Goal: Task Accomplishment & Management: Manage account settings

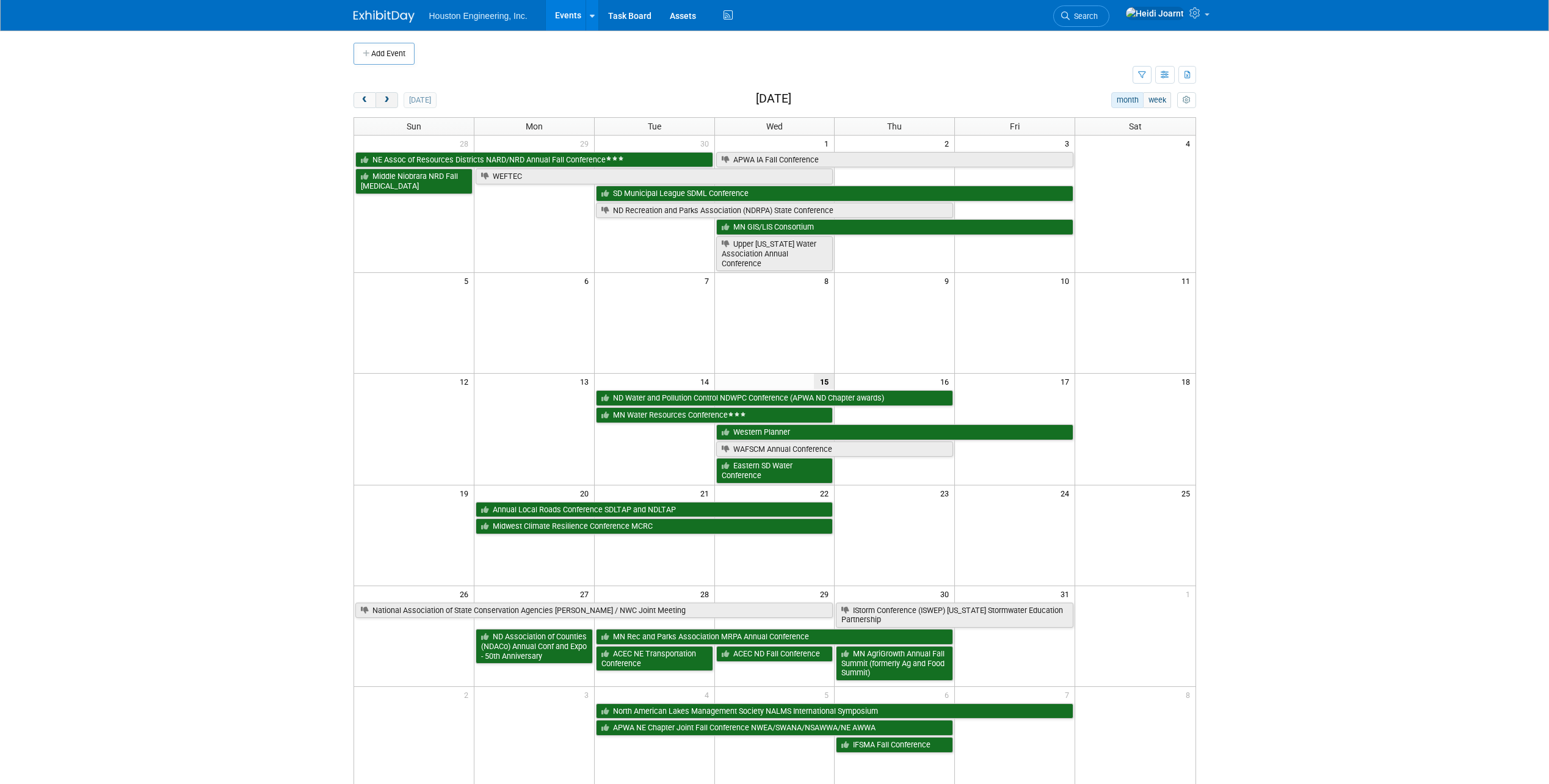
click at [386, 101] on span "next" at bounding box center [387, 100] width 9 height 8
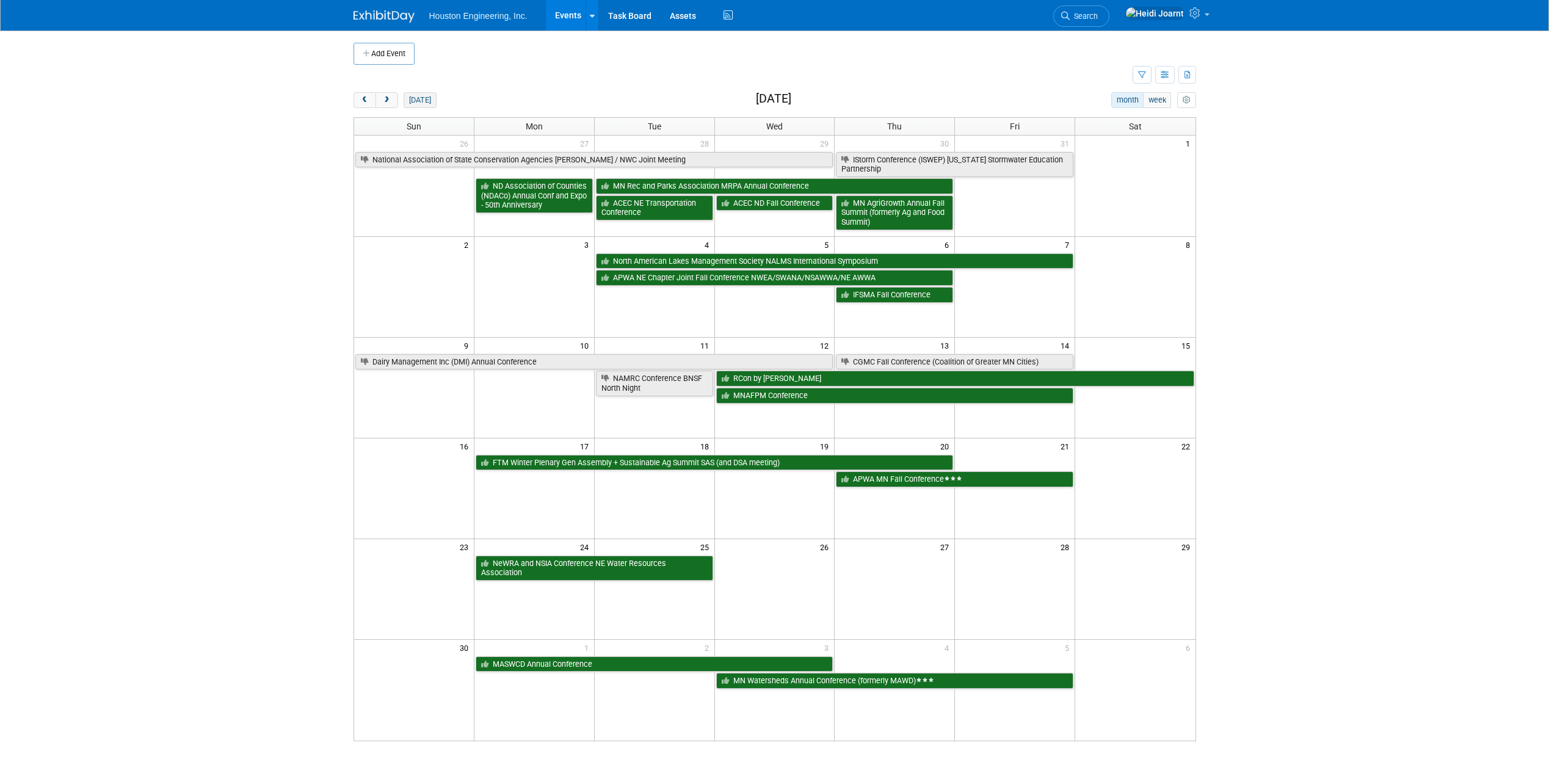
click at [417, 103] on button "[DATE]" at bounding box center [419, 100] width 32 height 16
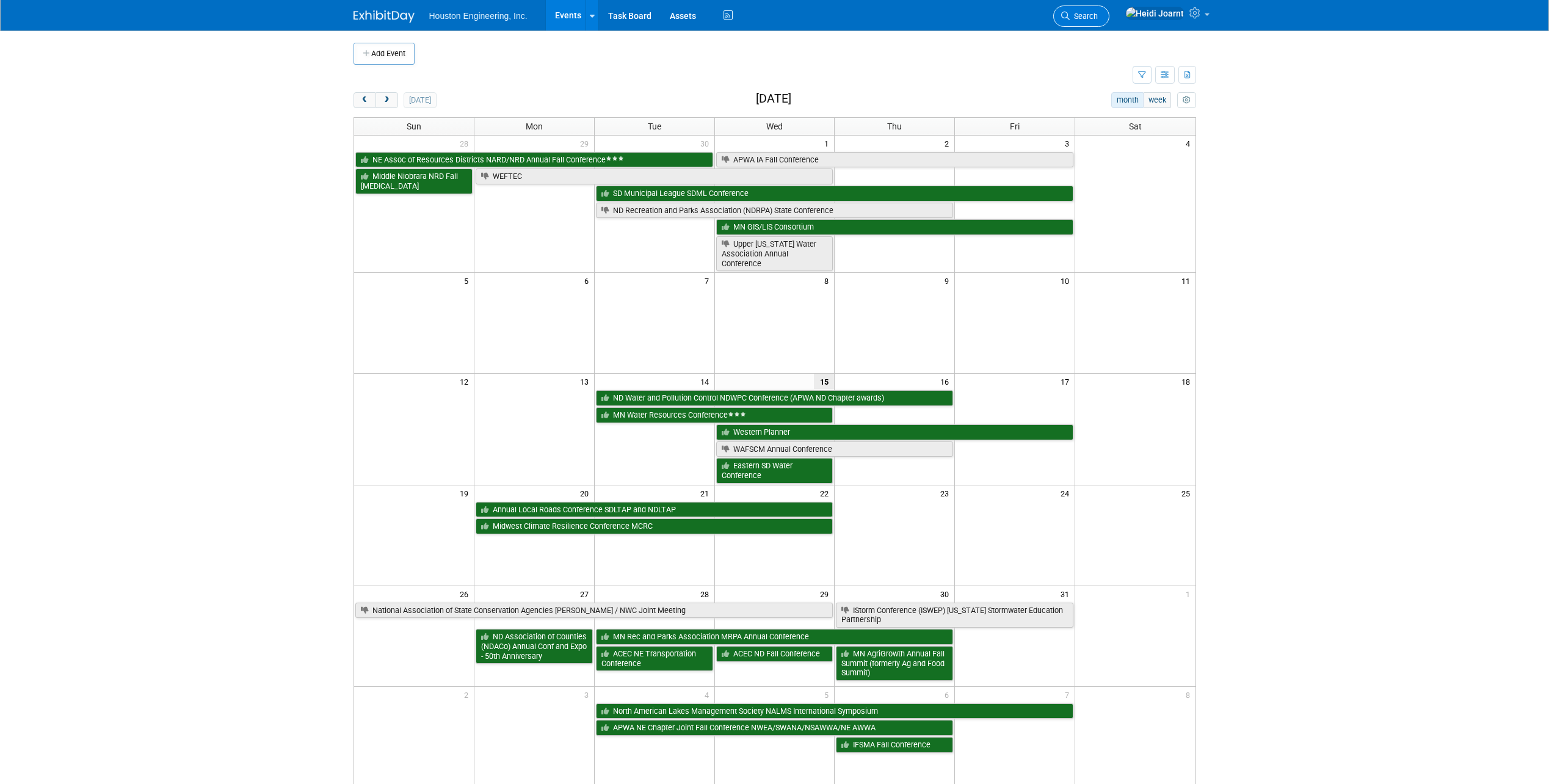
click at [1098, 18] on span "Search" at bounding box center [1084, 16] width 28 height 9
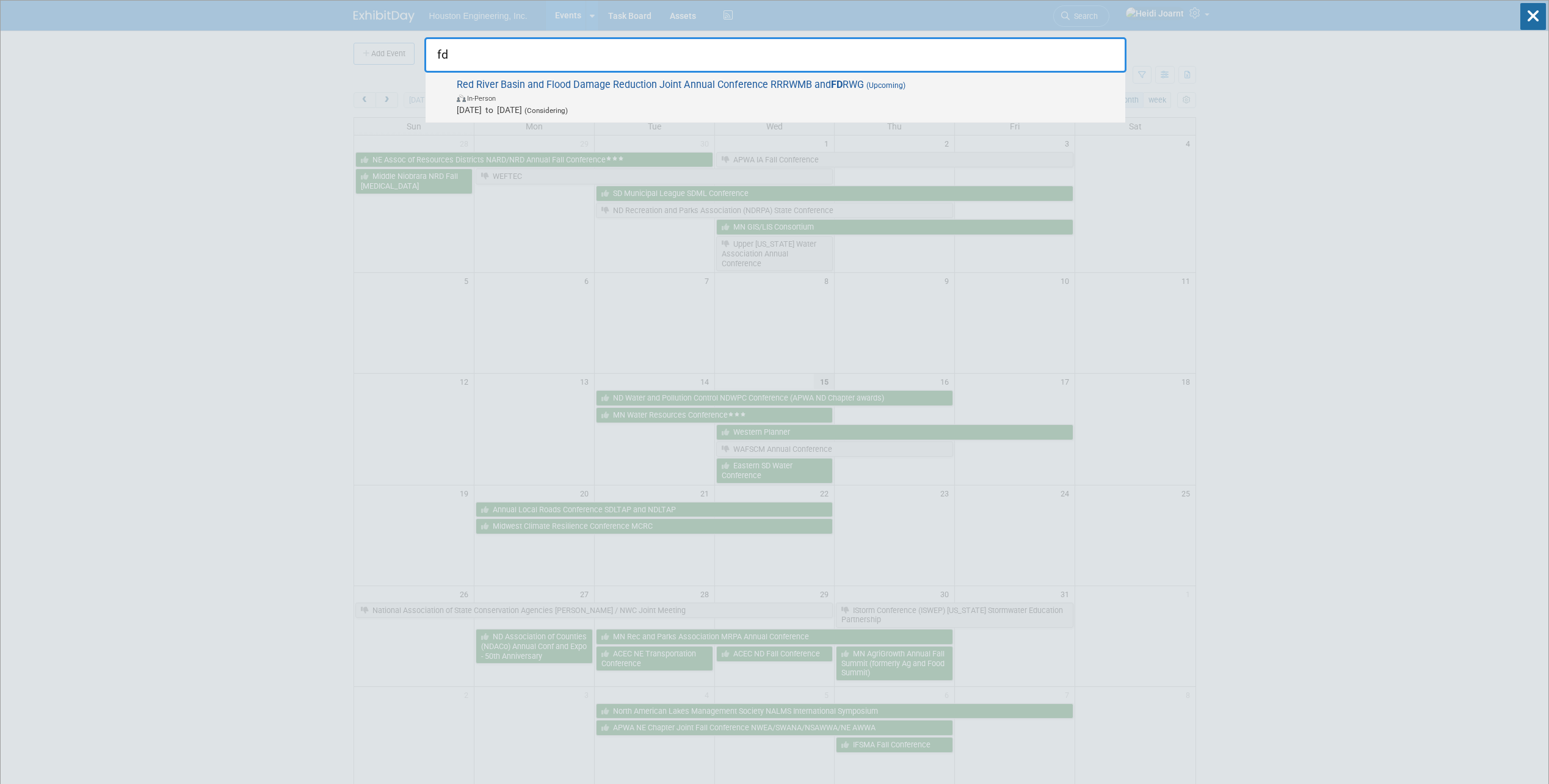
type input "fd"
click at [873, 100] on span "In-Person" at bounding box center [788, 97] width 662 height 12
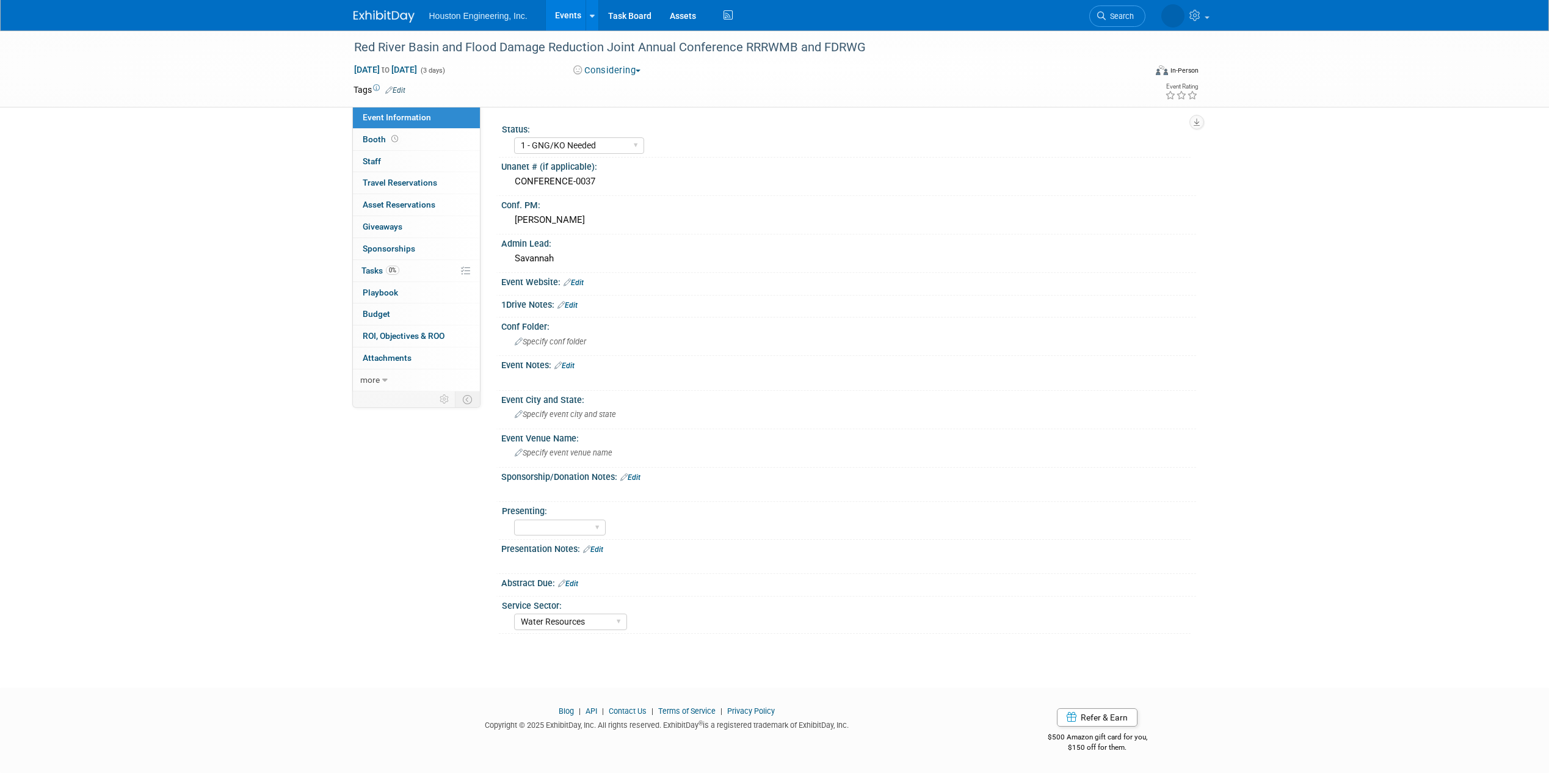
select select "1 - GNG/KO Needed"
select select "Water Resources"
click at [900, 649] on div "Red River Basin and Flood Damage Reduction Joint Annual Conference RRRWMB and F…" at bounding box center [774, 348] width 1549 height 635
click at [591, 338] on div "Specify conf folder" at bounding box center [848, 341] width 676 height 19
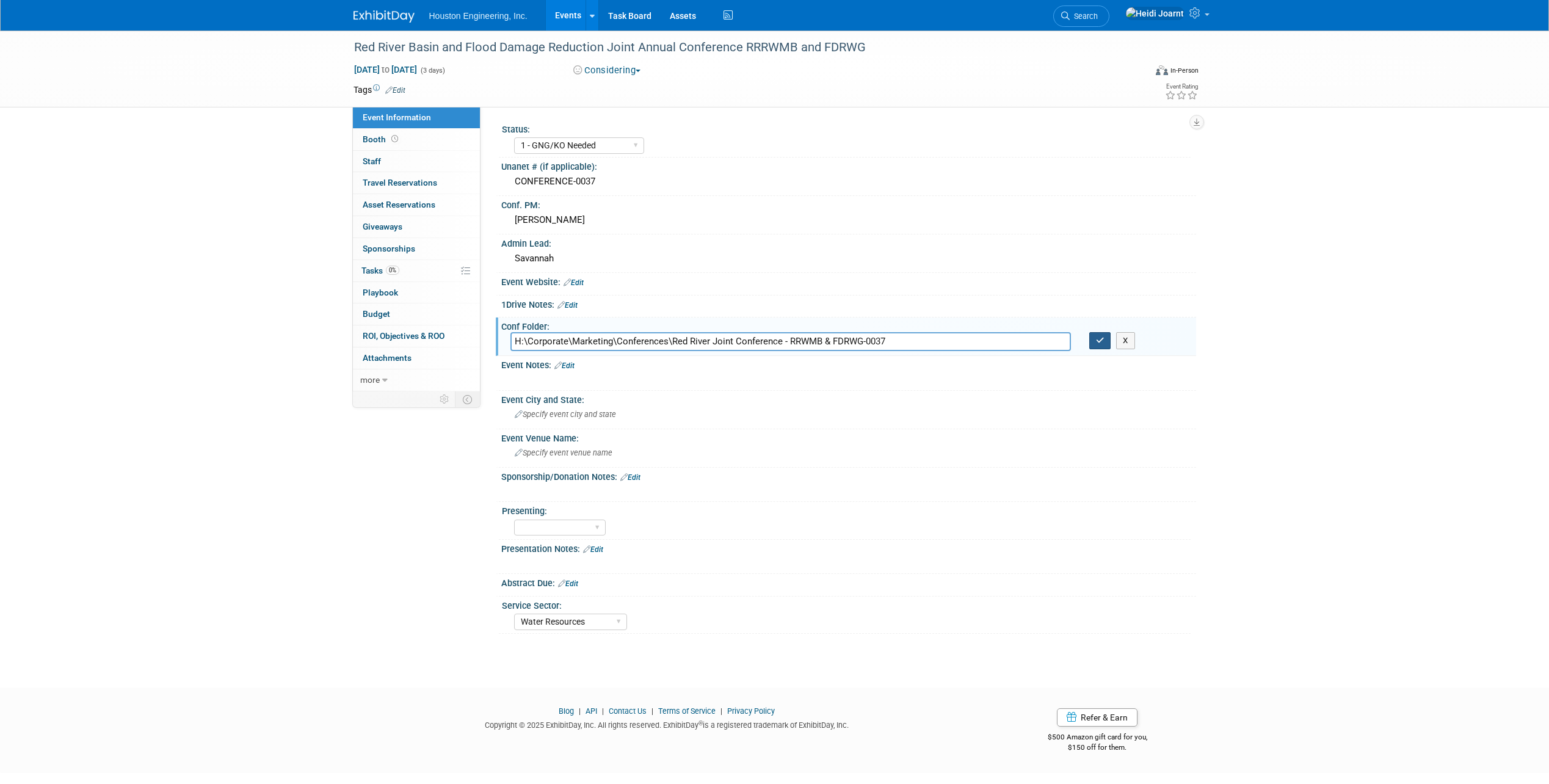
type input "H:\Corporate\Marketing\Conferences\Red River Joint Conference - RRWMB & FDRWG-0…"
click at [1104, 345] on button "button" at bounding box center [1100, 340] width 22 height 17
click at [425, 617] on div "Event Information Event Info Booth Booth 0 Staff 0 Staff 0 Travel Reservations …" at bounding box center [774, 332] width 861 height 603
click at [635, 476] on link "Edit" at bounding box center [630, 477] width 20 height 8
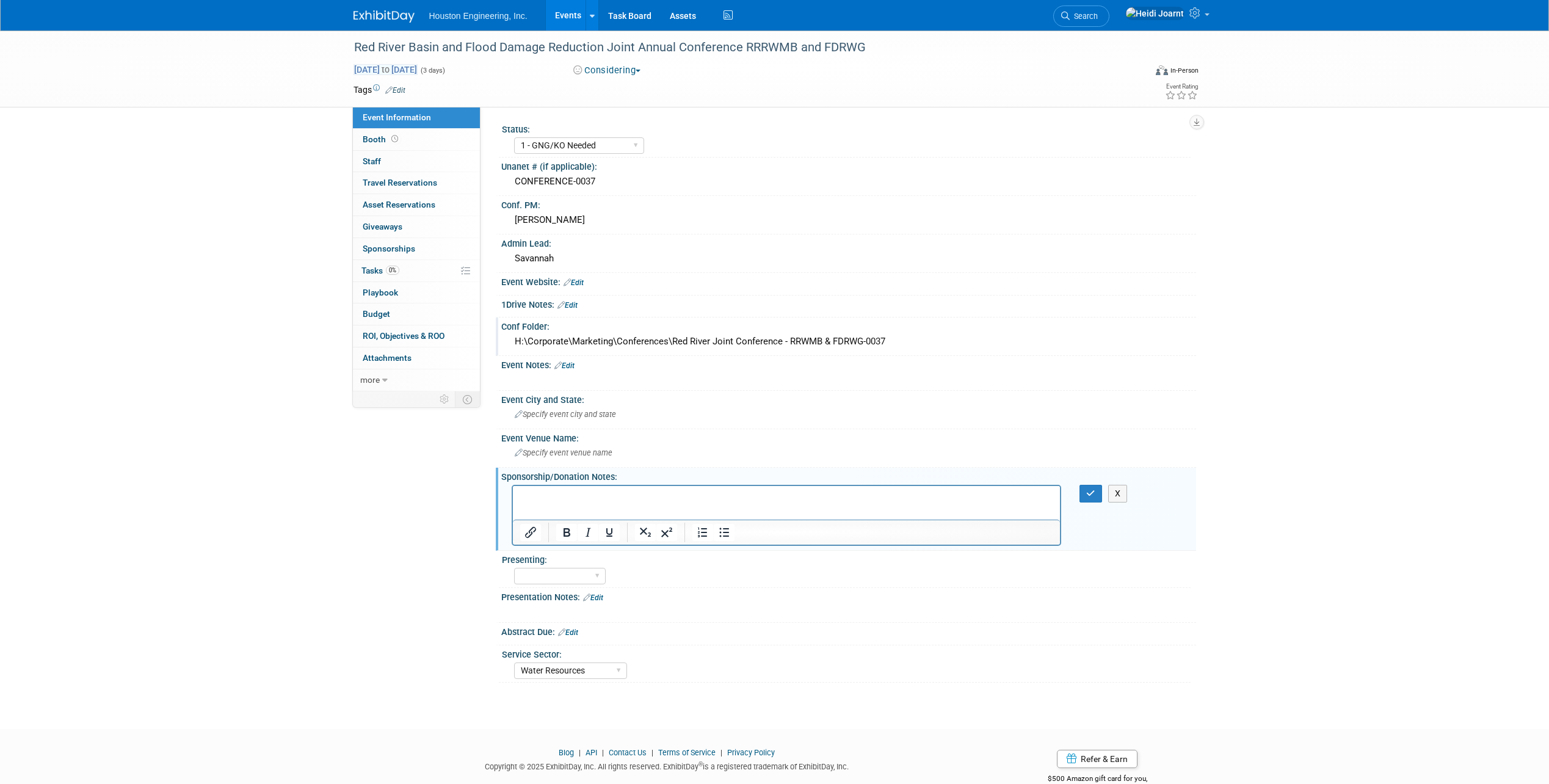
click at [417, 70] on span "Mar 17, 2026 to Mar 19, 2026" at bounding box center [385, 69] width 64 height 11
select select "2"
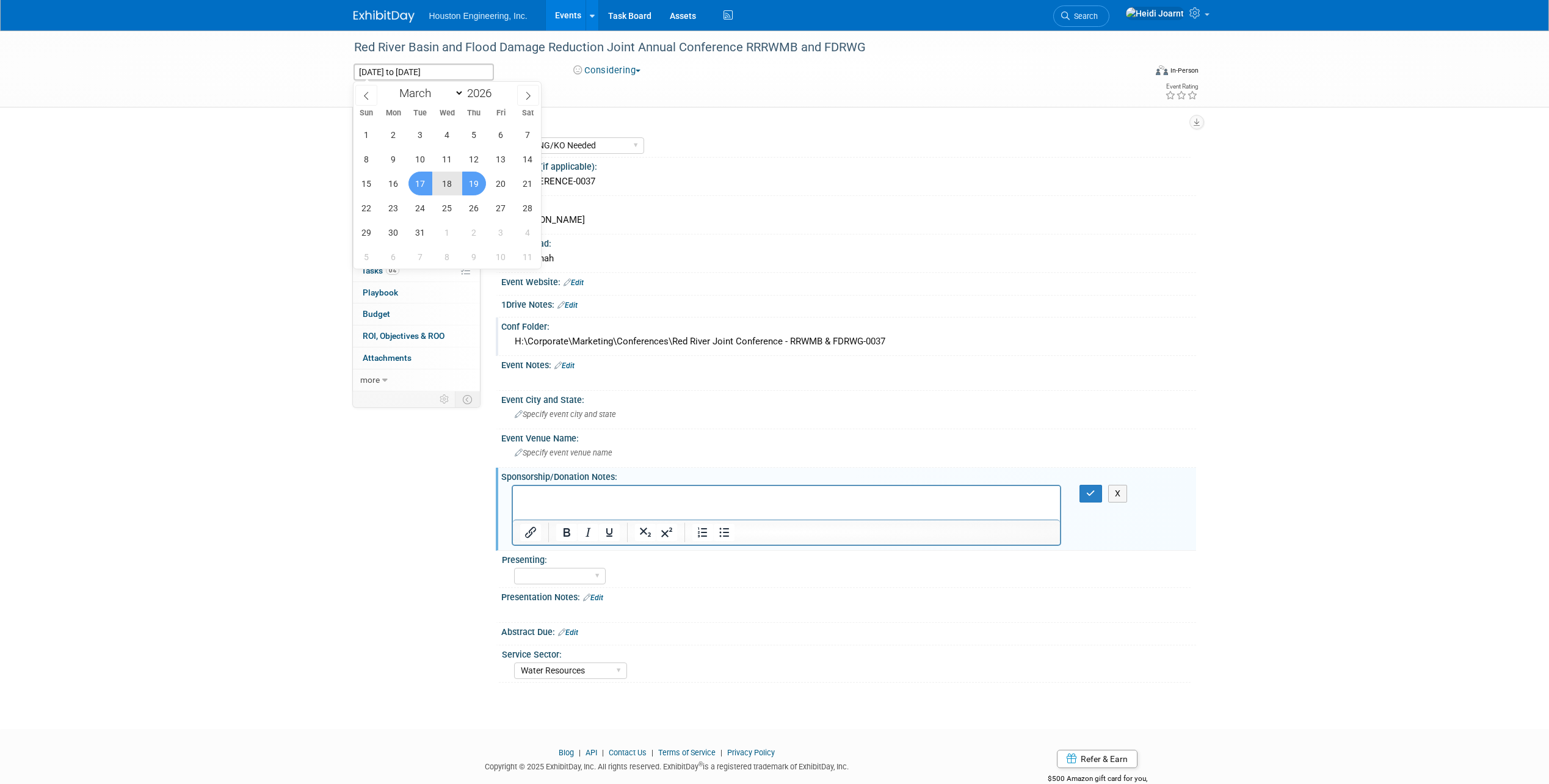
click at [409, 181] on span "17" at bounding box center [420, 184] width 24 height 24
type input "Mar 17, 2026"
click at [455, 183] on span "18" at bounding box center [447, 184] width 24 height 24
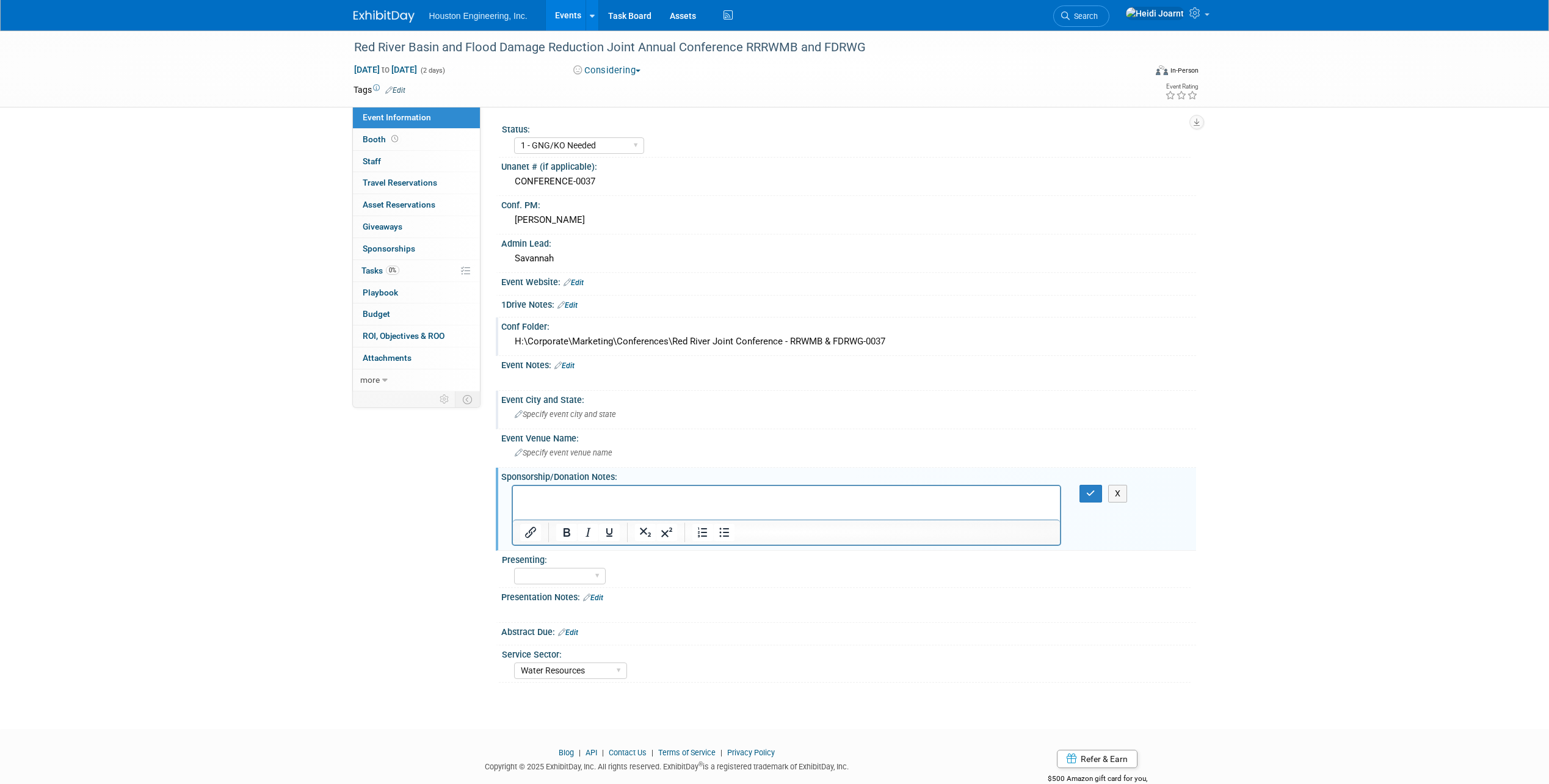
click at [597, 414] on span "Specify event city and state" at bounding box center [565, 414] width 101 height 9
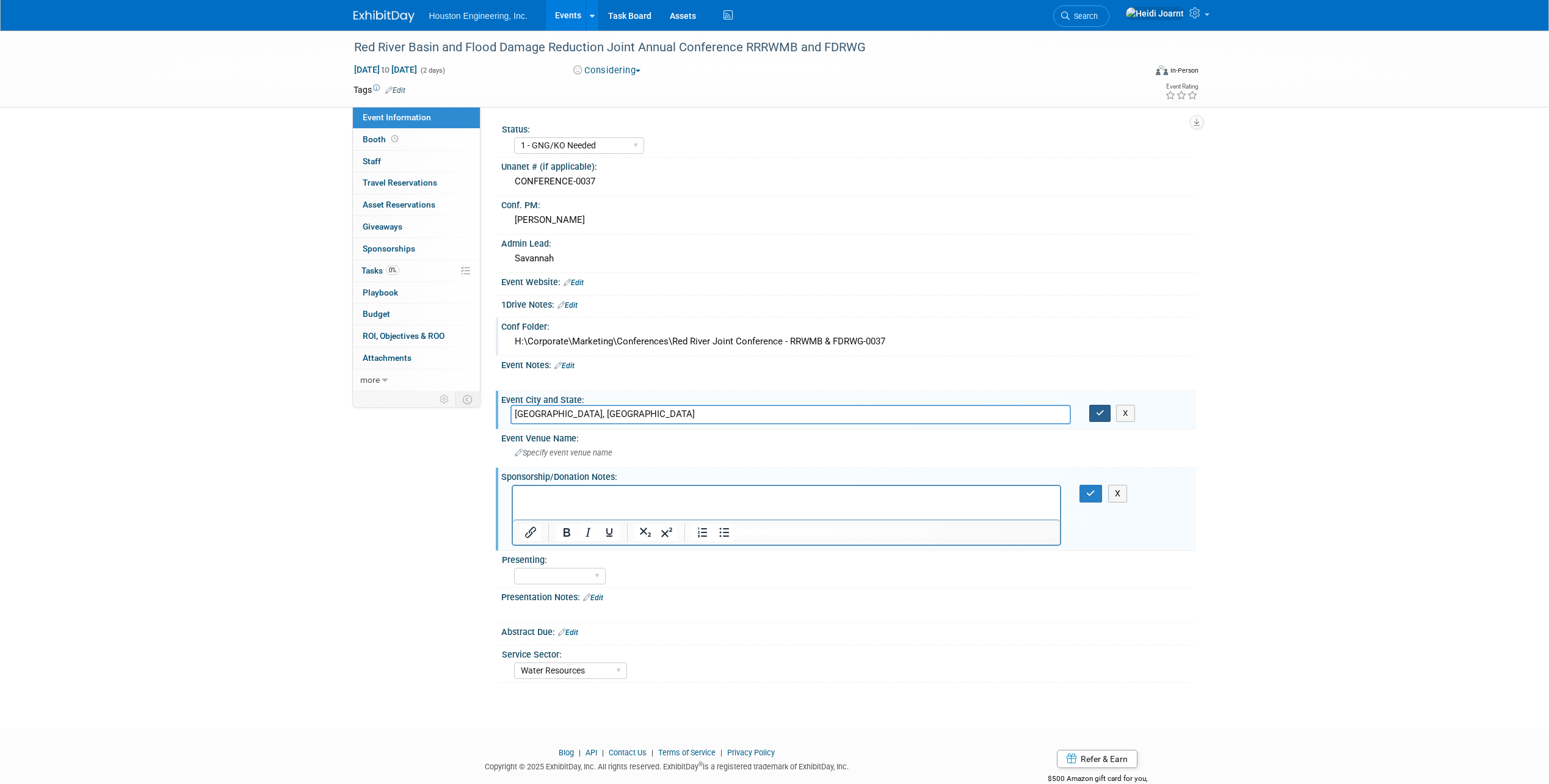
type input "Moorhead, MN"
click at [1105, 415] on button "button" at bounding box center [1100, 413] width 22 height 17
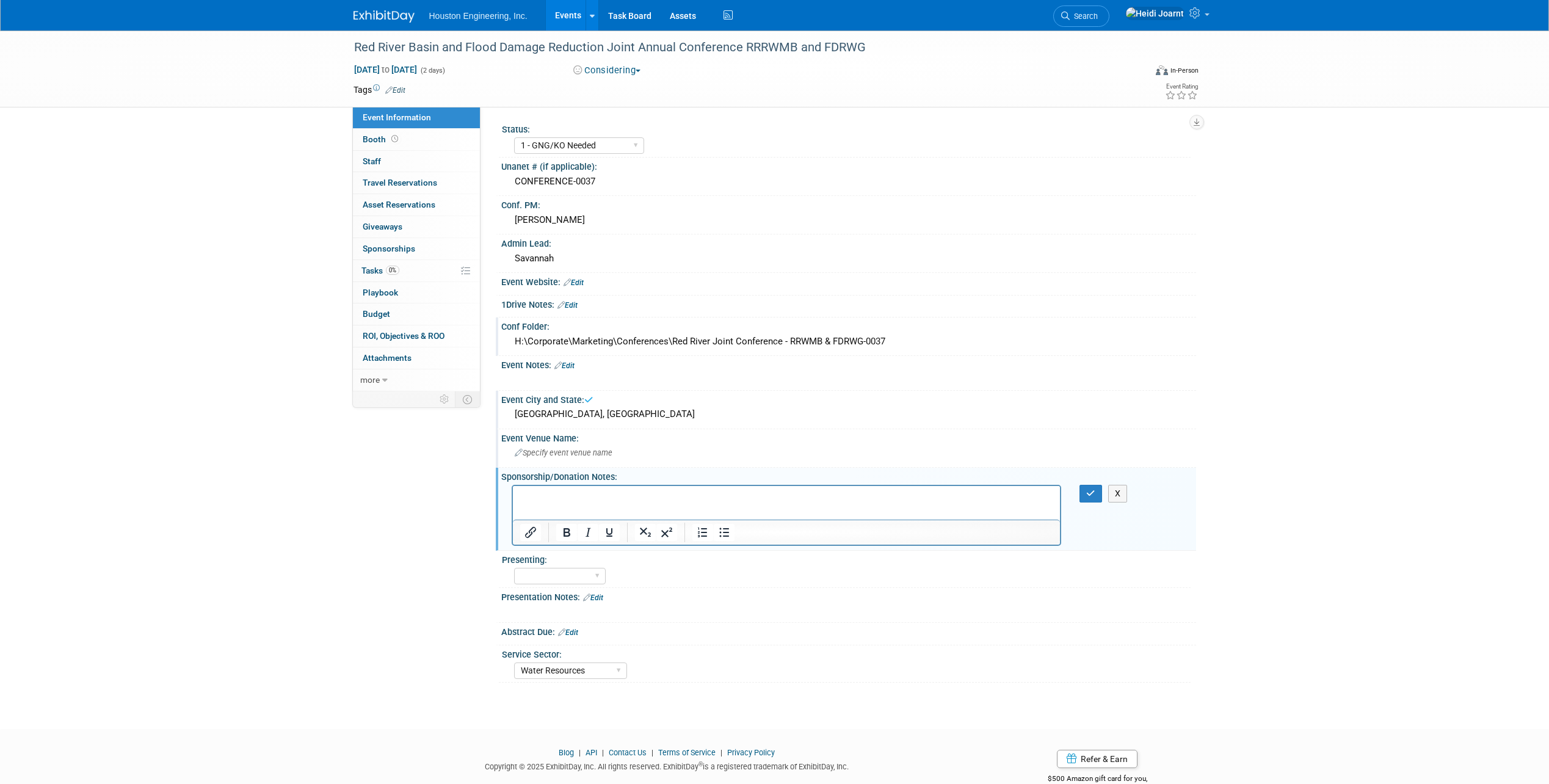
click at [617, 452] on div "Specify event venue name" at bounding box center [848, 452] width 676 height 19
type input "Marriot Hotel and Convention Center"
click at [1099, 454] on icon "button" at bounding box center [1100, 452] width 8 height 8
click at [570, 364] on link "Edit" at bounding box center [564, 365] width 20 height 8
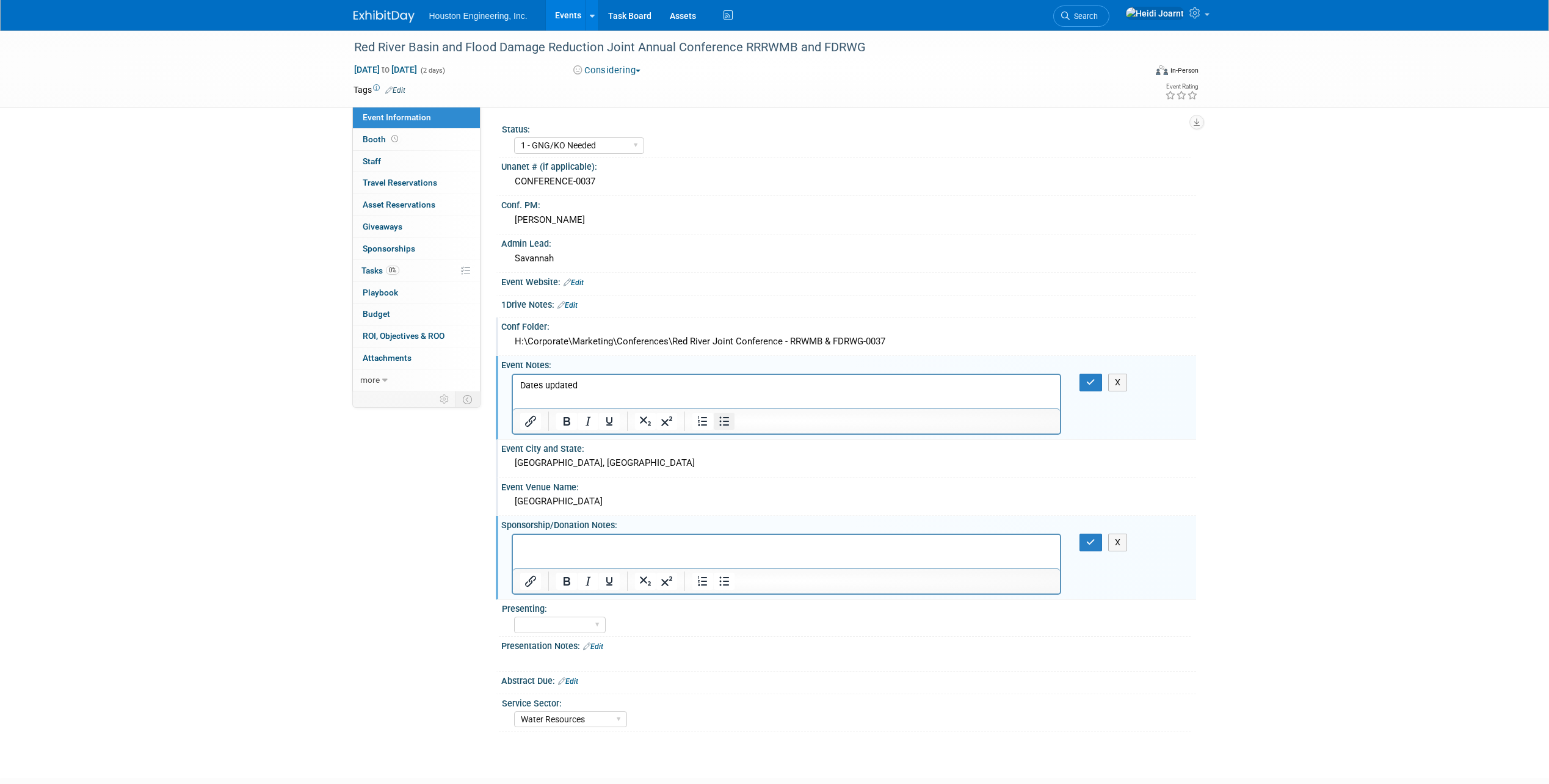
click at [725, 426] on icon "Bullet list" at bounding box center [724, 421] width 15 height 15
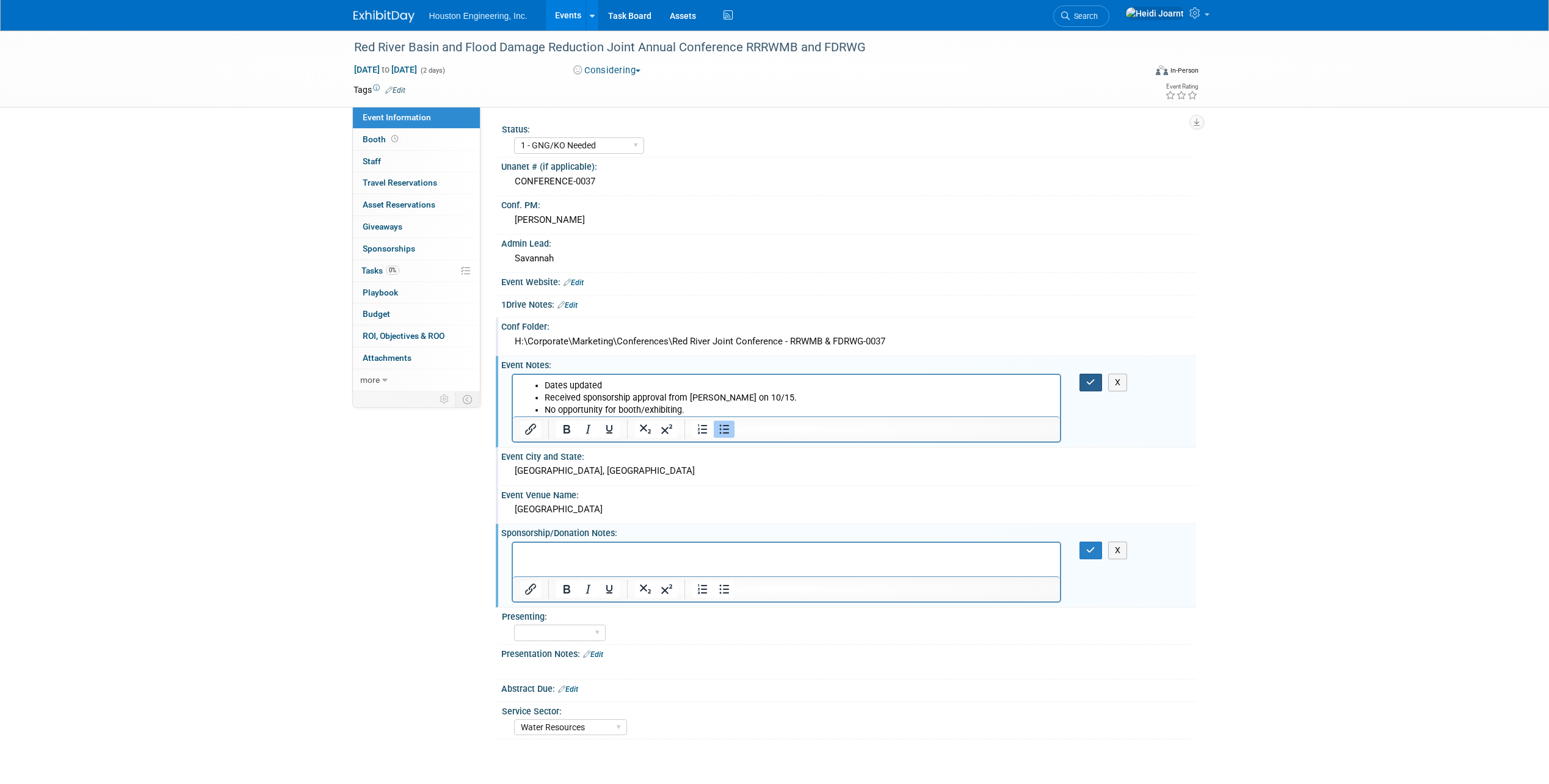
click at [1088, 383] on icon "button" at bounding box center [1091, 382] width 9 height 8
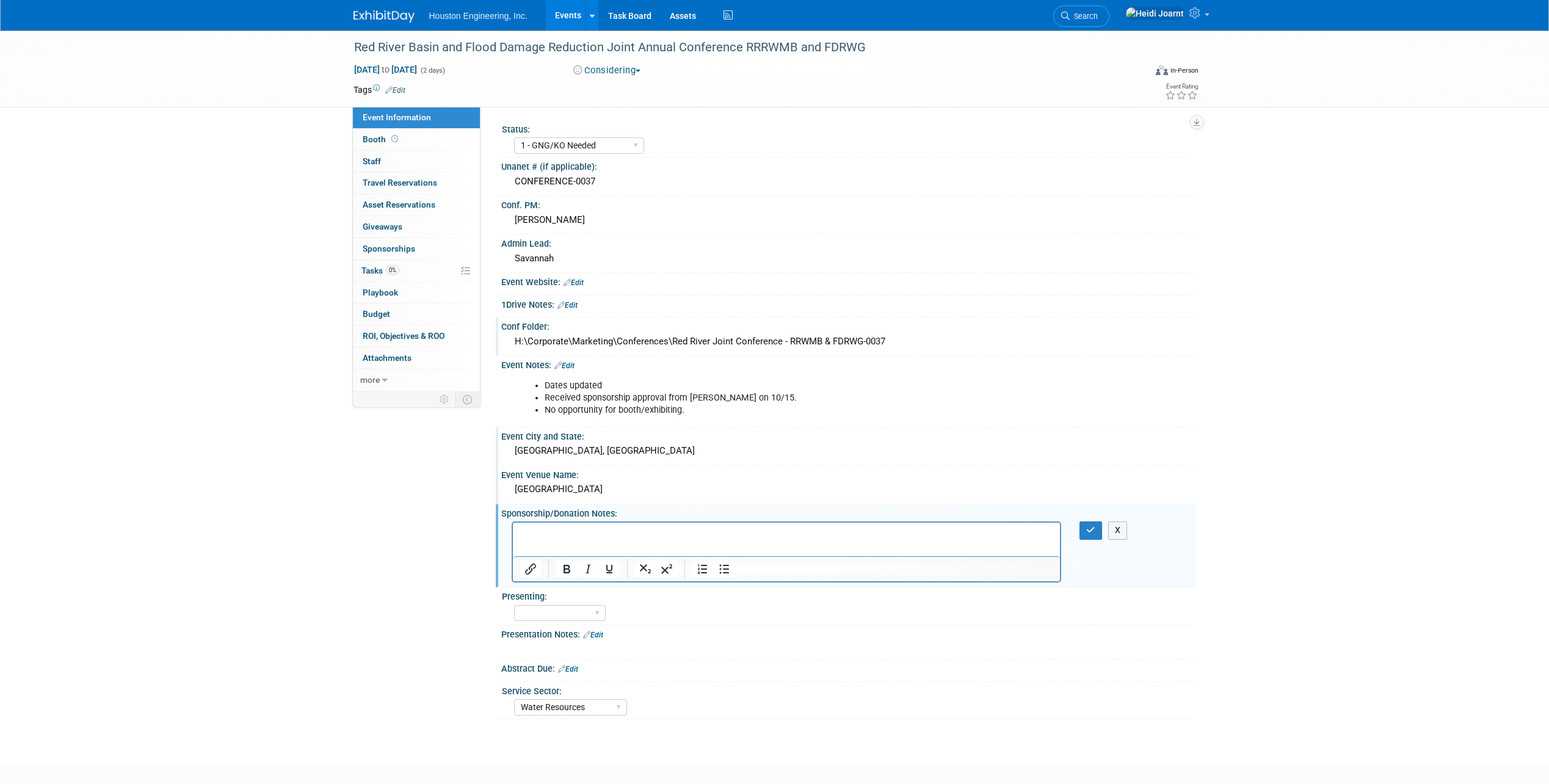
click at [701, 527] on p "Rich Text Area. Press ALT-0 for help." at bounding box center [786, 533] width 533 height 12
paste body "Rich Text Area. Press ALT-0 for help."
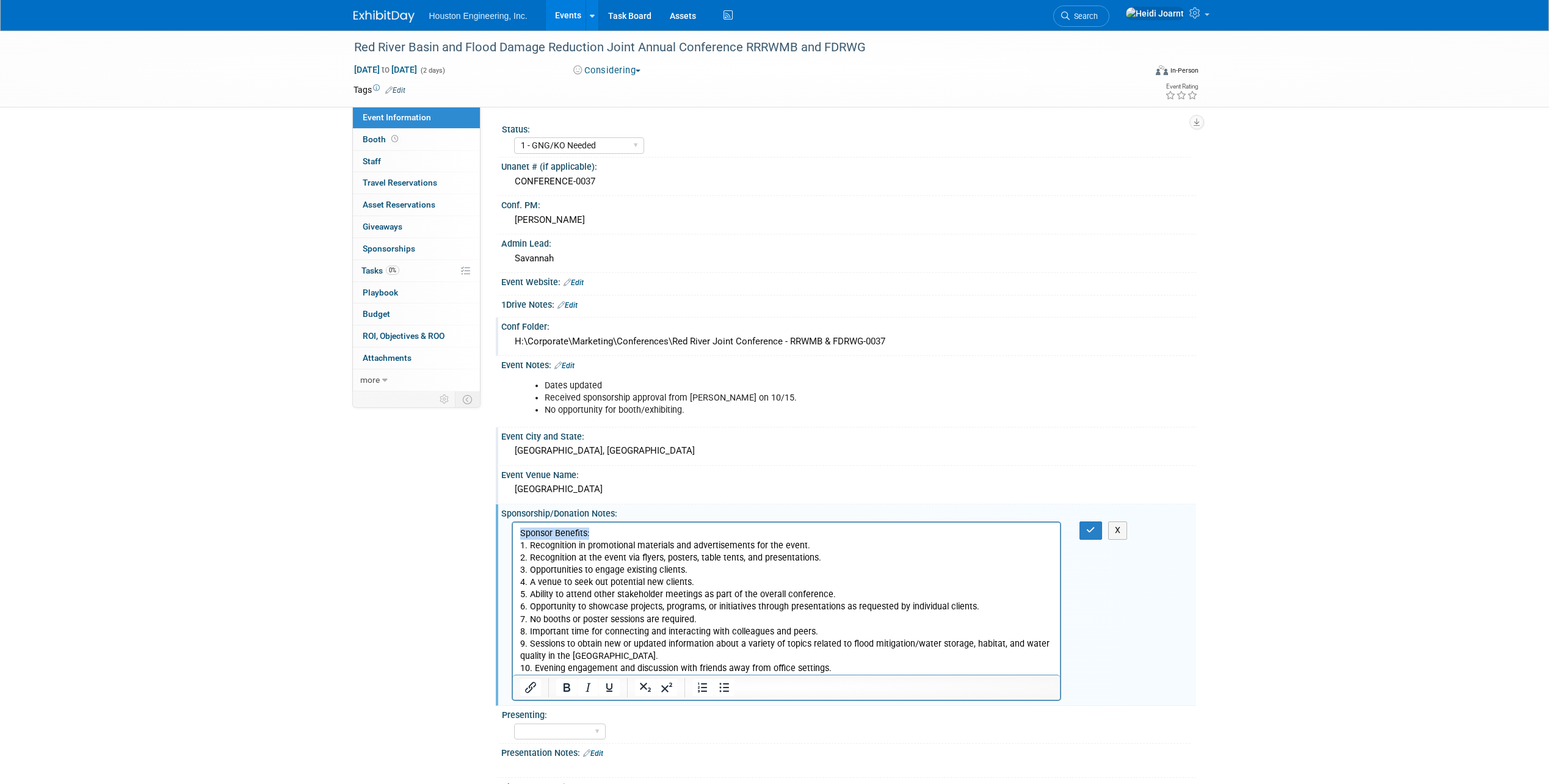
drag, startPoint x: 621, startPoint y: 534, endPoint x: 1013, endPoint y: 1055, distance: 652.0
click at [513, 533] on html "Sponsor Benefits: 1. Recognition in promotional materials and advertisements fo…" at bounding box center [786, 599] width 548 height 152
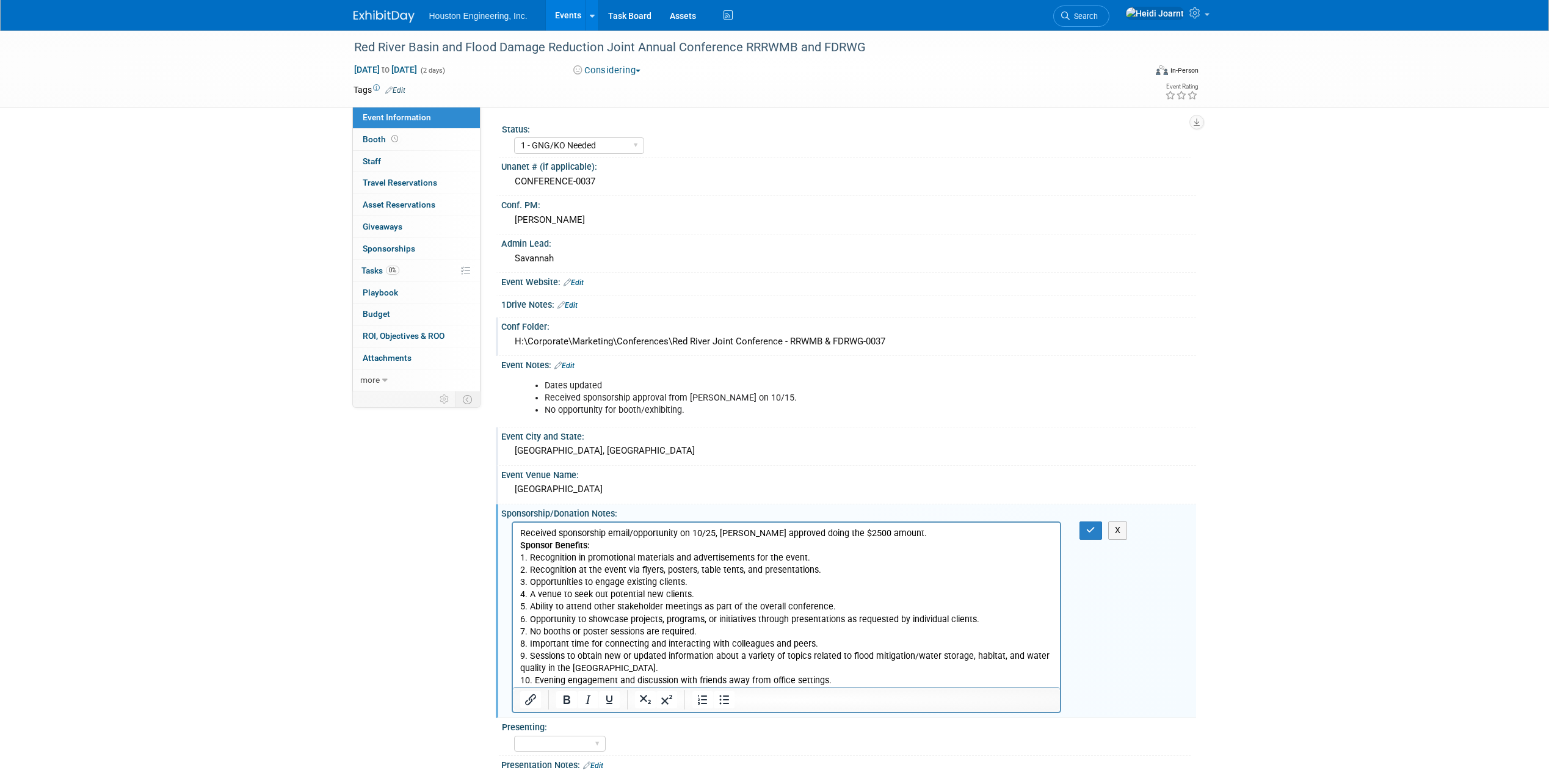
click at [813, 534] on p "Received sponsorship email/opportunity on 10/25, Jerry approved doing the $2500…" at bounding box center [786, 533] width 533 height 12
click at [809, 535] on p "Received sponsorship email/opportunity on 10/25, Jerry approved doing the $2500…" at bounding box center [786, 533] width 533 height 12
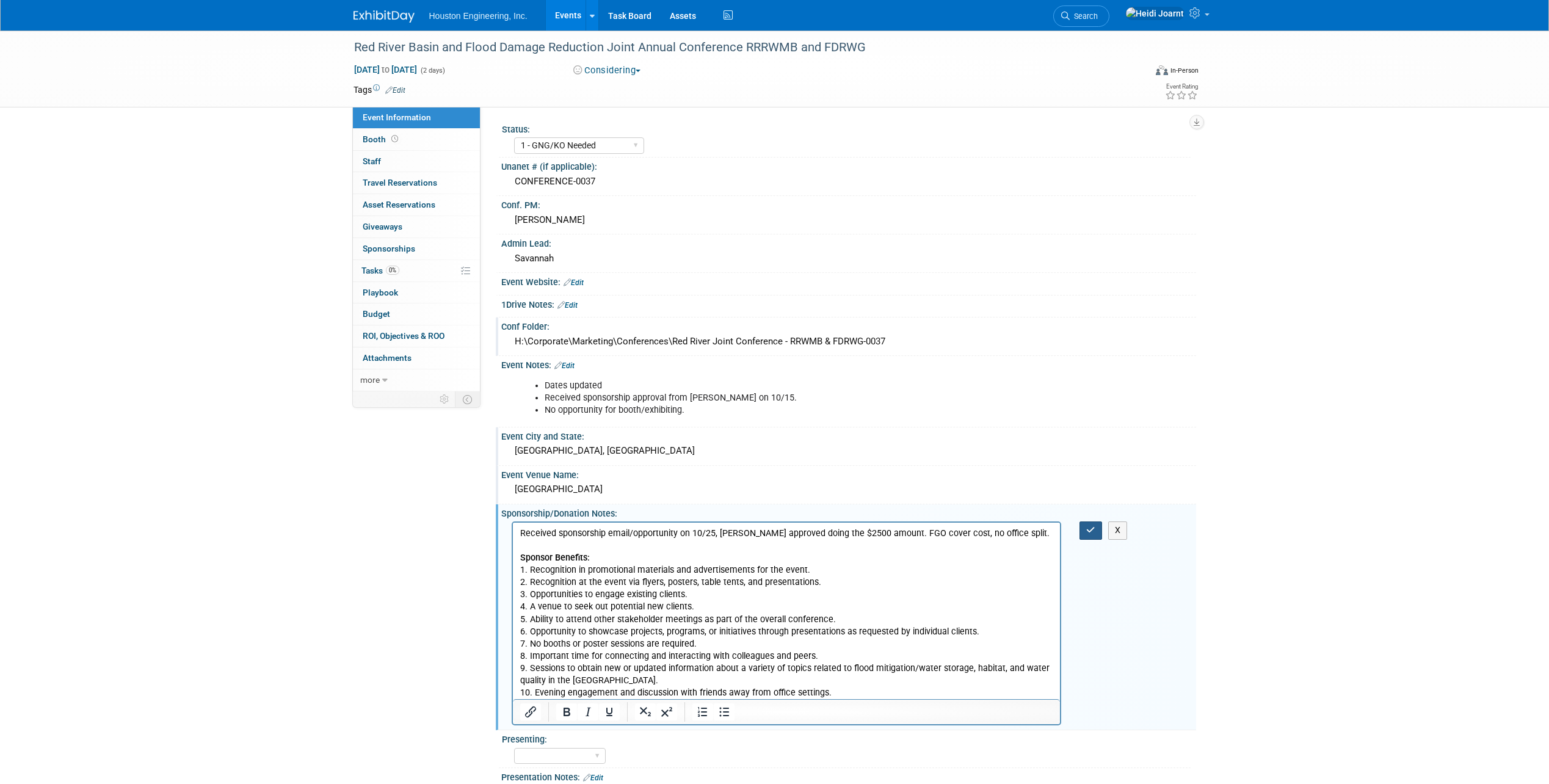
click at [1093, 532] on icon "button" at bounding box center [1091, 530] width 9 height 8
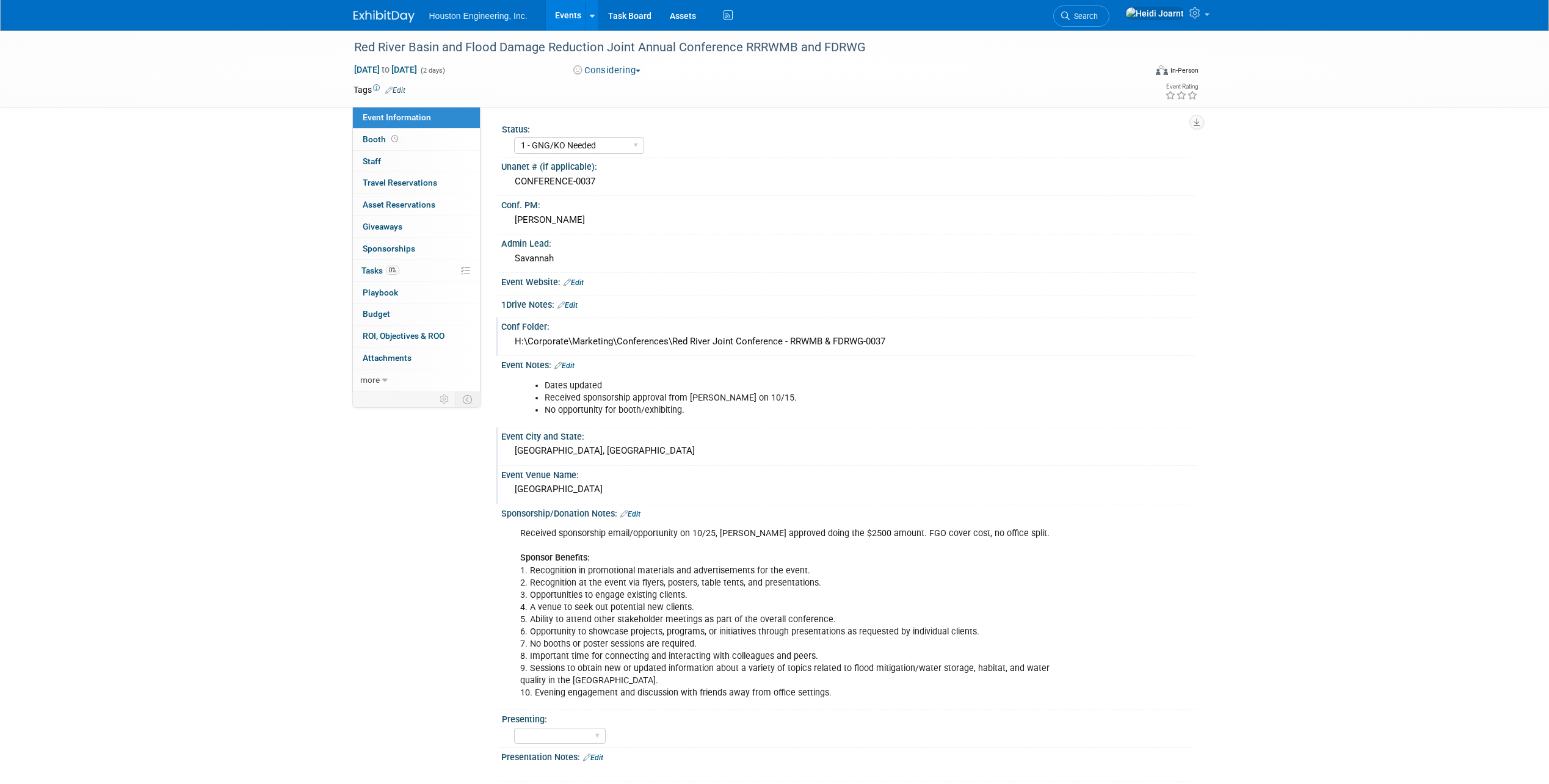
click at [629, 70] on button "Considering" at bounding box center [607, 70] width 77 height 13
click at [684, 69] on div "Considering Committed Considering Not Going" at bounding box center [704, 71] width 270 height 13
click at [427, 269] on link "0% Tasks 0%" at bounding box center [416, 271] width 127 height 22
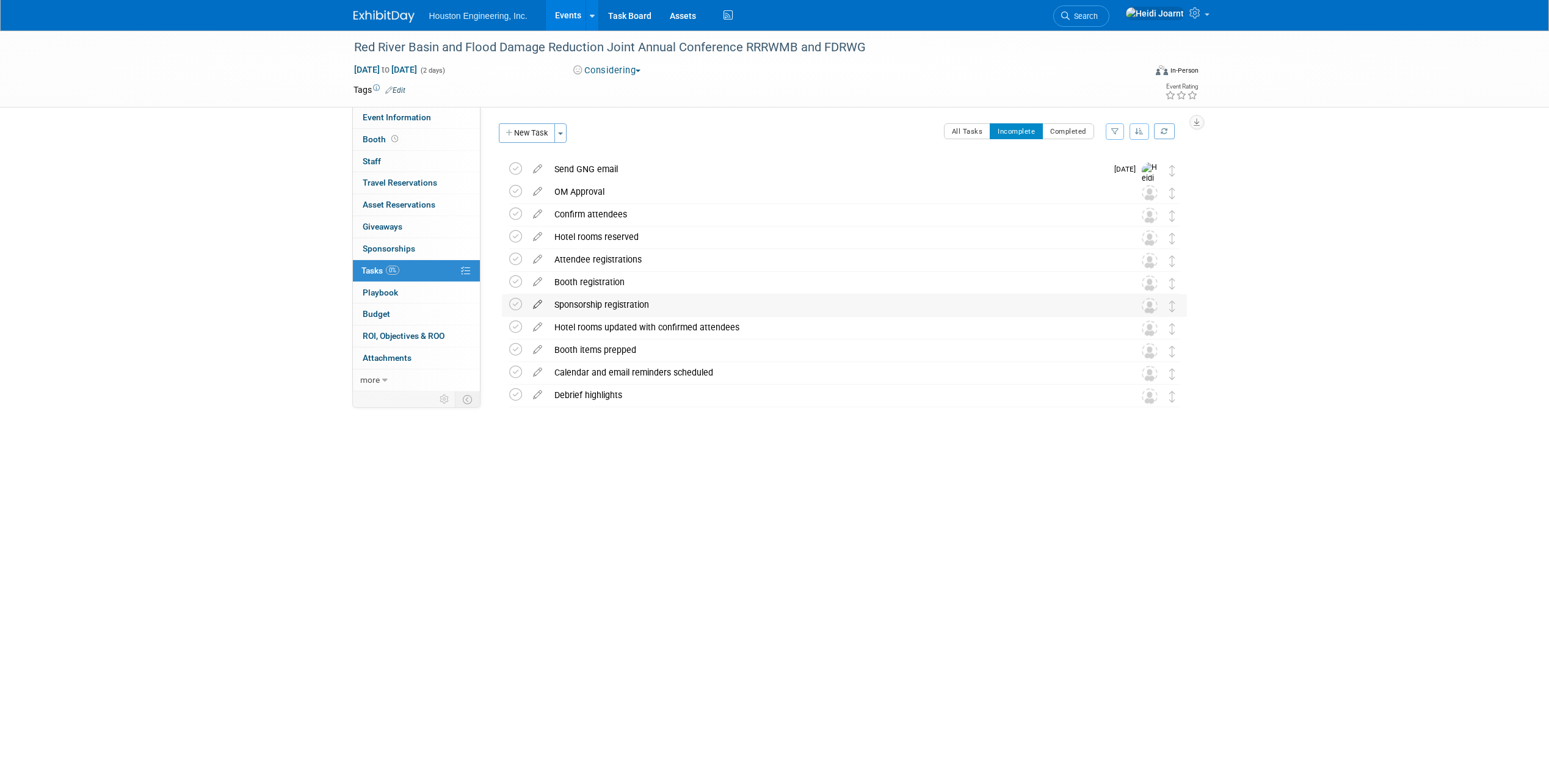
click at [536, 305] on icon at bounding box center [537, 302] width 22 height 16
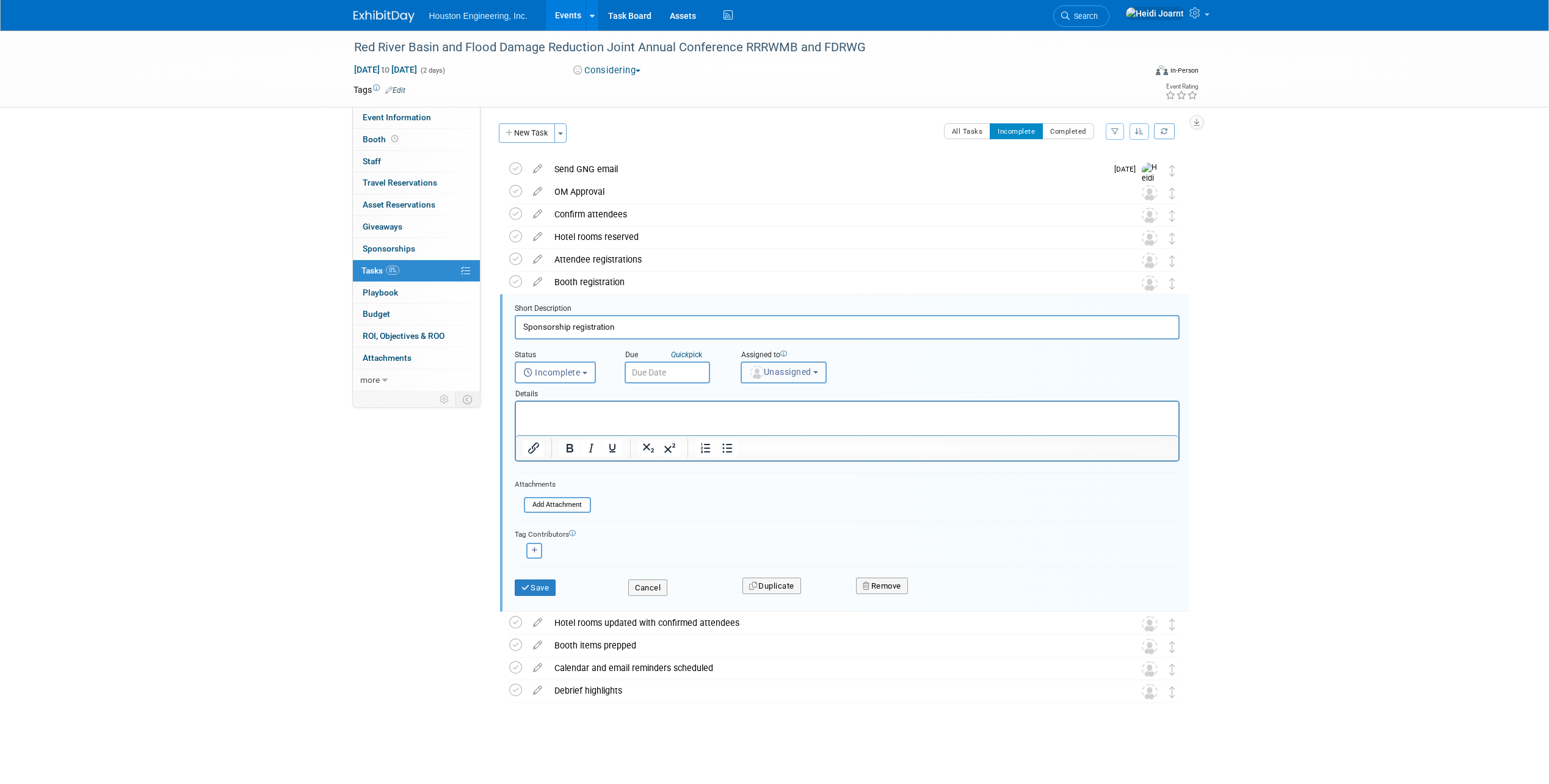
click at [792, 382] on button "Unassigned" at bounding box center [783, 373] width 87 height 22
click at [792, 396] on input "text" at bounding box center [828, 402] width 169 height 21
type input "sava"
click at [804, 433] on label "Savannah Hartsoch" at bounding box center [812, 427] width 128 height 19
click at [743, 430] on input "Savannah Hartsoch" at bounding box center [739, 425] width 8 height 8
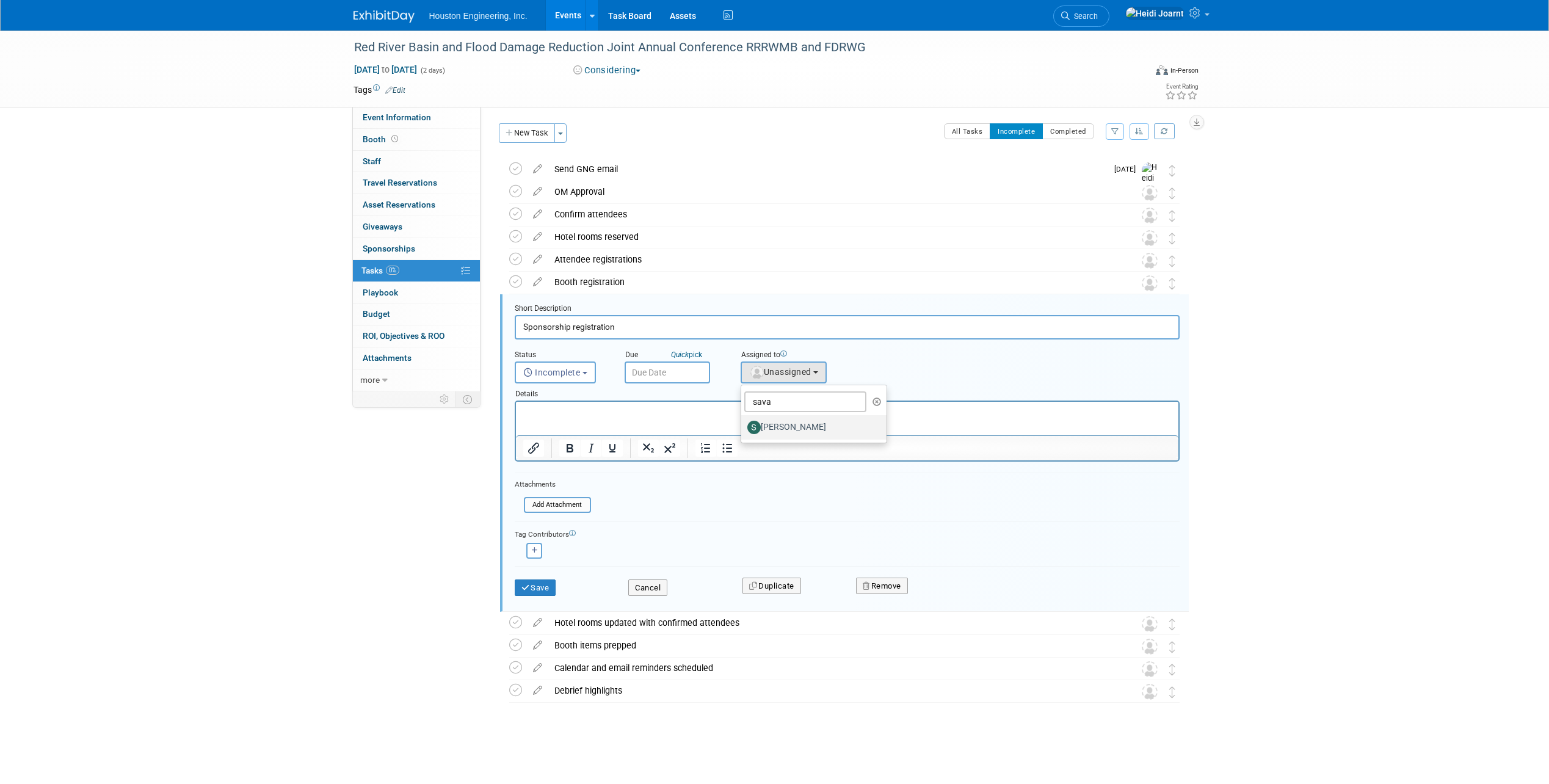
select select "c702a704-28dd-4af3-9315-4f34ebeeff3e"
click at [670, 376] on input "text" at bounding box center [667, 373] width 86 height 22
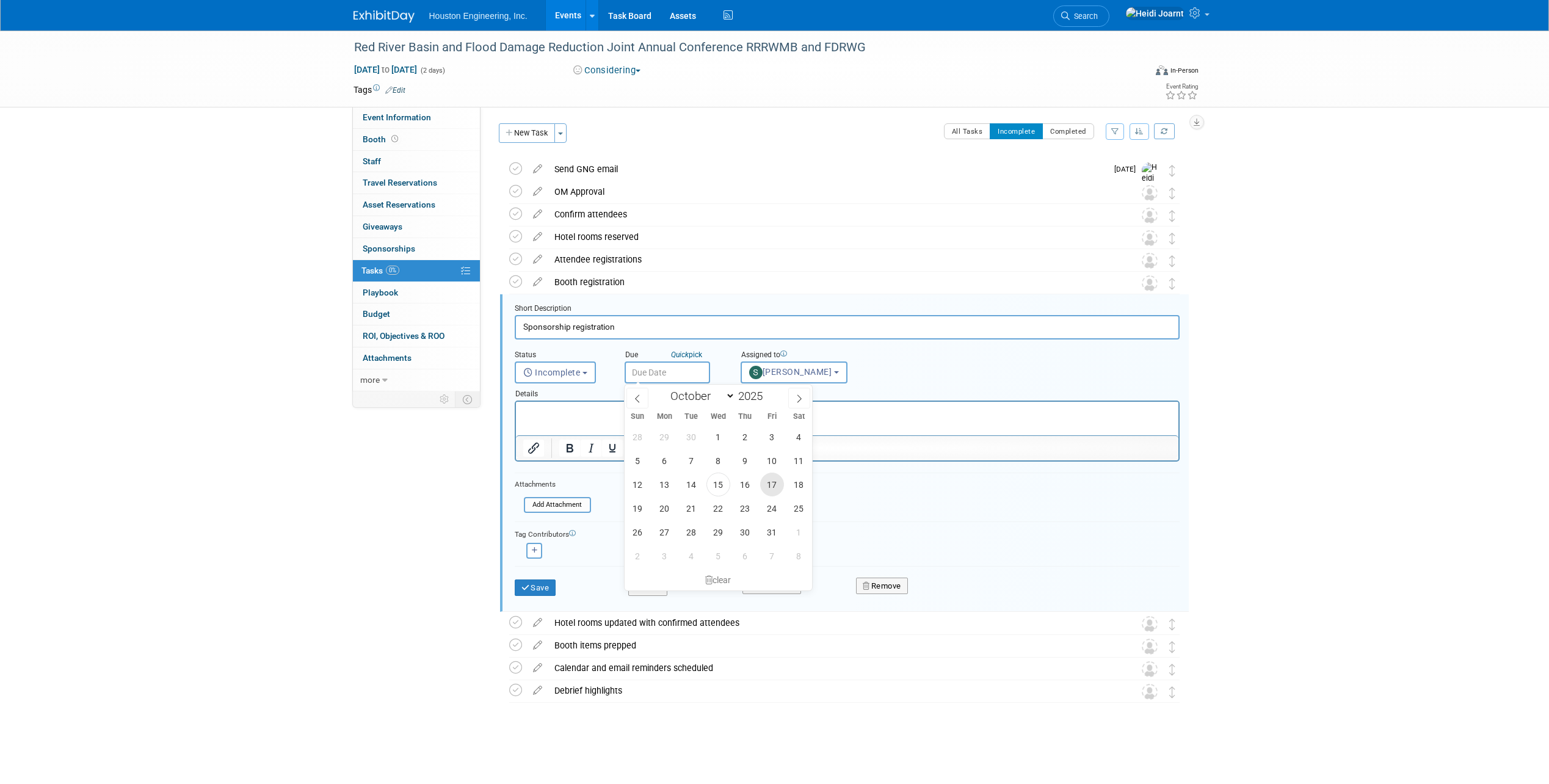
click at [768, 482] on span "17" at bounding box center [772, 484] width 24 height 24
type input "Oct 17, 2025"
click at [649, 415] on p "Rich Text Area. Press ALT-0 for help." at bounding box center [847, 413] width 649 height 12
click at [551, 587] on button "Save" at bounding box center [536, 588] width 42 height 17
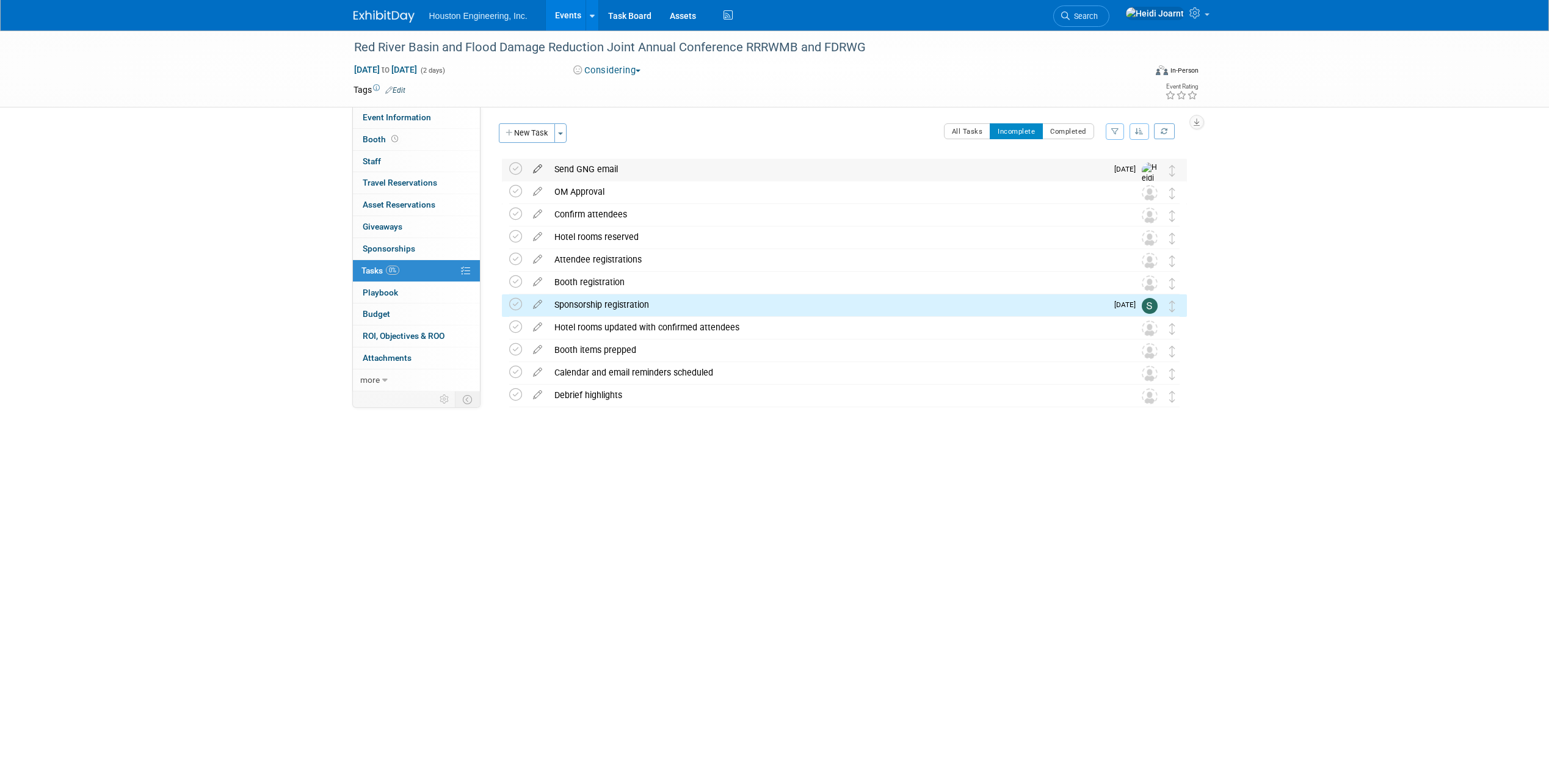
click at [536, 165] on icon at bounding box center [537, 166] width 22 height 16
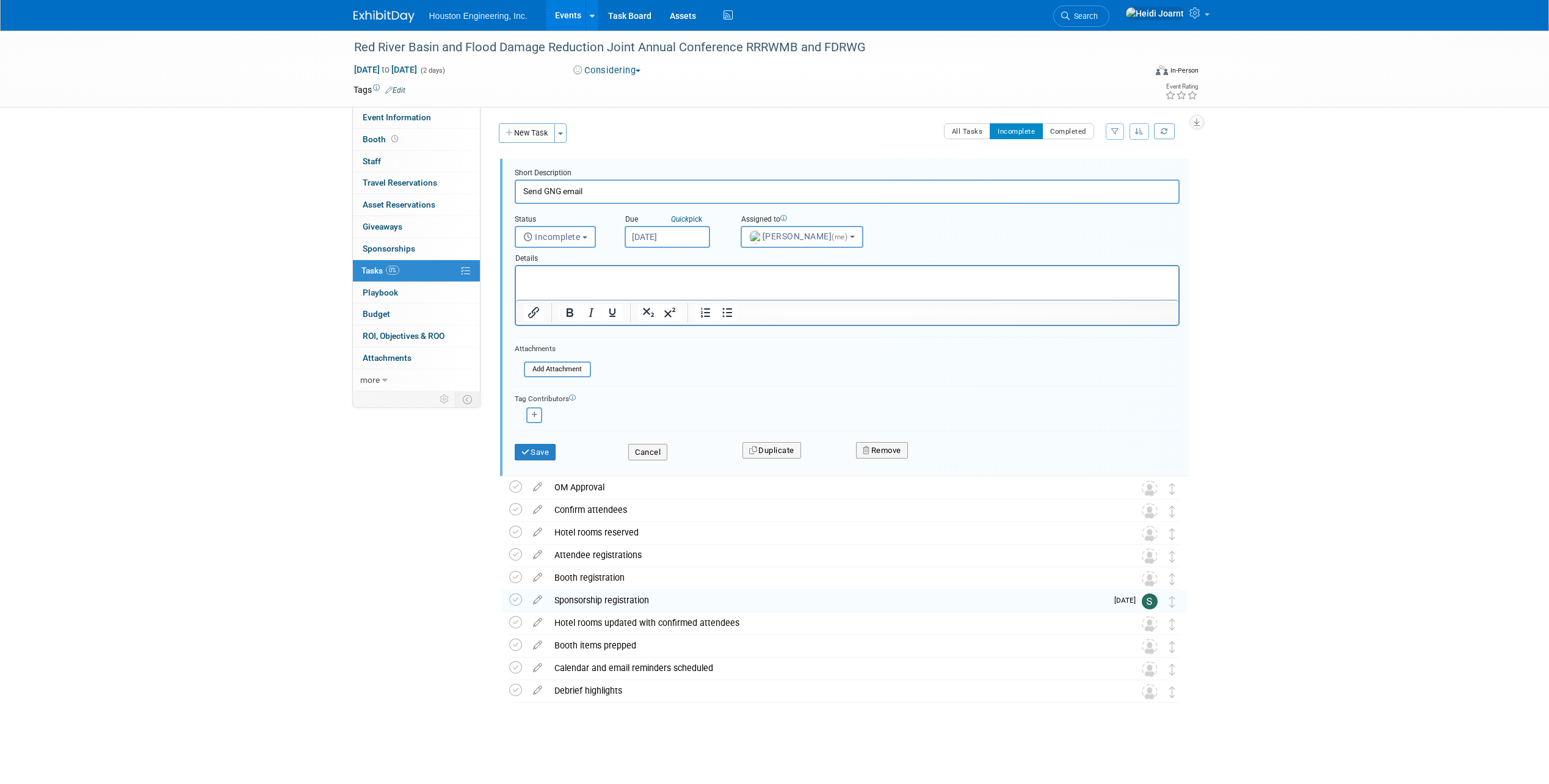
drag, startPoint x: 616, startPoint y: 190, endPoint x: 499, endPoint y: 185, distance: 117.1
click at [500, 185] on div "Short Description Send GNG email Status <i class="far fa-clock" style="padding:…" at bounding box center [844, 317] width 689 height 318
type input "Schedule KO"
click at [554, 454] on button "Save" at bounding box center [536, 452] width 42 height 17
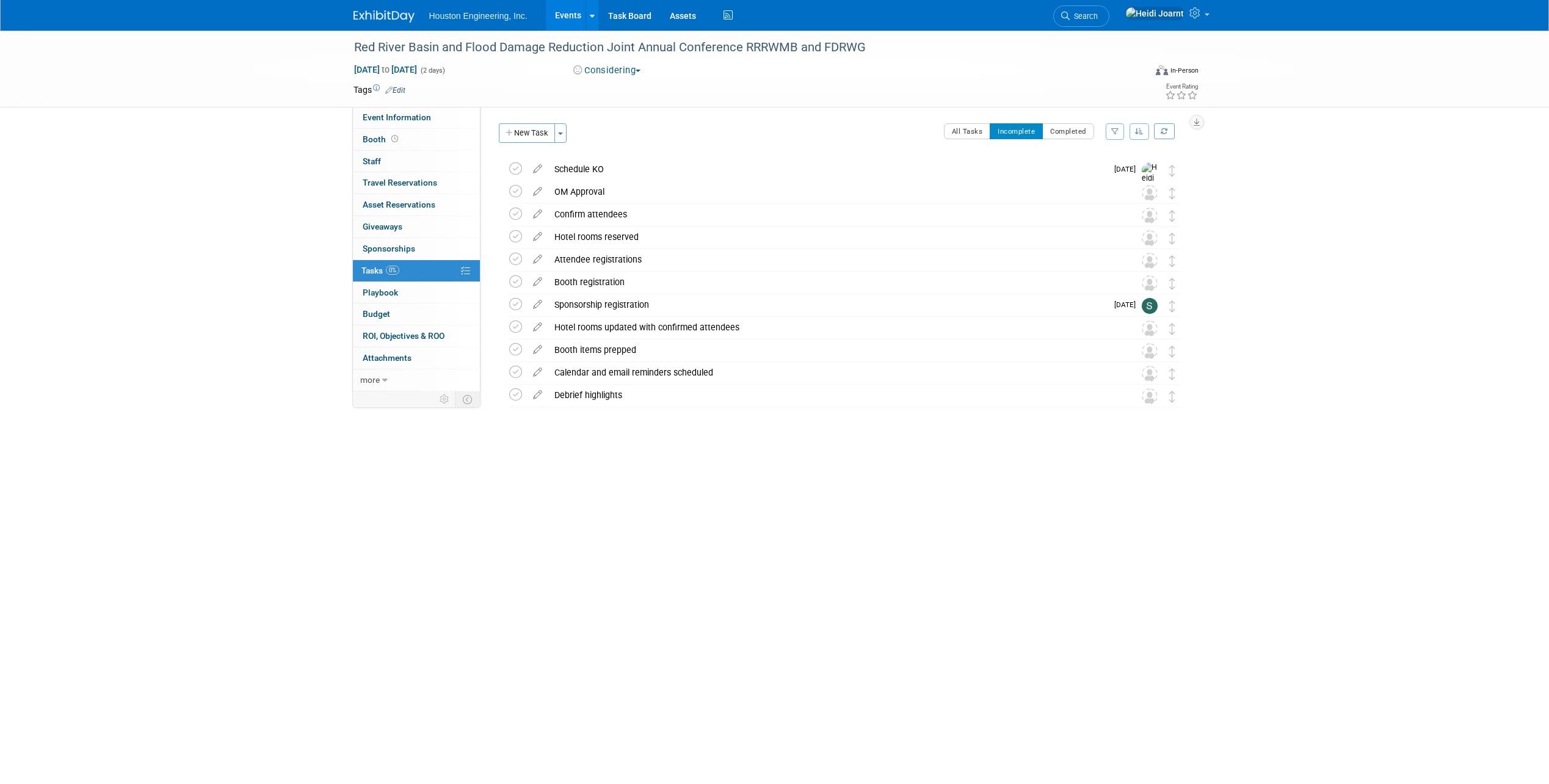
click at [356, 526] on div "Red River Basin and Flood Damage Reduction Joint Annual Conference RRRWMB and F…" at bounding box center [774, 348] width 1549 height 635
click at [400, 109] on link "Event Information" at bounding box center [416, 118] width 127 height 22
select select "1 - GNG/KO Needed"
select select "Water Resources"
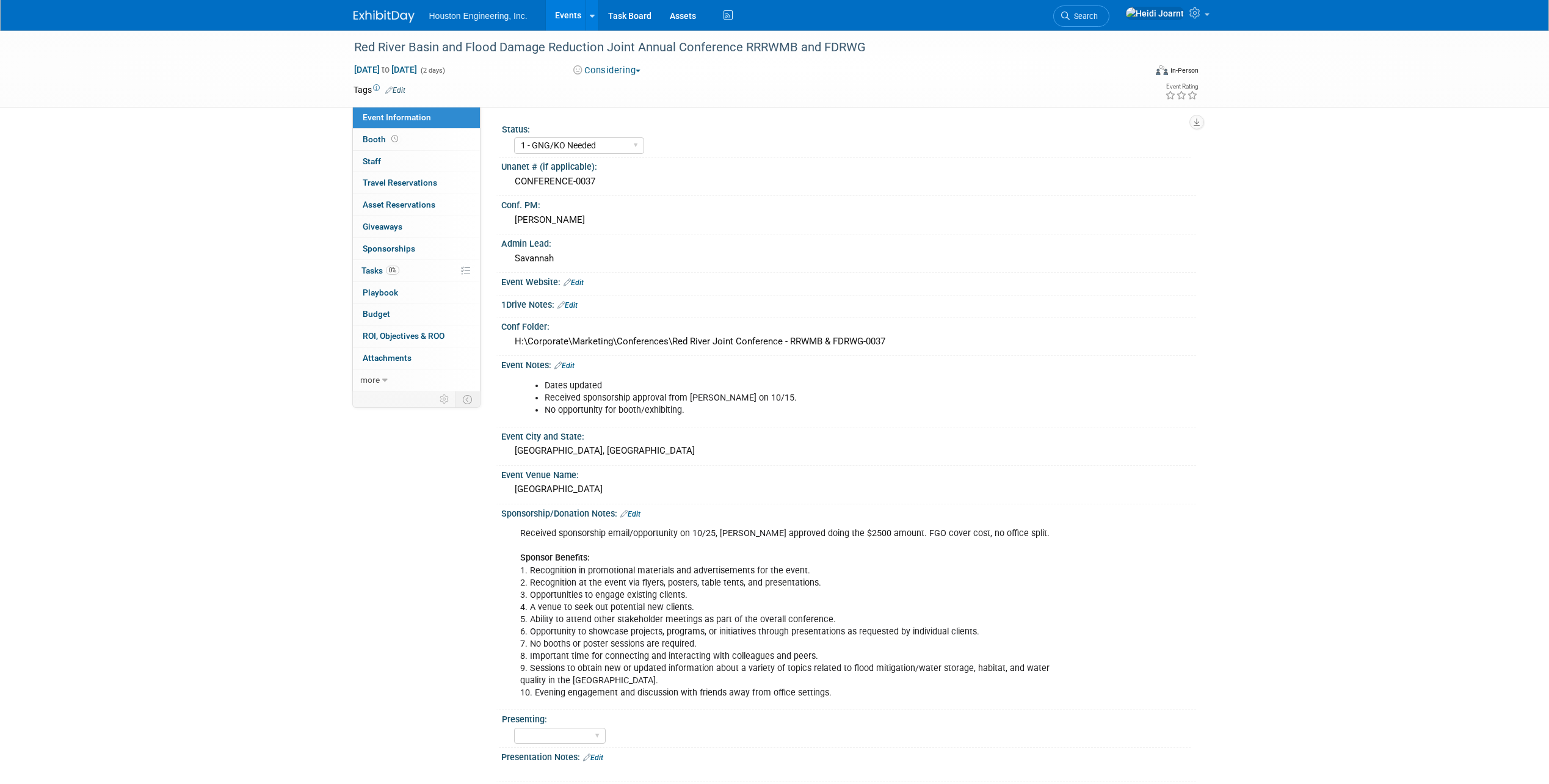
click at [569, 362] on link "Edit" at bounding box center [564, 365] width 20 height 8
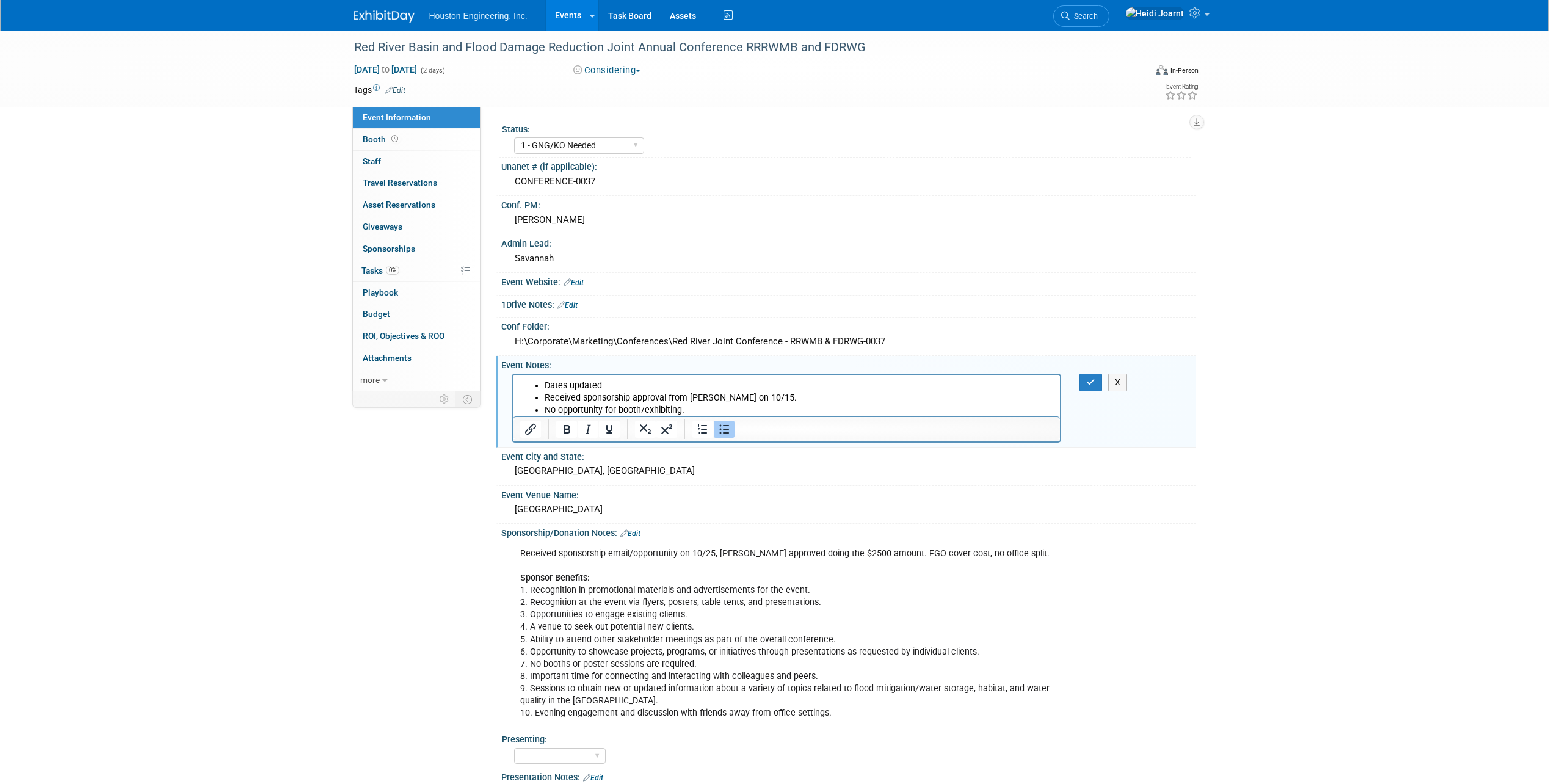
click at [627, 382] on li "Dates updated" at bounding box center [798, 385] width 509 height 12
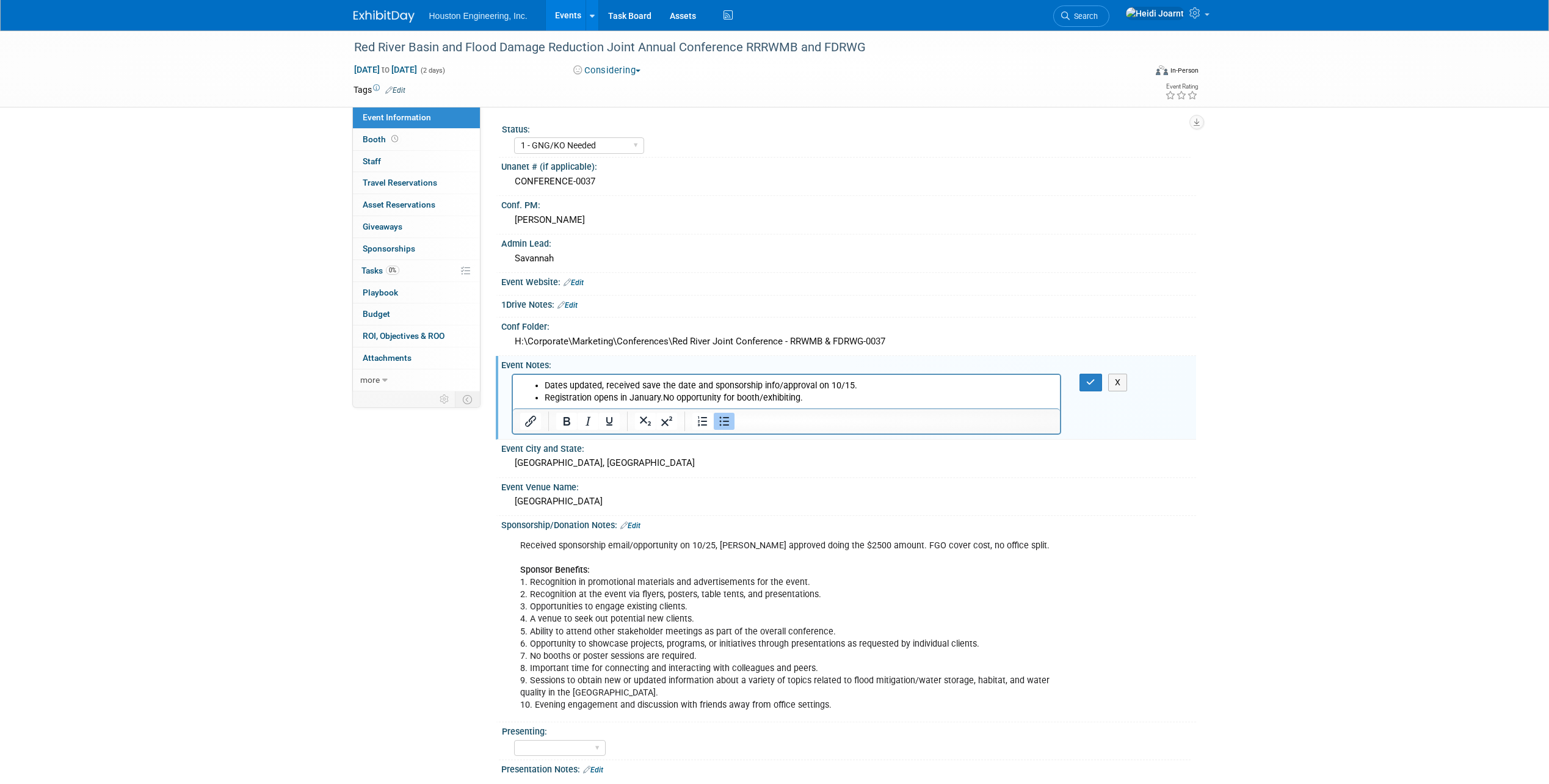
click at [905, 399] on li "Registration opens in January. No opportunity for booth/exhibiting." at bounding box center [798, 397] width 509 height 12
click at [1091, 385] on icon "button" at bounding box center [1091, 382] width 9 height 8
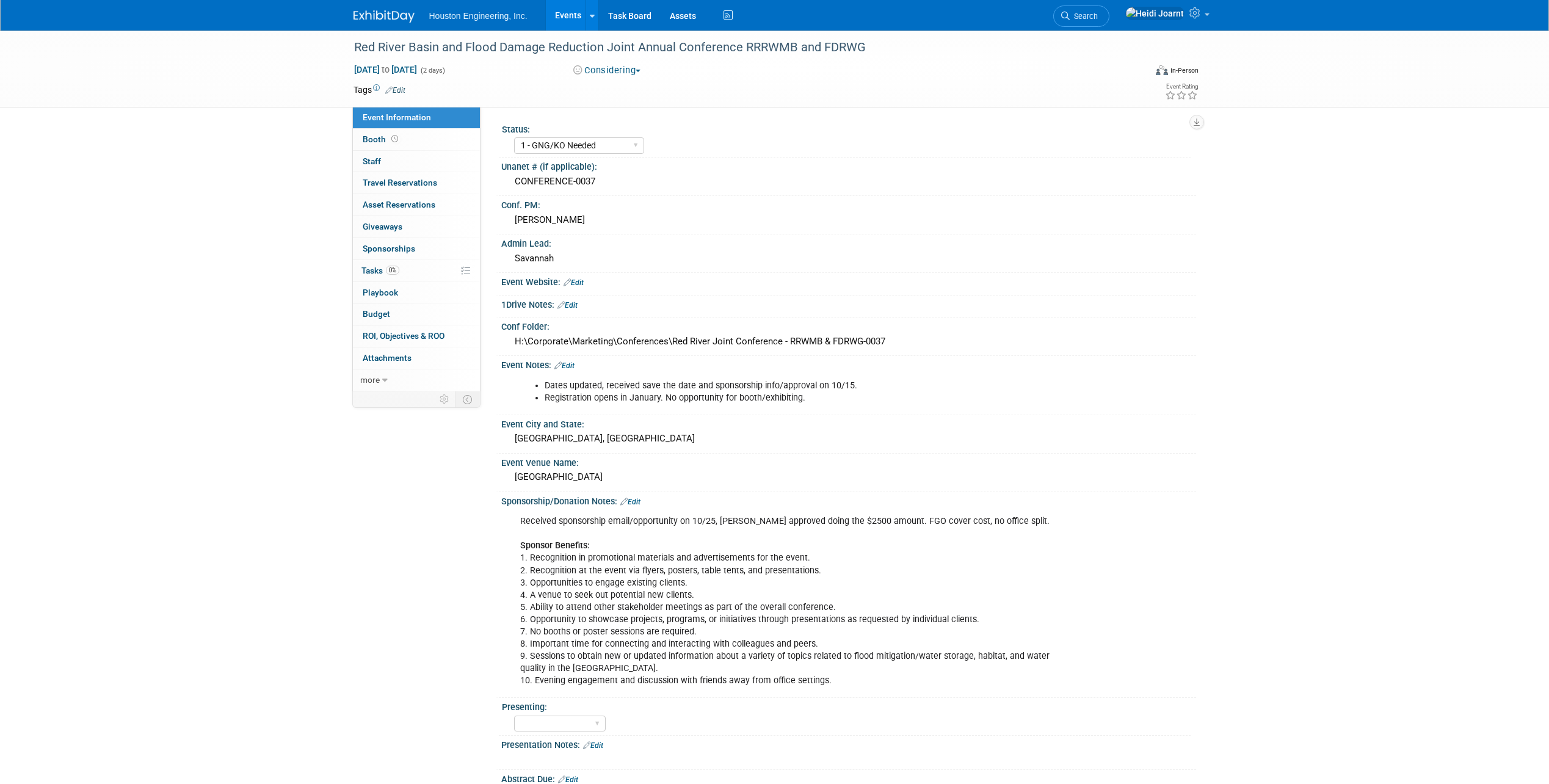
click at [632, 498] on link "Edit" at bounding box center [630, 501] width 20 height 8
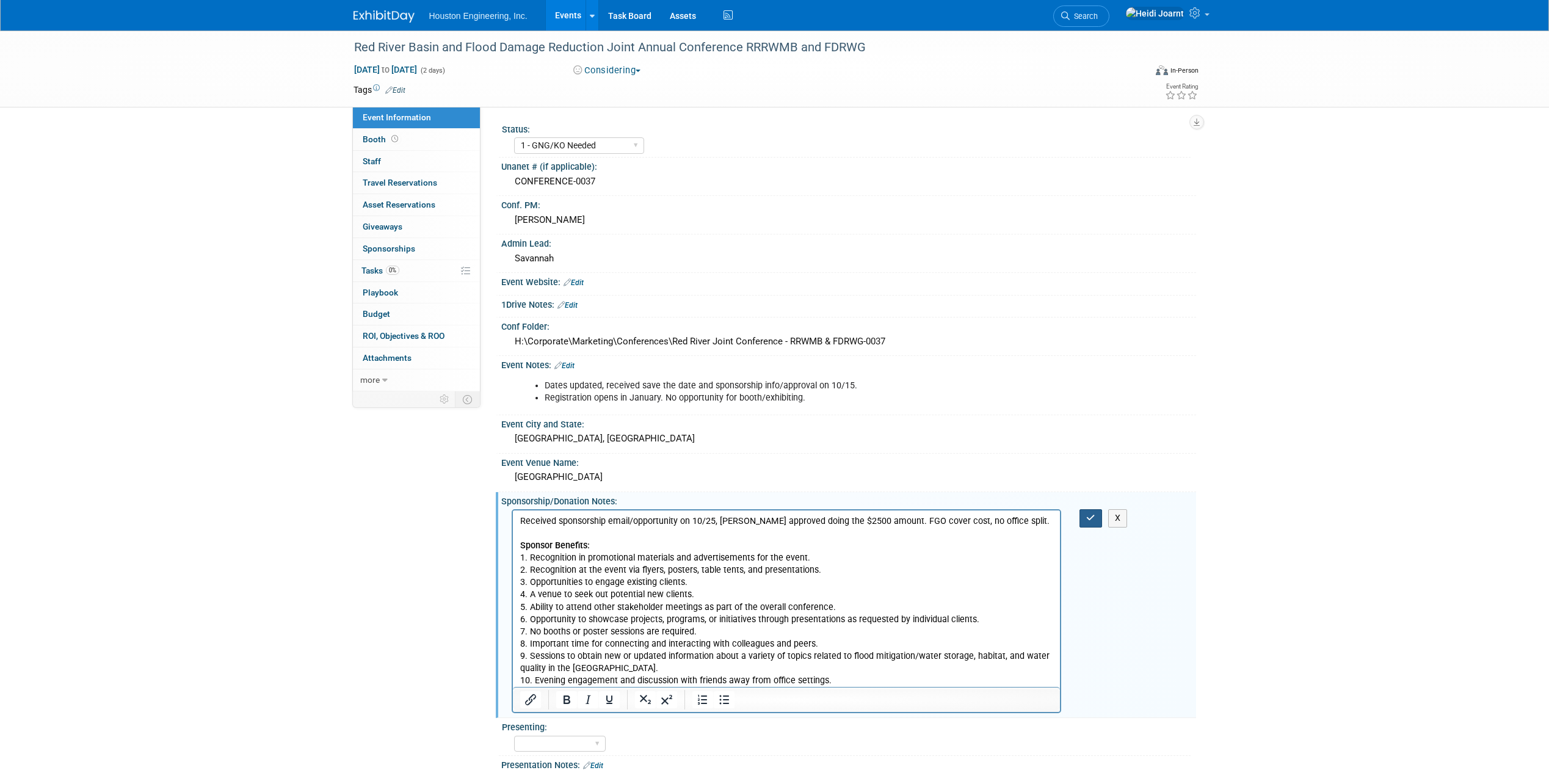
click at [1084, 519] on button "button" at bounding box center [1091, 518] width 22 height 18
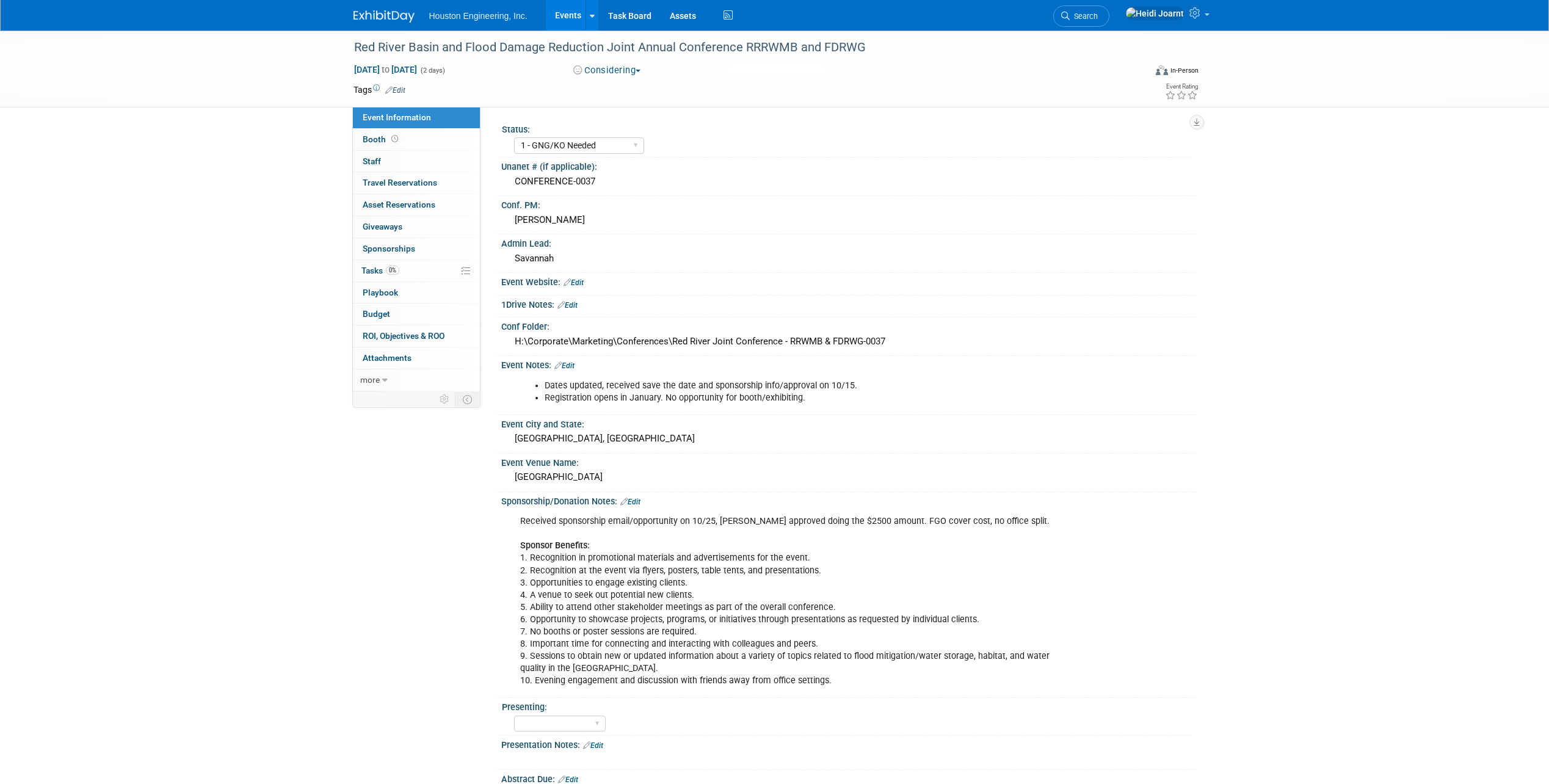
click at [559, 16] on link "Events" at bounding box center [568, 15] width 45 height 30
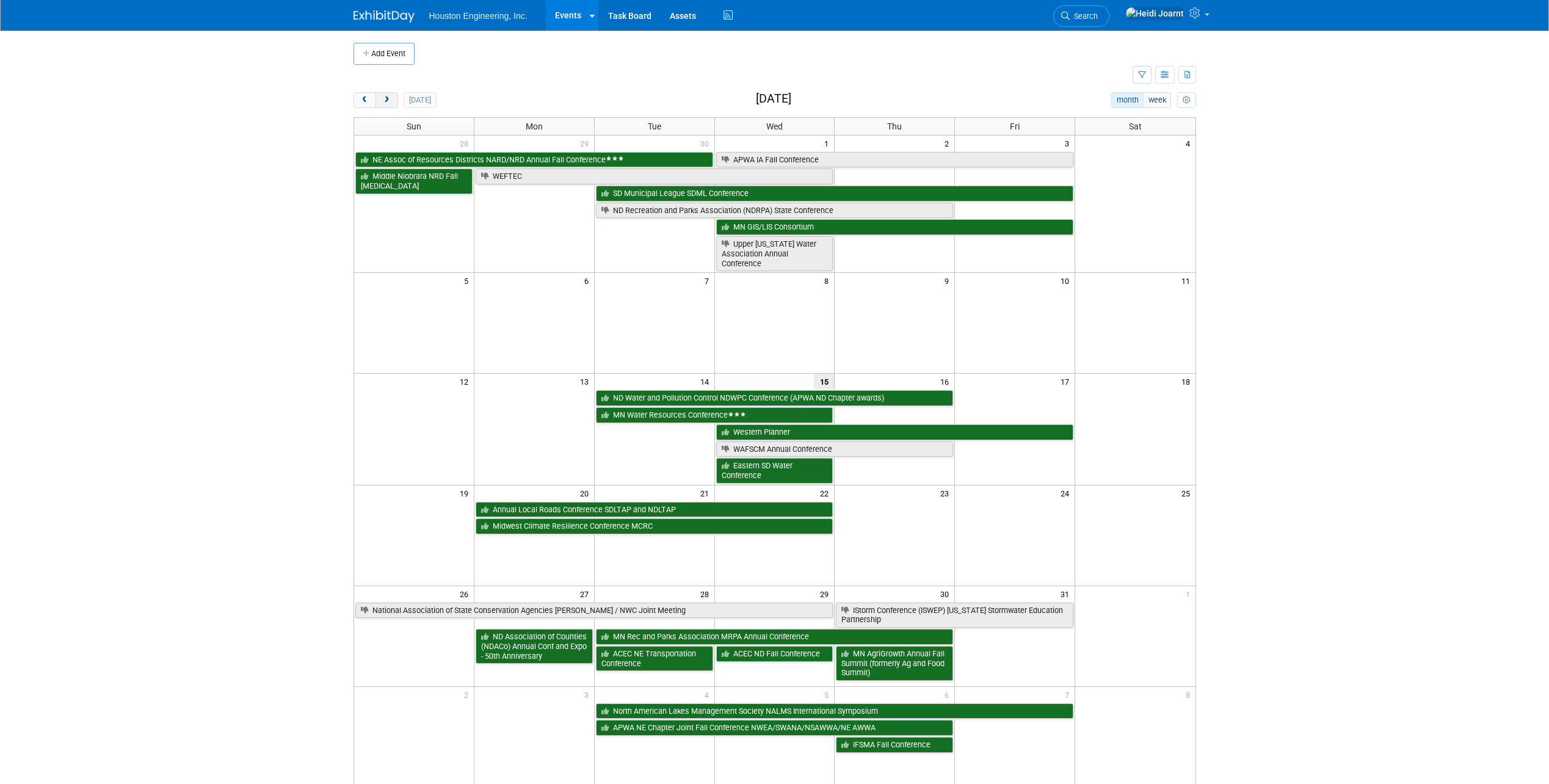
click at [379, 101] on button "next" at bounding box center [387, 100] width 22 height 16
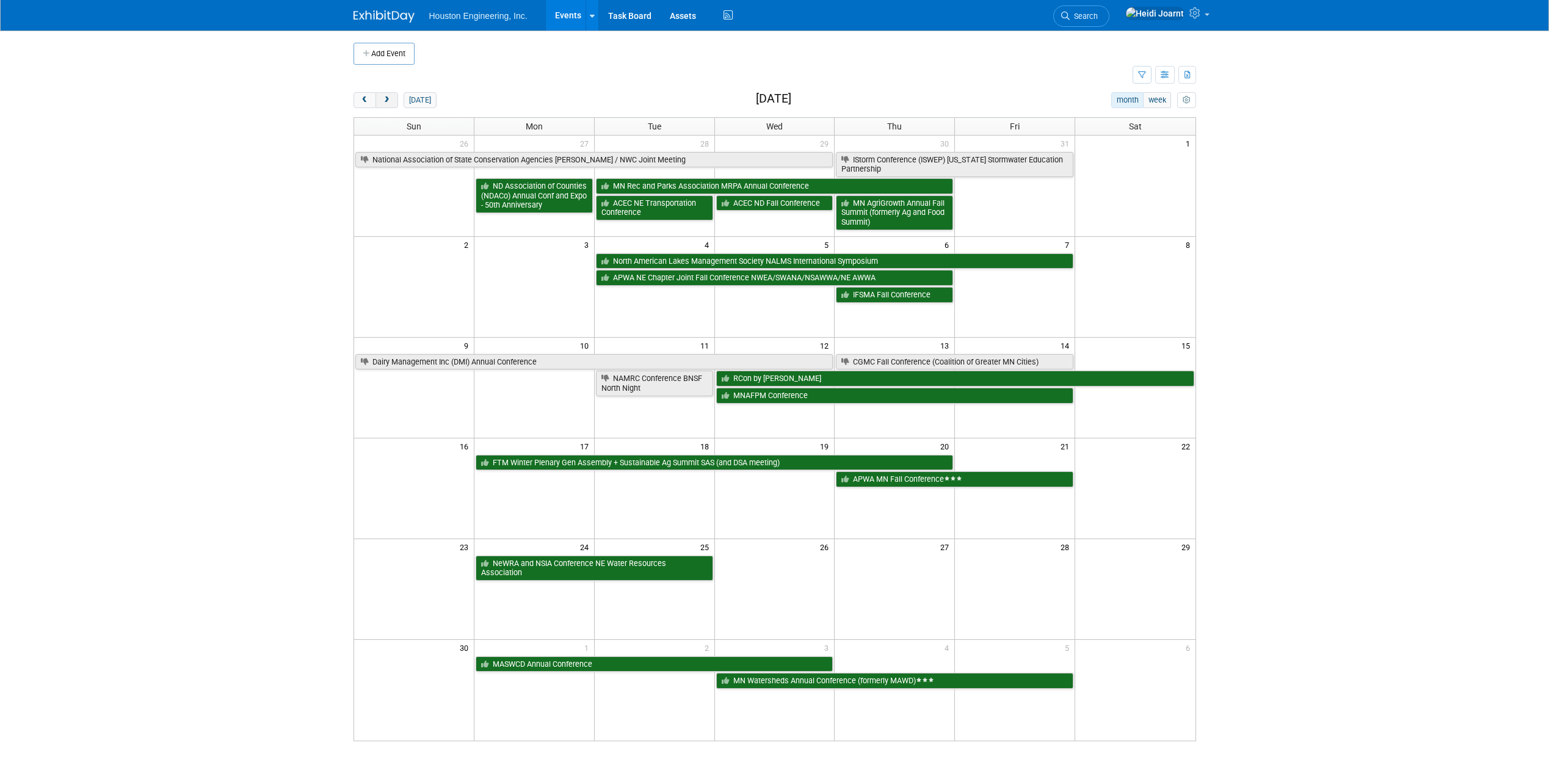
click at [379, 101] on button "next" at bounding box center [387, 100] width 22 height 16
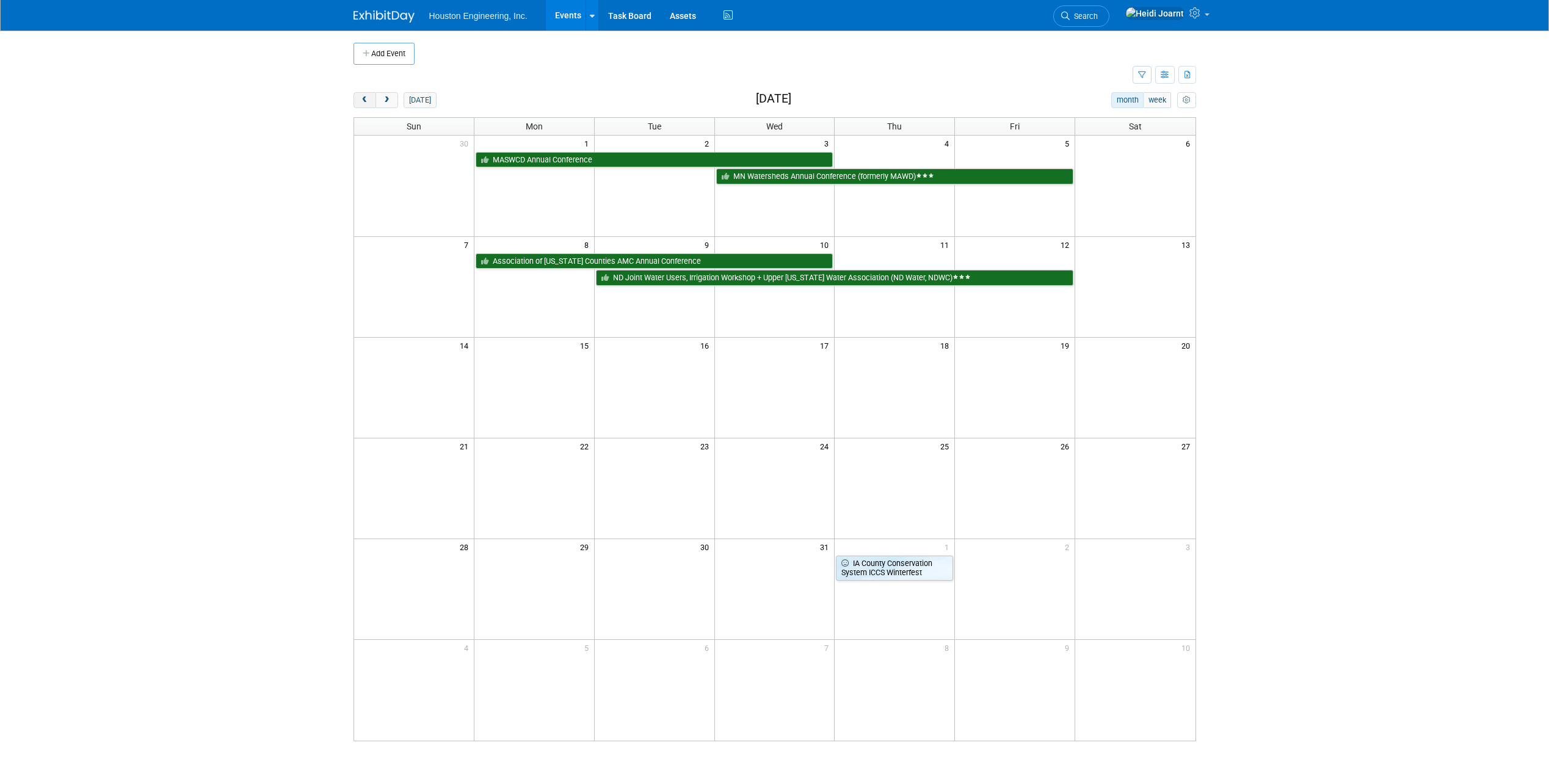
click at [353, 100] on button "prev" at bounding box center [365, 100] width 22 height 16
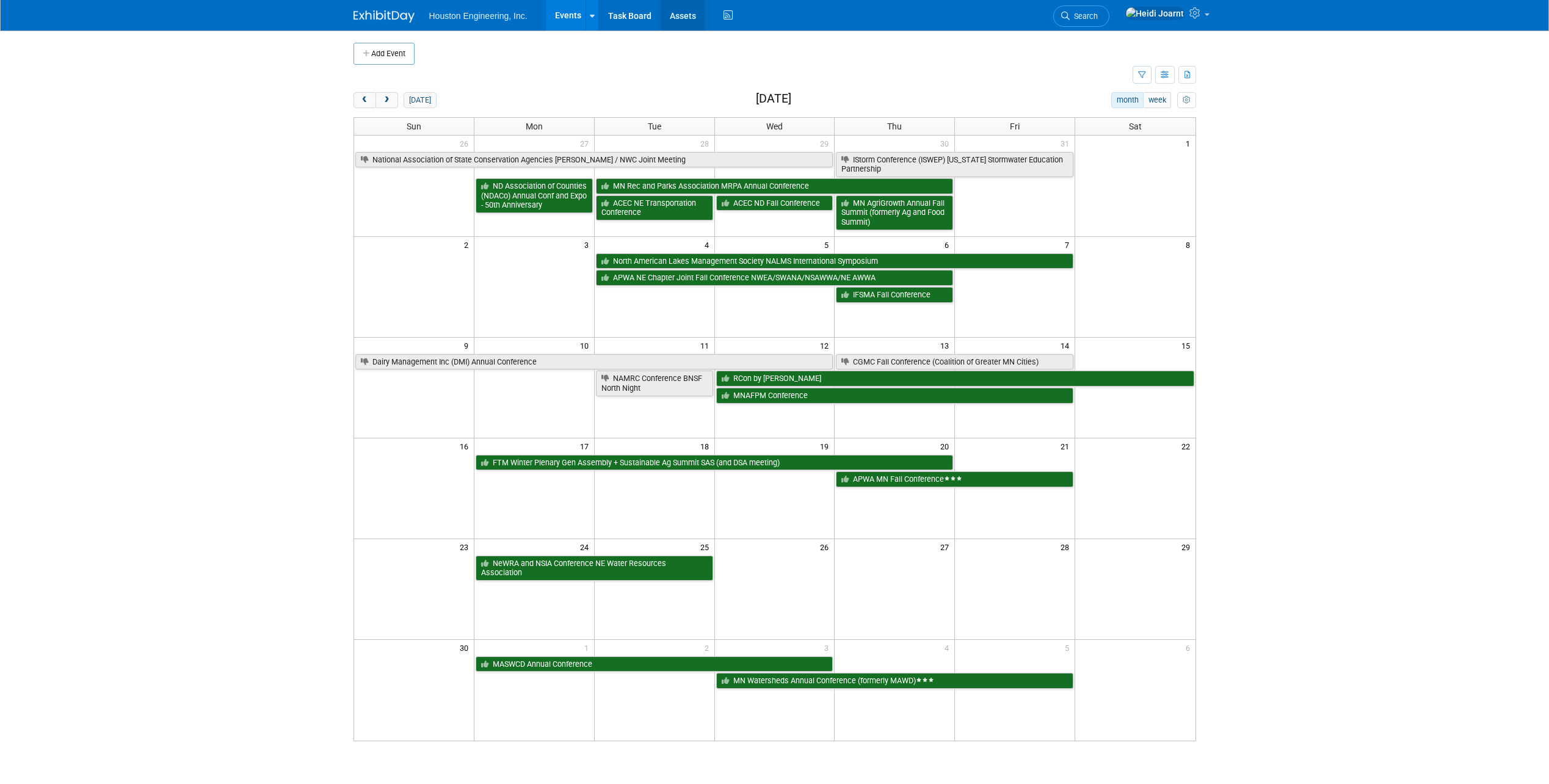
click at [662, 7] on link "Assets" at bounding box center [683, 15] width 45 height 30
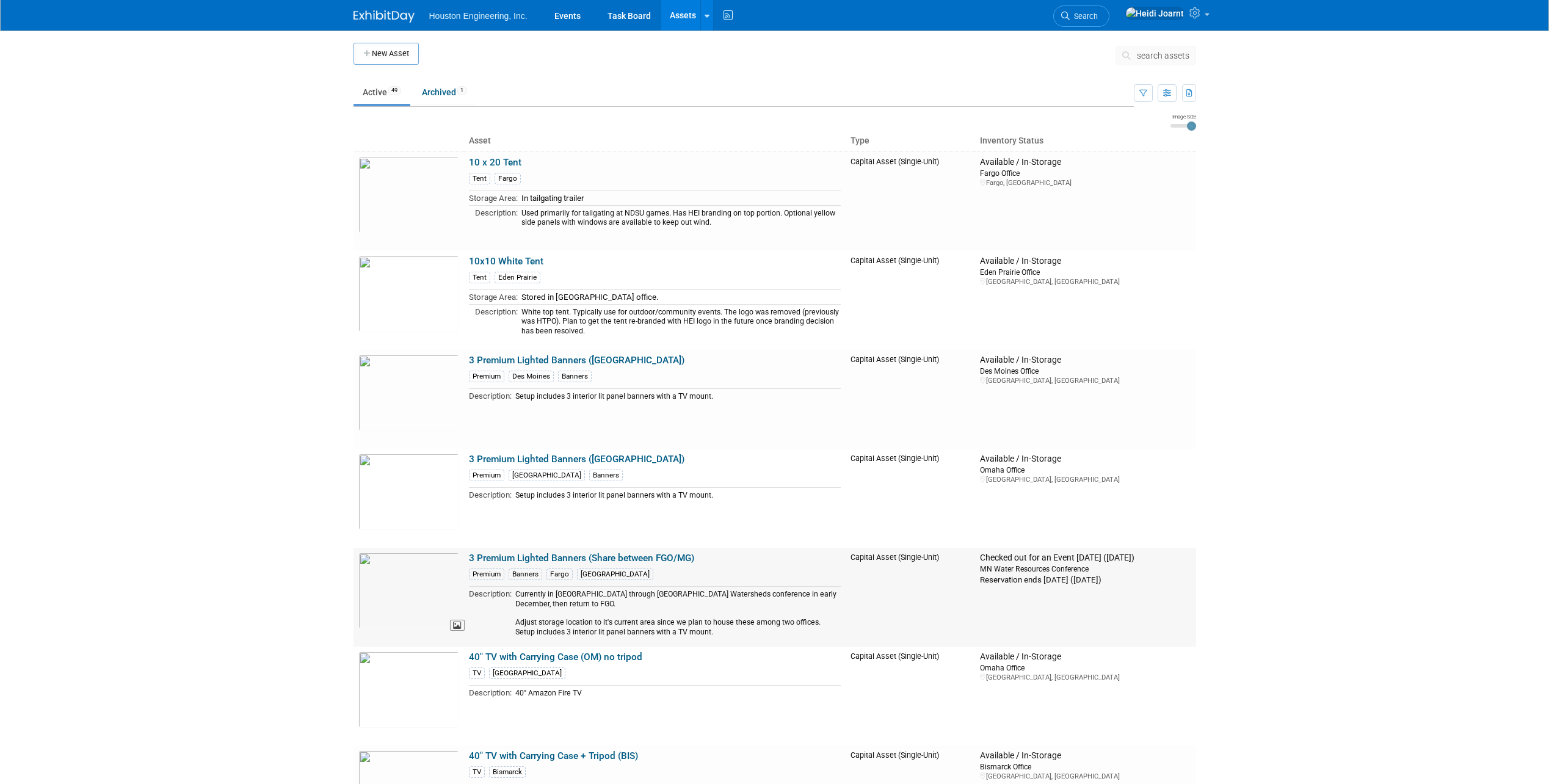
click at [417, 591] on img at bounding box center [408, 591] width 100 height 77
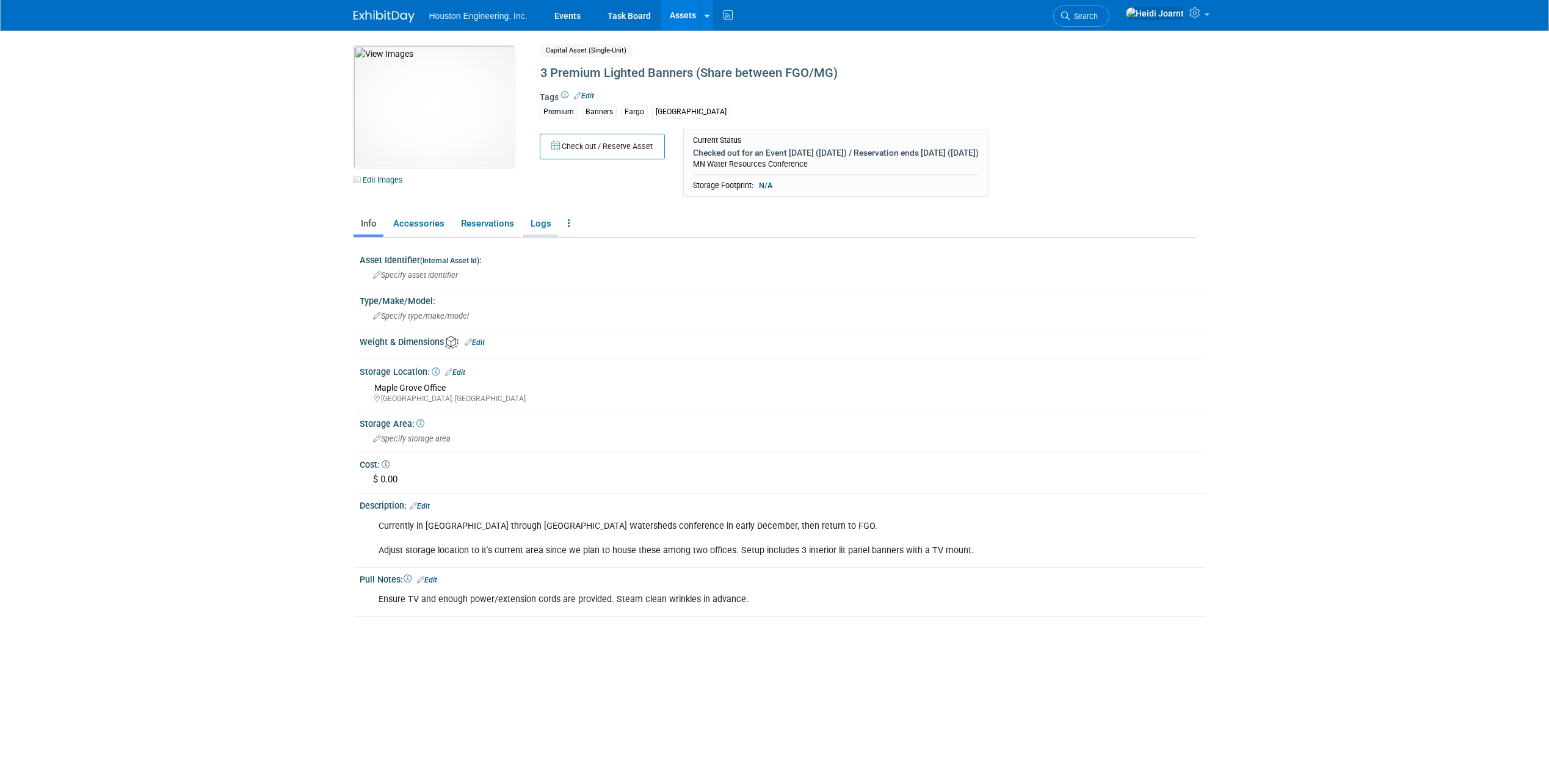
click at [542, 225] on link "Logs" at bounding box center [540, 223] width 35 height 22
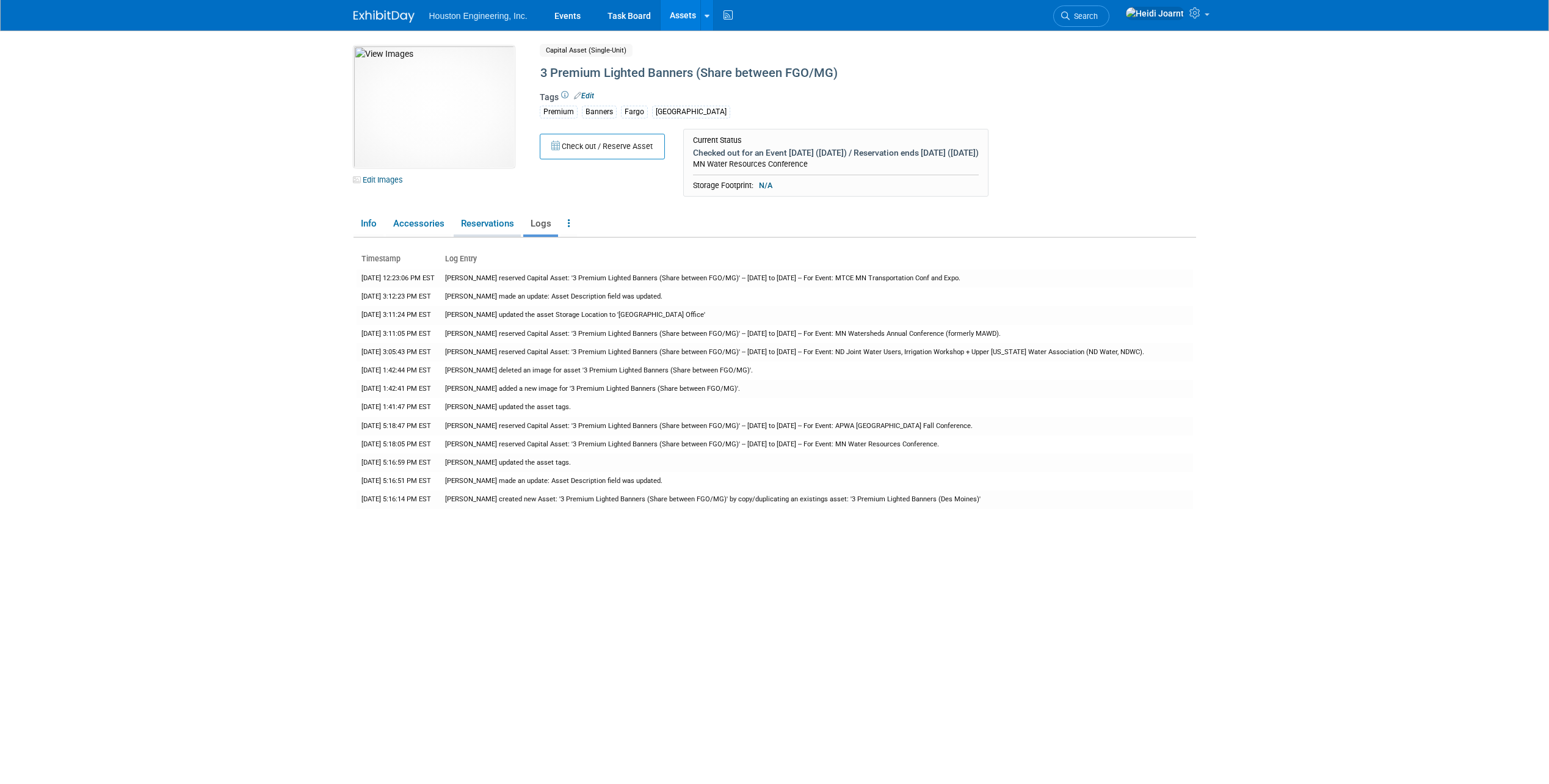
click at [497, 229] on link "Reservations" at bounding box center [487, 223] width 67 height 22
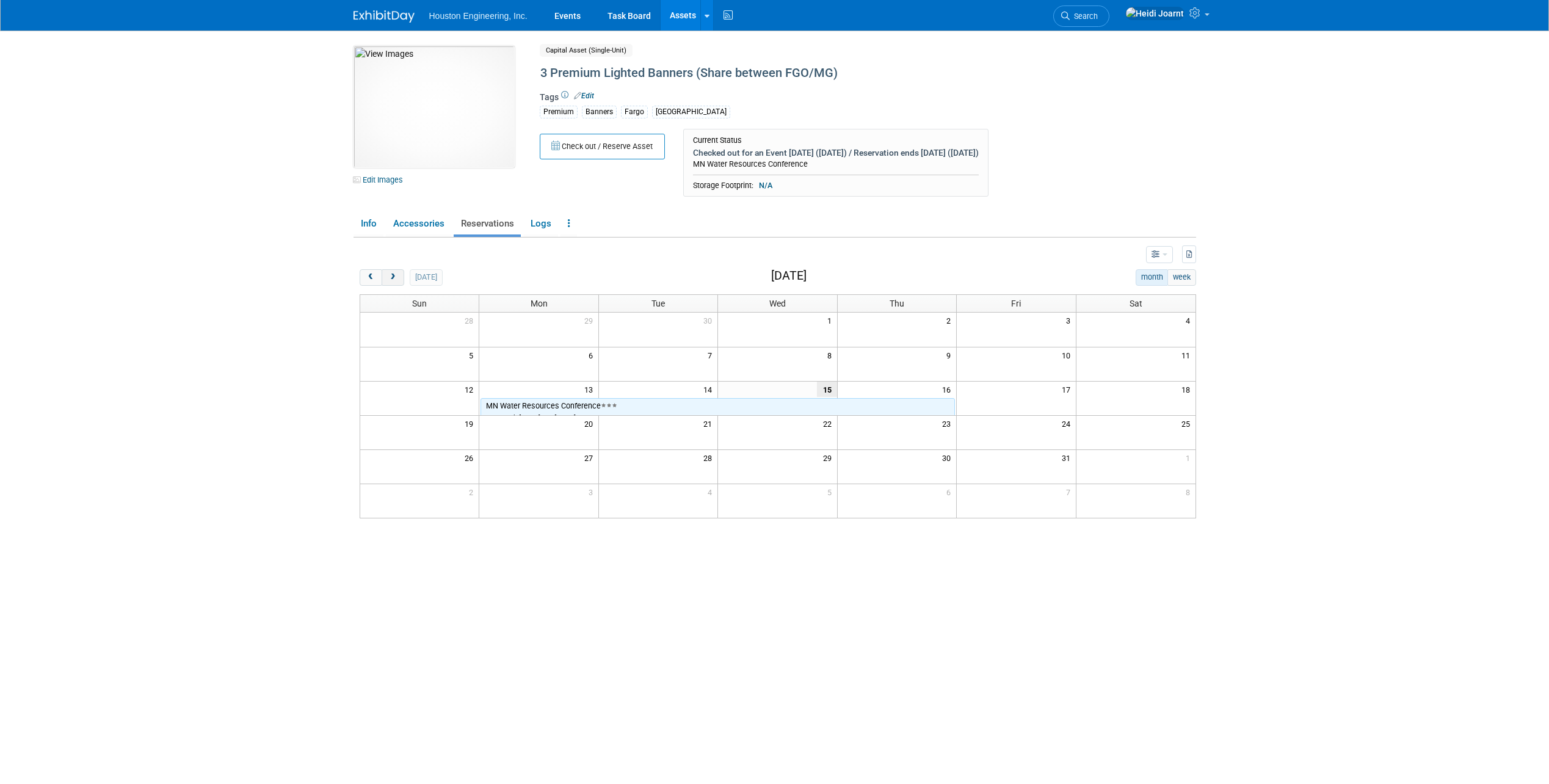
click at [389, 280] on span "next" at bounding box center [393, 277] width 9 height 8
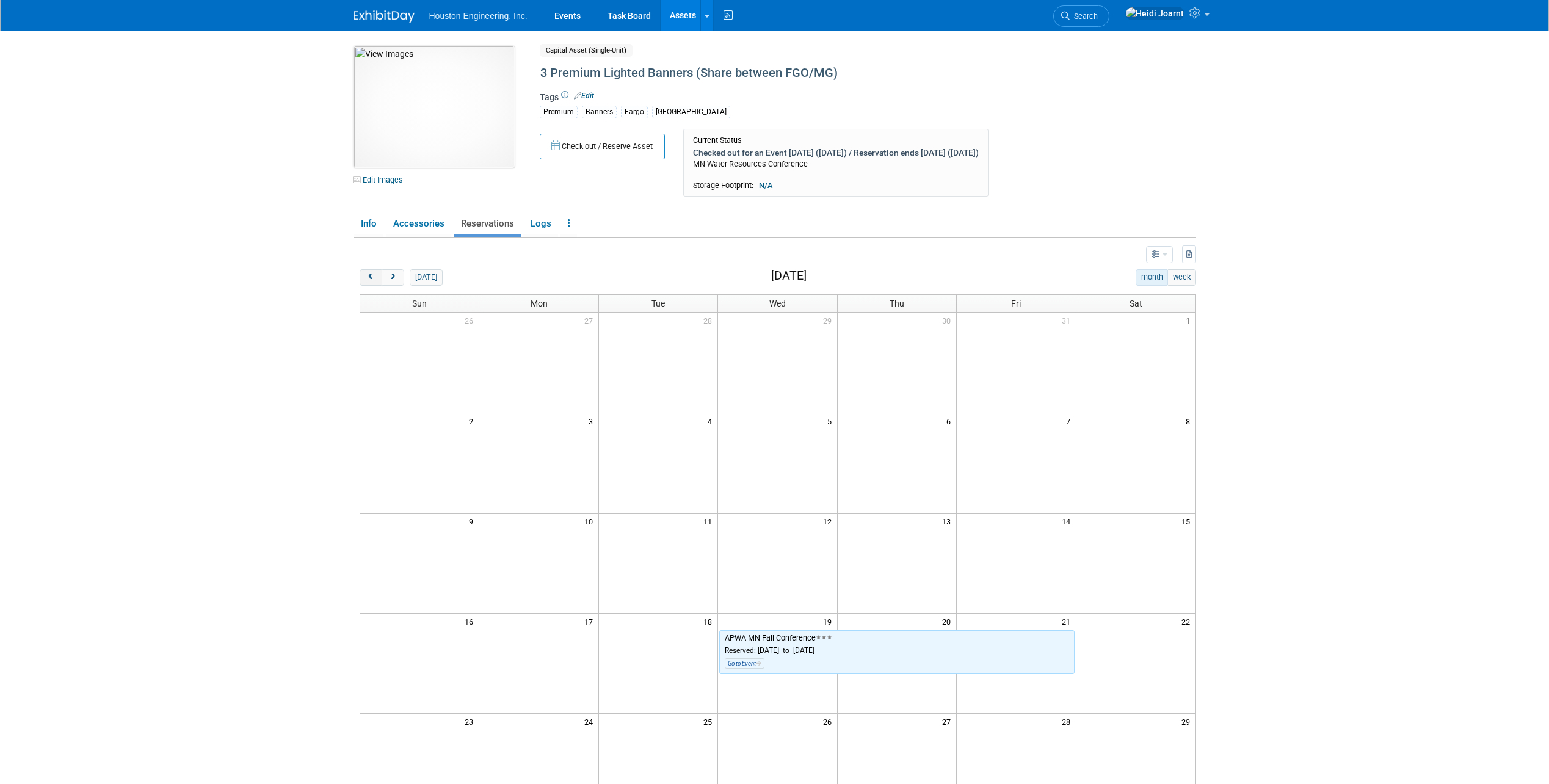
click at [377, 276] on button "prev" at bounding box center [371, 277] width 22 height 16
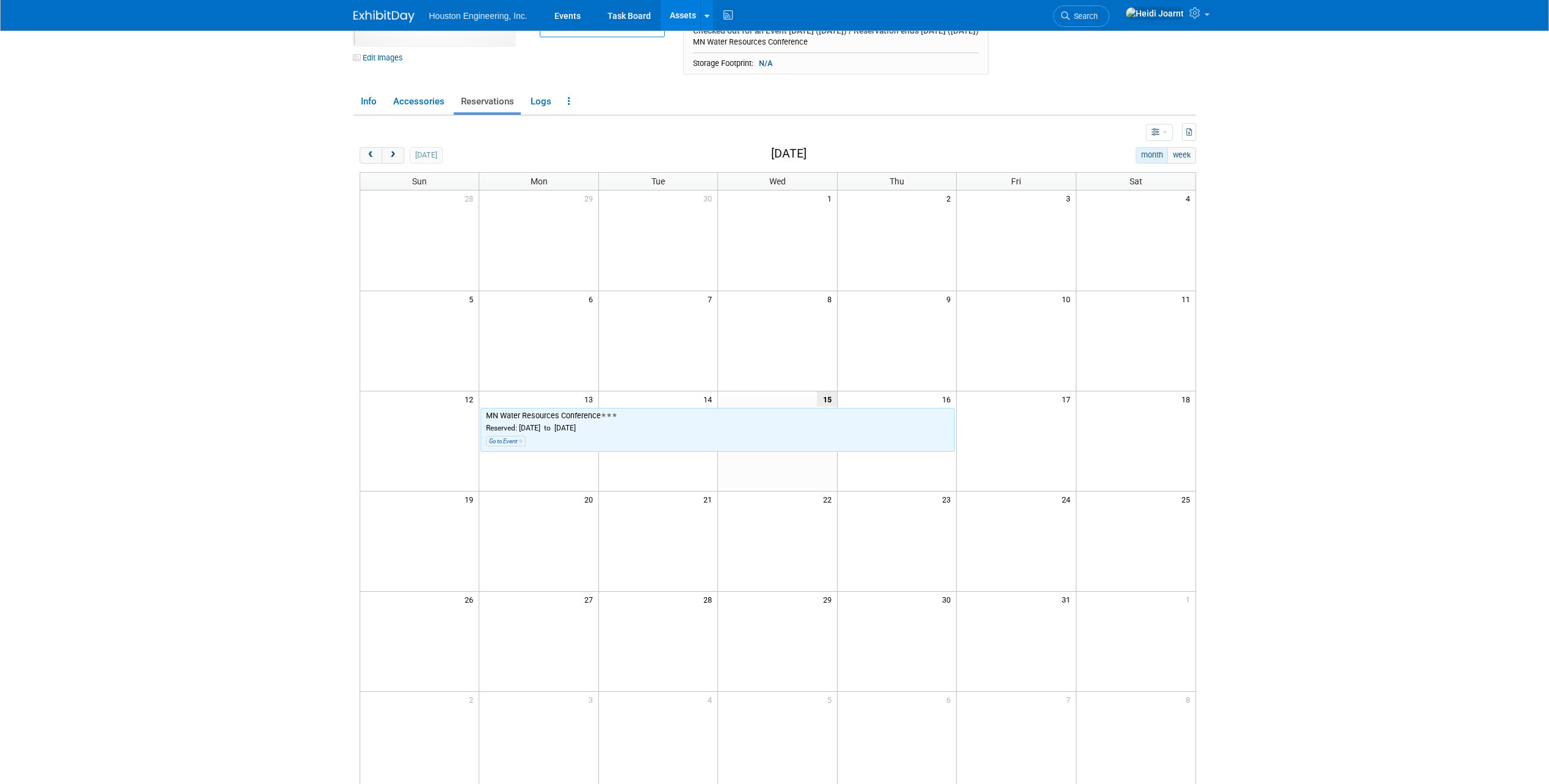
scroll to position [61, 0]
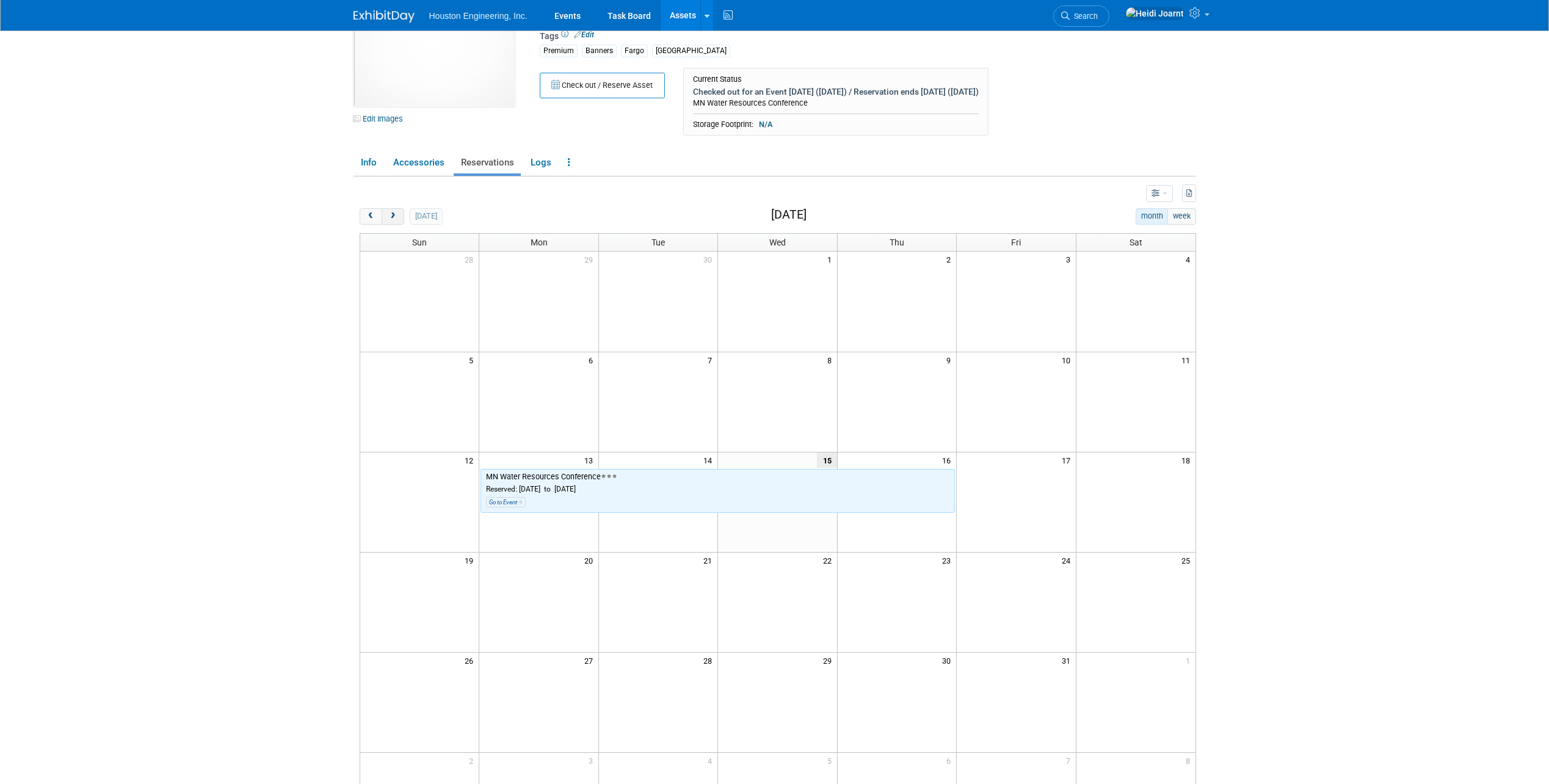
click at [393, 217] on span "next" at bounding box center [393, 216] width 9 height 8
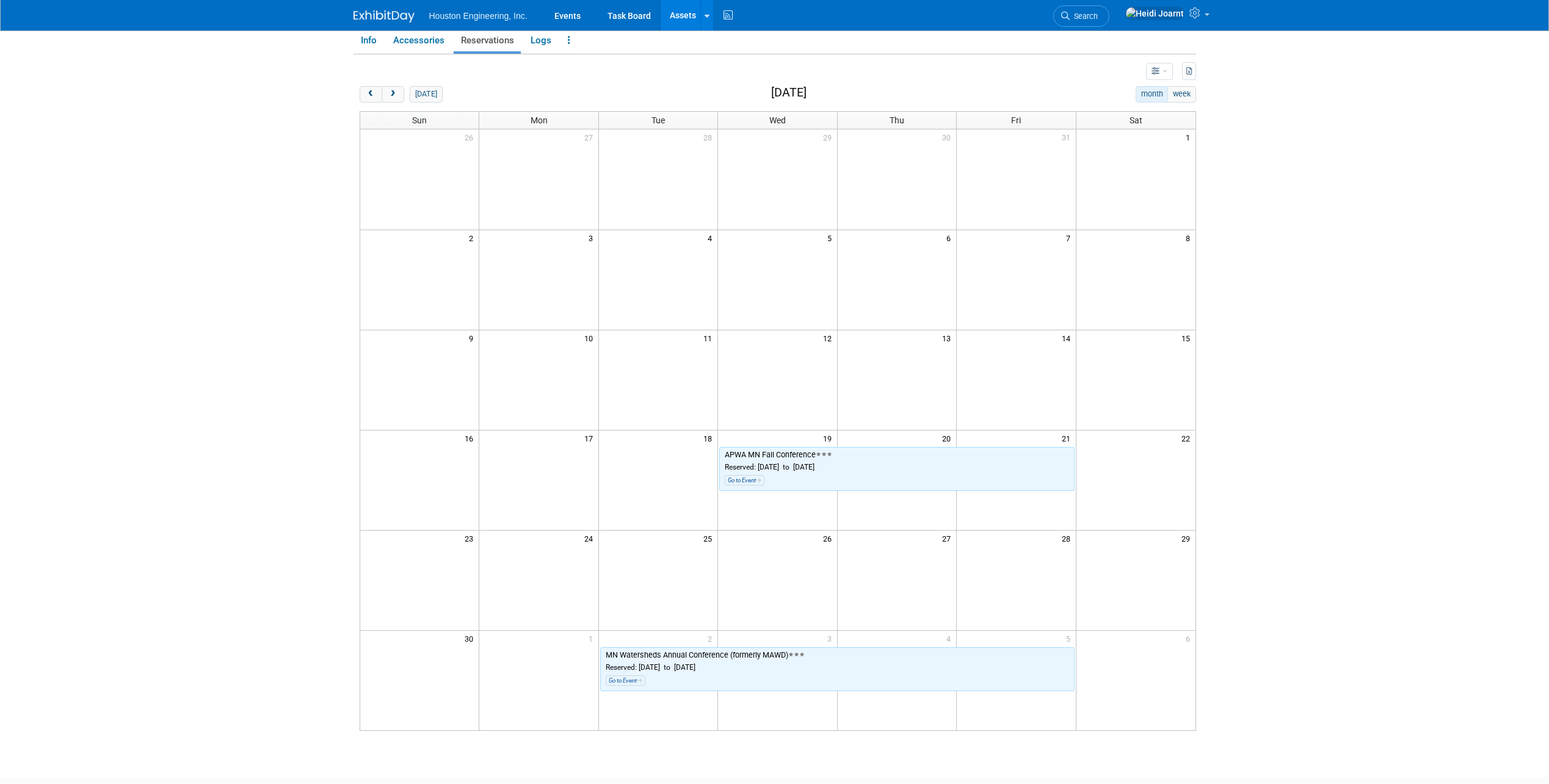
scroll to position [0, 0]
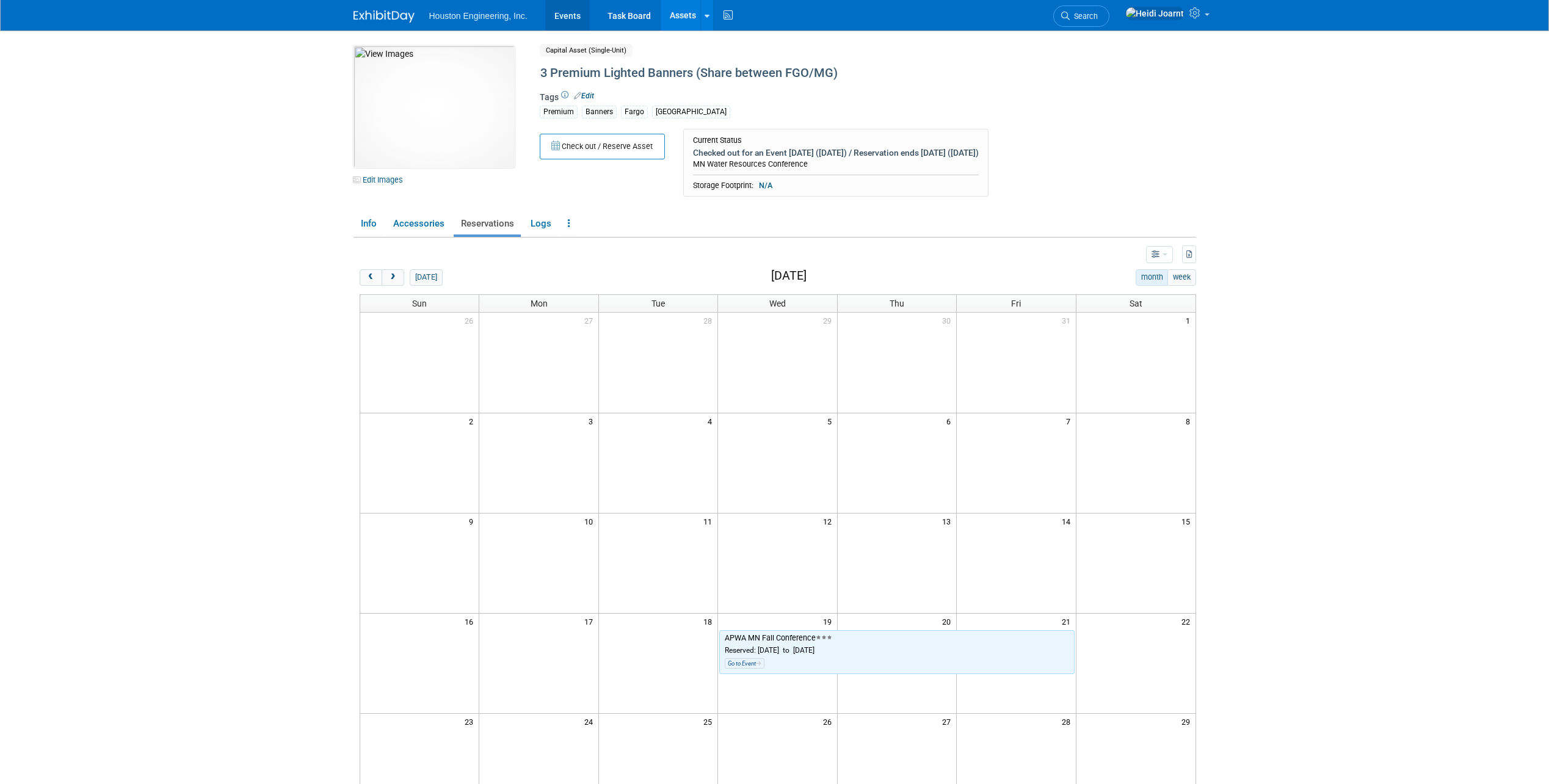
click at [574, 12] on link "Events" at bounding box center [568, 15] width 45 height 30
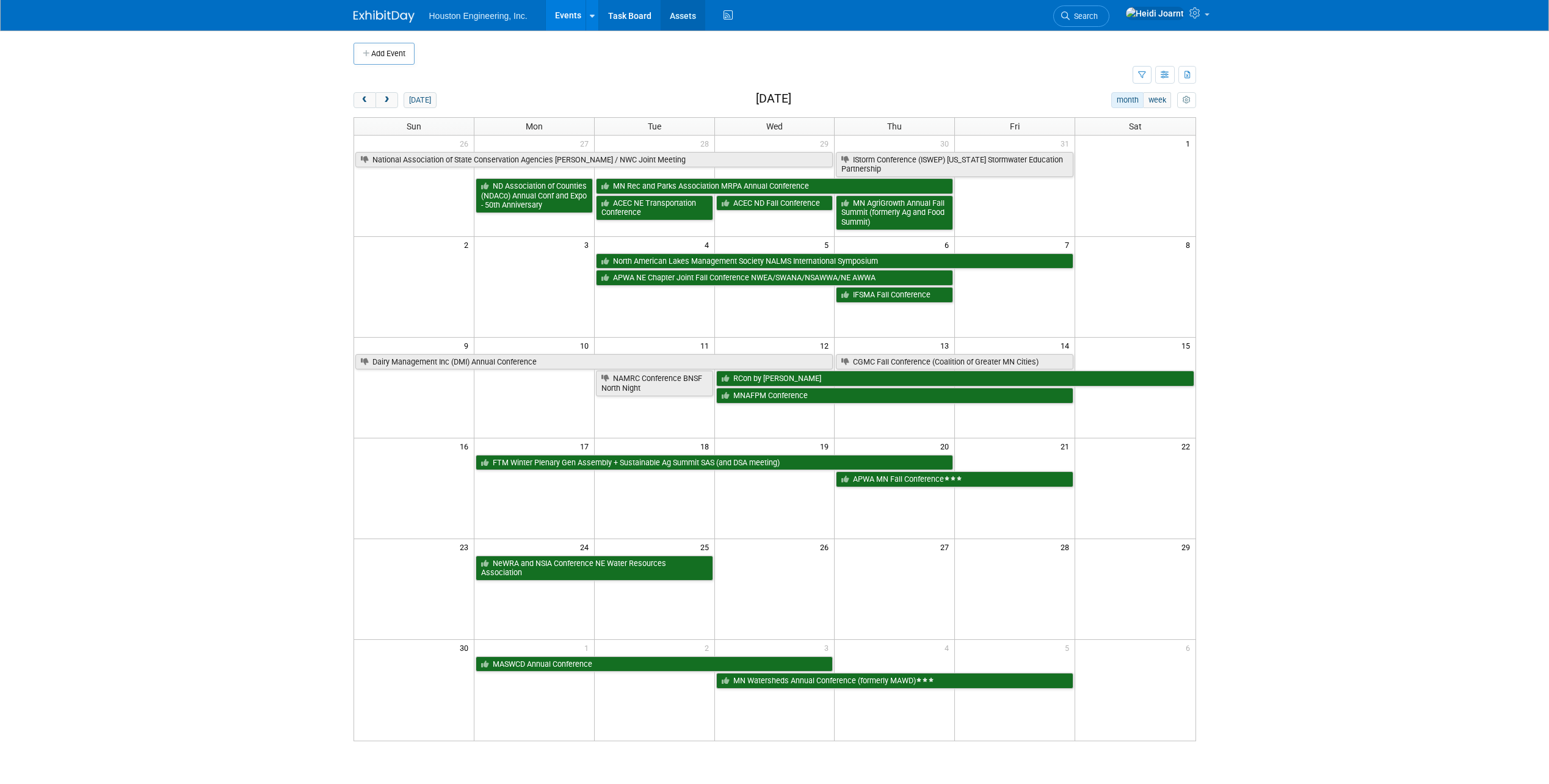
click at [680, 22] on link "Assets" at bounding box center [683, 15] width 45 height 30
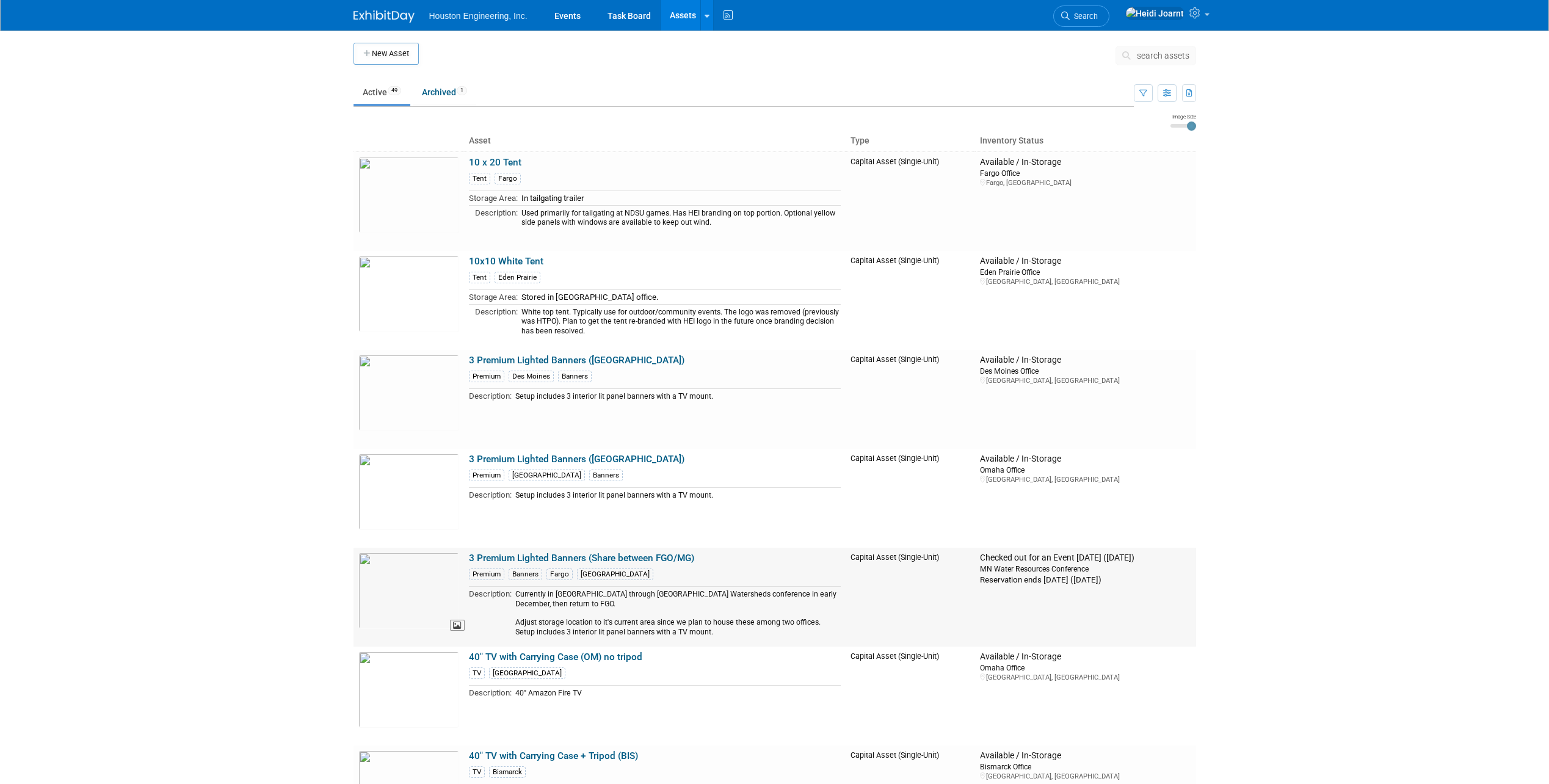
click at [420, 596] on img at bounding box center [408, 591] width 100 height 77
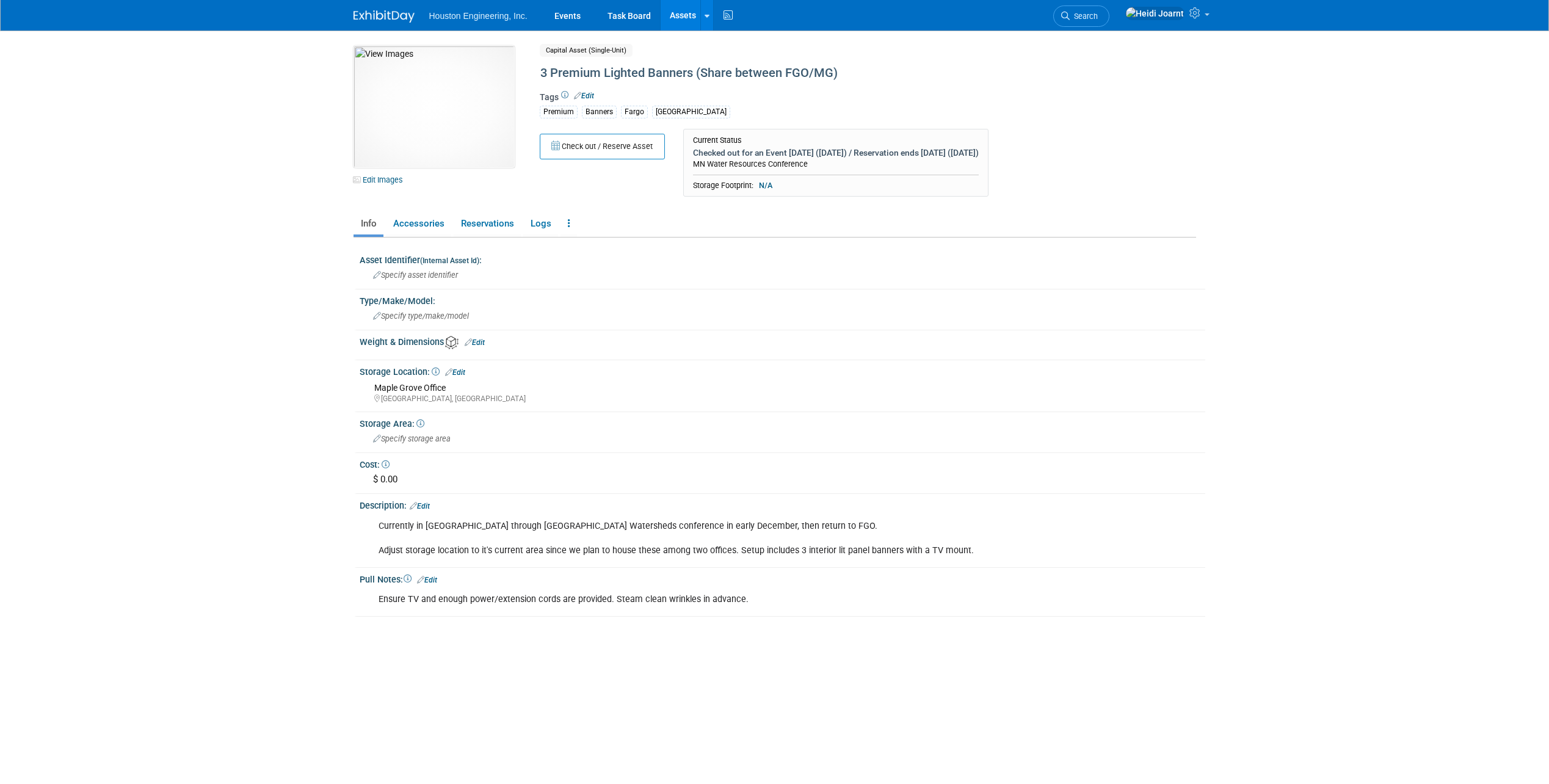
click at [521, 219] on ul "Info Accessories Reservations Logs Reservation Policy Copy/Duplicate Asset Arch…" at bounding box center [774, 225] width 843 height 25
click at [497, 219] on link "Reservations" at bounding box center [487, 223] width 67 height 22
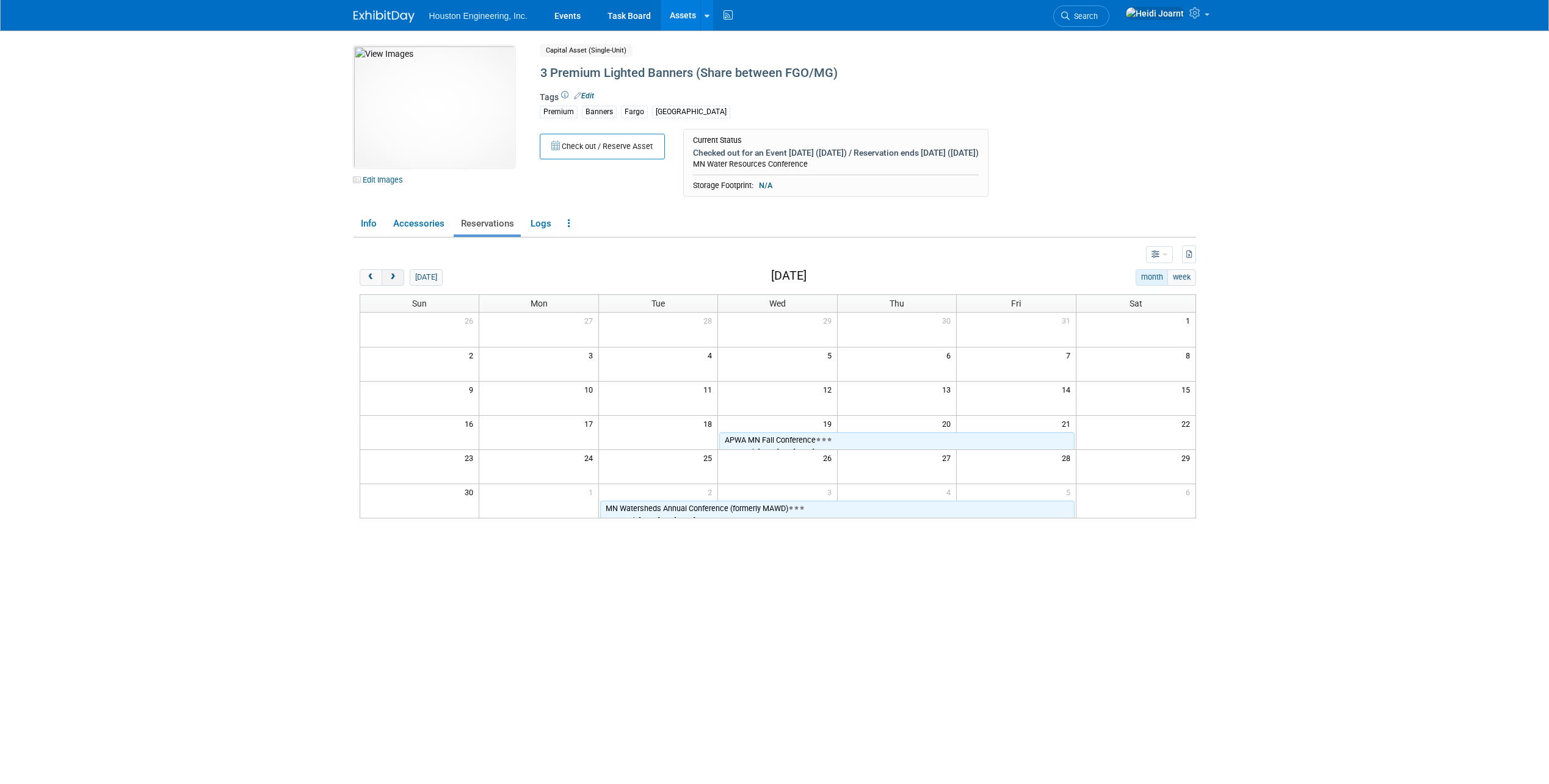
click at [391, 280] on span "next" at bounding box center [393, 277] width 9 height 8
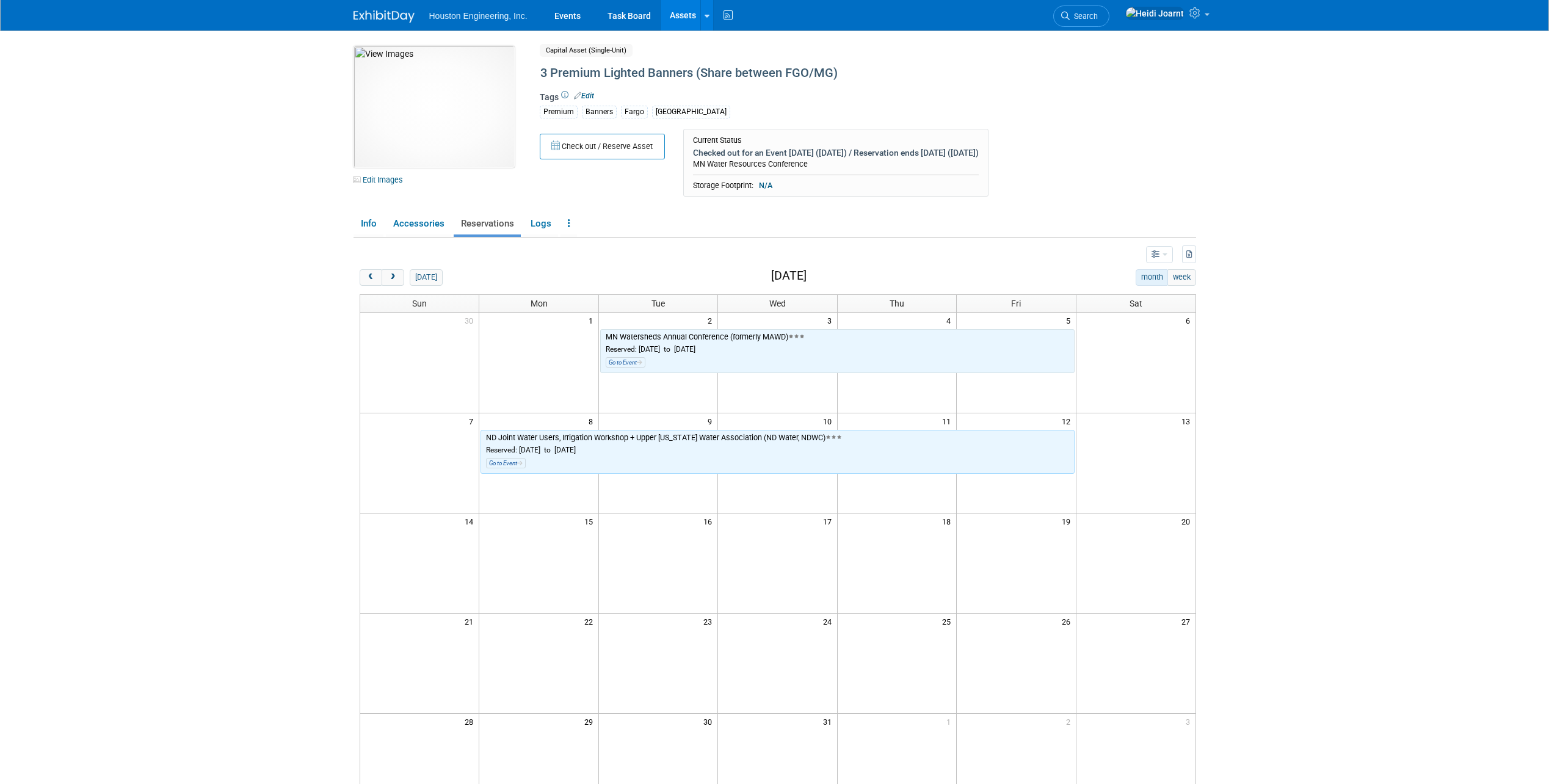
click at [798, 342] on div "MN Watersheds Annual Conference (formerly MAWD) Reserved: Dec 2, 2025 to Dec 5,…" at bounding box center [837, 350] width 464 height 38
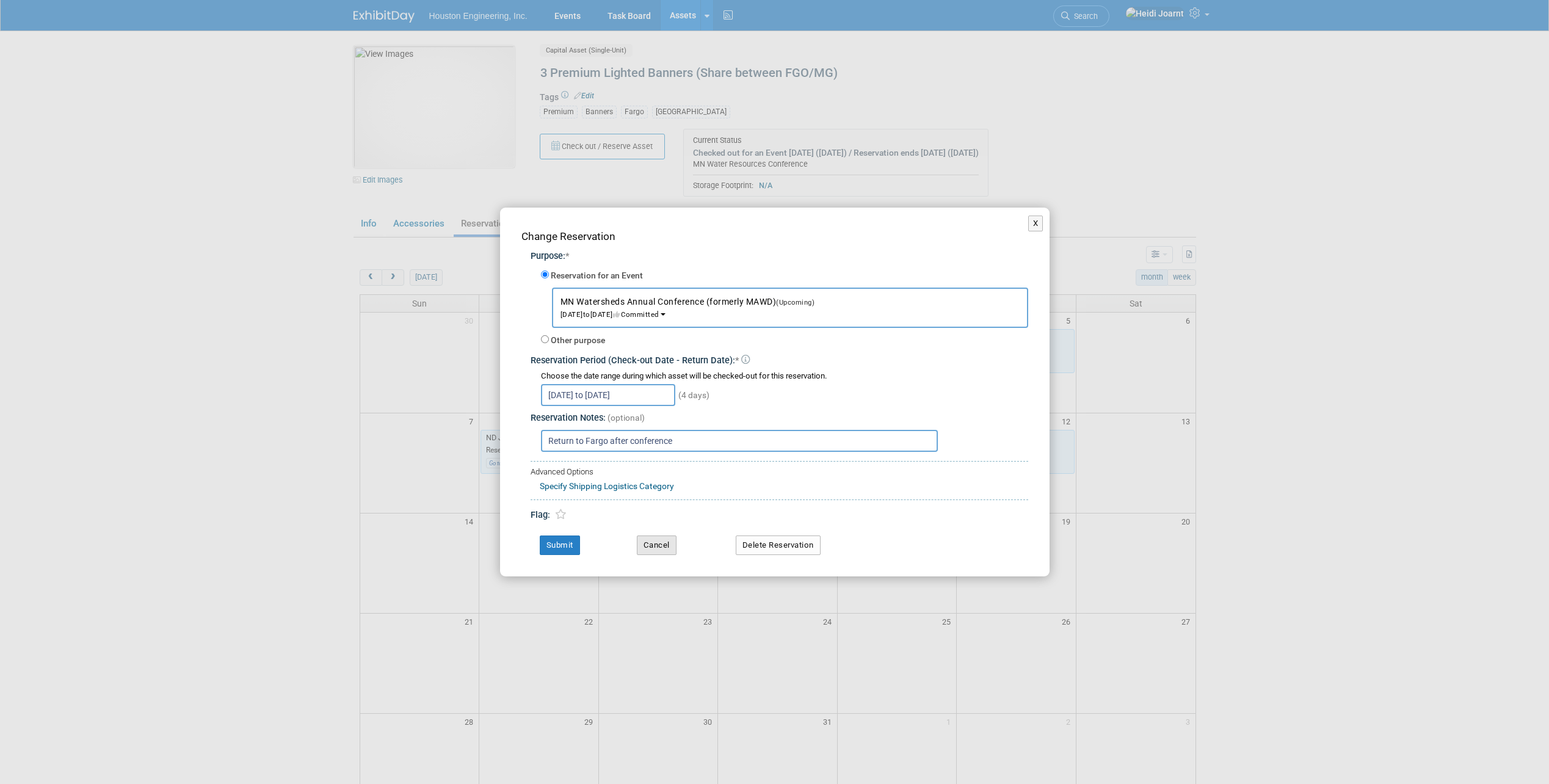
click at [651, 548] on button "Cancel" at bounding box center [656, 545] width 39 height 19
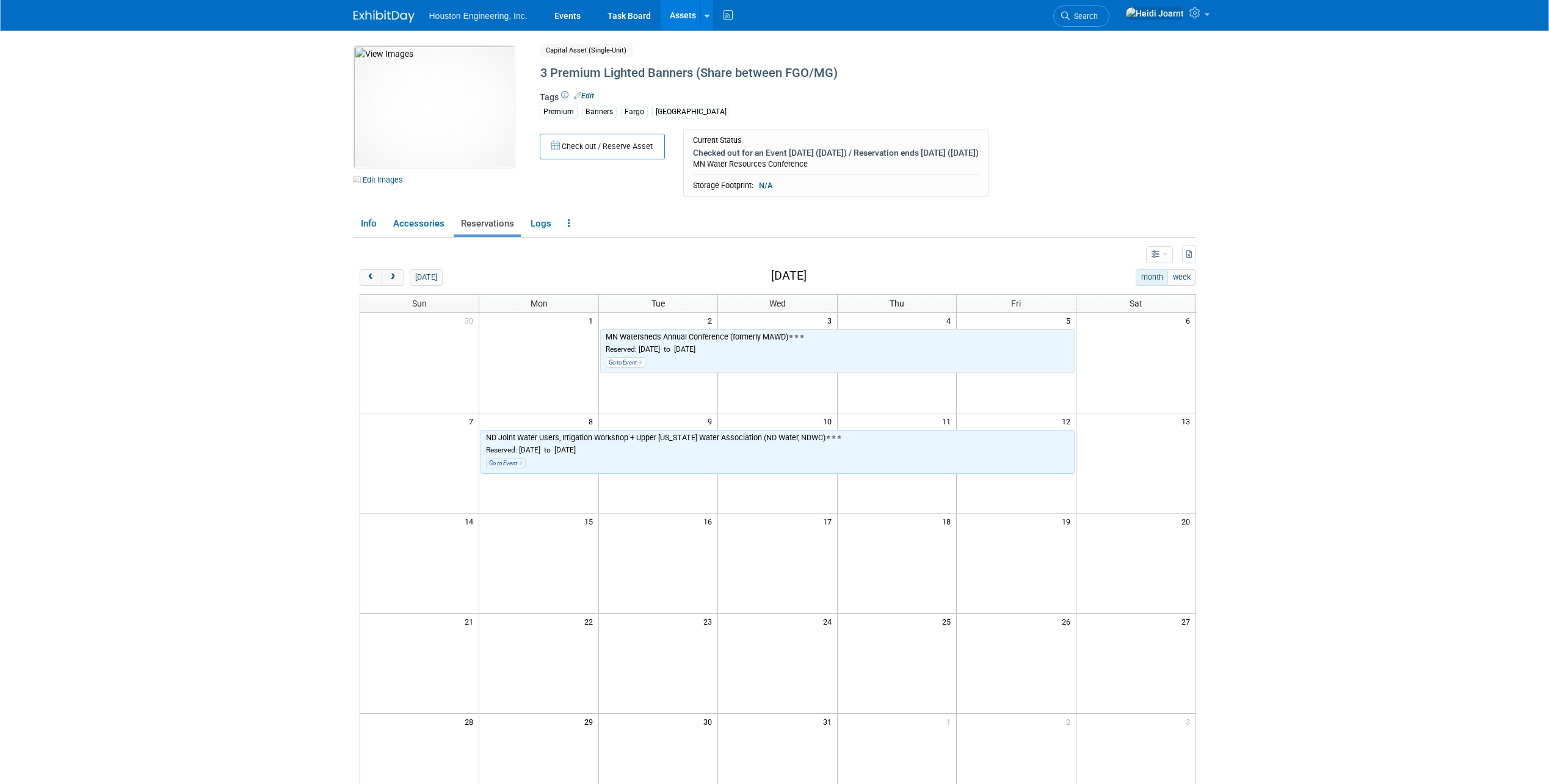
click at [625, 359] on link "Go to Event" at bounding box center [625, 362] width 39 height 10
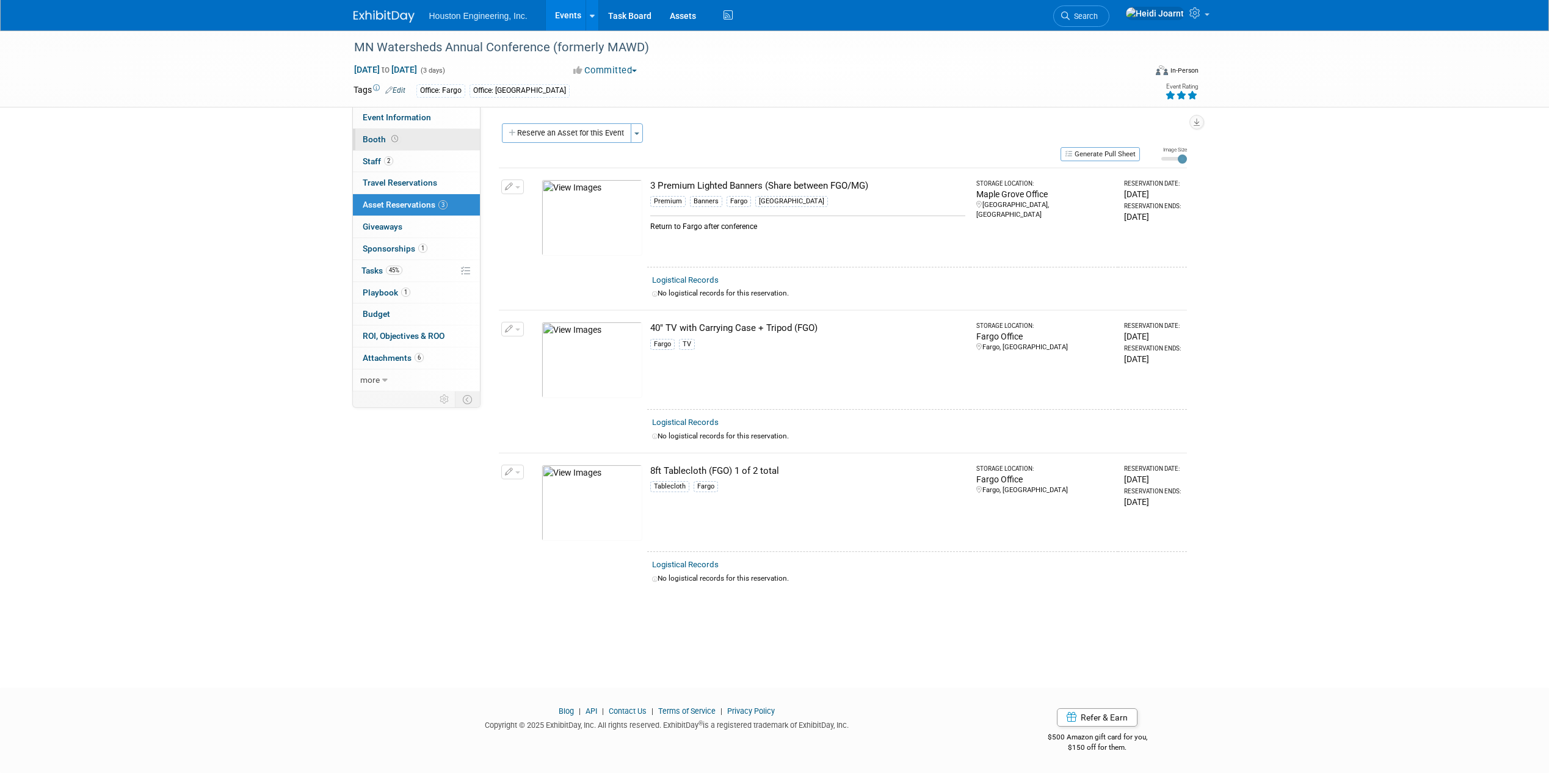
click at [420, 141] on link "Booth" at bounding box center [416, 139] width 127 height 22
select select "Yes"
select select "Fargo"
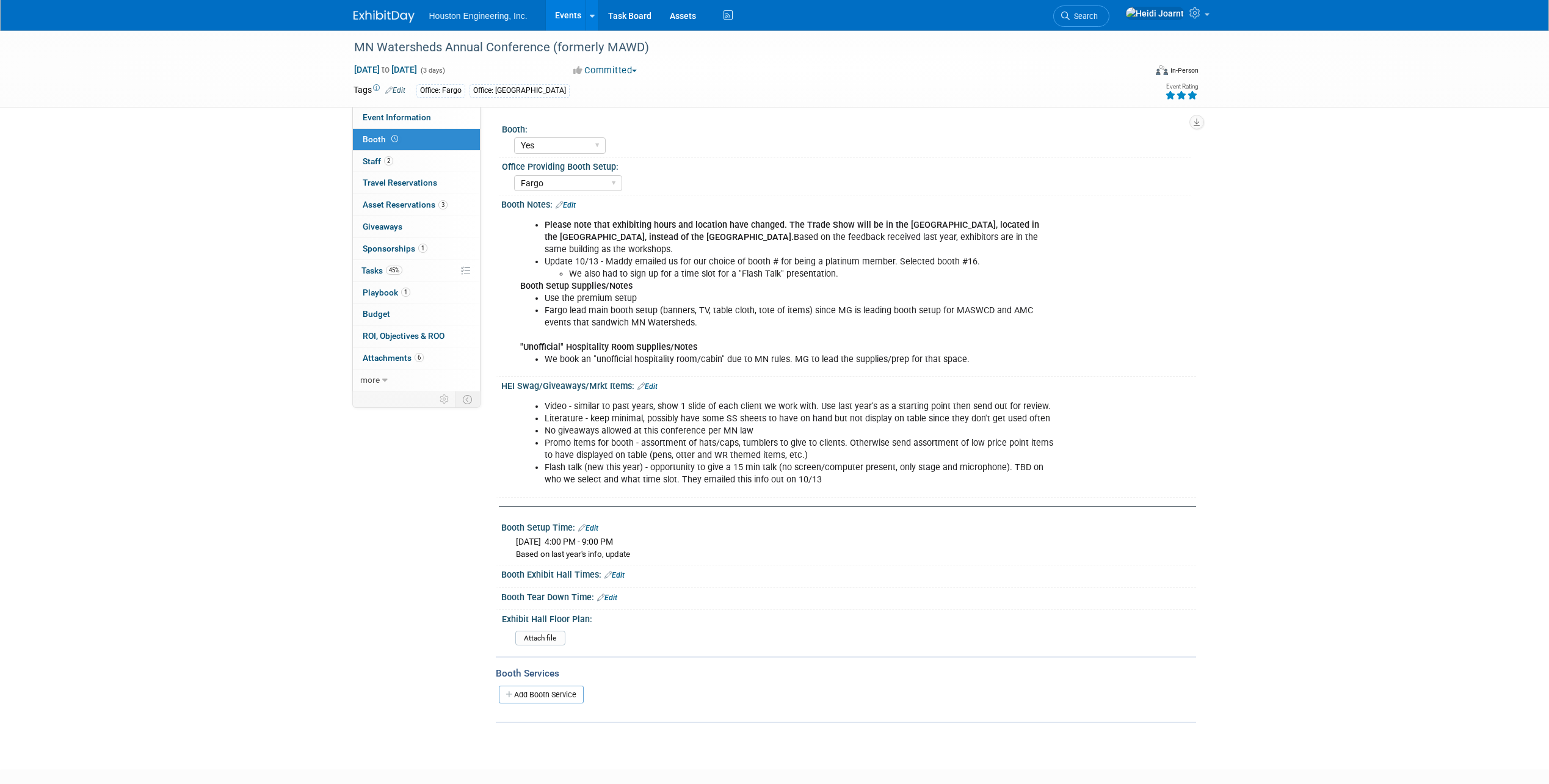
click at [567, 205] on link "Edit" at bounding box center [565, 205] width 20 height 8
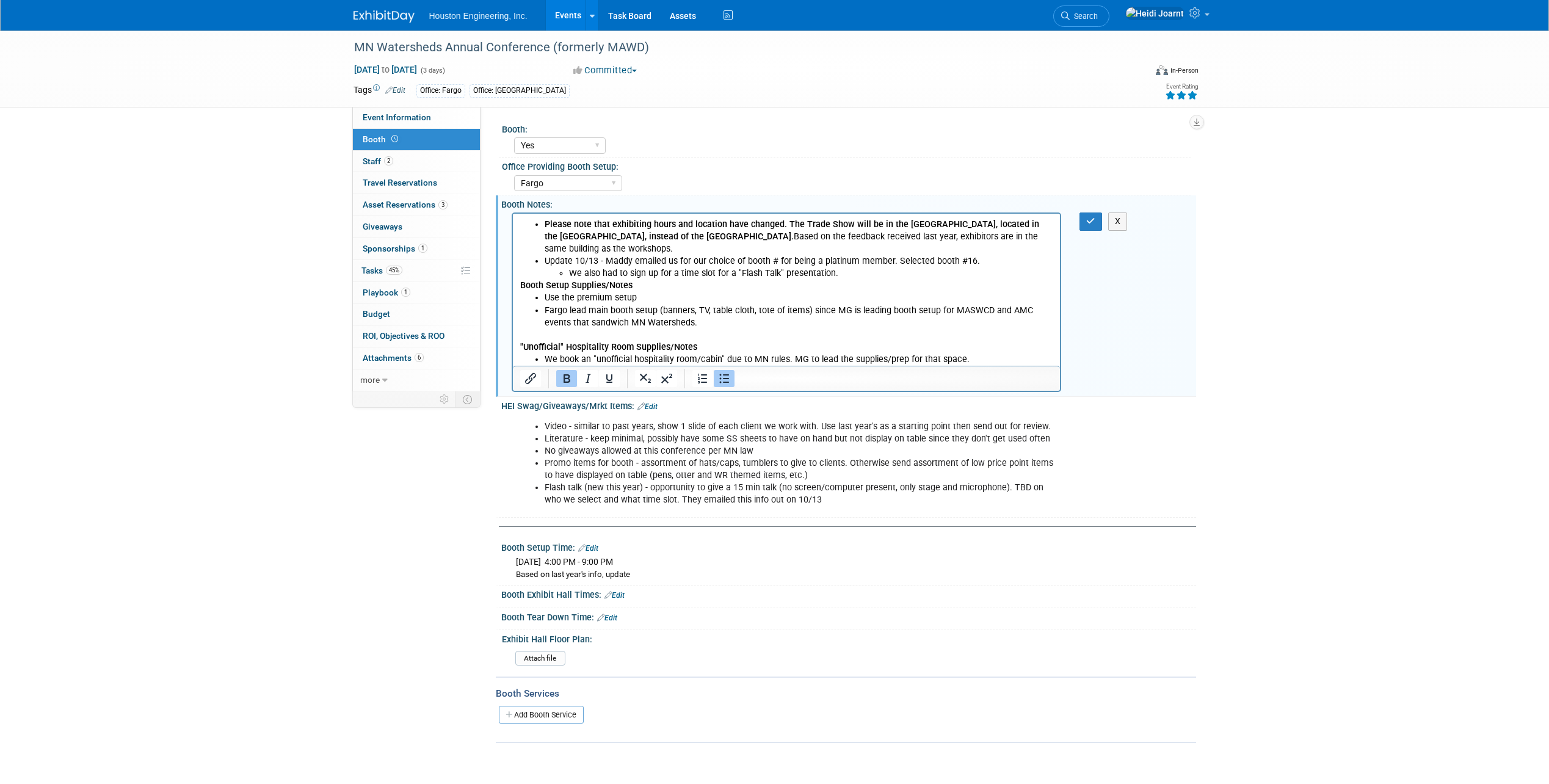
click at [525, 284] on b "Booth Setup Supplies/Notes" at bounding box center [575, 286] width 112 height 10
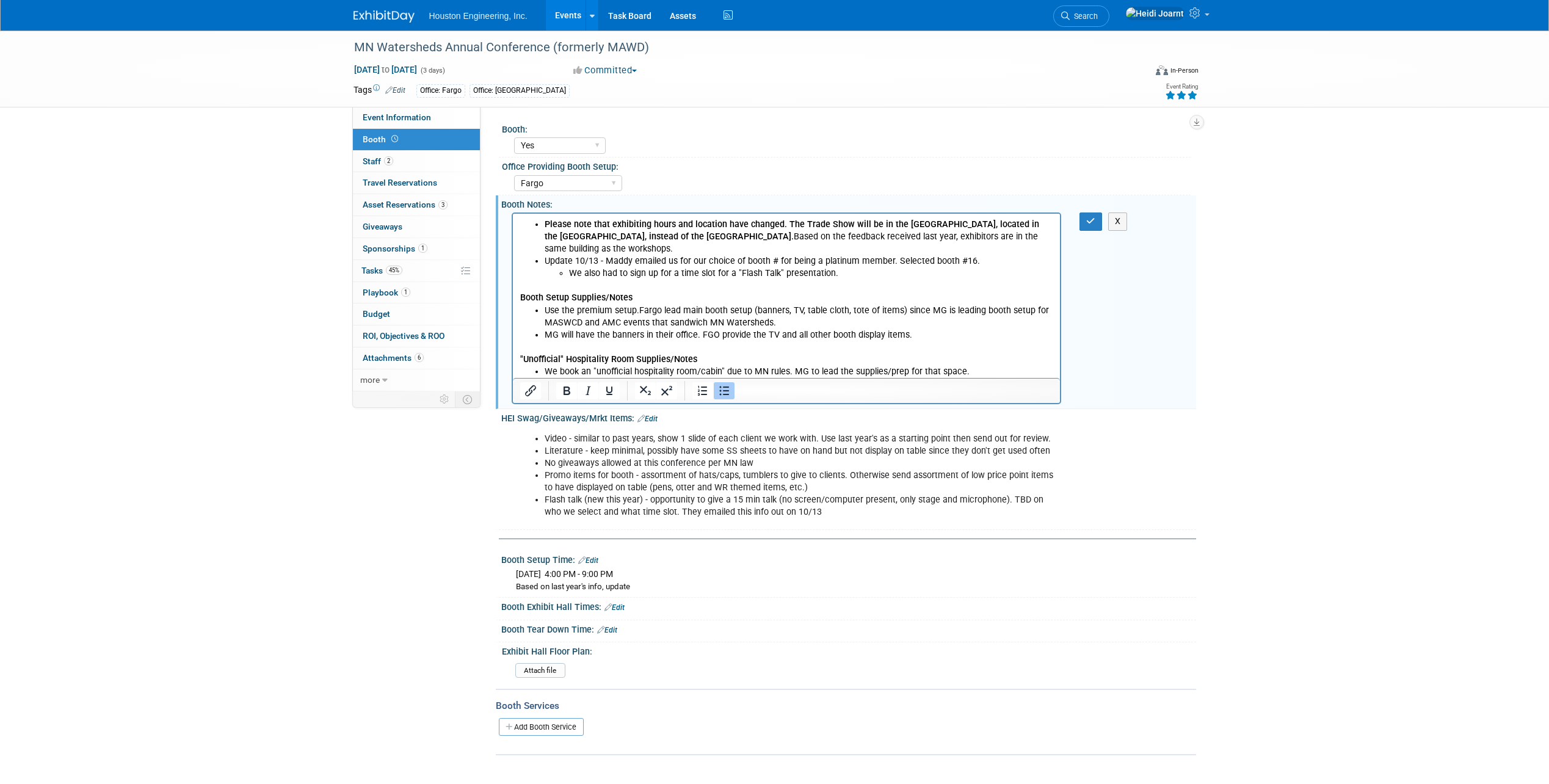
drag, startPoint x: 791, startPoint y: 321, endPoint x: 529, endPoint y: 312, distance: 262.2
click at [529, 312] on ul "Use the premium setup. Fargo lead main booth setup (banners, TV, table cloth, t…" at bounding box center [786, 323] width 533 height 36
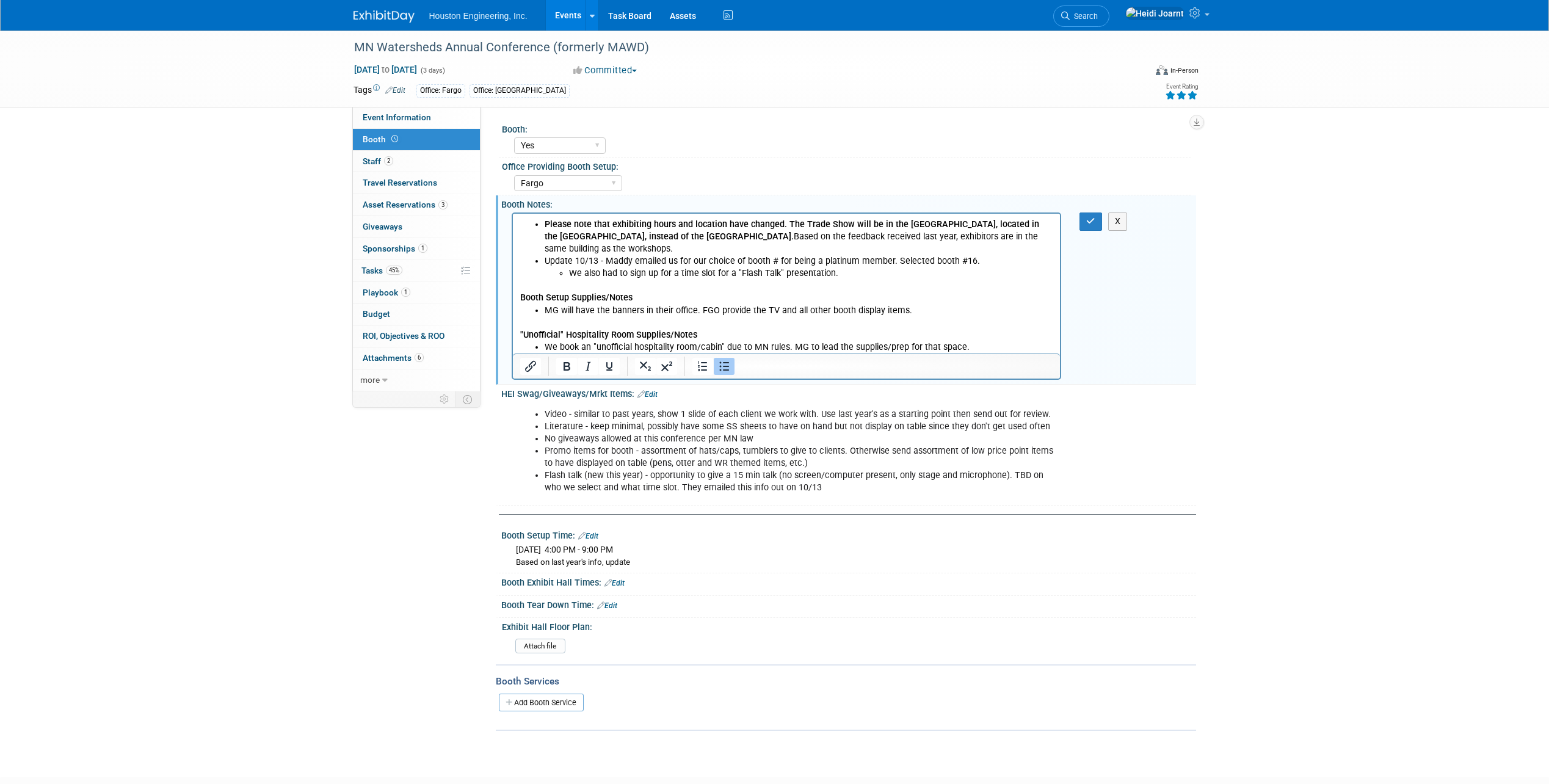
click at [607, 308] on li "MG will have the banners in their office. FGO provide the TV and all other boot…" at bounding box center [798, 311] width 509 height 12
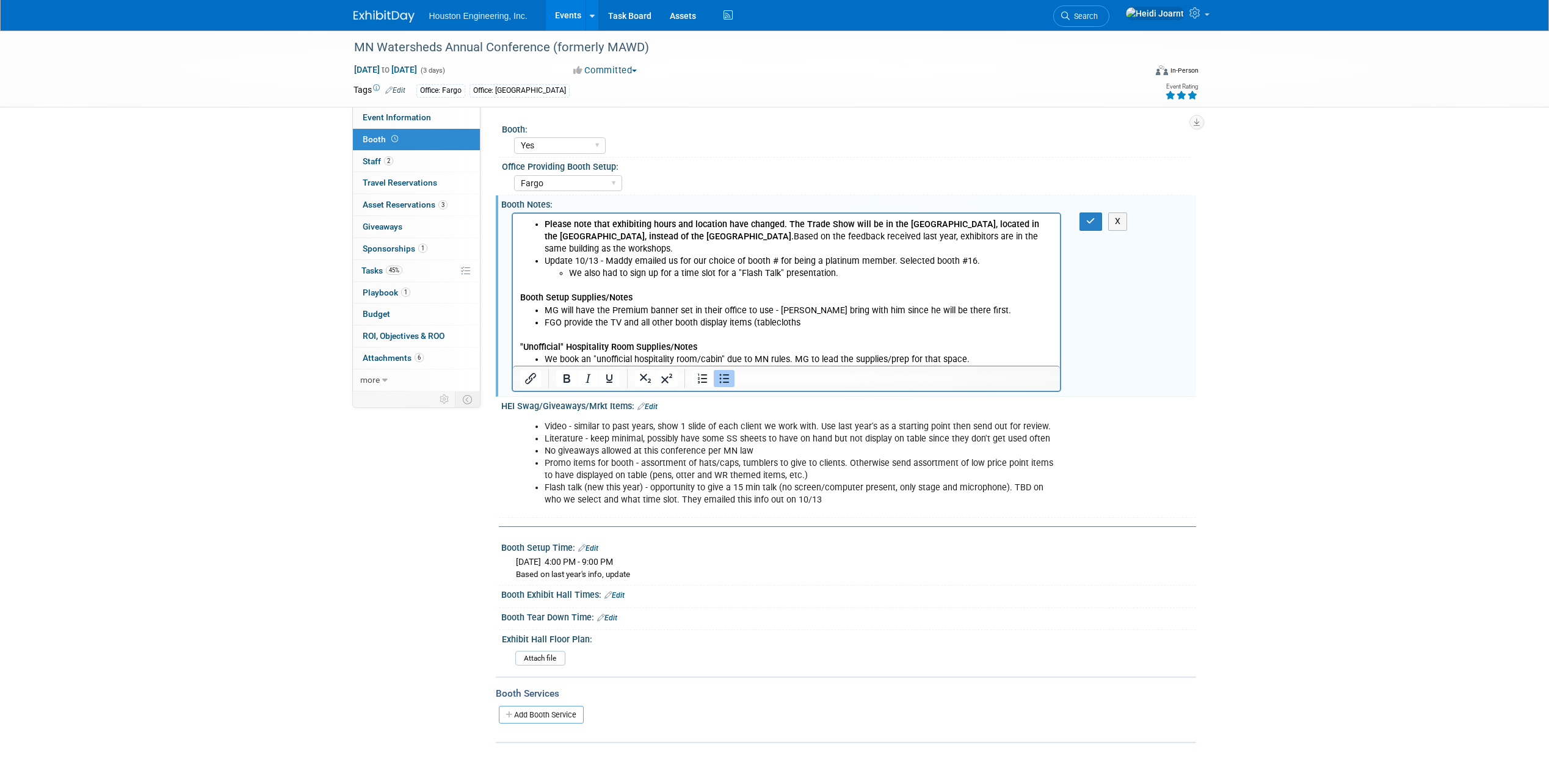
click at [615, 321] on li "FGO provide the TV and all other booth display items (tablecloths" at bounding box center [798, 323] width 509 height 12
click at [620, 324] on li "FGO provide the TV and all other booth display items (tablecloths" at bounding box center [798, 323] width 509 height 12
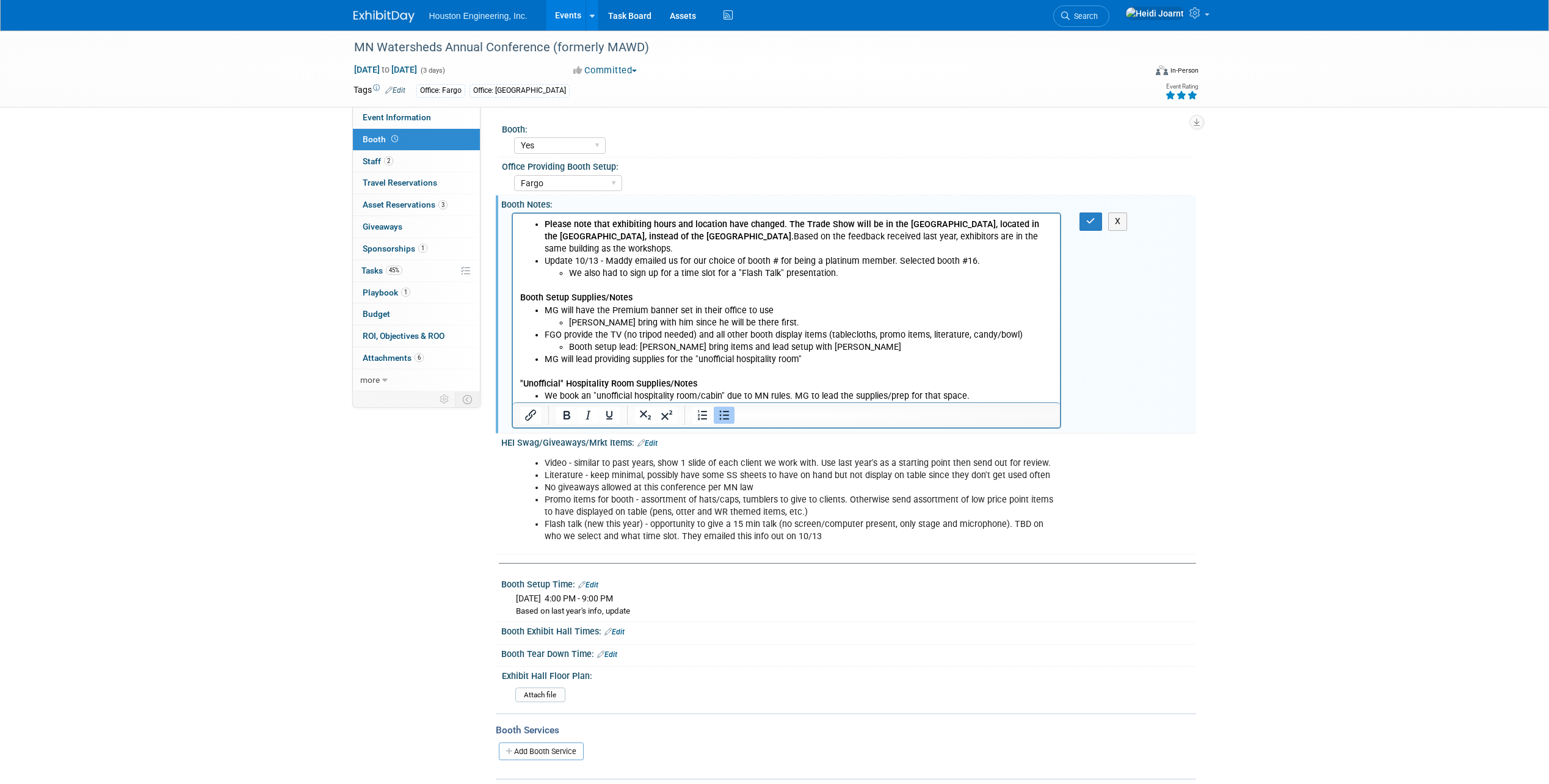
click at [655, 317] on li "Chris Otterness bring with him since he will be there first." at bounding box center [811, 323] width 485 height 12
click at [691, 321] on li "Chris Otterness bring 3 banners with him since he will be there first." at bounding box center [811, 323] width 485 height 12
drag, startPoint x: 841, startPoint y: 347, endPoint x: 563, endPoint y: 346, distance: 278.0
click at [563, 346] on ul "Booth setup lead: Erik Jones bring items and lead setup with Chris O" at bounding box center [798, 347] width 509 height 12
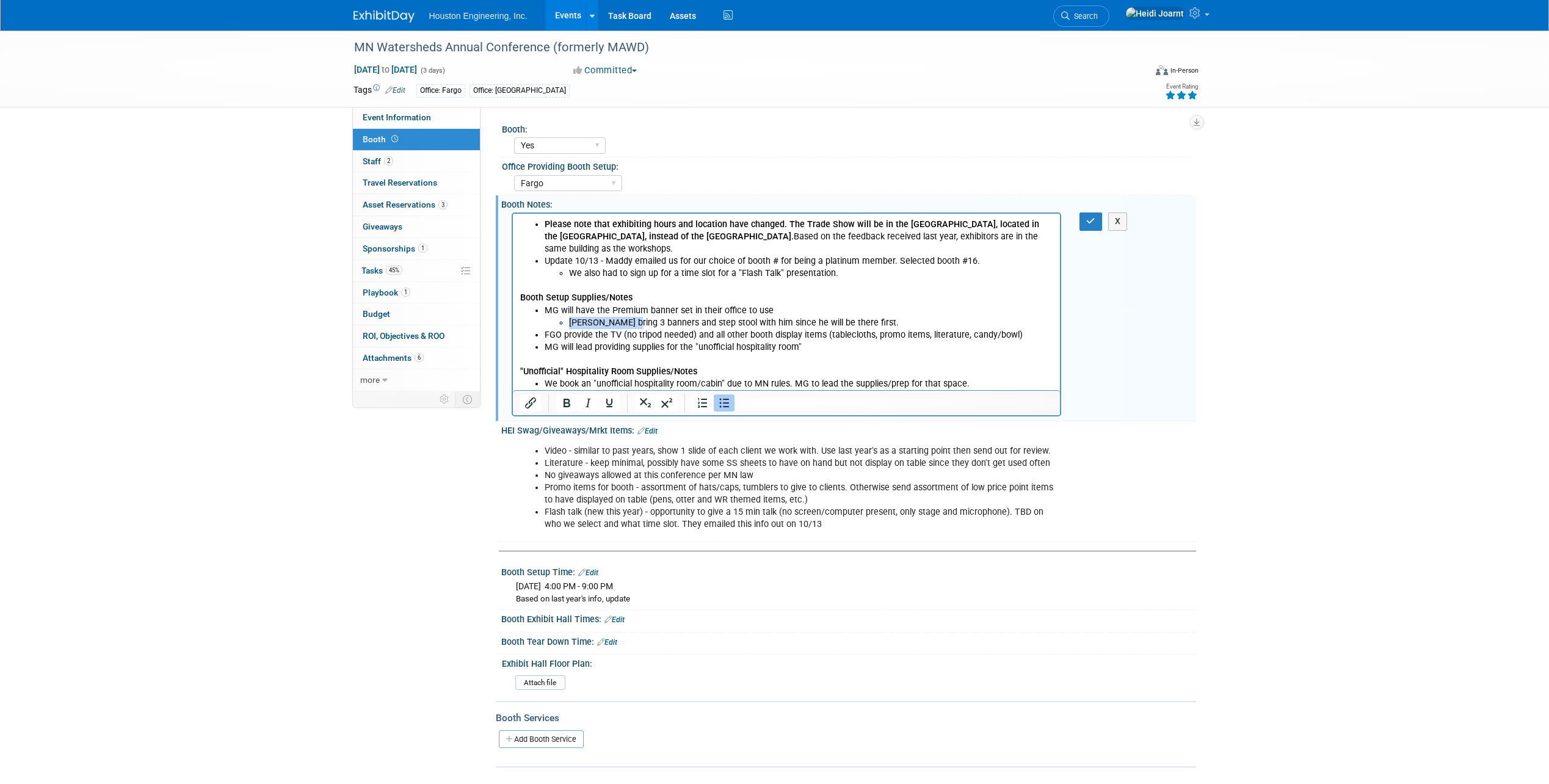
drag, startPoint x: 628, startPoint y: 324, endPoint x: 567, endPoint y: 324, distance: 61.0
click at [567, 324] on ul "Chris Otterness bring 3 banners and step stool with him since he will be there …" at bounding box center [798, 323] width 509 height 12
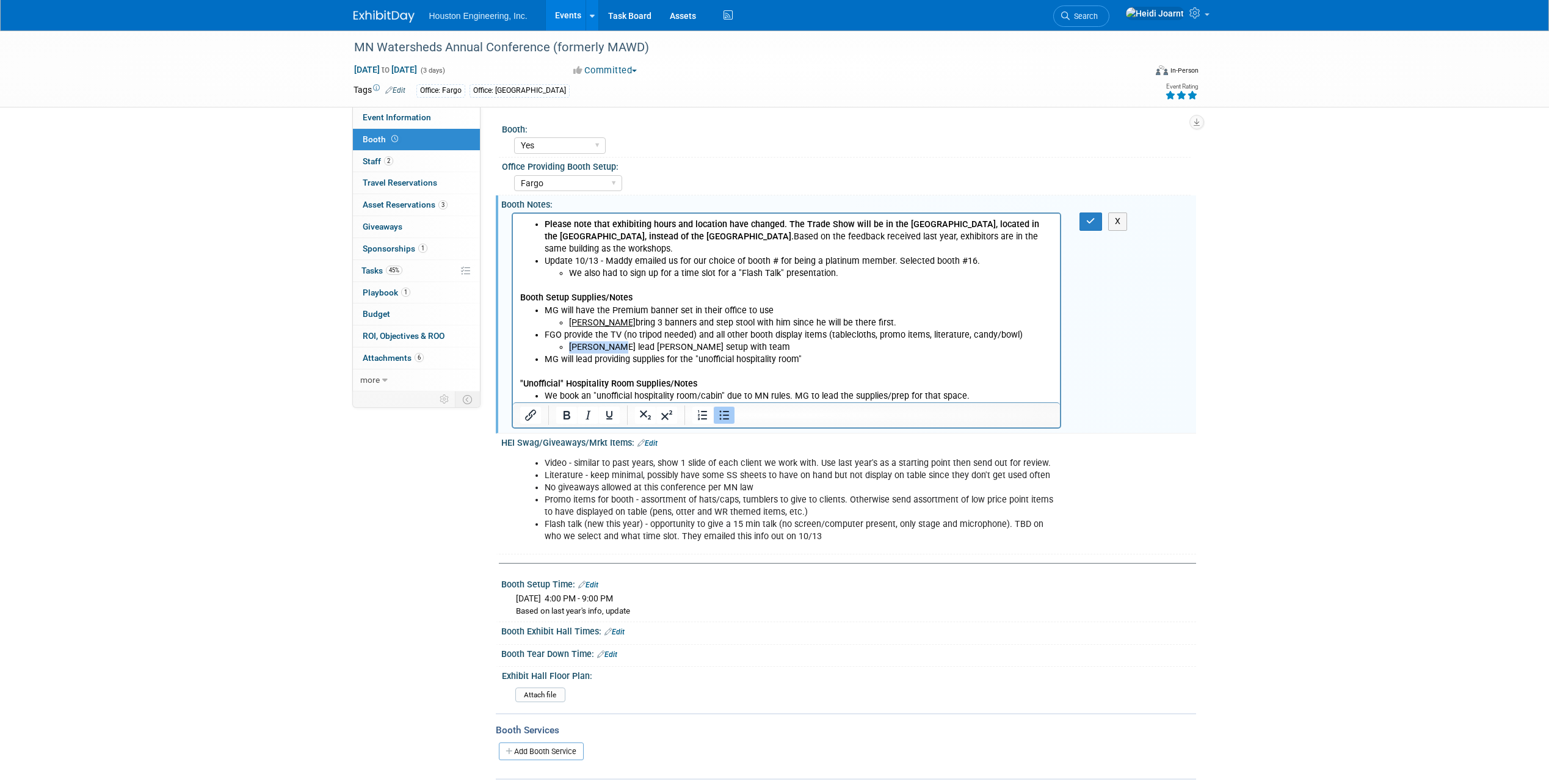
drag, startPoint x: 610, startPoint y: 347, endPoint x: 557, endPoint y: 347, distance: 53.0
click at [557, 347] on ul "Erik Jones lead booth setup with team" at bounding box center [798, 347] width 509 height 12
click at [609, 350] on li "Erik Jones lead booth setup with team" at bounding box center [811, 347] width 485 height 12
click at [817, 366] on p ""Unofficial" Hospitality Room Supplies/Notes" at bounding box center [786, 378] width 533 height 25
click at [817, 360] on li "MG will lead providing supplies for the "unofficial hospitality room"" at bounding box center [798, 359] width 509 height 12
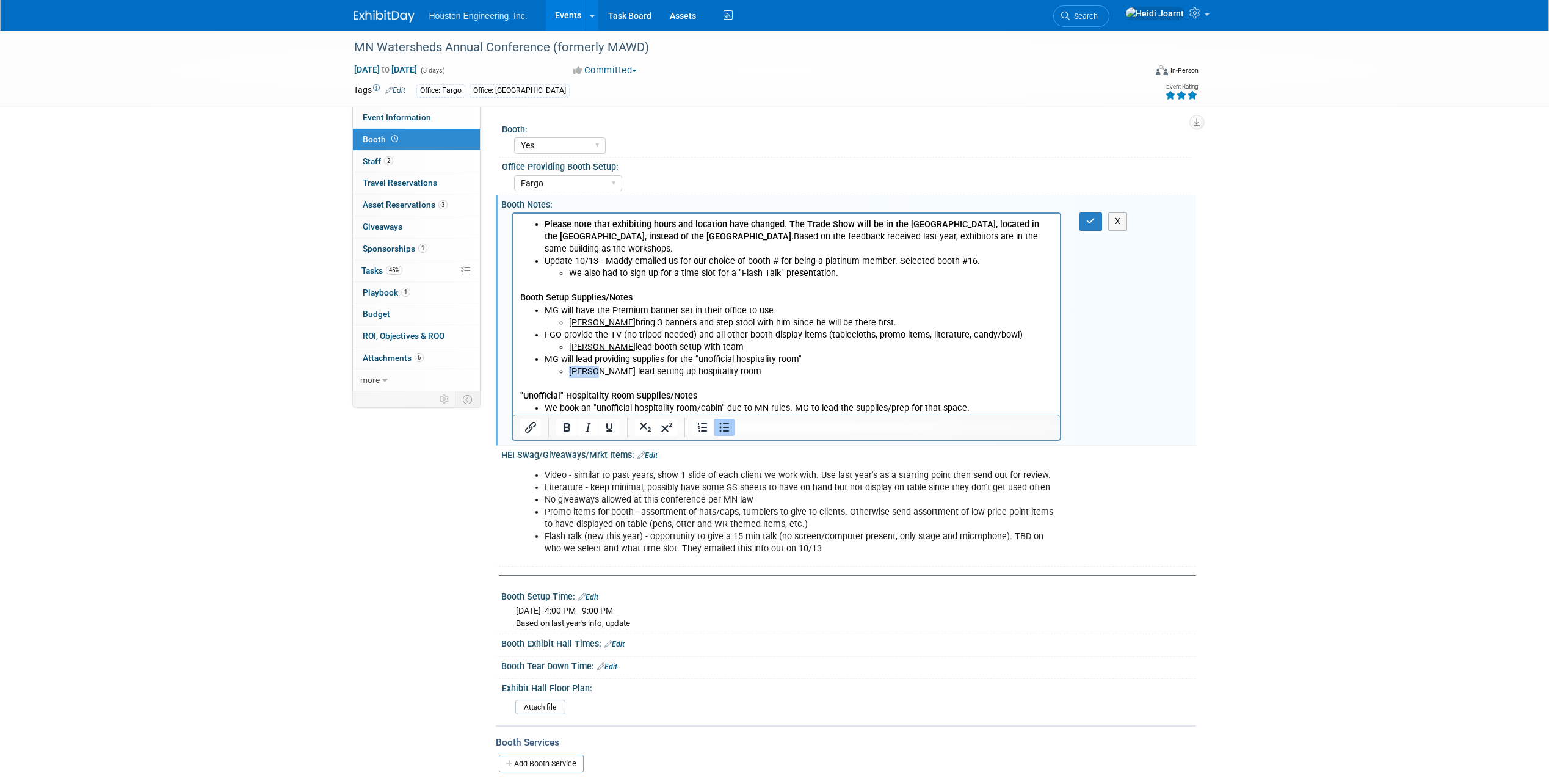
drag, startPoint x: 590, startPoint y: 375, endPoint x: 566, endPoint y: 373, distance: 24.1
click at [566, 373] on ul "Chris lead setting up hospitality room" at bounding box center [798, 372] width 509 height 12
click at [690, 366] on li "Chris lead setting up hospitality room" at bounding box center [811, 372] width 485 height 12
click at [733, 373] on li "Chris lead setting up hospitality room" at bounding box center [811, 372] width 485 height 12
click at [591, 298] on b "Booth Setup Supplies/Notes" at bounding box center [575, 298] width 112 height 10
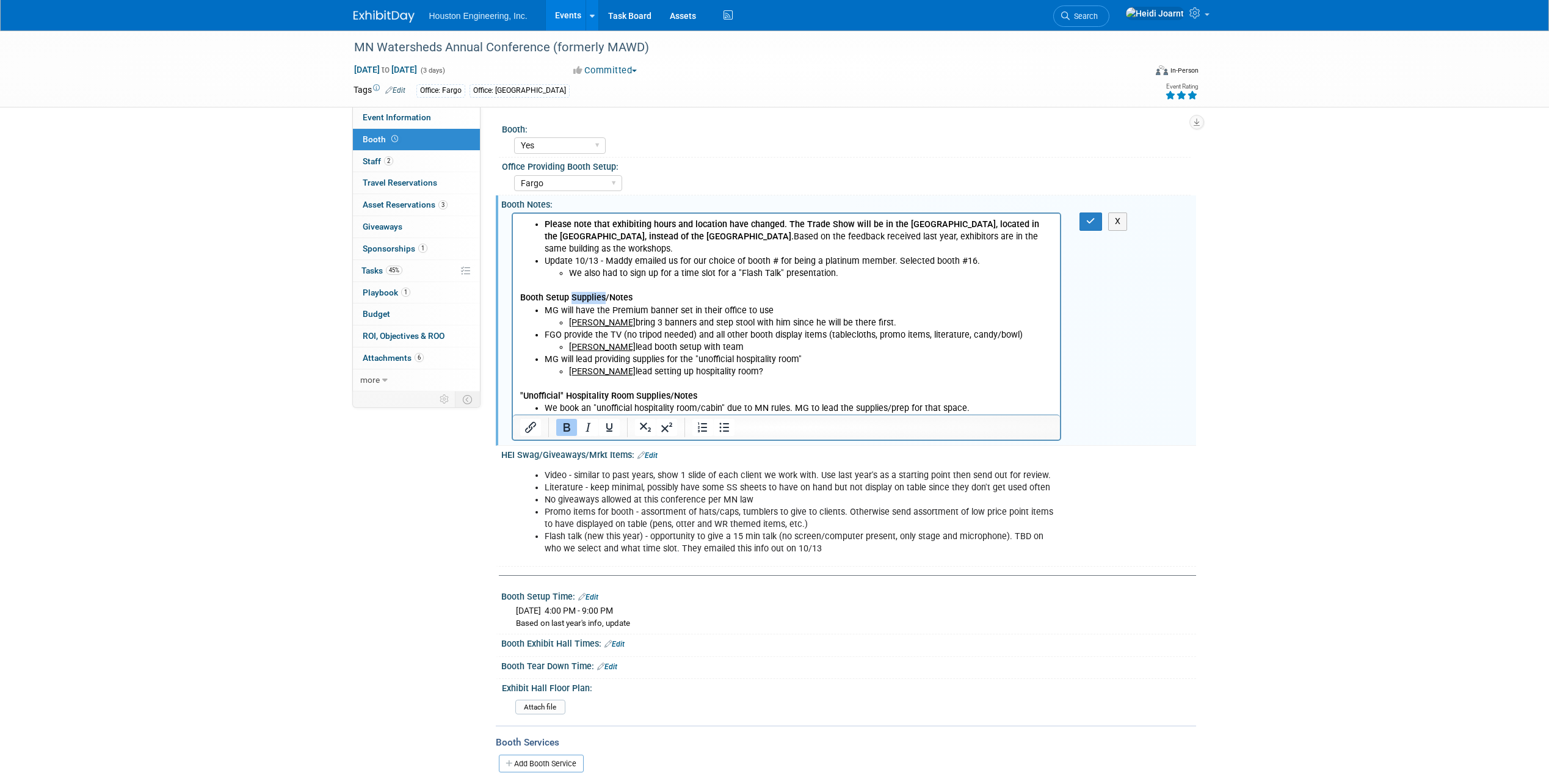
click at [591, 298] on b "Booth Setup Supplies/Notes" at bounding box center [575, 298] width 112 height 10
click at [716, 298] on p "Booth Setup Supplies/Notes" at bounding box center [786, 298] width 533 height 12
click at [769, 312] on li "MG will have the Premium banner set in their office to use Chris Otterness brin…" at bounding box center [798, 317] width 509 height 25
click at [832, 307] on li "MG will have the Premium banner set in their office to use Chris Otterness brin…" at bounding box center [798, 317] width 509 height 25
click at [762, 306] on li "MG will have the Premium banner set in their office to use Chris Otterness brin…" at bounding box center [798, 317] width 509 height 25
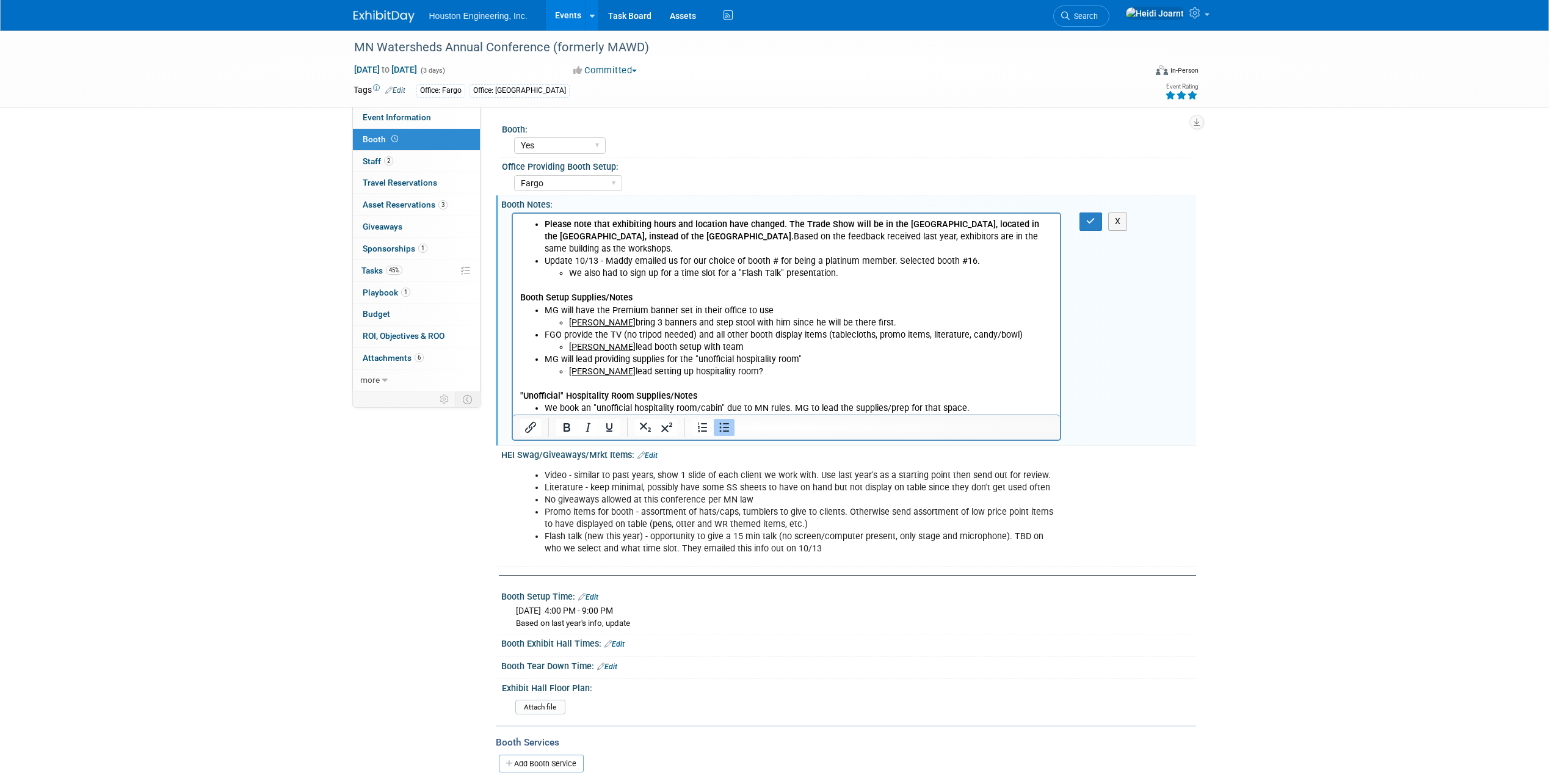
click at [774, 307] on li "MG will have the Premium banner set in their office to use Chris Otterness brin…" at bounding box center [798, 317] width 509 height 25
click at [744, 306] on li "MG will have the Premium banner set in their office to use Chris Otterness brin…" at bounding box center [798, 317] width 509 height 25
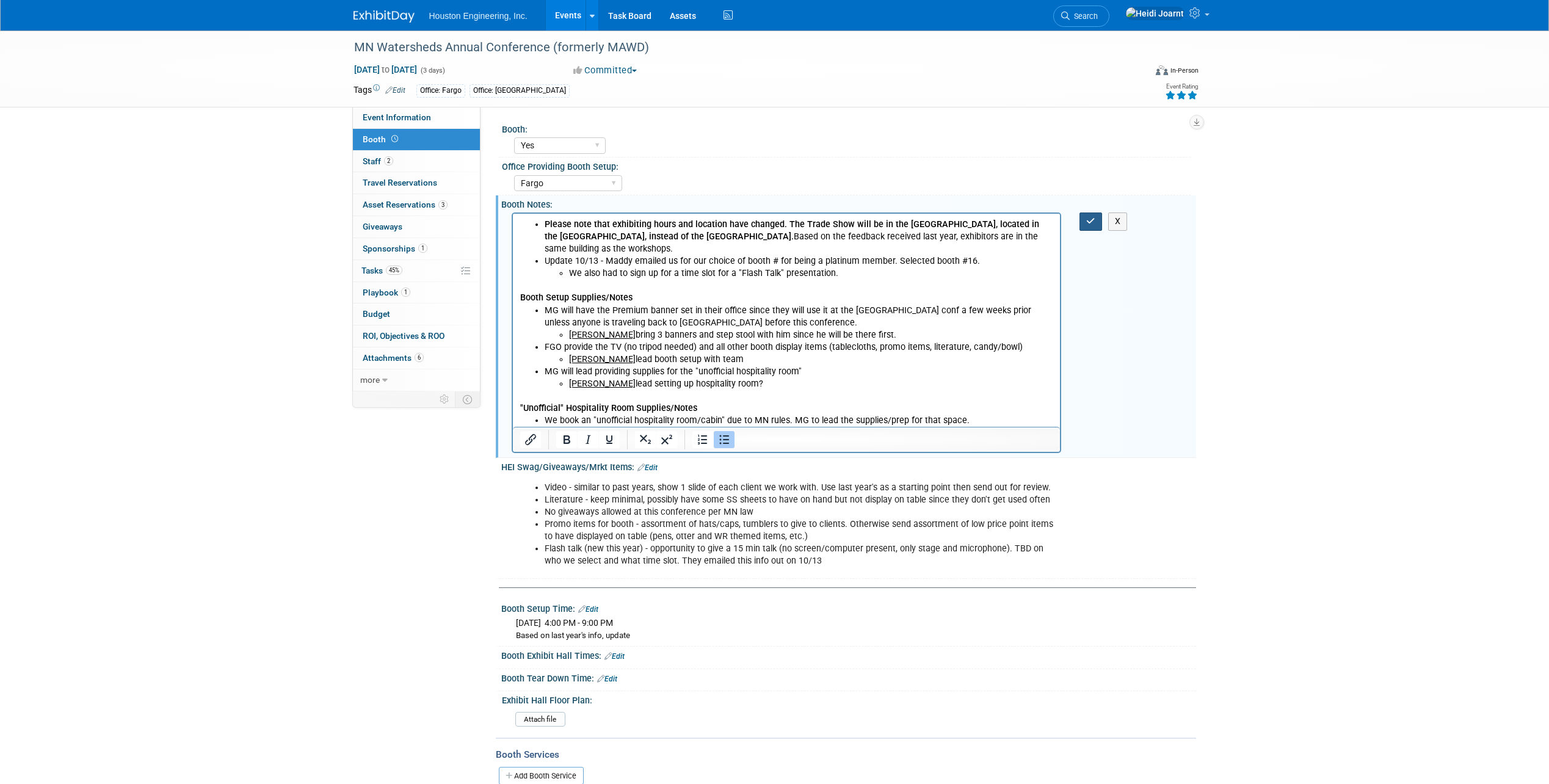
click at [1088, 216] on button "button" at bounding box center [1091, 222] width 22 height 18
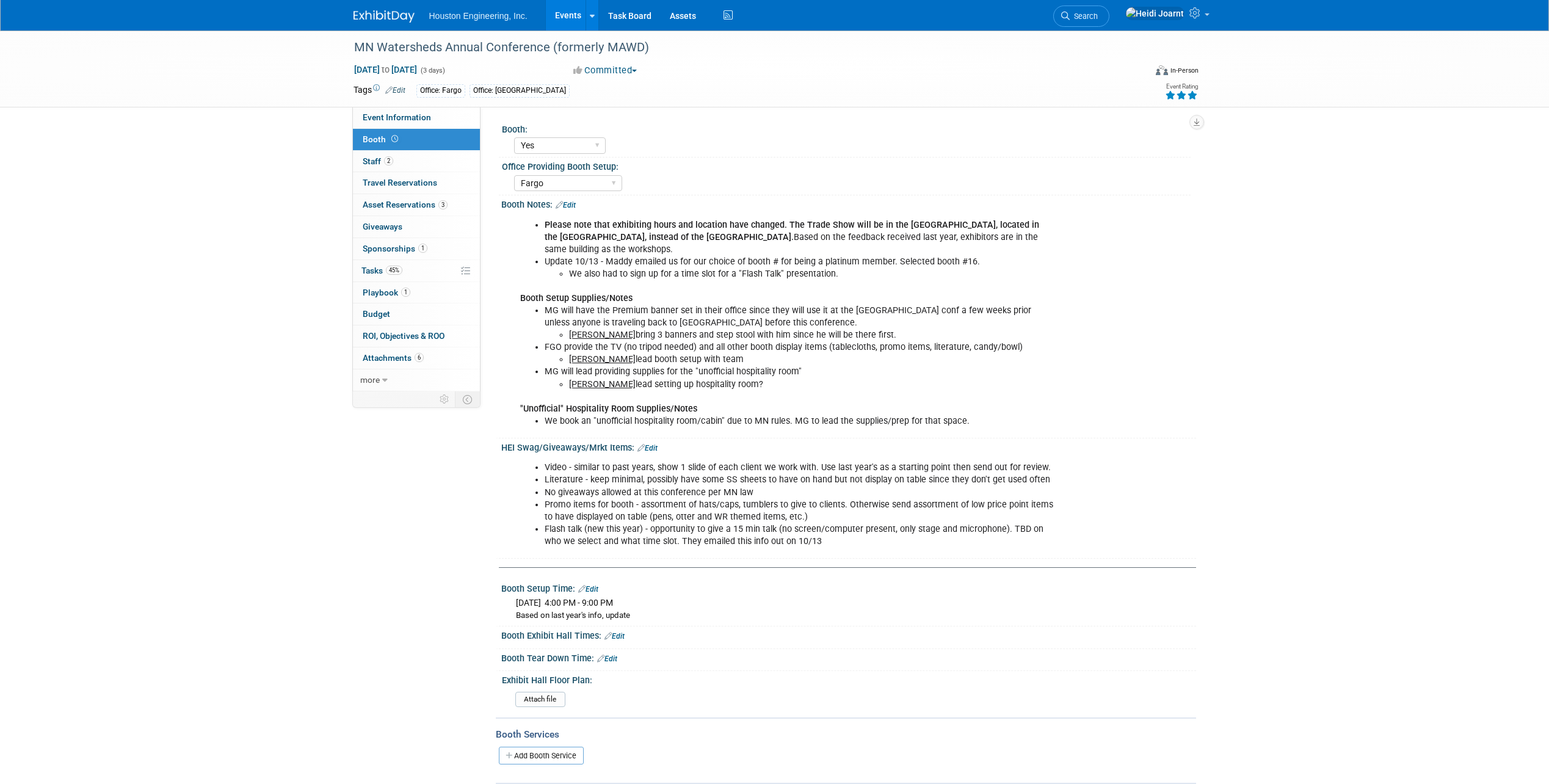
click at [641, 446] on icon at bounding box center [641, 448] width 7 height 8
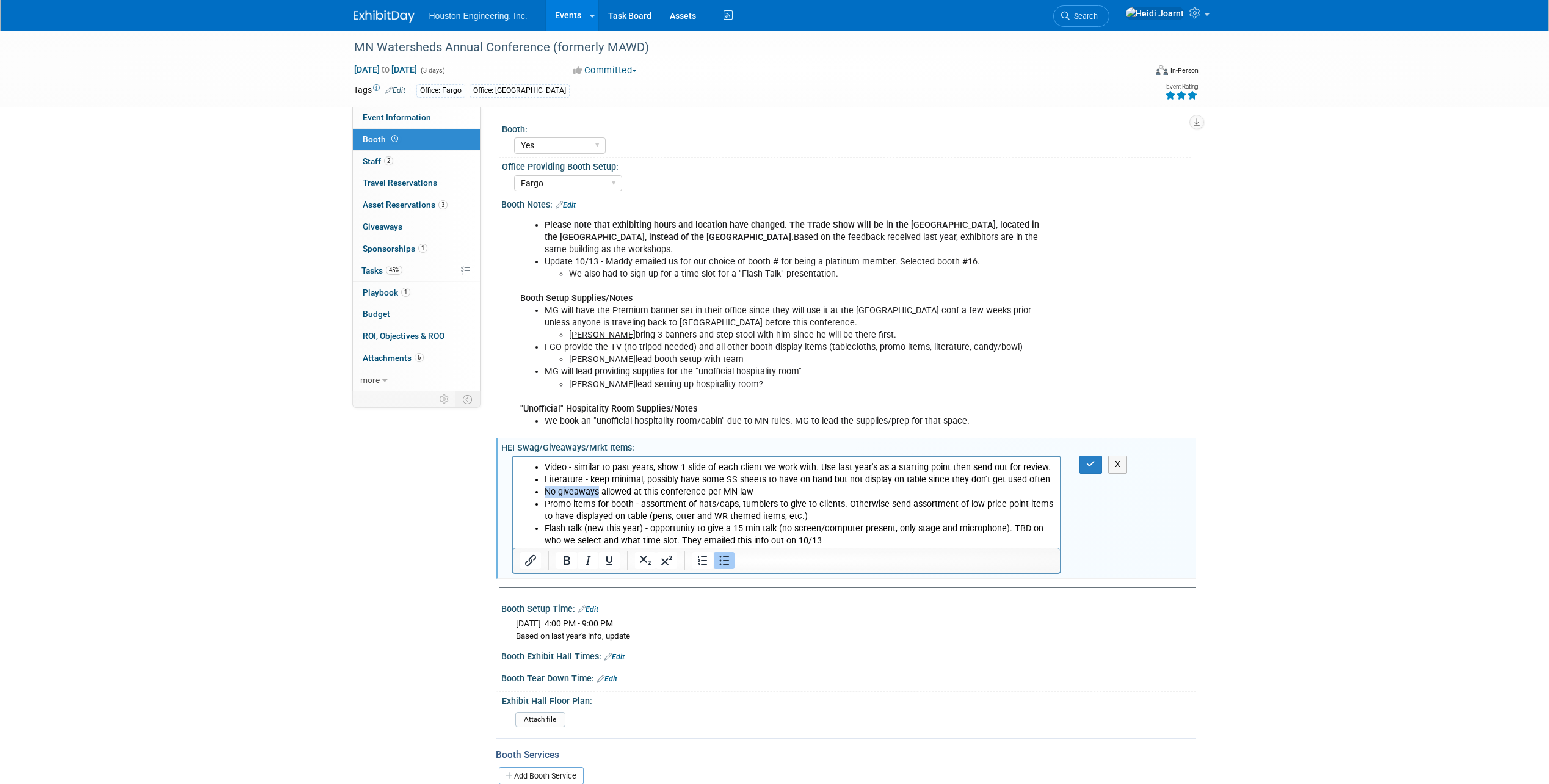
drag, startPoint x: 546, startPoint y: 492, endPoint x: 597, endPoint y: 491, distance: 51.0
click at [597, 491] on li "No giveaways allowed at this conference per MN law" at bounding box center [798, 492] width 509 height 12
click at [577, 507] on li "Promo items for booth - assortment of hats/caps, tumblers to give to clients. O…" at bounding box center [798, 510] width 509 height 25
click at [556, 491] on u "No giveaways" at bounding box center [571, 492] width 54 height 10
click at [1088, 461] on icon "button" at bounding box center [1091, 463] width 9 height 8
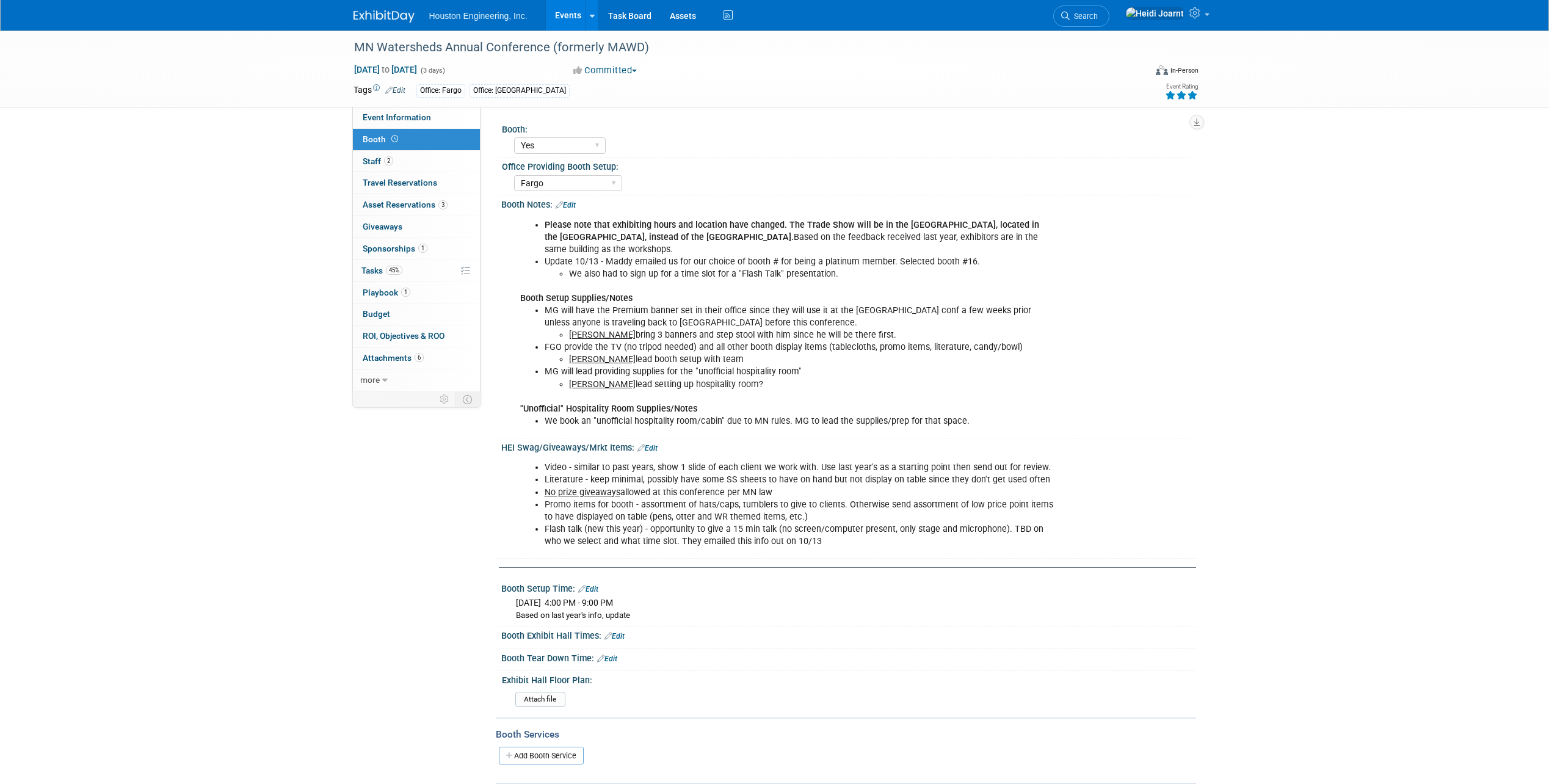
click at [652, 452] on link "Edit" at bounding box center [647, 448] width 20 height 8
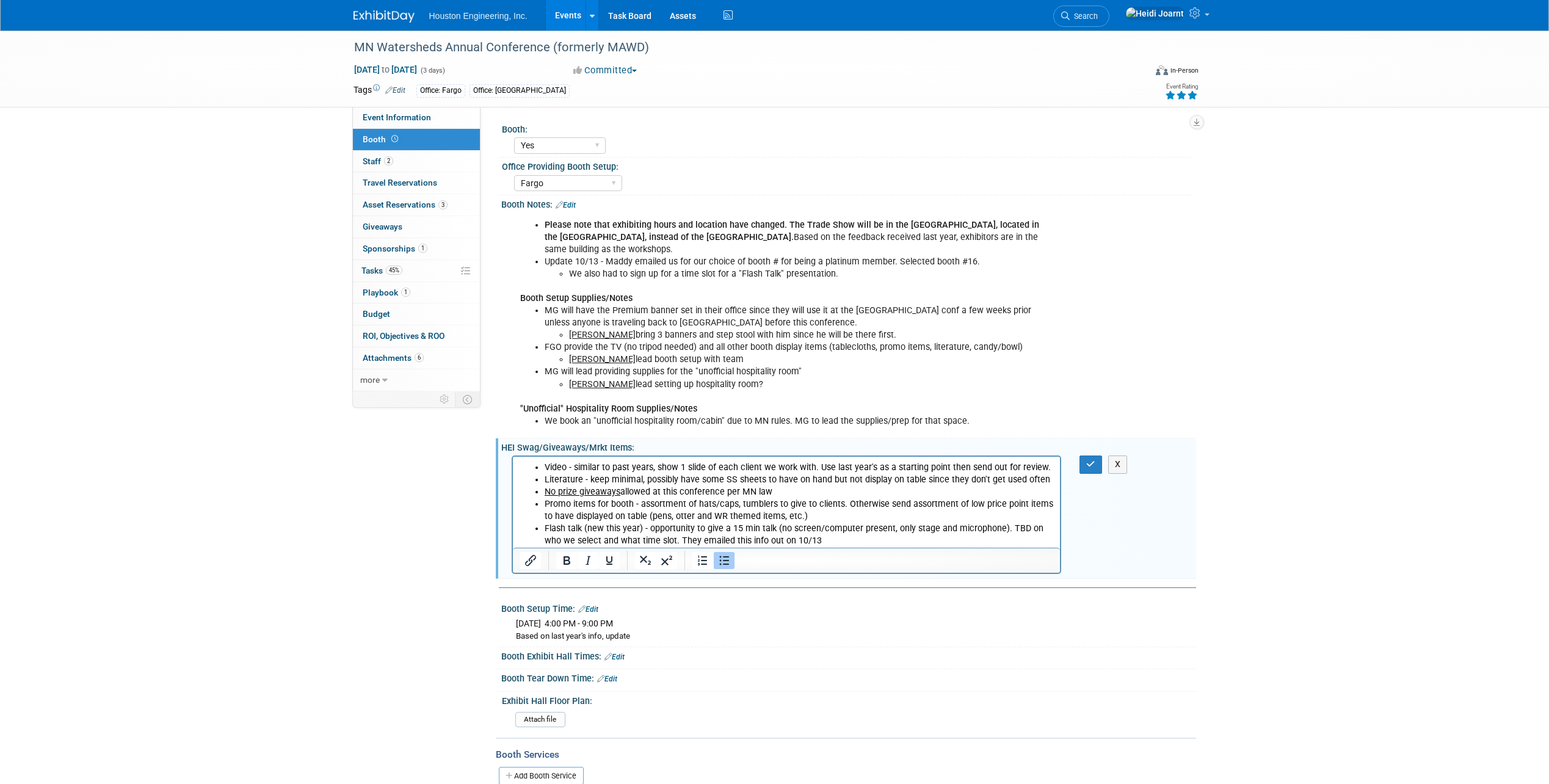
click at [672, 518] on li "Promo items for booth - assortment of hats/caps, tumblers to give to clients. O…" at bounding box center [798, 510] width 509 height 25
click at [769, 516] on li "Promo items for booth - assortment of hats/caps, tumblers to give to clients. O…" at bounding box center [798, 510] width 509 height 25
click at [755, 515] on li "Promo items for booth - assortment of hats/caps, tumblers to give to clients. O…" at bounding box center [798, 510] width 509 height 25
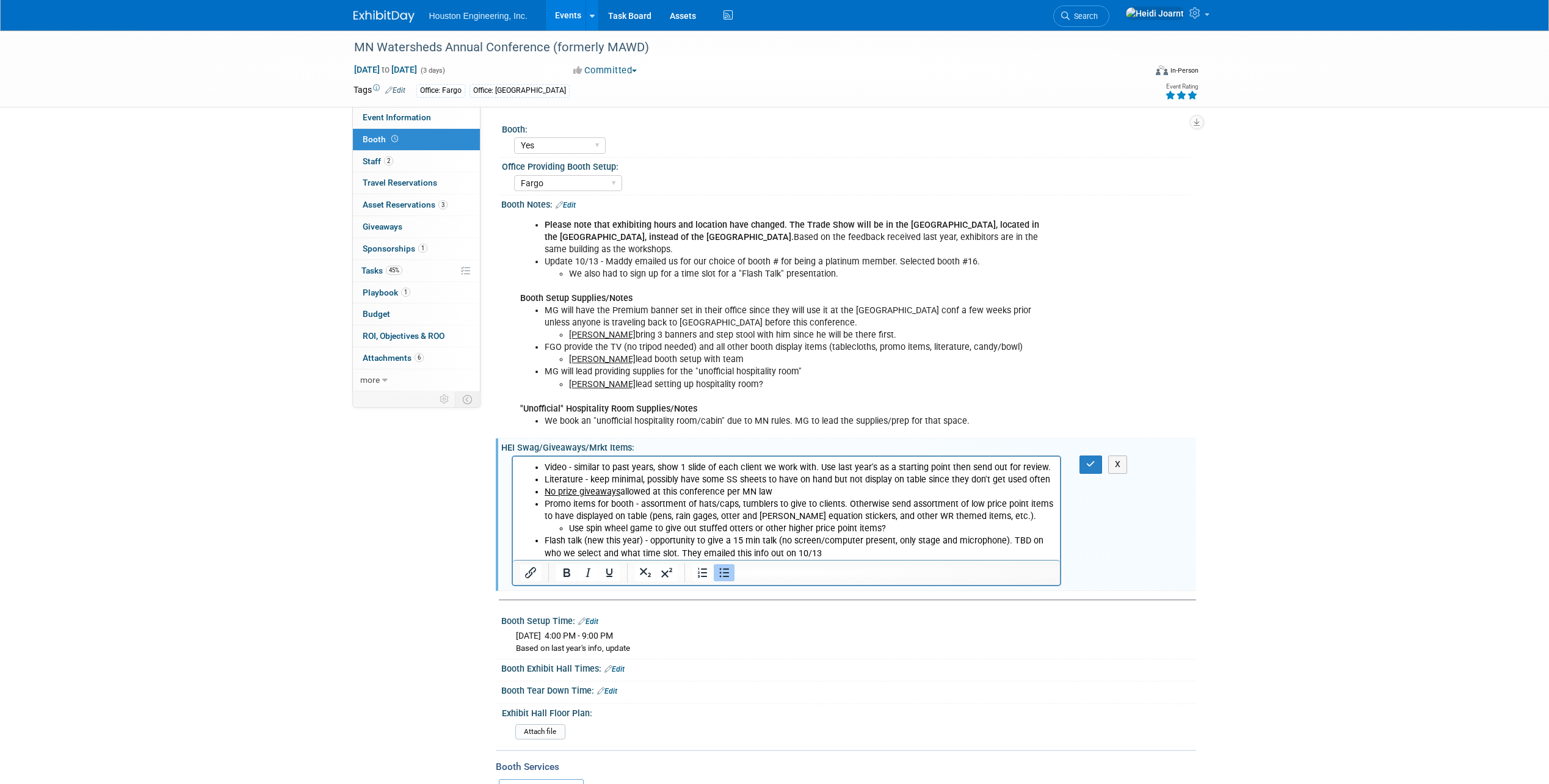
click at [700, 527] on li "Use spin wheel game to give out stuffed otters or other higher price point item…" at bounding box center [811, 529] width 485 height 12
click at [697, 530] on li "Use spin wheel game to give out stuffed otters or other higher price point item…" at bounding box center [811, 529] width 485 height 12
click at [904, 526] on li "Use spin wheel game to give out special assortment of items -- stuffed otters o…" at bounding box center [811, 529] width 485 height 12
click at [638, 502] on li "Promo items for booth - assortment of hats/caps, tumblers to give to clients. O…" at bounding box center [798, 516] width 509 height 36
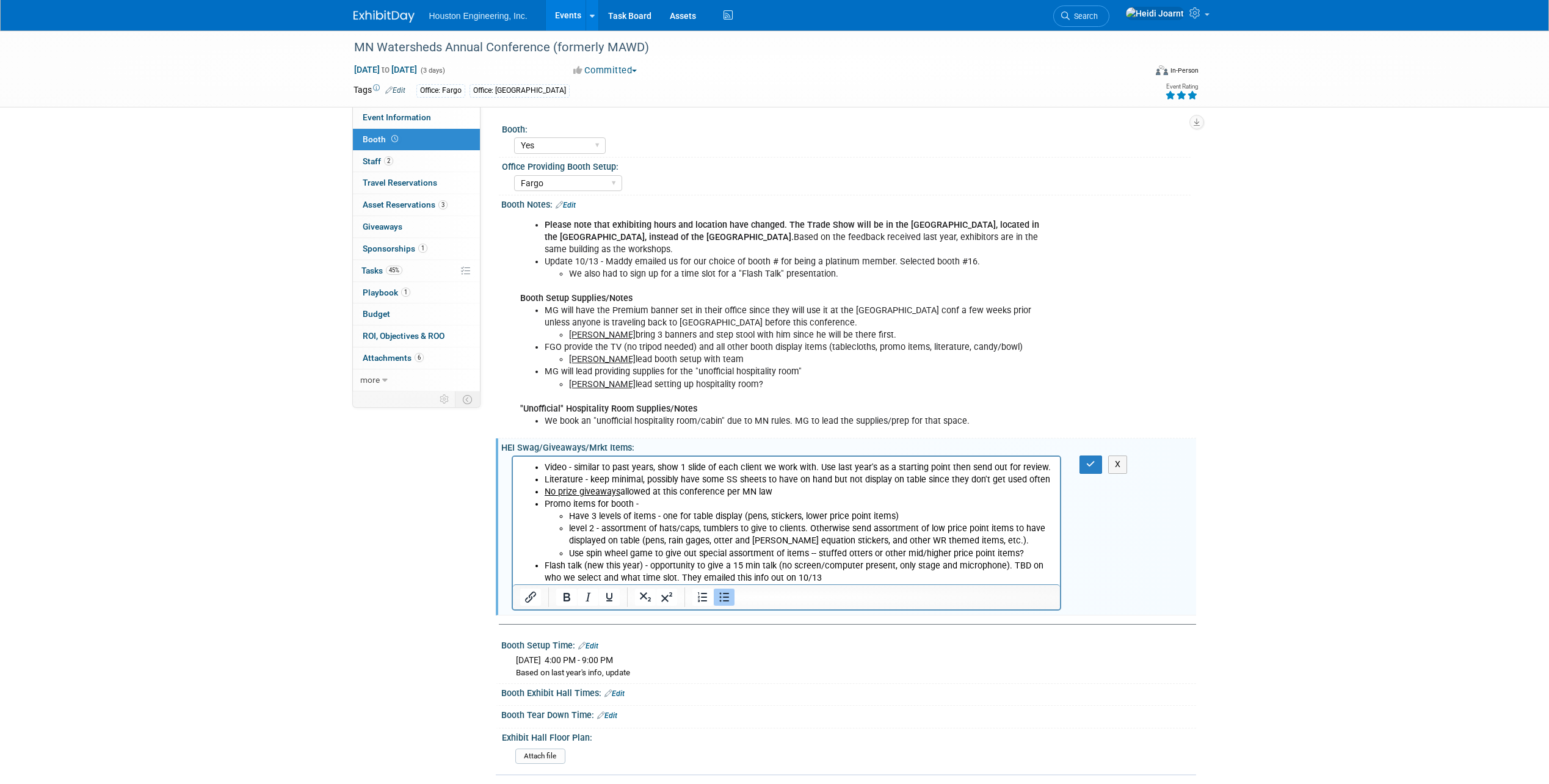
click at [802, 530] on li "level 2 - assortment of hats/caps, tumblers to give to clients. Otherwise send …" at bounding box center [811, 535] width 485 height 25
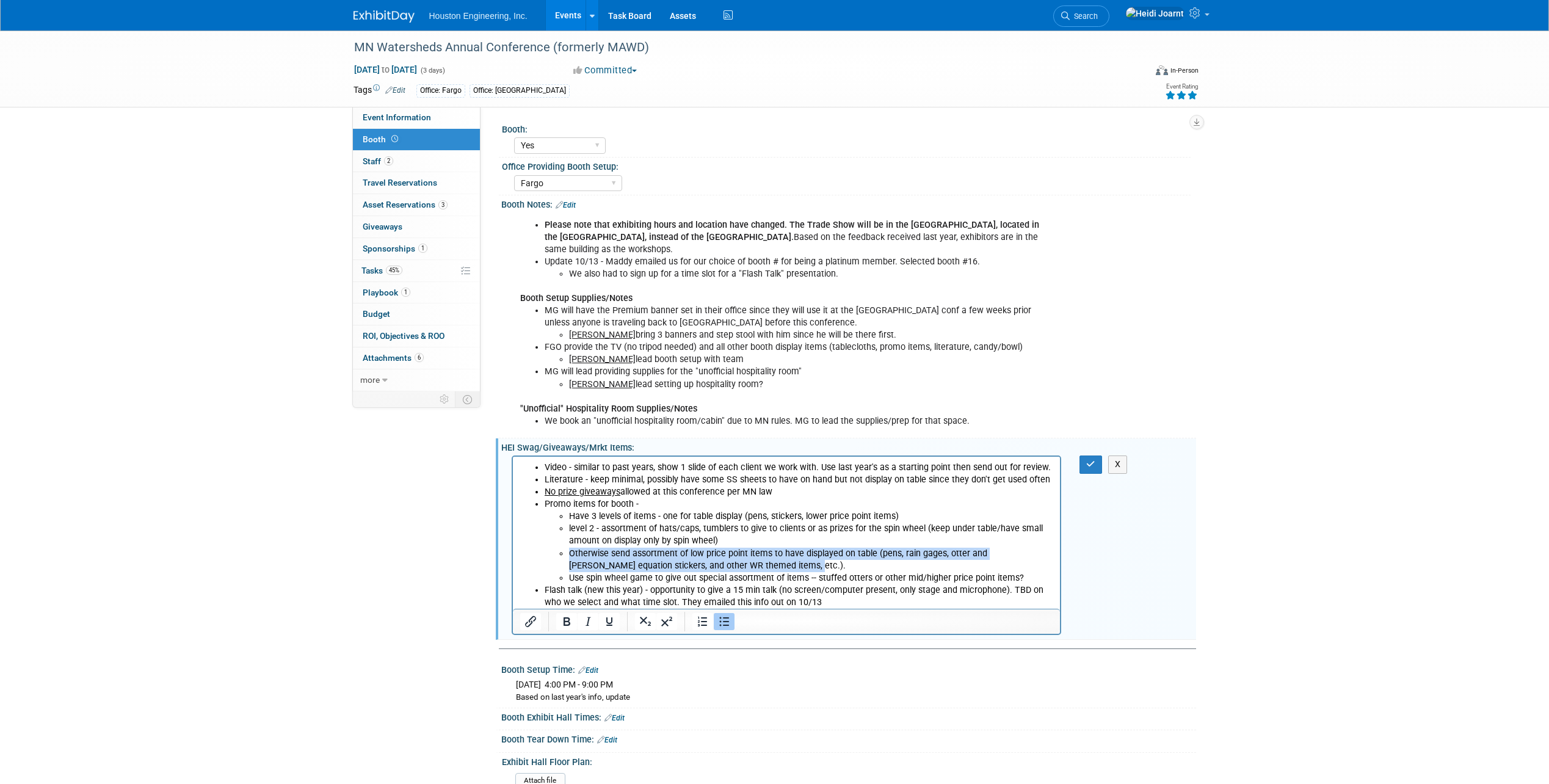
drag, startPoint x: 745, startPoint y: 565, endPoint x: 559, endPoint y: 556, distance: 186.2
click at [568, 556] on li "Otherwise send assortment of low price point items to have displayed on table (…" at bounding box center [811, 559] width 485 height 25
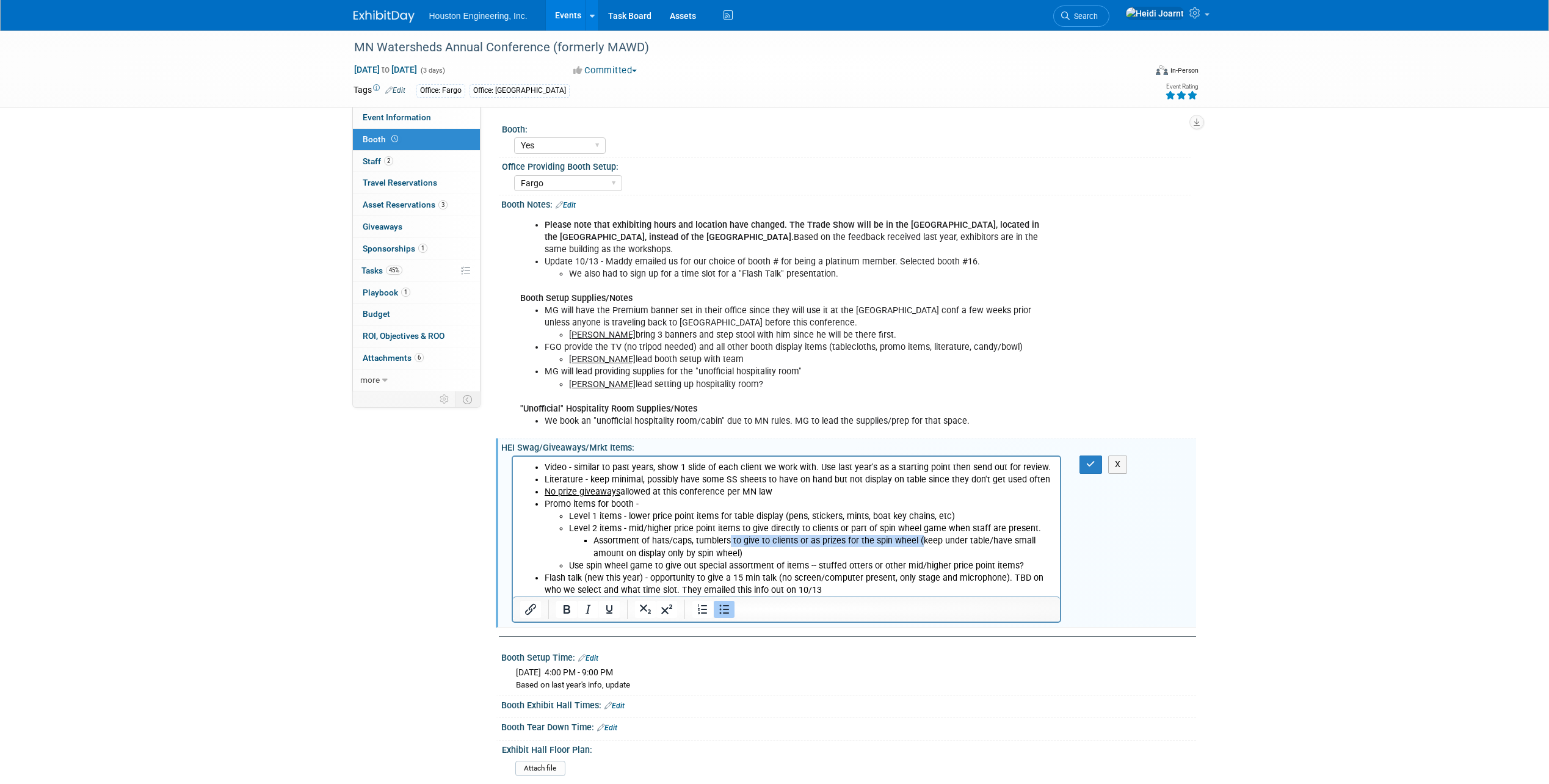
drag, startPoint x: 729, startPoint y: 540, endPoint x: 917, endPoint y: 543, distance: 188.0
click at [917, 543] on li "Assortment of hats/caps, tumblers to give to clients or as prizes for the spin …" at bounding box center [823, 547] width 461 height 25
click at [1085, 463] on button "button" at bounding box center [1091, 464] width 22 height 18
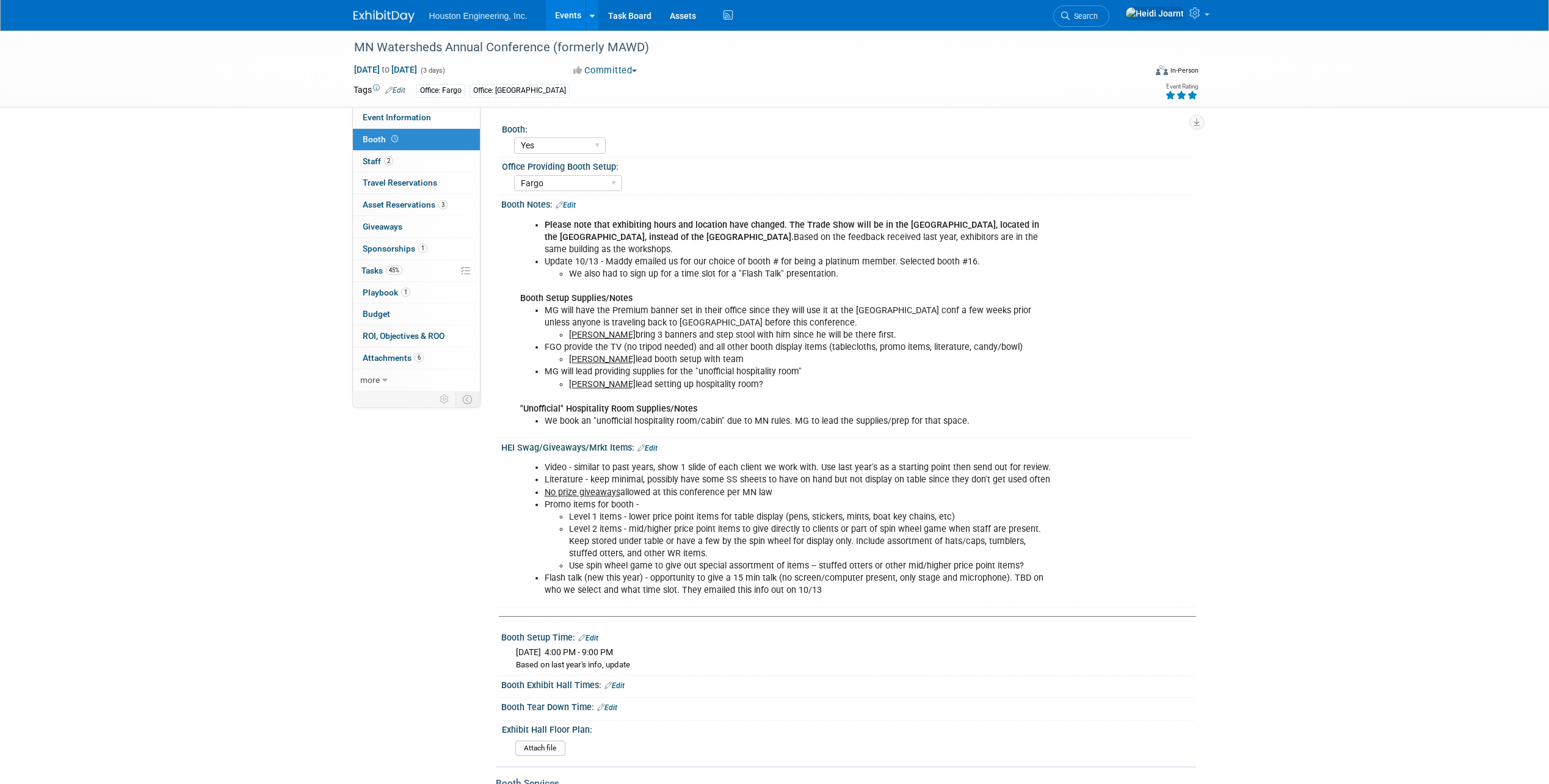
click at [658, 449] on link "Edit" at bounding box center [647, 448] width 20 height 8
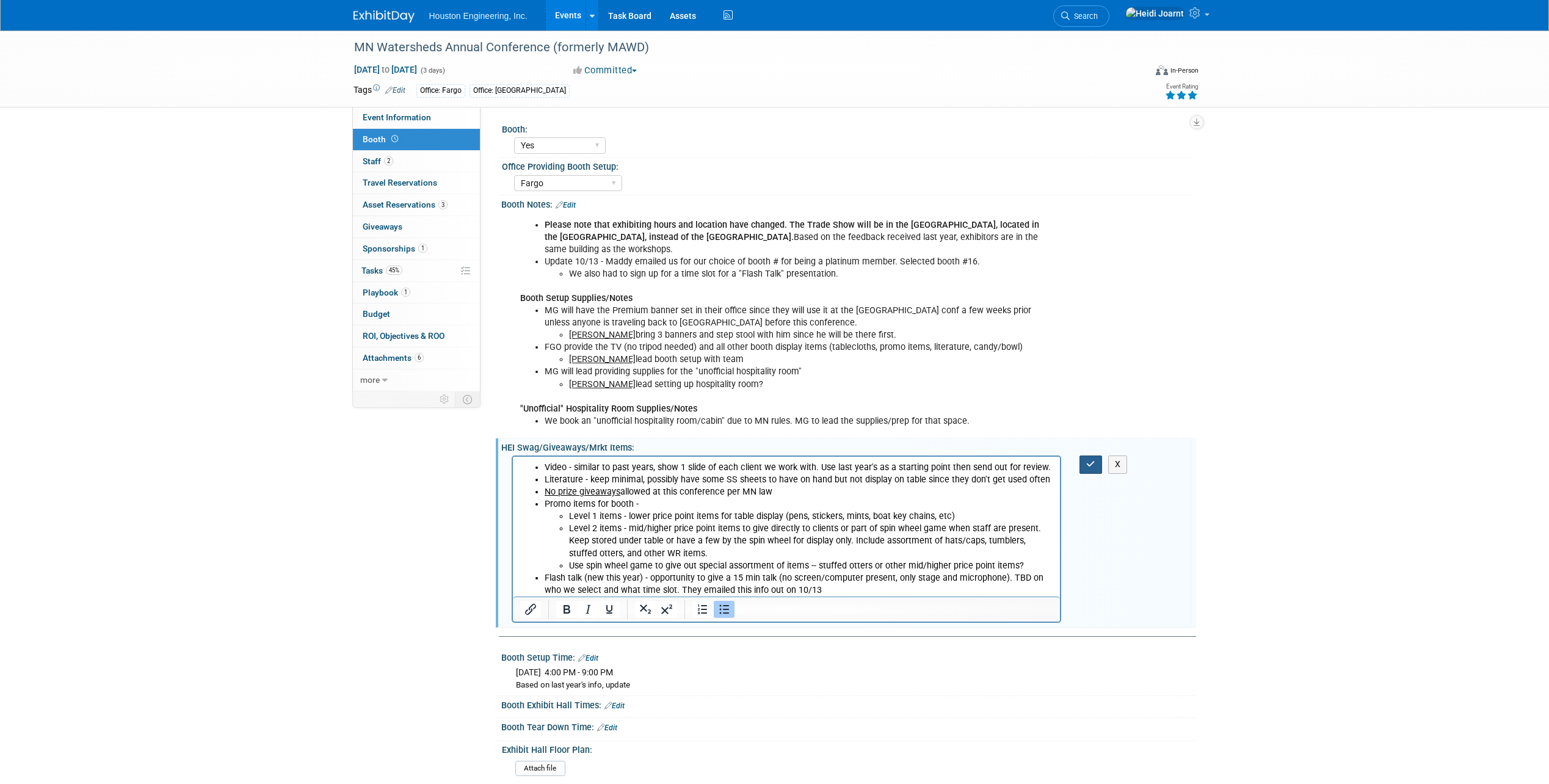
click at [1088, 465] on icon "button" at bounding box center [1091, 463] width 9 height 8
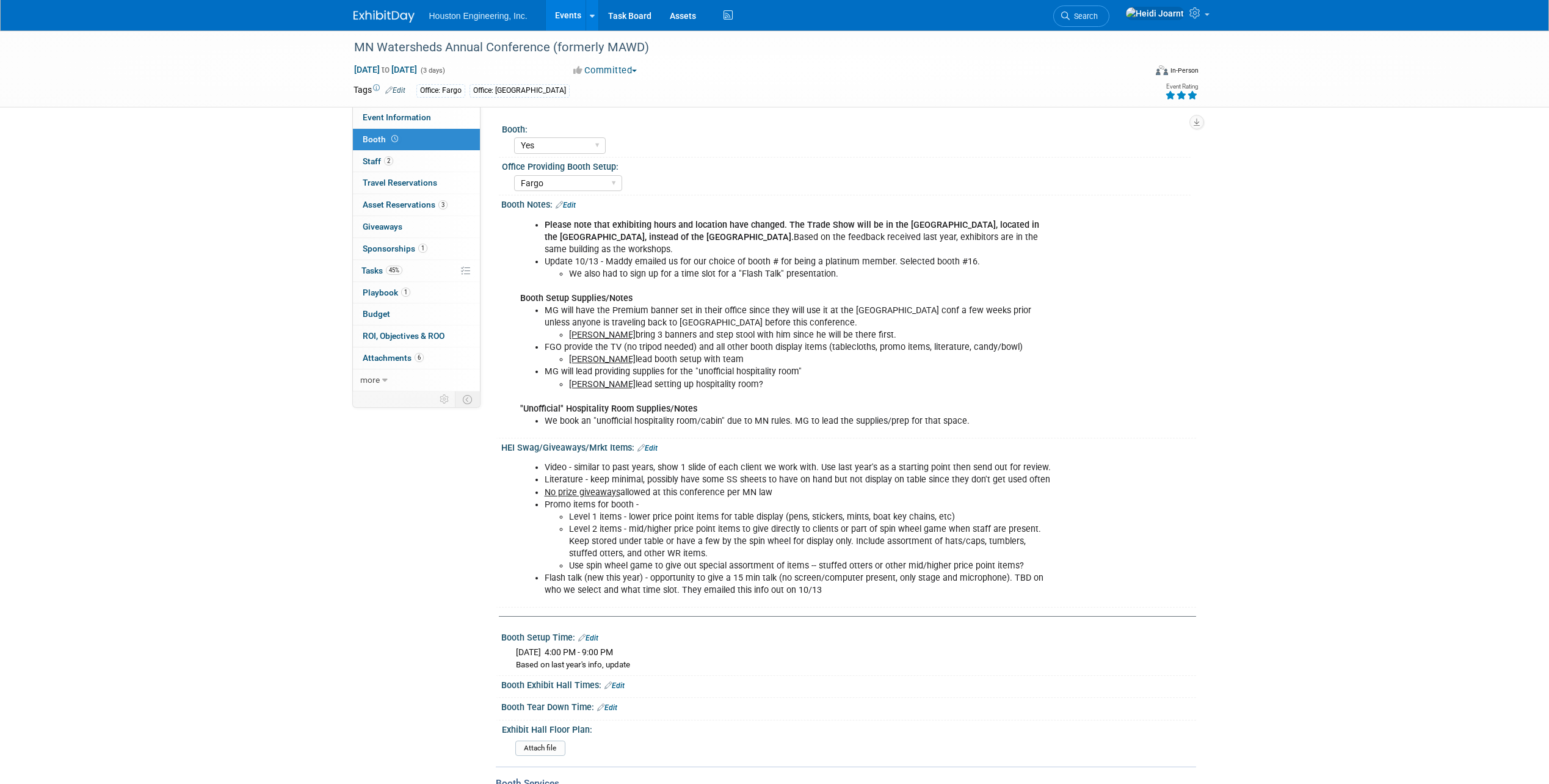
click at [648, 451] on link "Edit" at bounding box center [647, 448] width 20 height 8
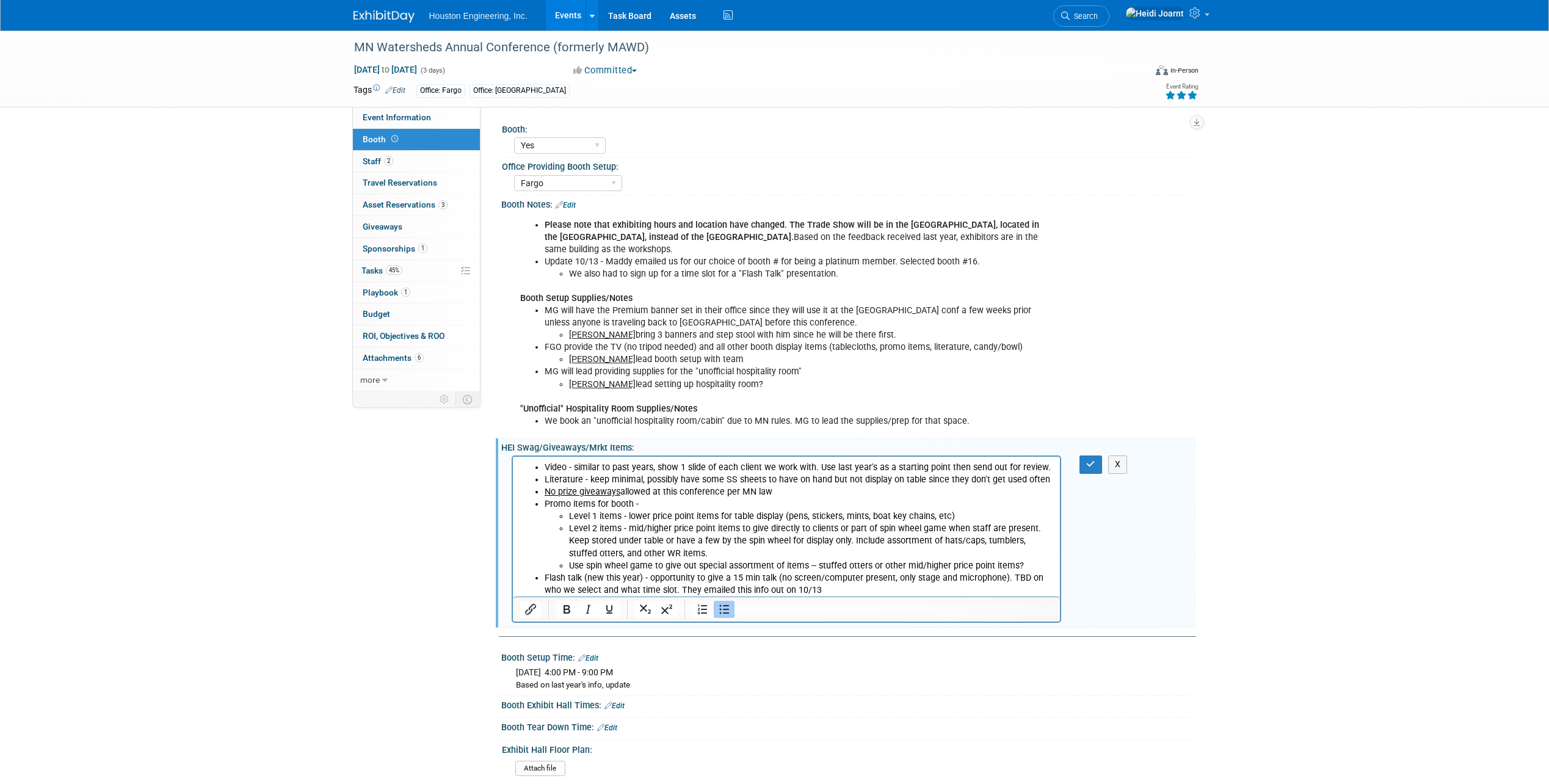
click at [582, 518] on li "Level 1 items - lower price point items for table display (pens, stickers, mint…" at bounding box center [811, 516] width 485 height 12
click at [635, 518] on li "Level 1 items - lower price point items for table display (pens, stickers, mint…" at bounding box center [811, 516] width 485 height 12
click at [1027, 526] on li "Level 2 items - mid/higher price point items to give directly to clients or par…" at bounding box center [811, 541] width 485 height 36
click at [1090, 465] on icon "button" at bounding box center [1091, 463] width 9 height 8
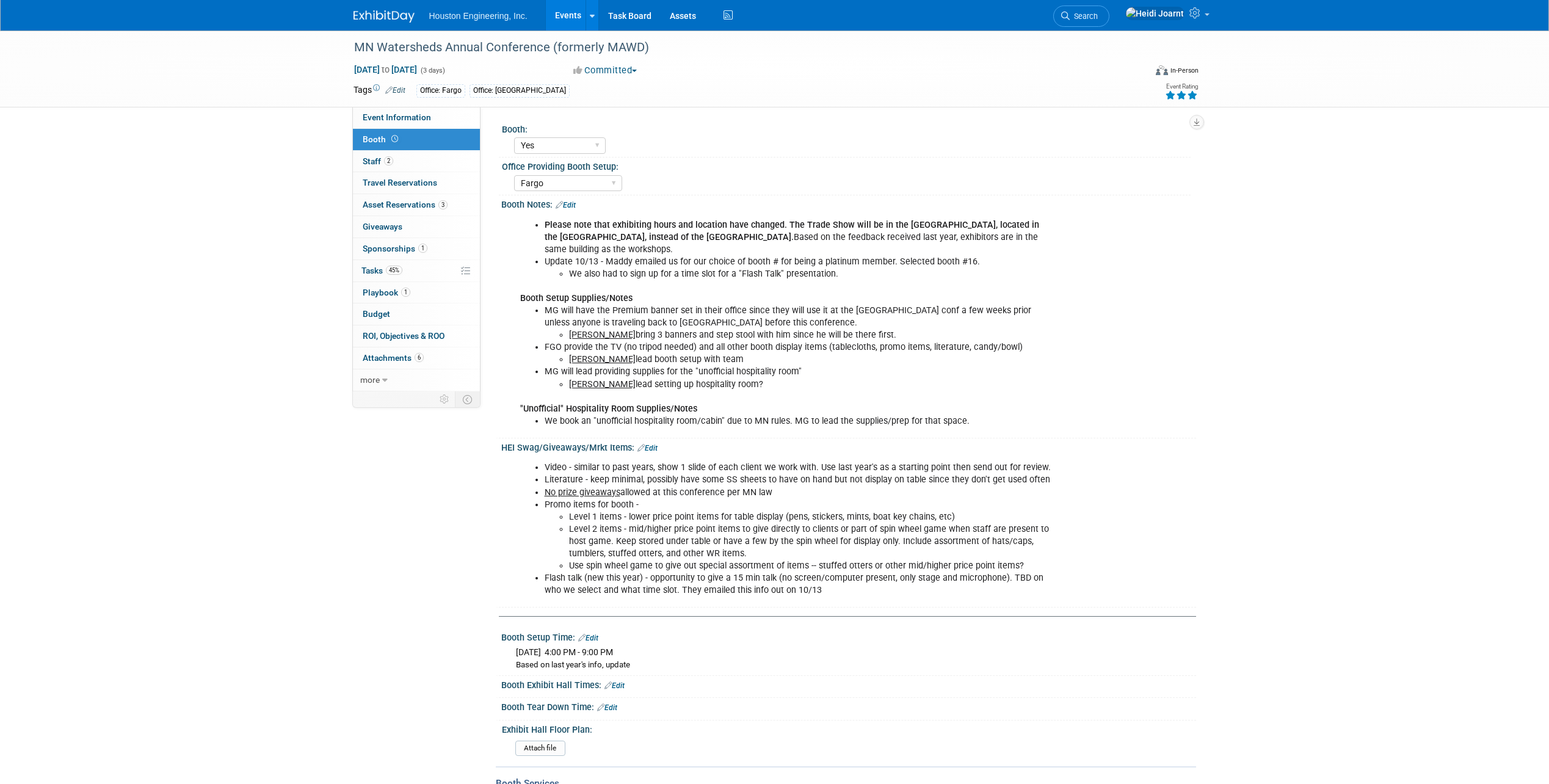
click at [557, 21] on link "Events" at bounding box center [568, 15] width 45 height 30
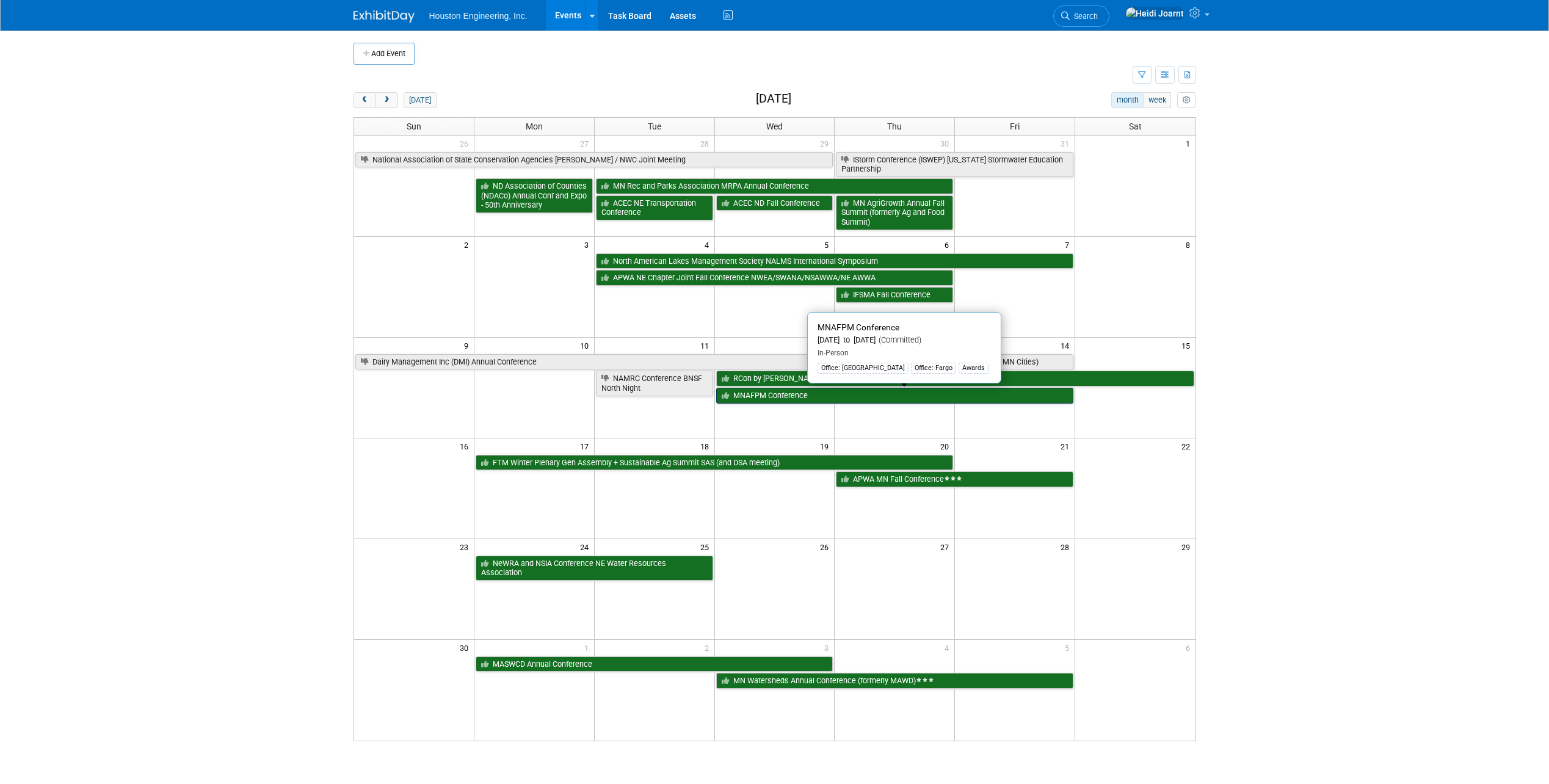
click at [789, 394] on link "MNAFPM Conference" at bounding box center [895, 395] width 358 height 16
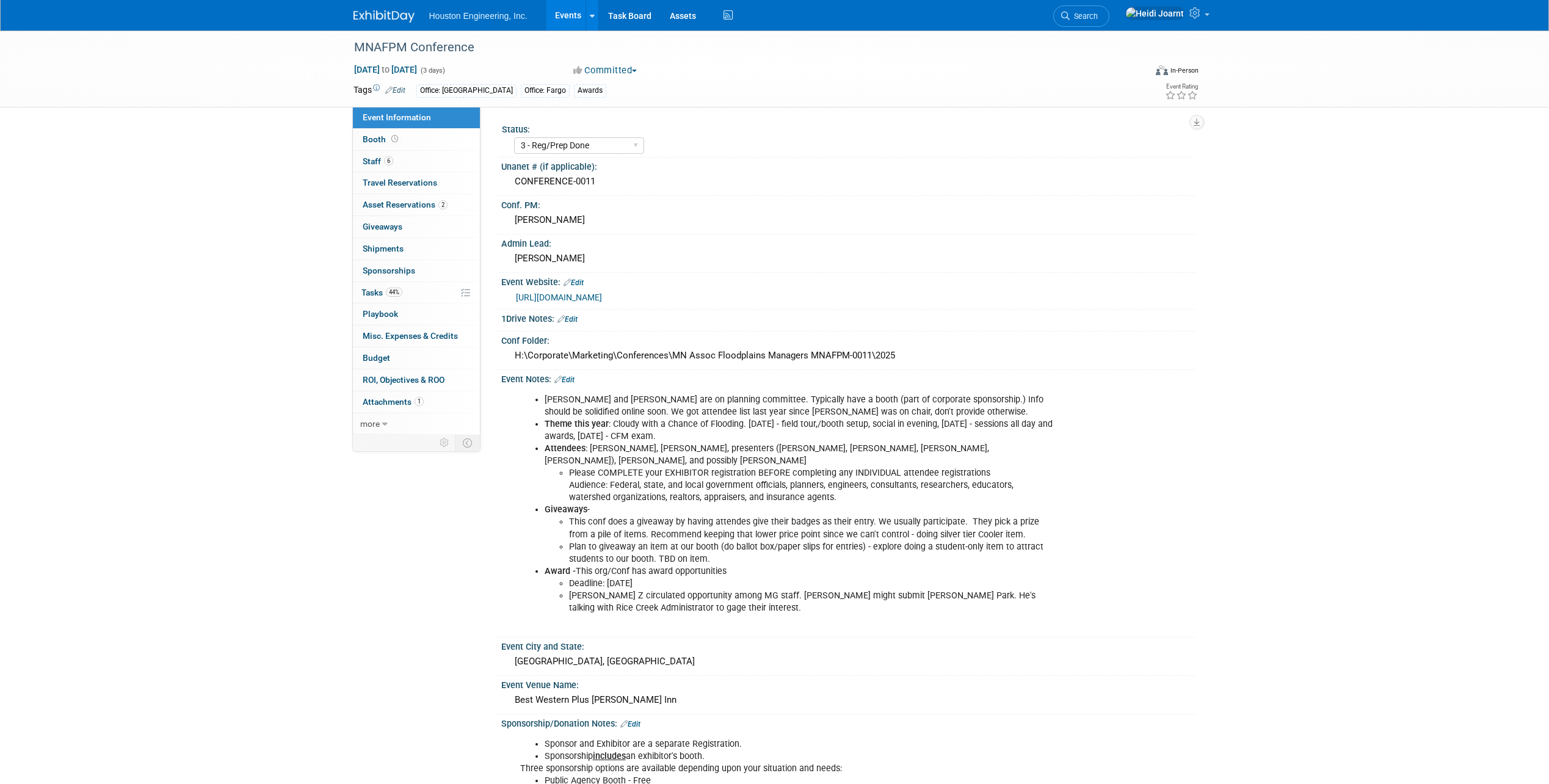
select select "3 - Reg/Prep Done"
select select "Yes"
select select "Water Resources"
click at [397, 135] on icon at bounding box center [394, 138] width 7 height 7
select select "Yes"
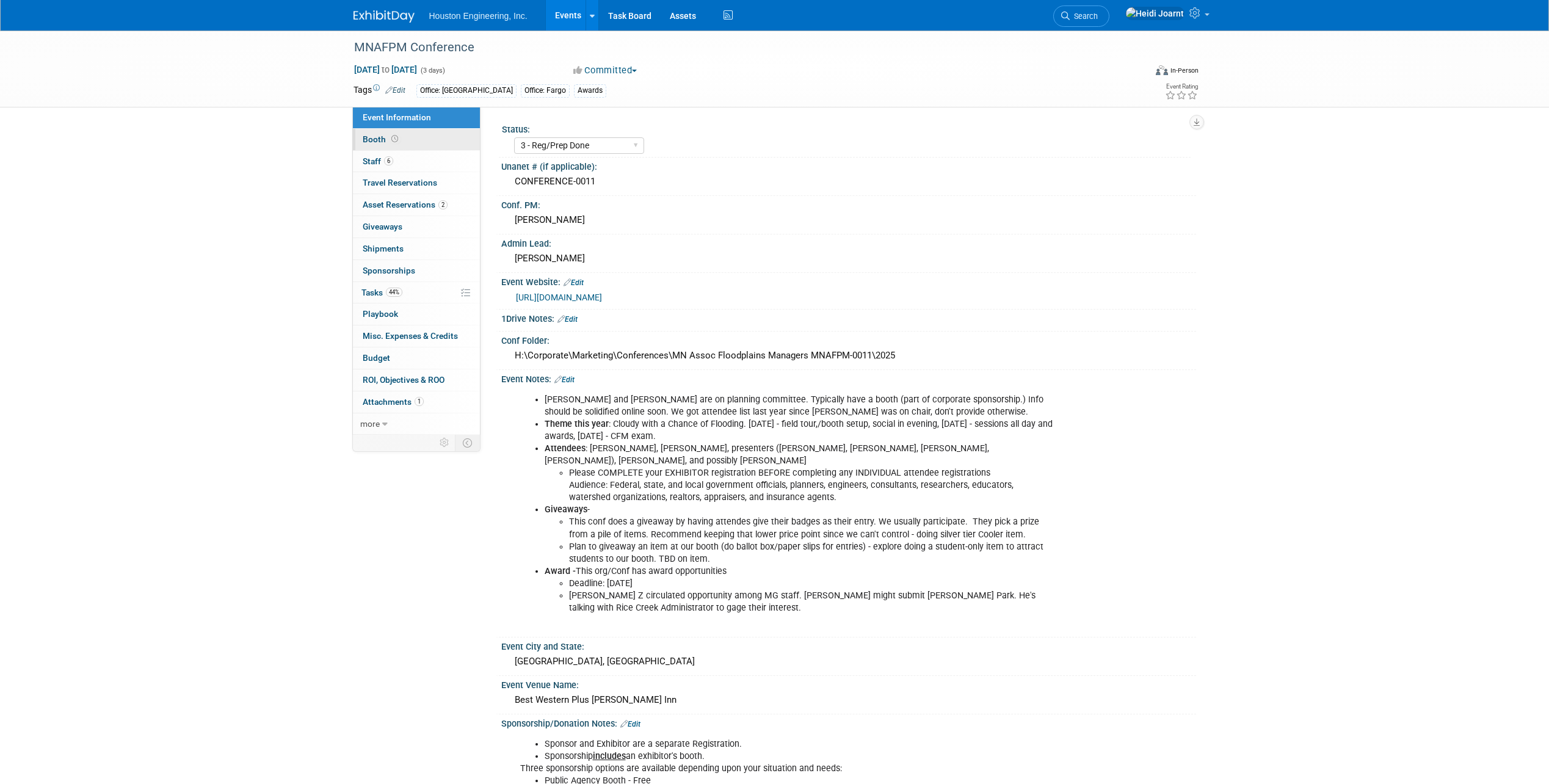
select select "Maple Grove"
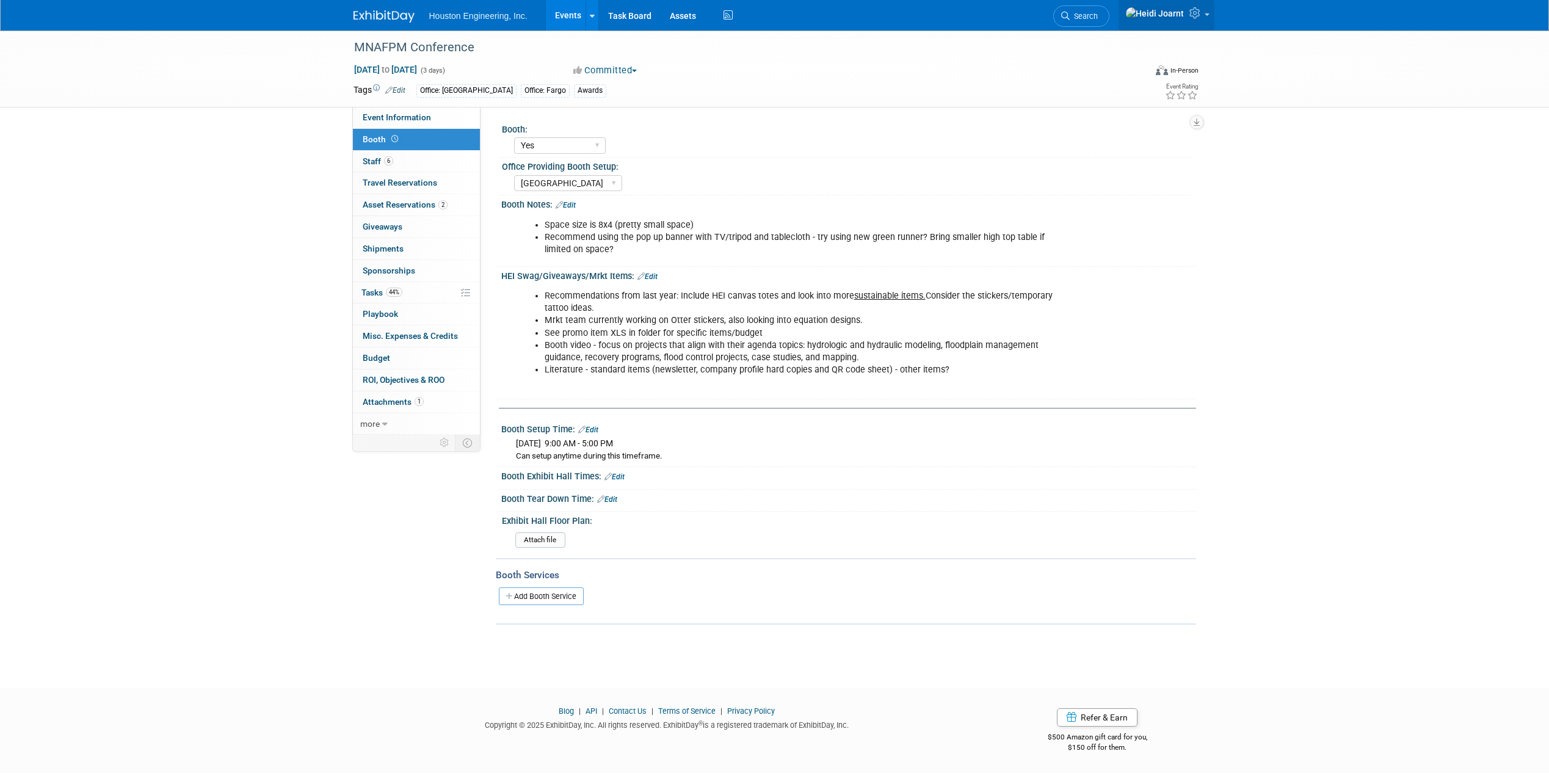
click at [1201, 15] on icon at bounding box center [1196, 13] width 14 height 11
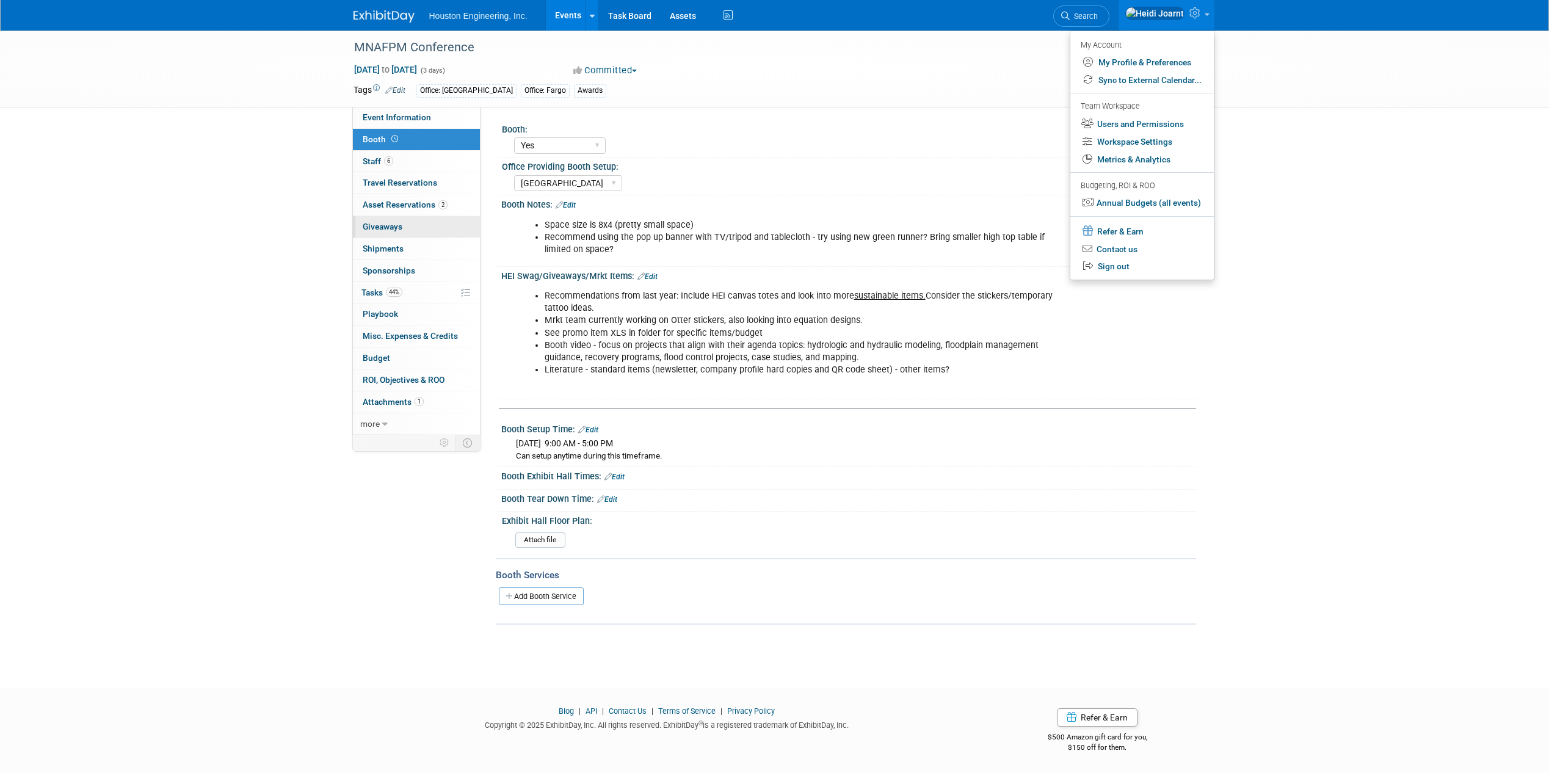
click at [411, 225] on link "0 Giveaways 0" at bounding box center [416, 227] width 127 height 22
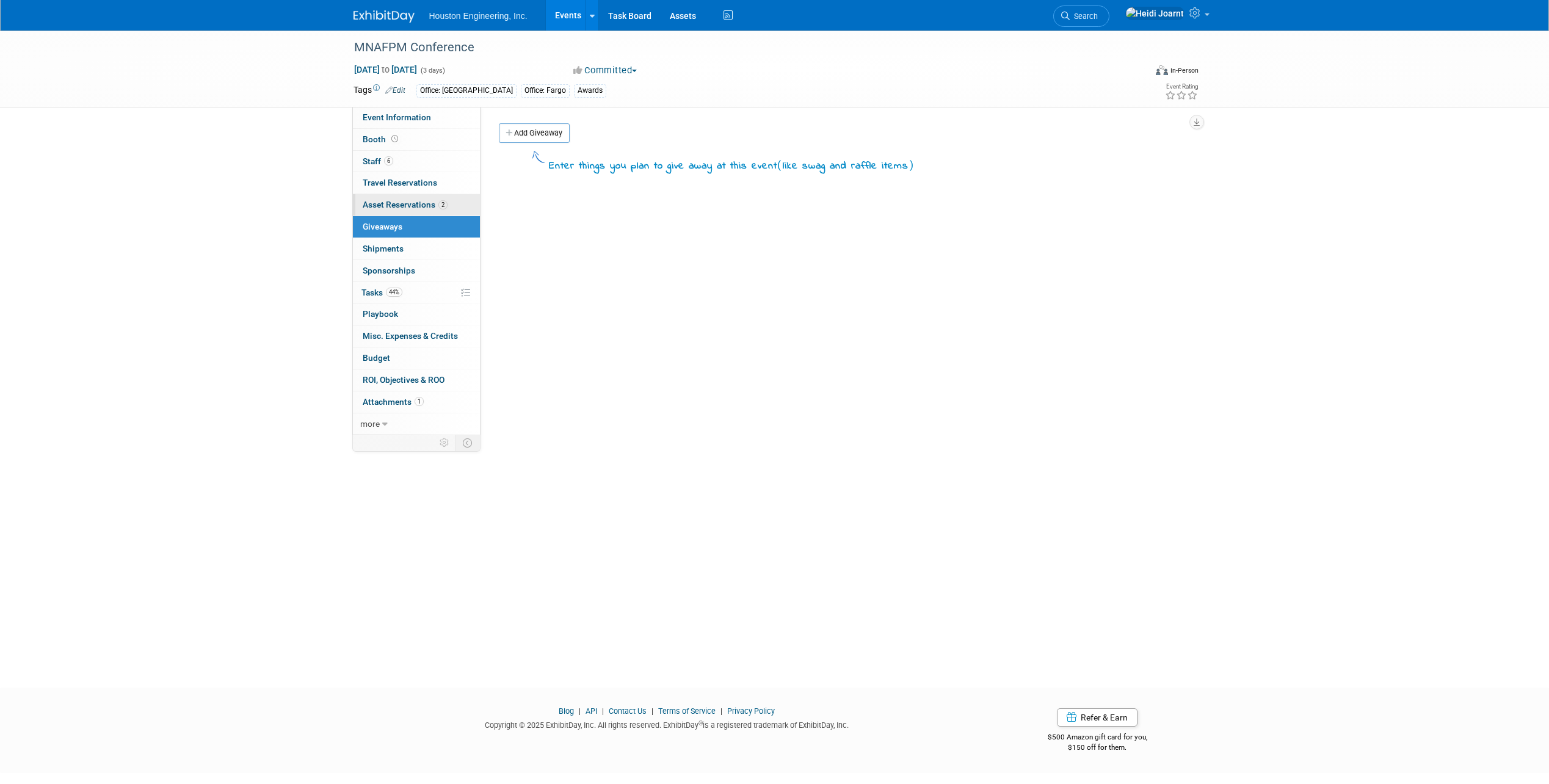
click at [431, 205] on span "Asset Reservations 2" at bounding box center [405, 204] width 85 height 10
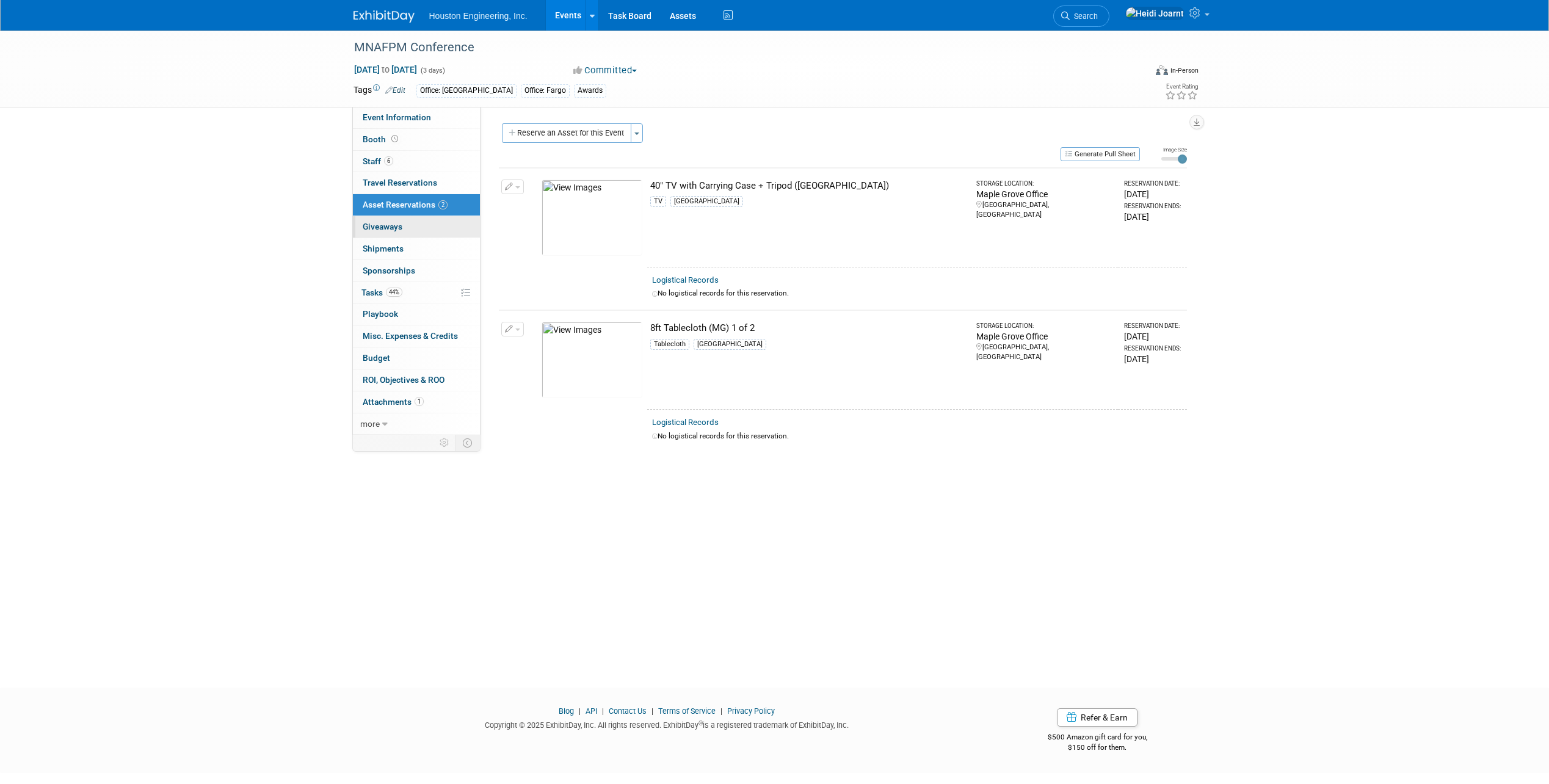
click at [428, 229] on link "0 Giveaways 0" at bounding box center [416, 227] width 127 height 22
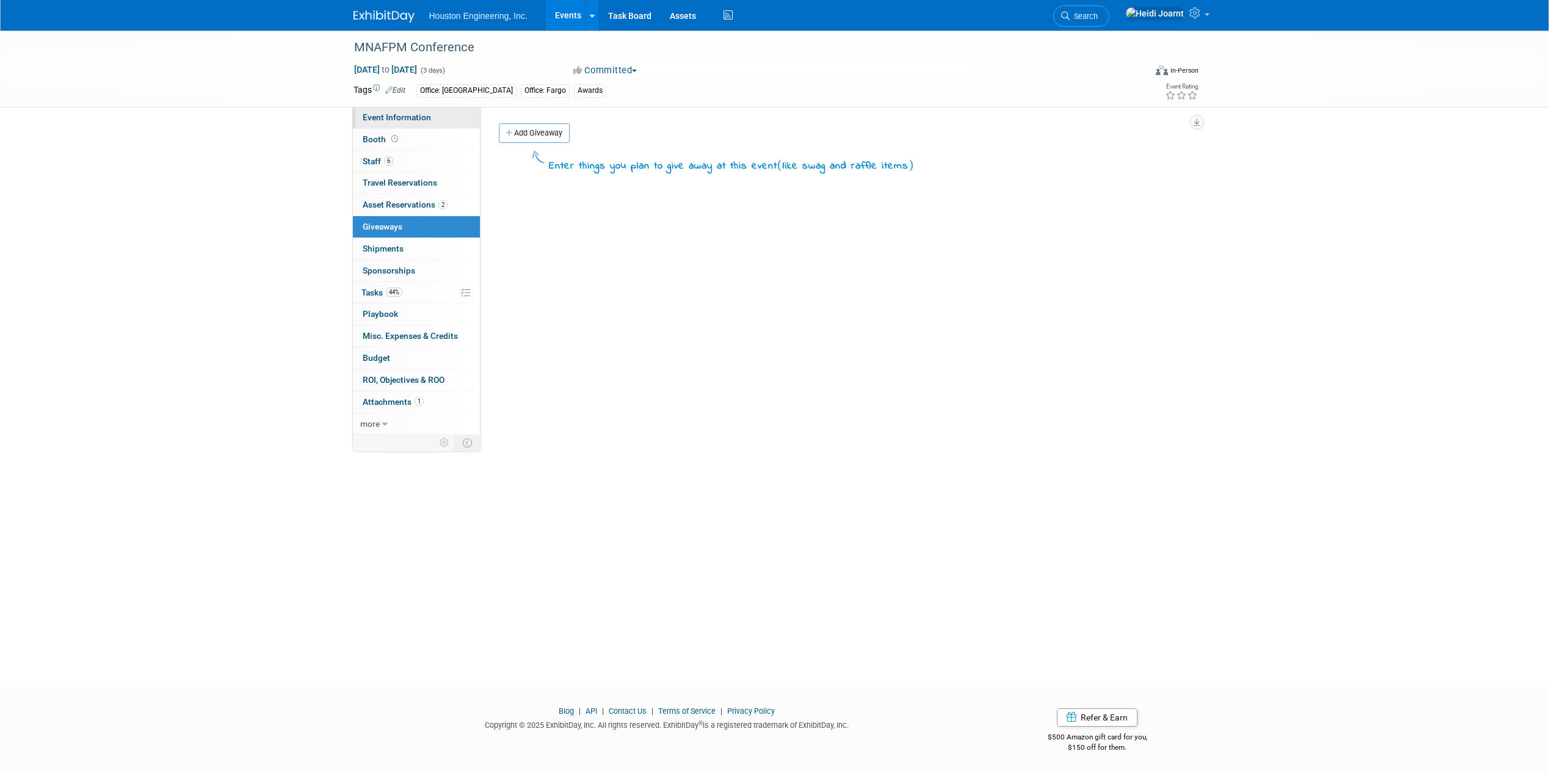
click at [429, 115] on span "Event Information" at bounding box center [397, 117] width 68 height 10
select select "3 - Reg/Prep Done"
select select "Yes"
select select "Water Resources"
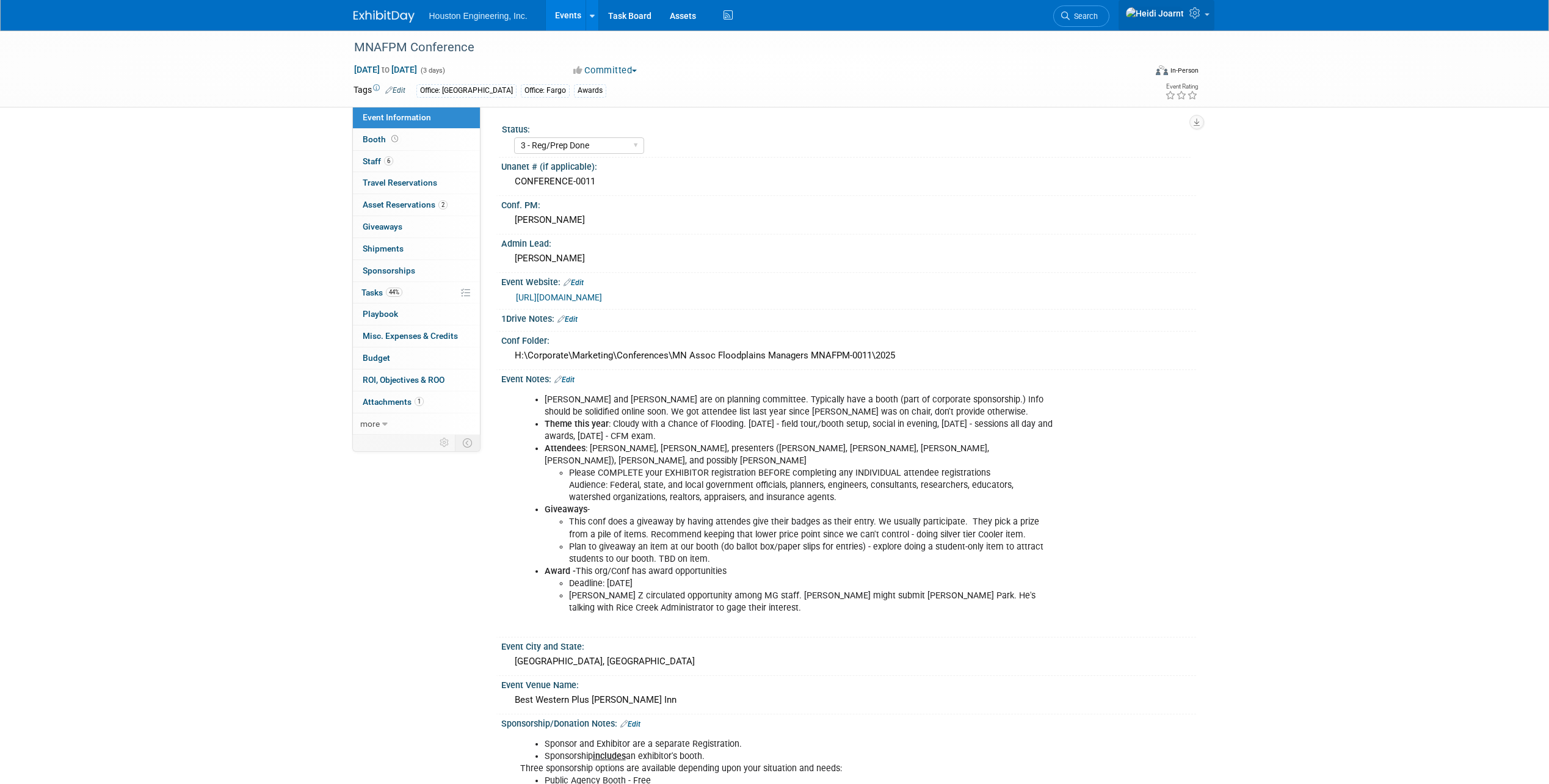
click at [1186, 13] on link at bounding box center [1167, 15] width 96 height 30
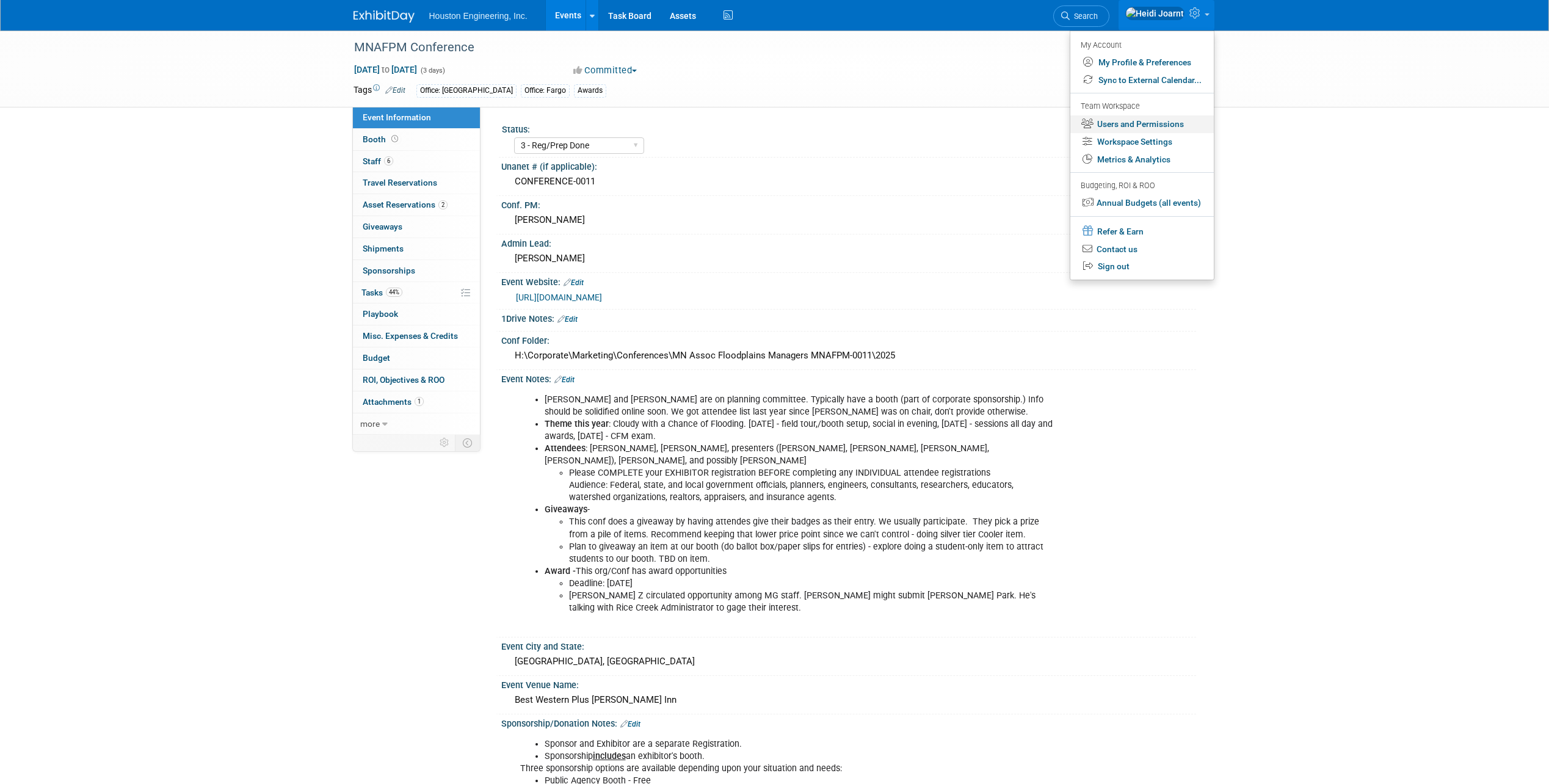
click at [1167, 126] on link "Users and Permissions" at bounding box center [1142, 124] width 144 height 18
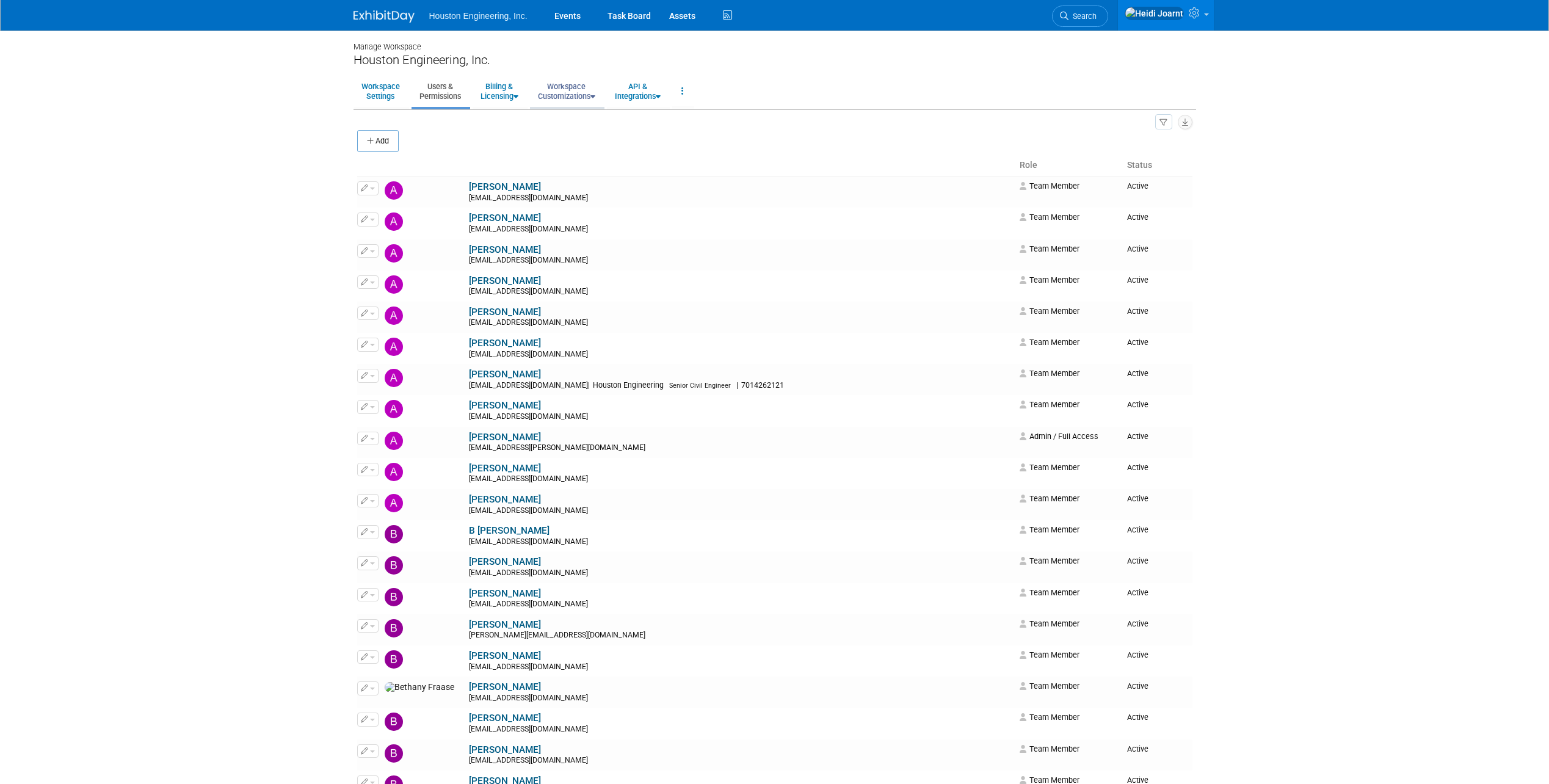
click at [576, 93] on link "Workspace Customizations" at bounding box center [566, 91] width 73 height 30
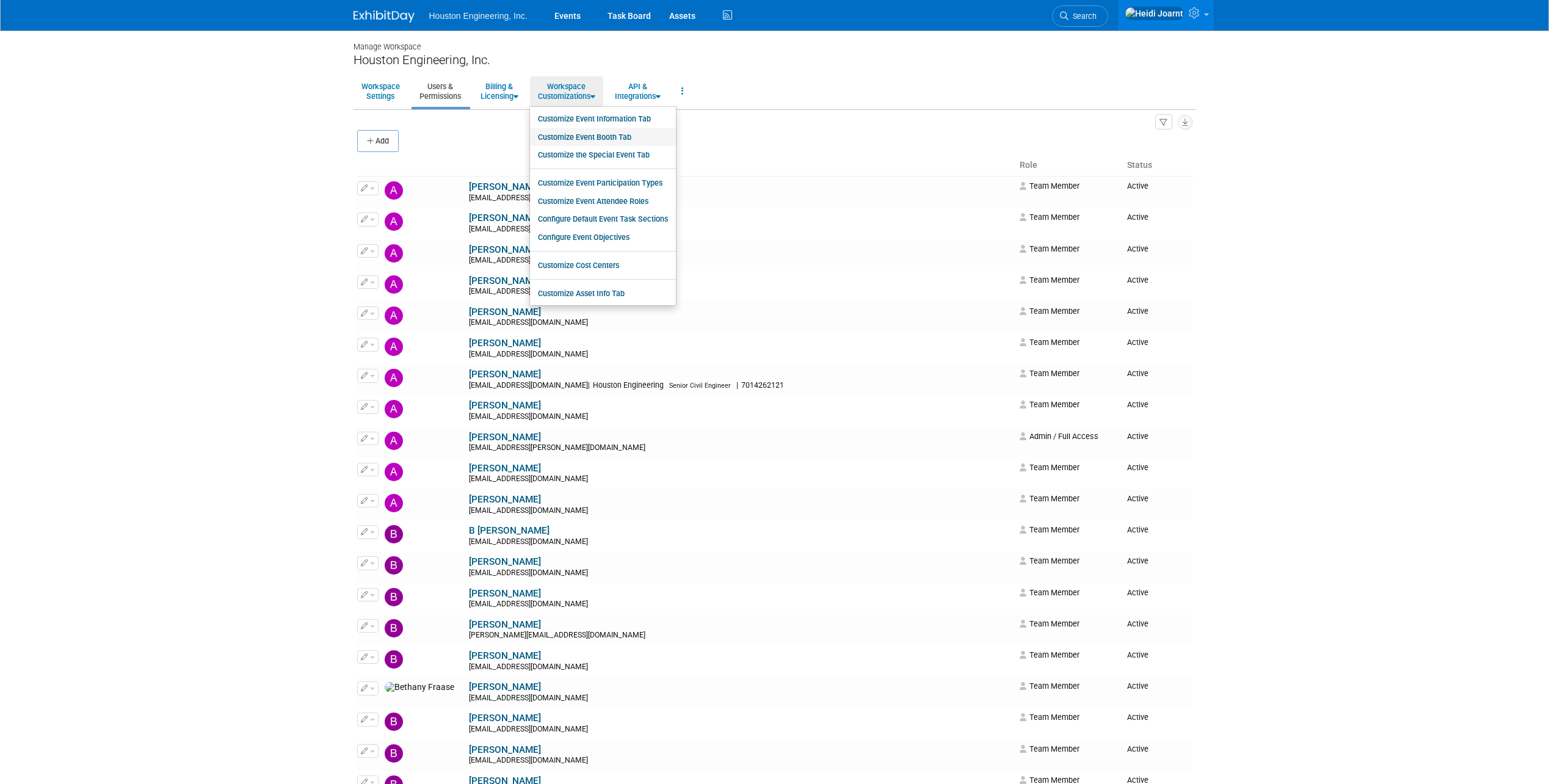
click at [597, 139] on link "Customize Event Booth Tab" at bounding box center [603, 137] width 146 height 19
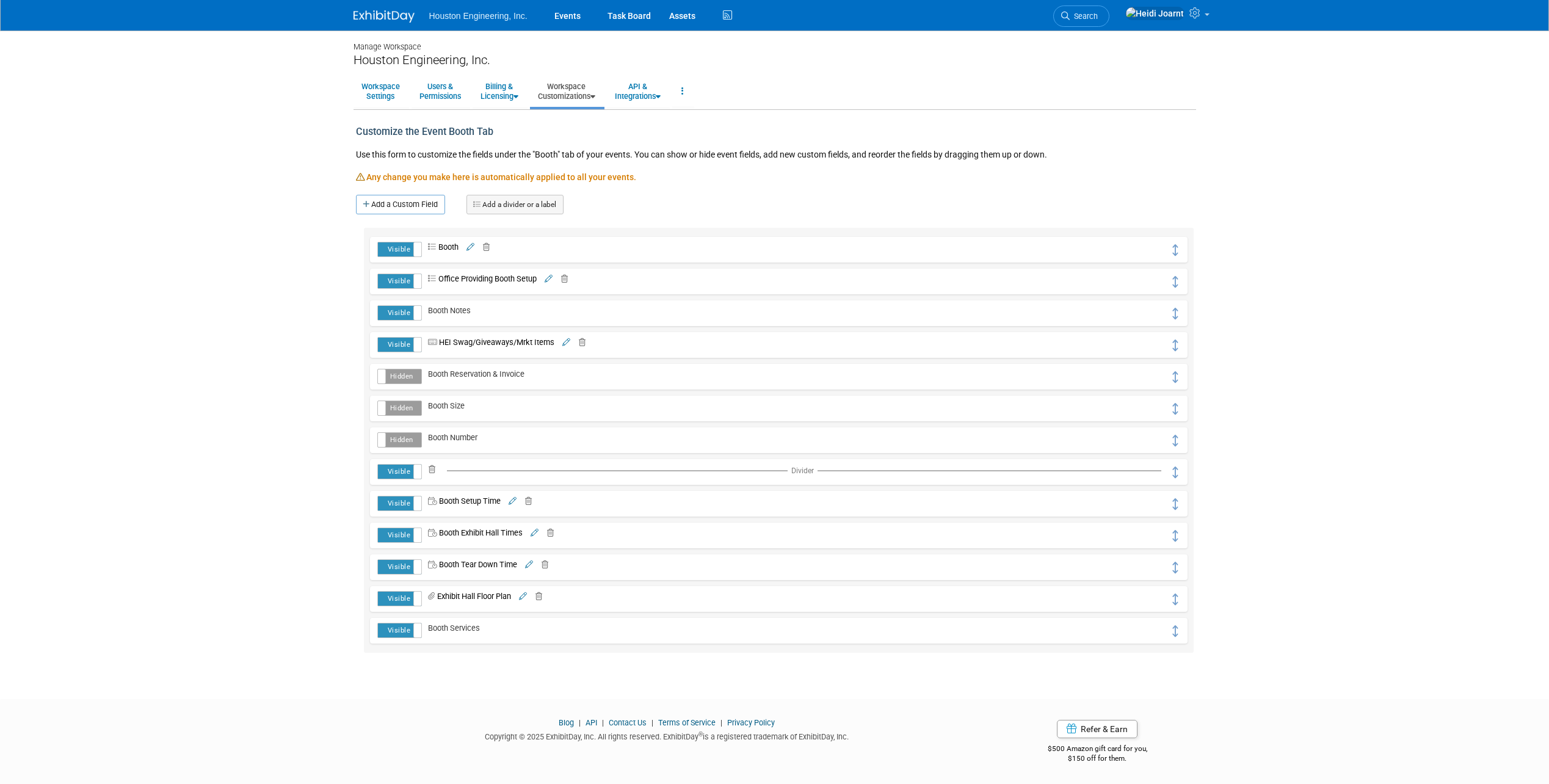
click at [568, 340] on icon at bounding box center [566, 342] width 8 height 8
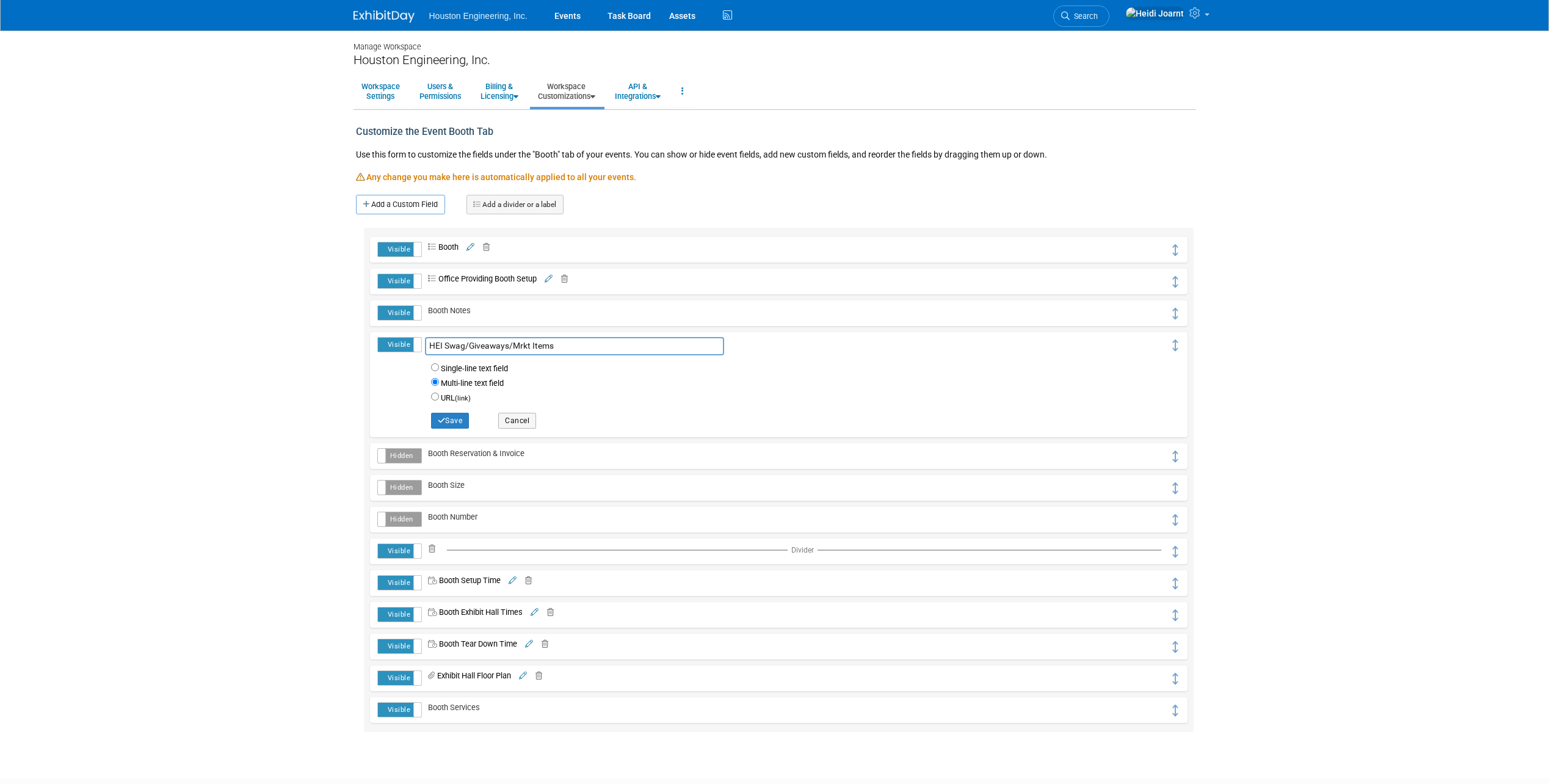
click at [465, 348] on input "HEI Swag/Giveaways/Mrkt Items" at bounding box center [574, 346] width 299 height 19
click at [573, 343] on input "HEI Promo Items/Giveaways/Mrkt Items" at bounding box center [574, 346] width 299 height 19
click at [574, 349] on input "HEI Promo Items/Giveaways/Mrkt Details" at bounding box center [574, 346] width 299 height 19
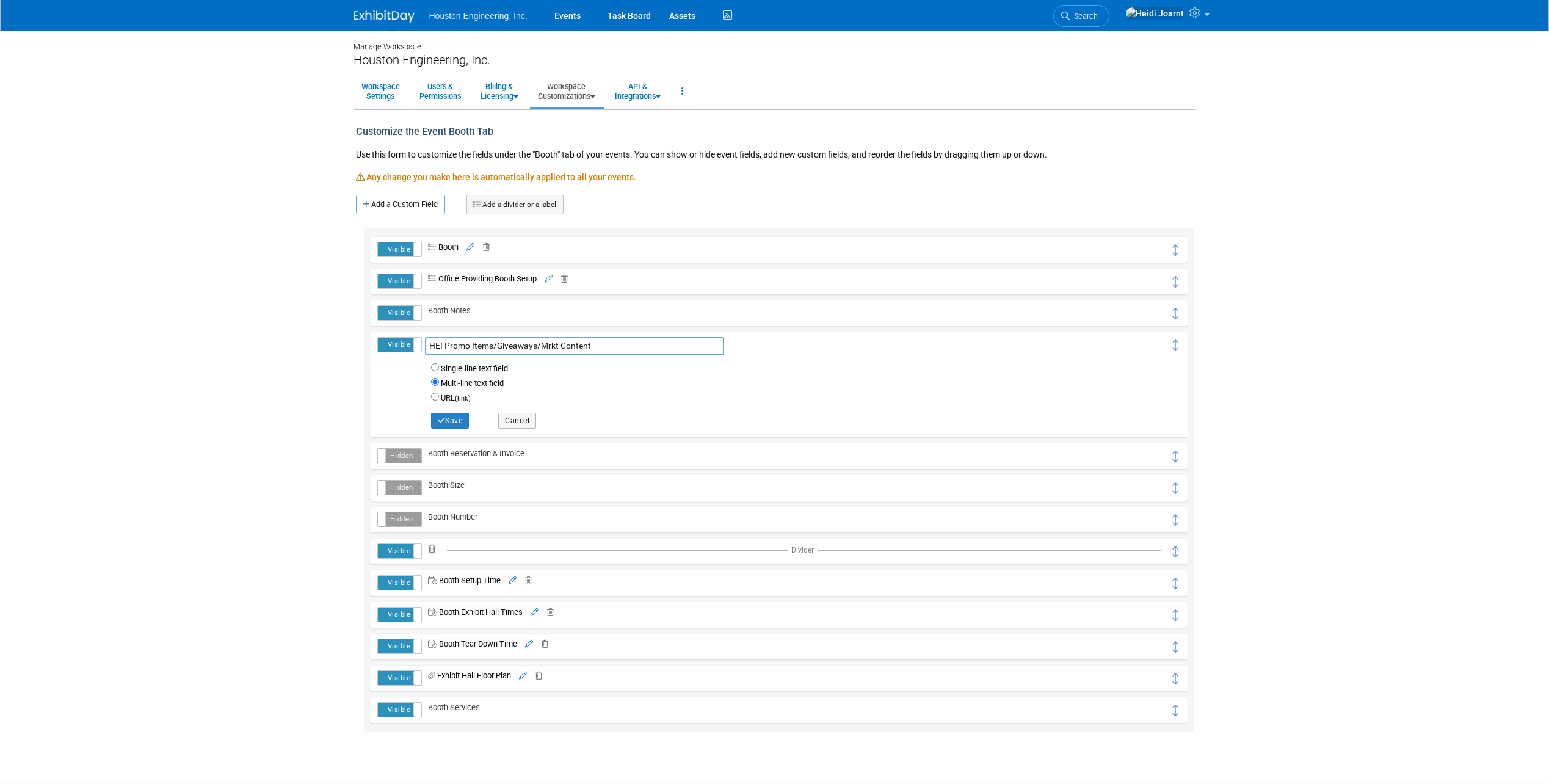
click at [560, 346] on input "HEI Promo Items/Giveaways/Mrkt Content" at bounding box center [574, 346] width 299 height 19
type input "HEI Promo Items/Giveaways/Marketing Content"
click at [452, 421] on button "Save" at bounding box center [450, 420] width 39 height 16
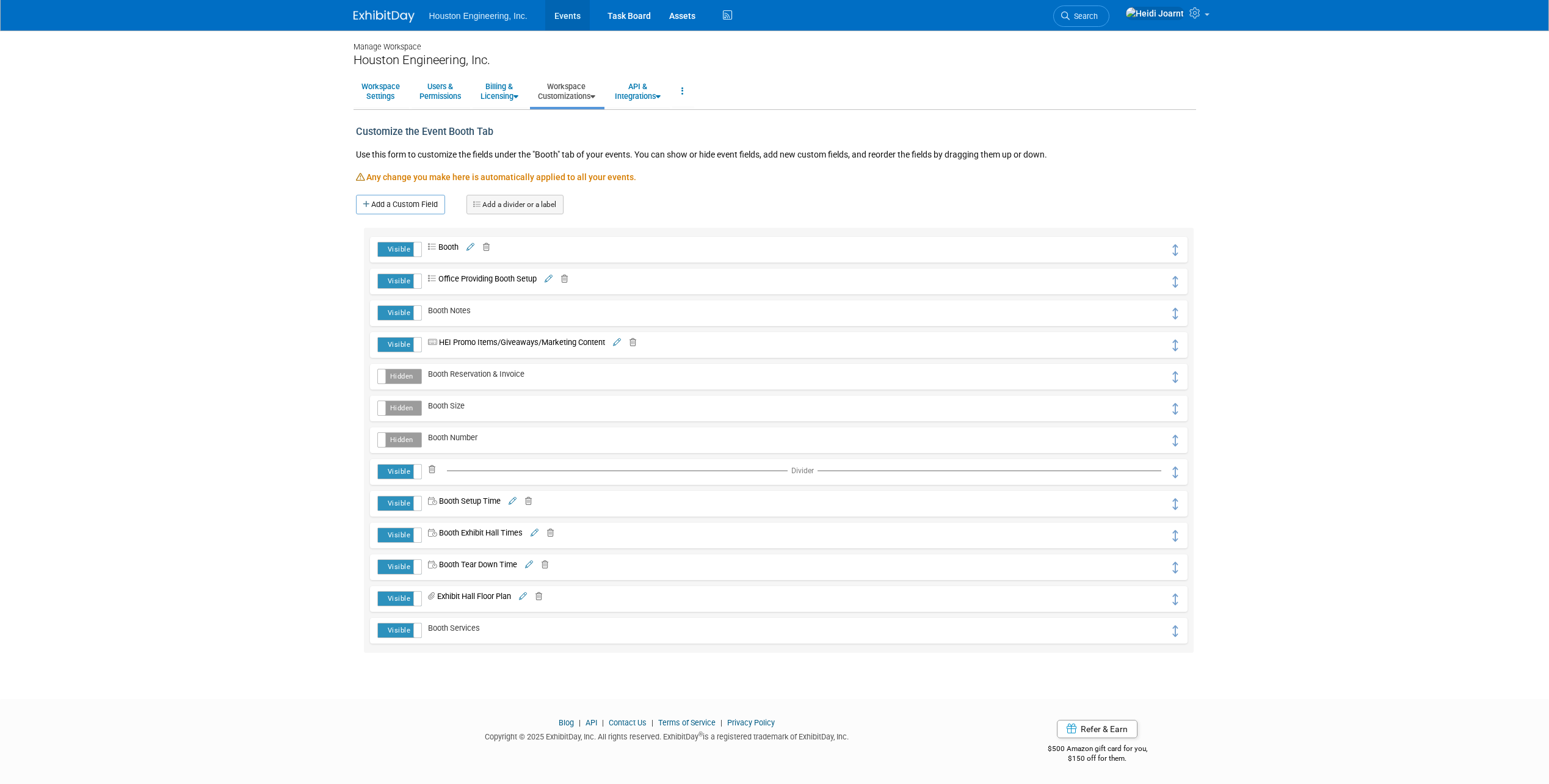
click at [575, 22] on link "Events" at bounding box center [568, 15] width 45 height 30
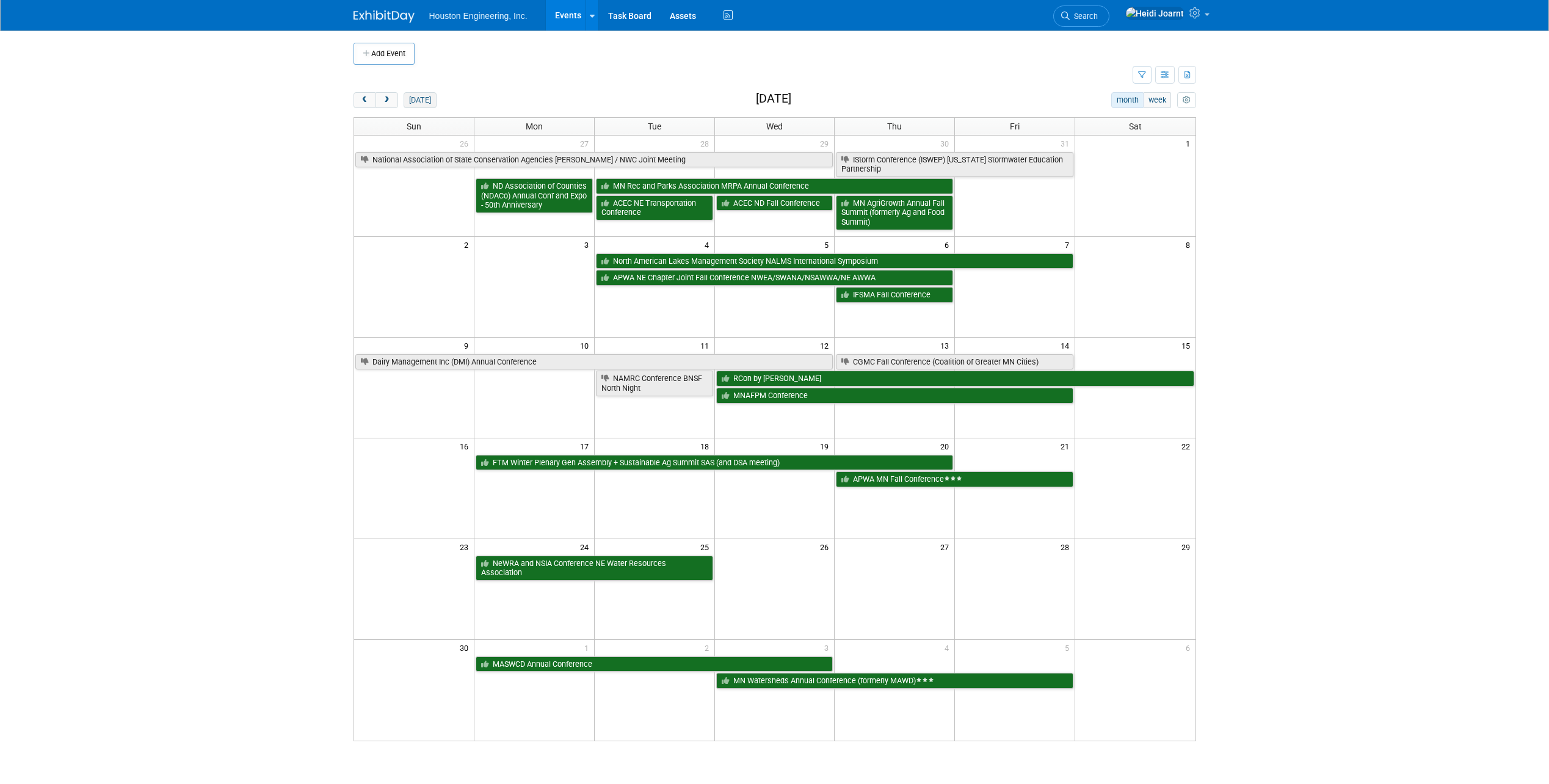
click at [417, 93] on button "[DATE]" at bounding box center [419, 100] width 32 height 16
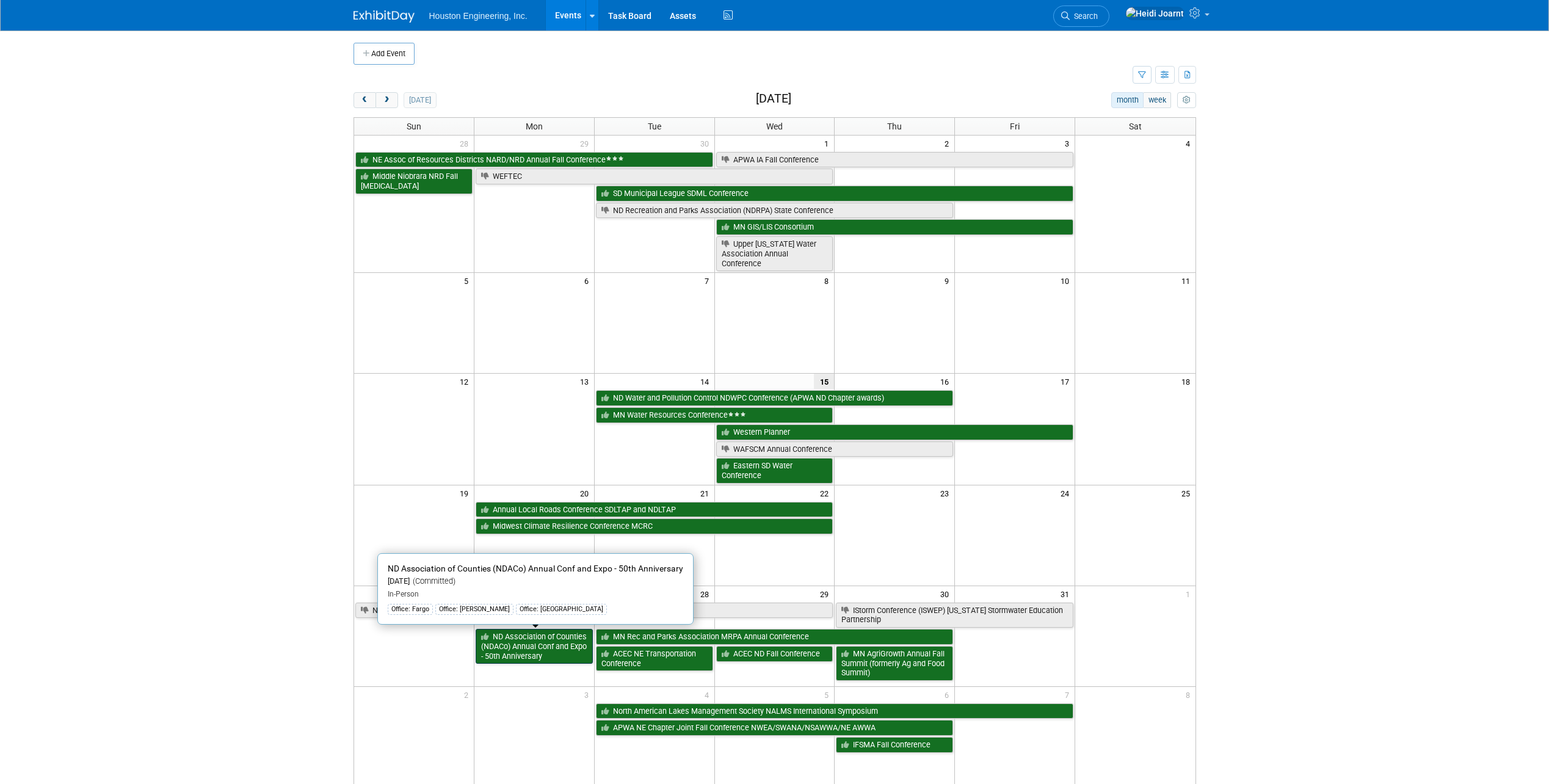
click at [554, 652] on link "ND Association of Counties (NDACo) Annual Conf and Expo - 50th Anniversary" at bounding box center [534, 646] width 118 height 35
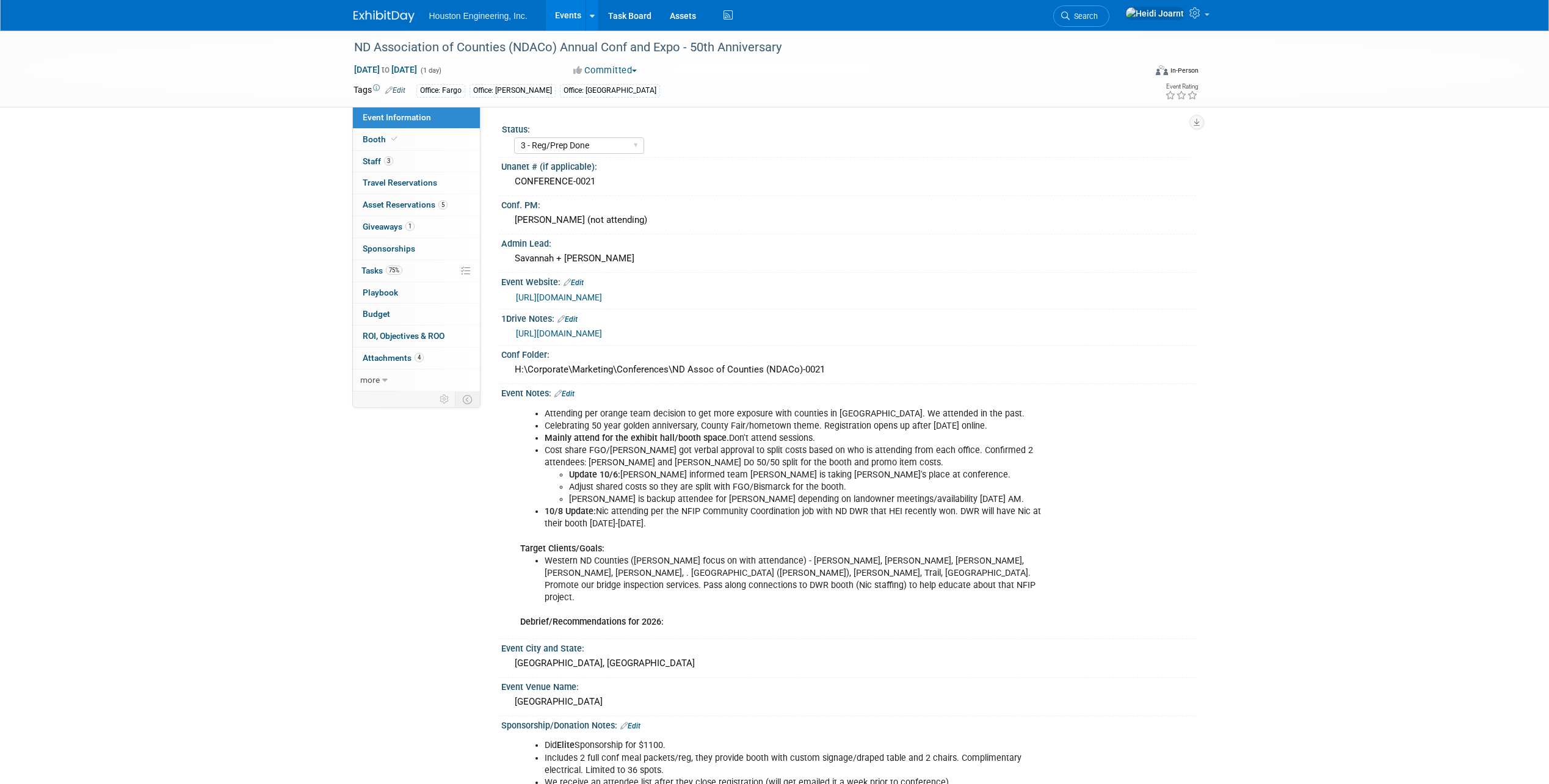
select select "3 - Reg/Prep Done"
select select "No"
select select "Transportation"
click at [577, 334] on link "https://houstoneng-my.sharepoint.com/:x:/p/hjoarnt/EdDKvNdfr4hIlMytqcWLqd0BXVbJ…" at bounding box center [559, 333] width 86 height 10
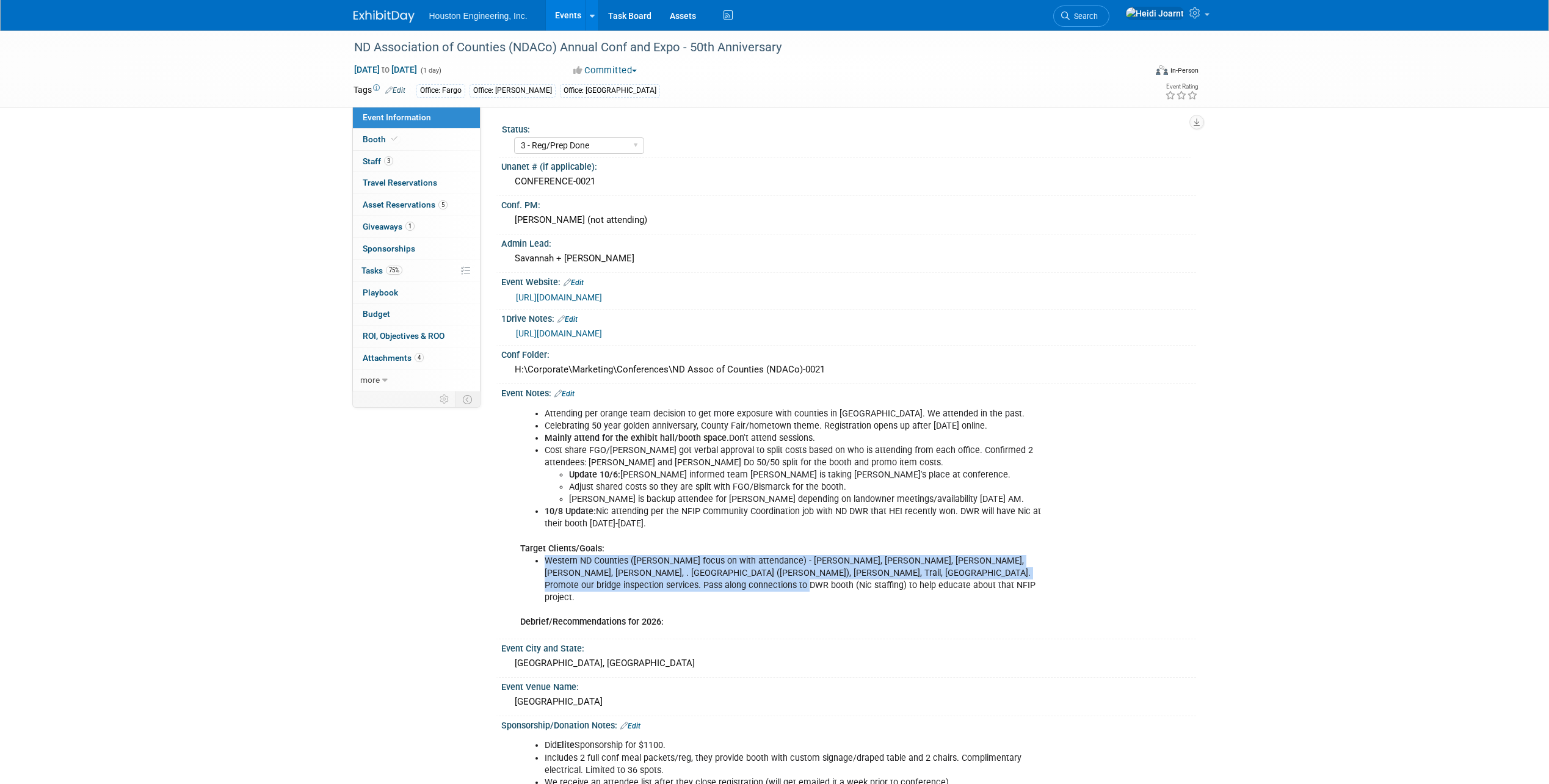
drag, startPoint x: 547, startPoint y: 560, endPoint x: 992, endPoint y: 588, distance: 445.9
click at [992, 588] on li "Western ND Counties (Shawn S focus on with attendance) - Morton, McKenzie, Bill…" at bounding box center [799, 579] width 510 height 49
copy li "Western ND Counties (Shawn S focus on with attendance) - Morton, McKenzie, Bill…"
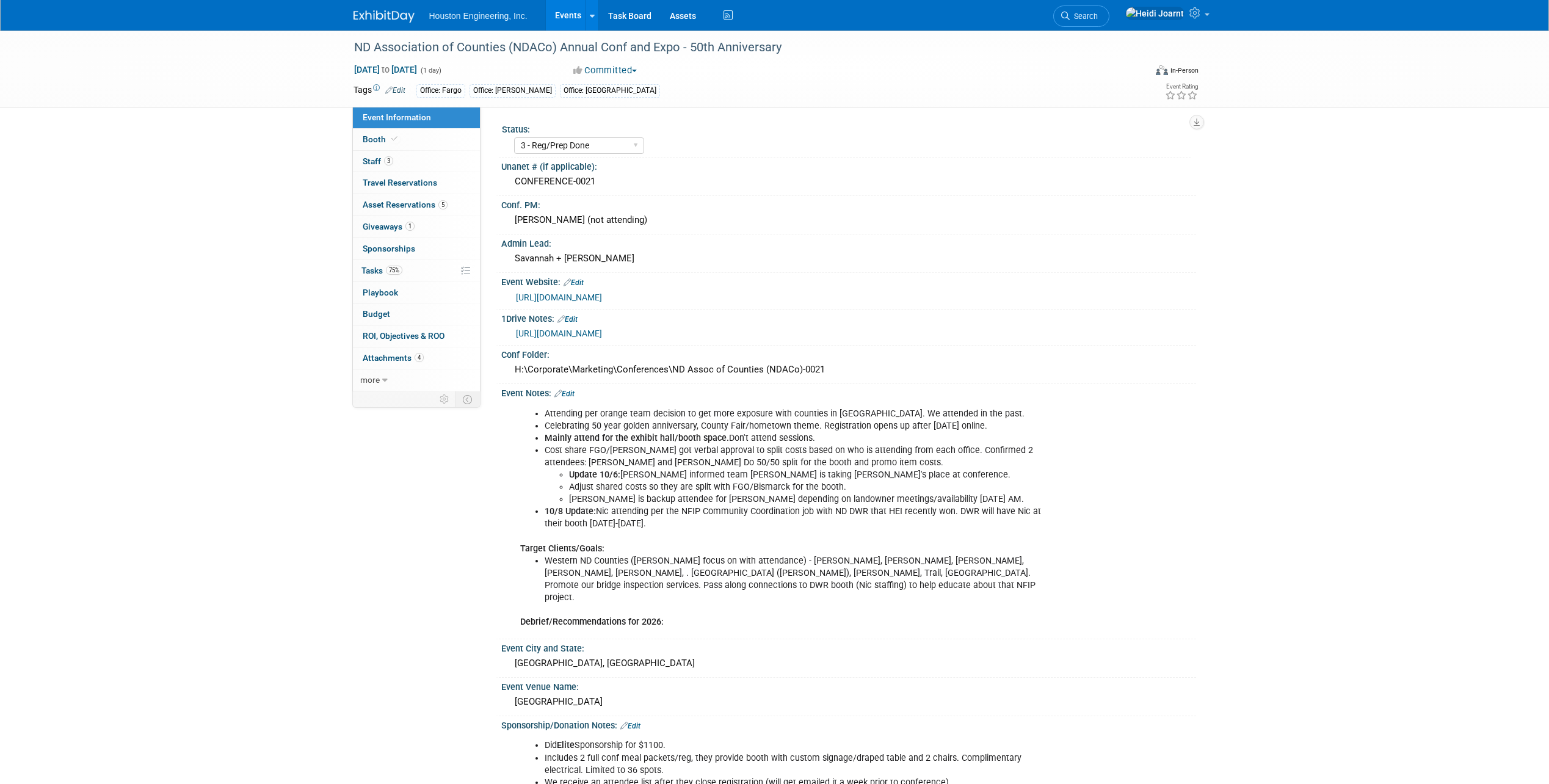
click at [702, 529] on li "10/8 Update: Nic attending per the NFIP Community Coordination job with ND DWR …" at bounding box center [799, 518] width 510 height 25
click at [424, 161] on link "3 Staff 3" at bounding box center [416, 161] width 127 height 22
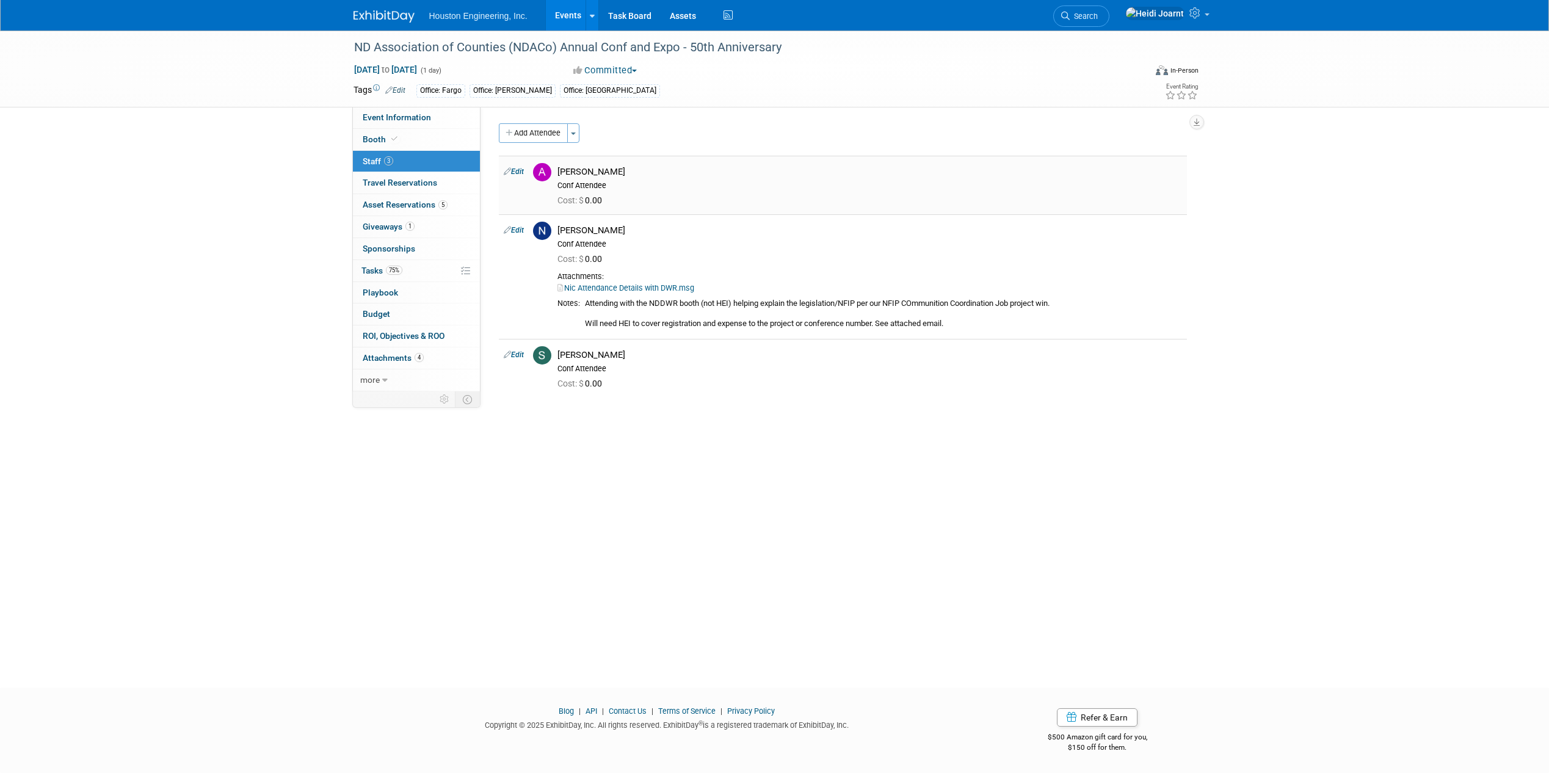
click at [526, 170] on td "Edit" at bounding box center [513, 184] width 29 height 59
click at [510, 171] on icon at bounding box center [507, 171] width 7 height 13
select select "ca71aeb0-e288-4062-a2ec-14302dfcbf80"
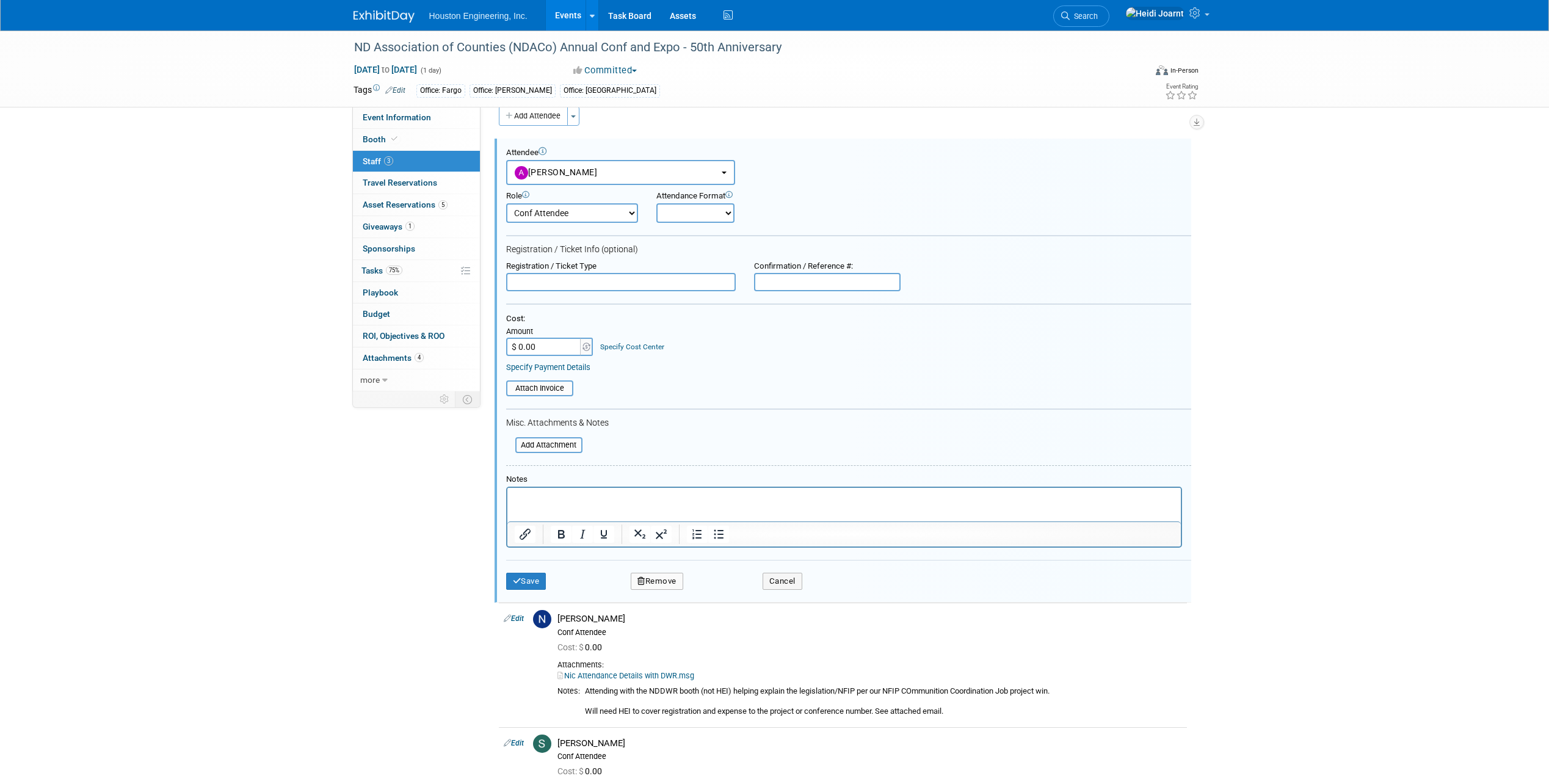
click at [580, 502] on p "Rich Text Area. Press ALT-0 for help." at bounding box center [844, 498] width 659 height 12
click at [692, 502] on p "If Adam can't attend, Jeff Lansink will be backkup." at bounding box center [844, 498] width 659 height 12
click at [528, 582] on button "Save" at bounding box center [526, 581] width 40 height 17
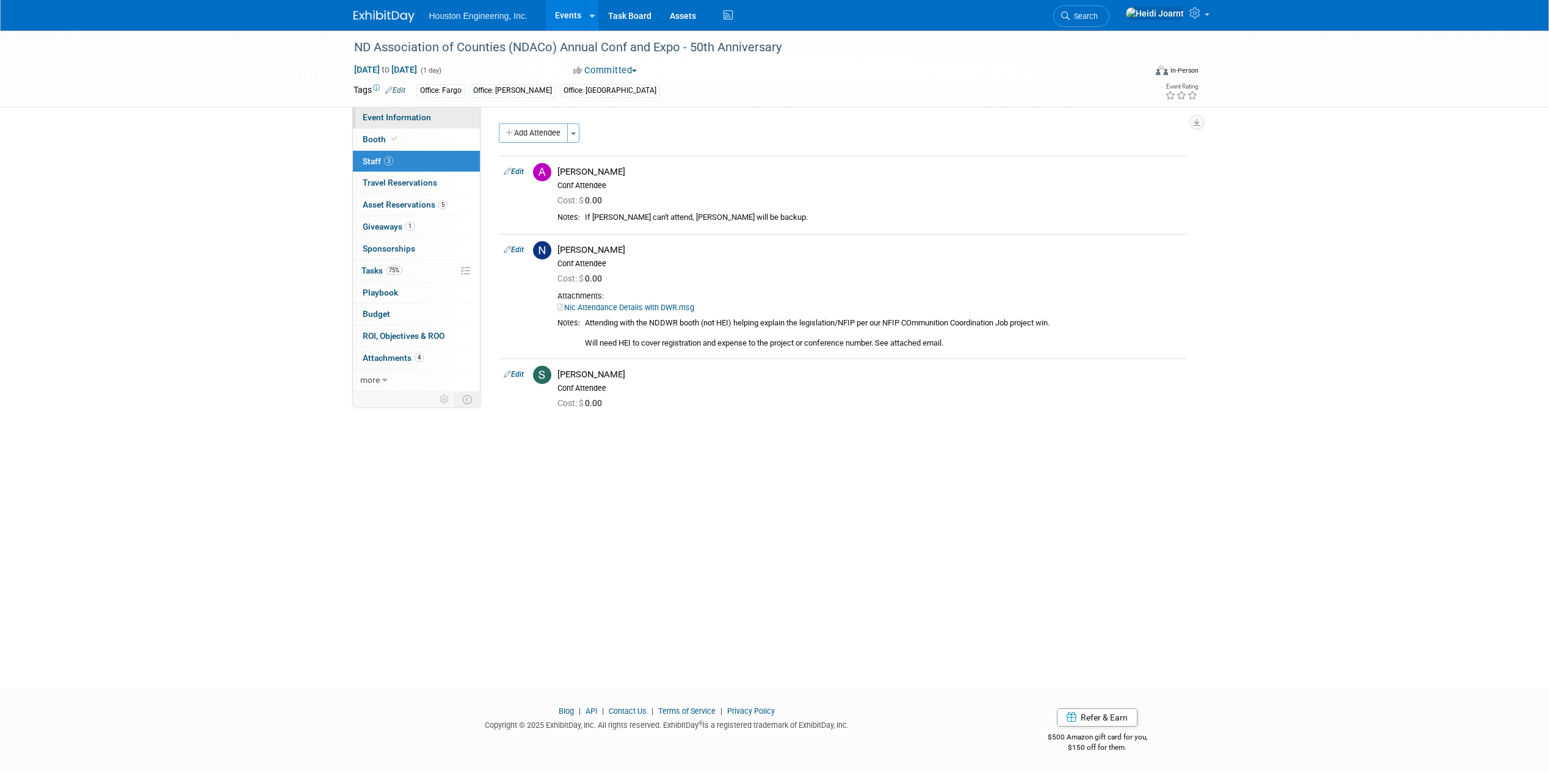
click at [429, 115] on span "Event Information" at bounding box center [397, 117] width 68 height 10
select select "3 - Reg/Prep Done"
select select "No"
select select "Transportation"
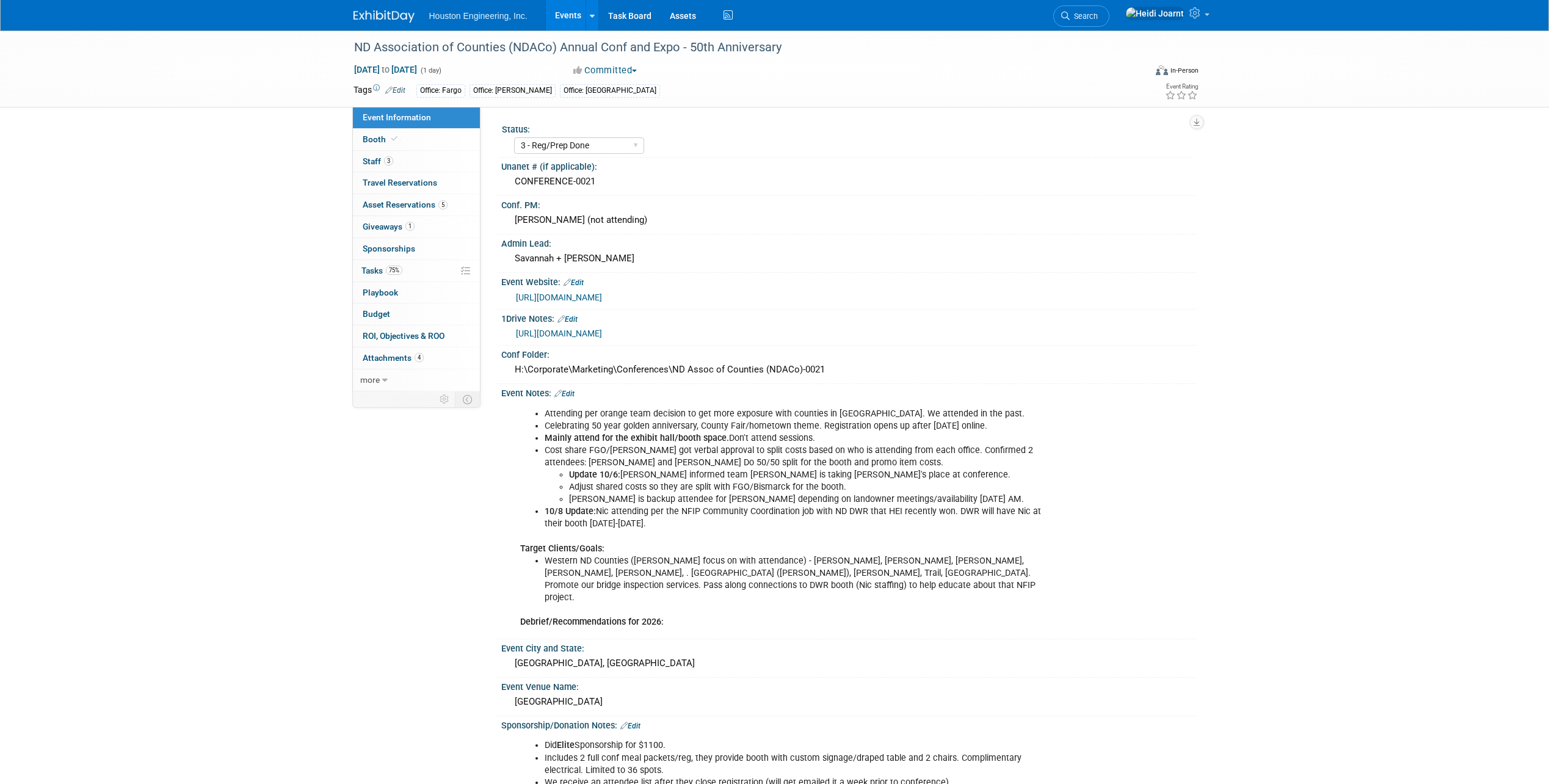
click at [577, 5] on link "Events" at bounding box center [568, 15] width 45 height 30
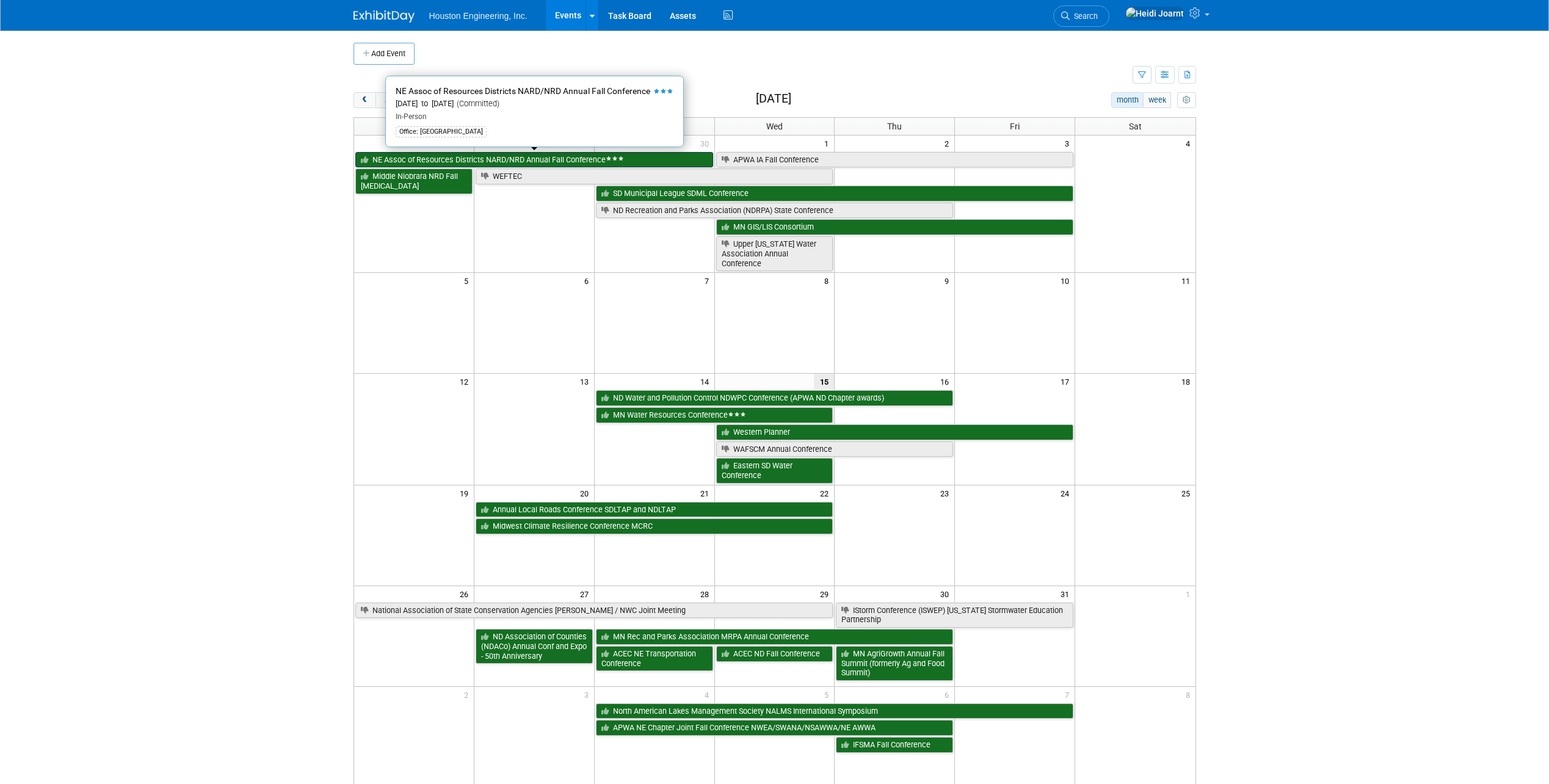
click at [449, 161] on link "NE Assoc of Resources Districts NARD/NRD Annual Fall Conference" at bounding box center [534, 159] width 358 height 16
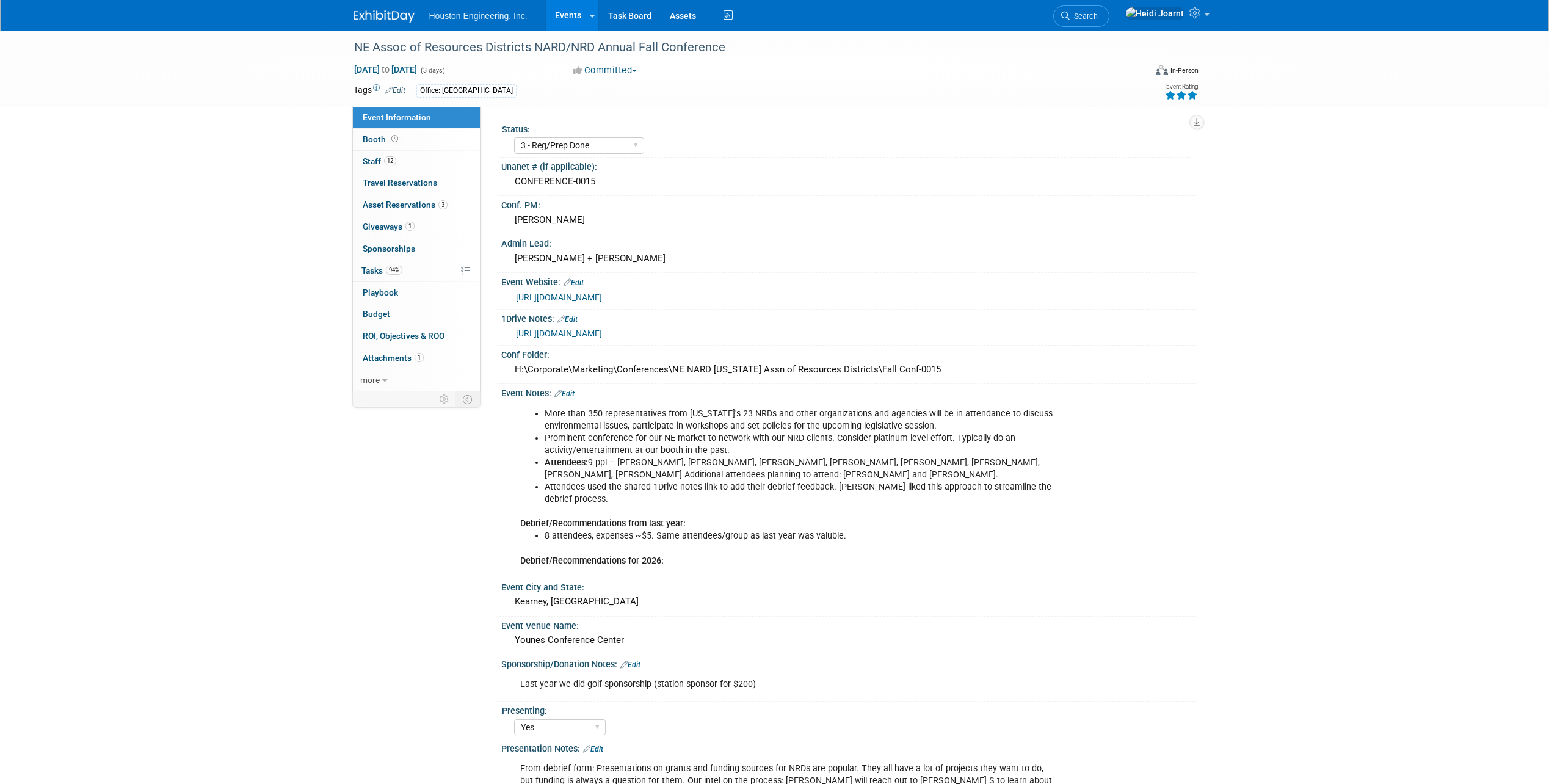
select select "3 - Reg/Prep Done"
select select "Yes"
select select "Water Resources"
click at [429, 278] on link "94% Tasks 94%" at bounding box center [416, 271] width 127 height 22
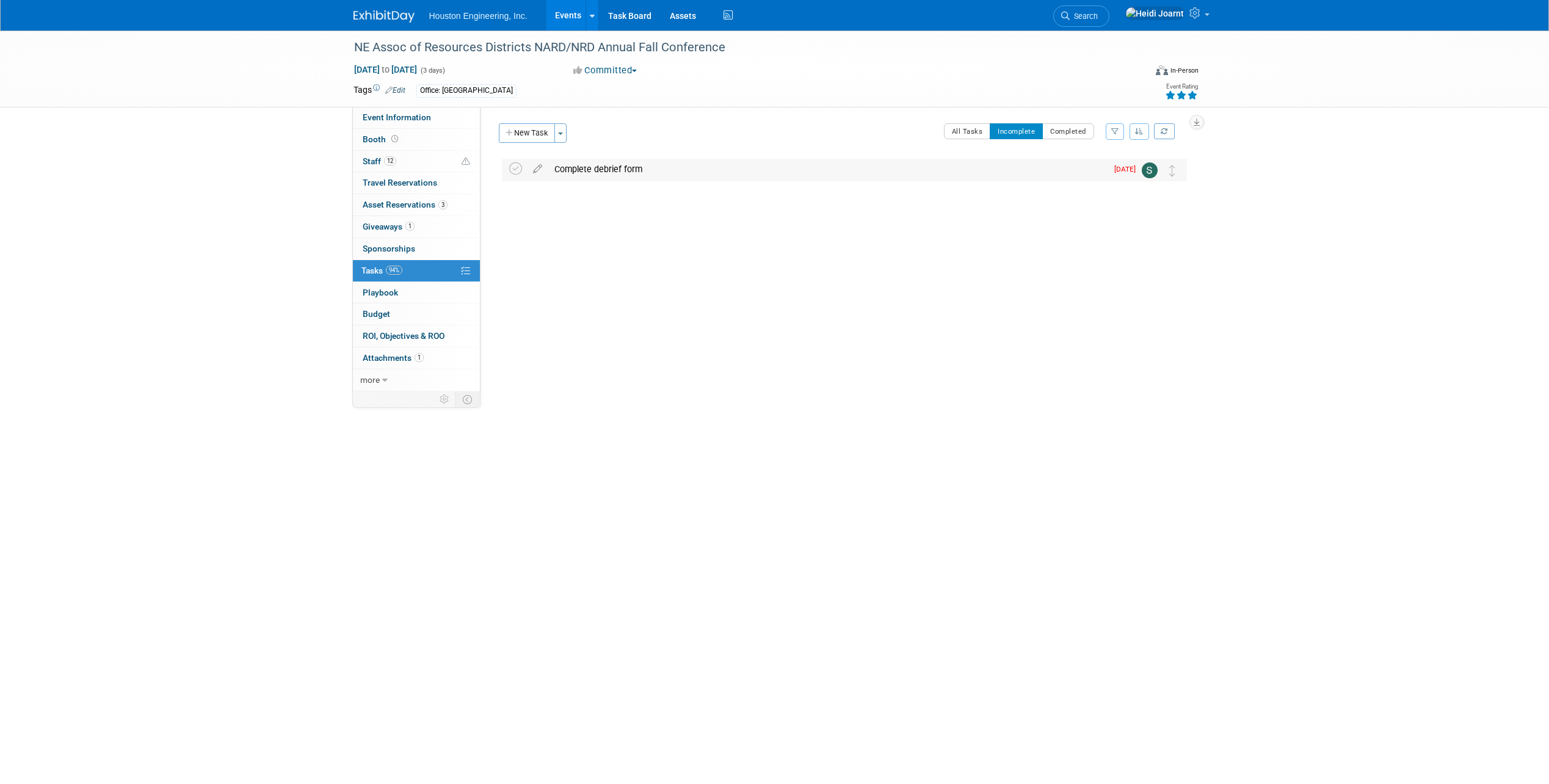
click at [620, 164] on div "Complete debrief form" at bounding box center [827, 169] width 559 height 21
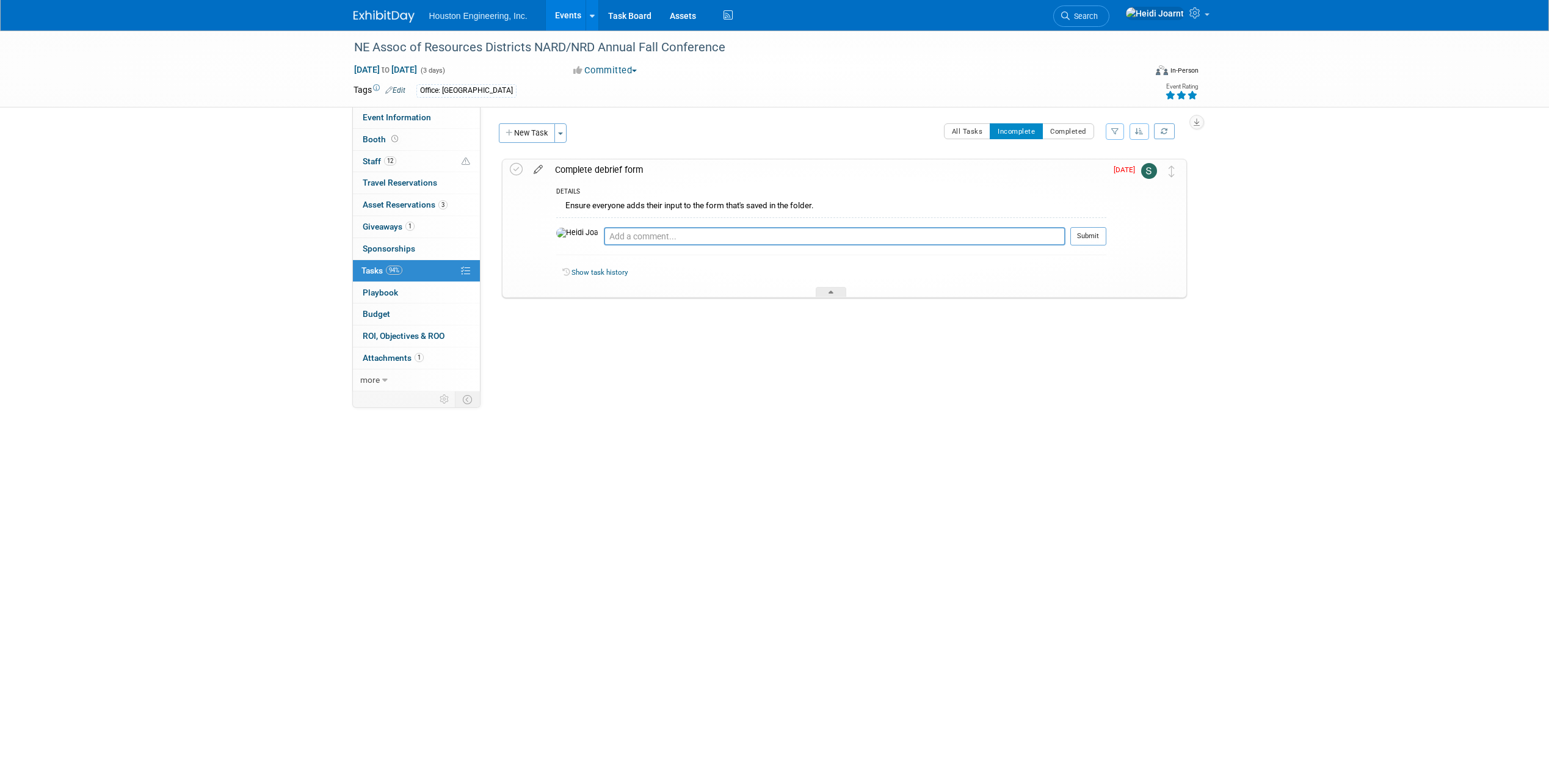
click at [535, 172] on icon at bounding box center [538, 167] width 22 height 16
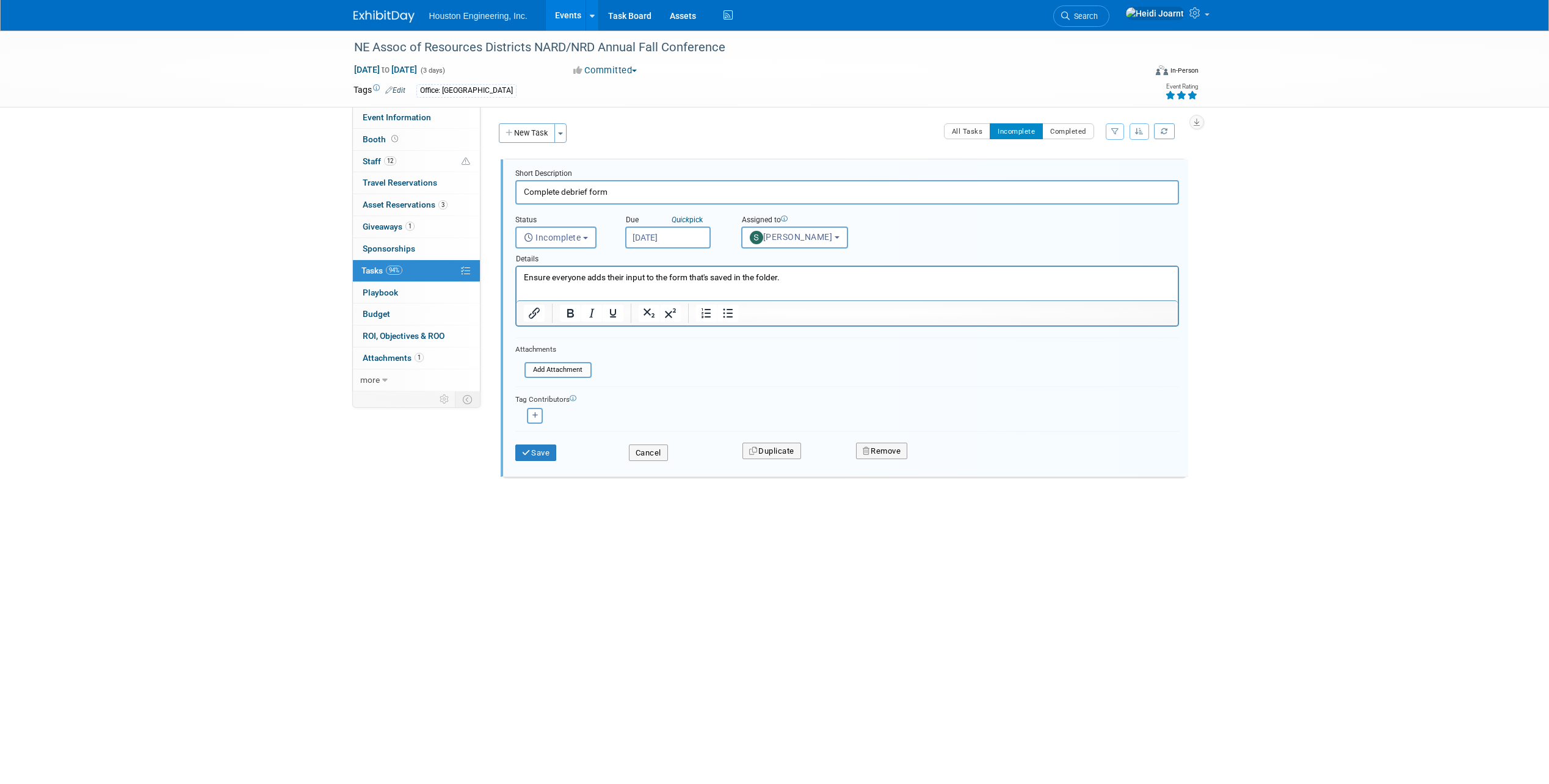
click at [844, 280] on p "Ensure everyone adds their input to the form that's saved in the folder." at bounding box center [847, 277] width 647 height 12
paste body "Rich Text Area. Press ALT-0 for help."
click at [533, 453] on button "Save" at bounding box center [536, 452] width 42 height 17
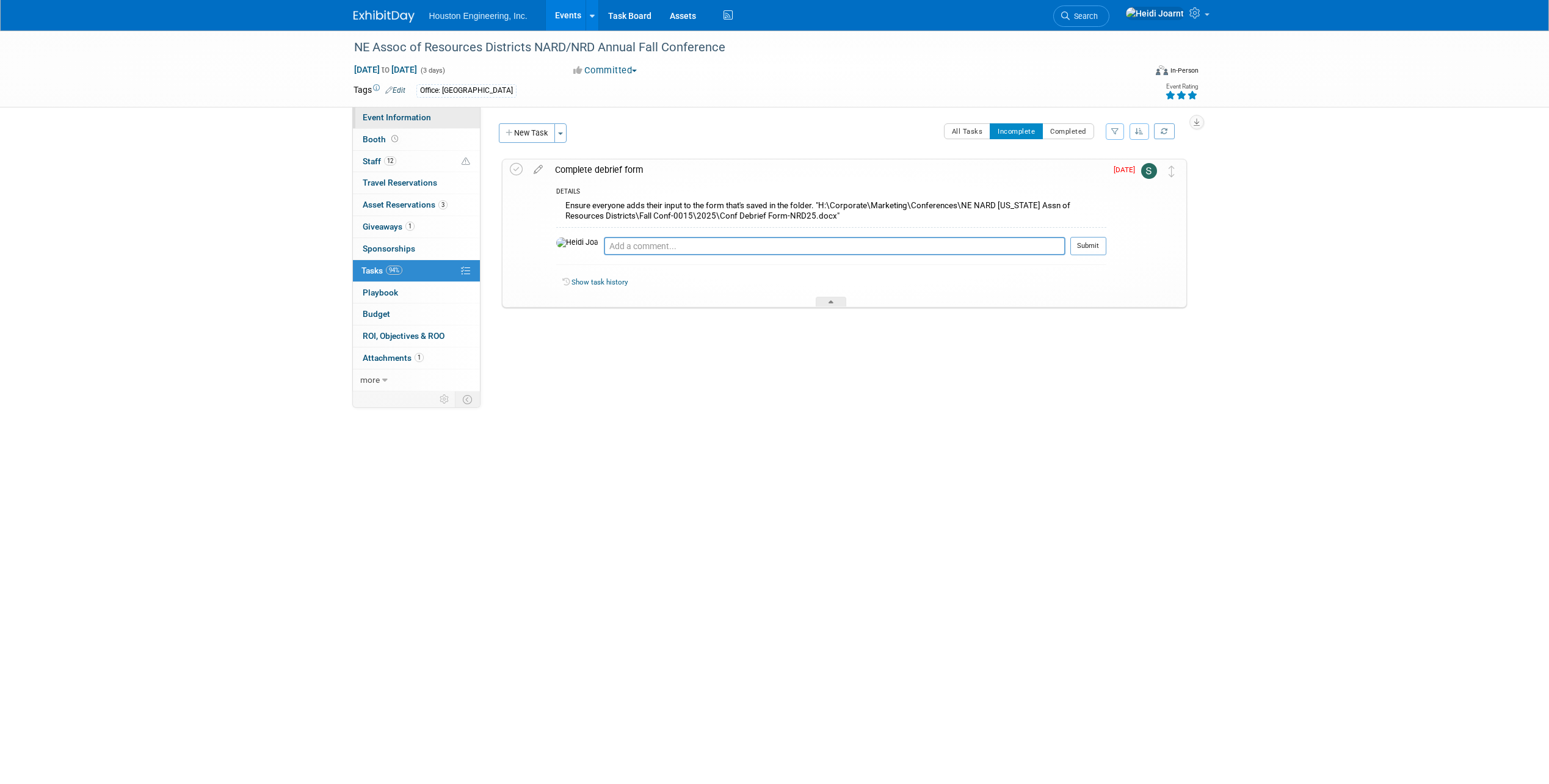
click at [394, 115] on span "Event Information" at bounding box center [397, 117] width 68 height 10
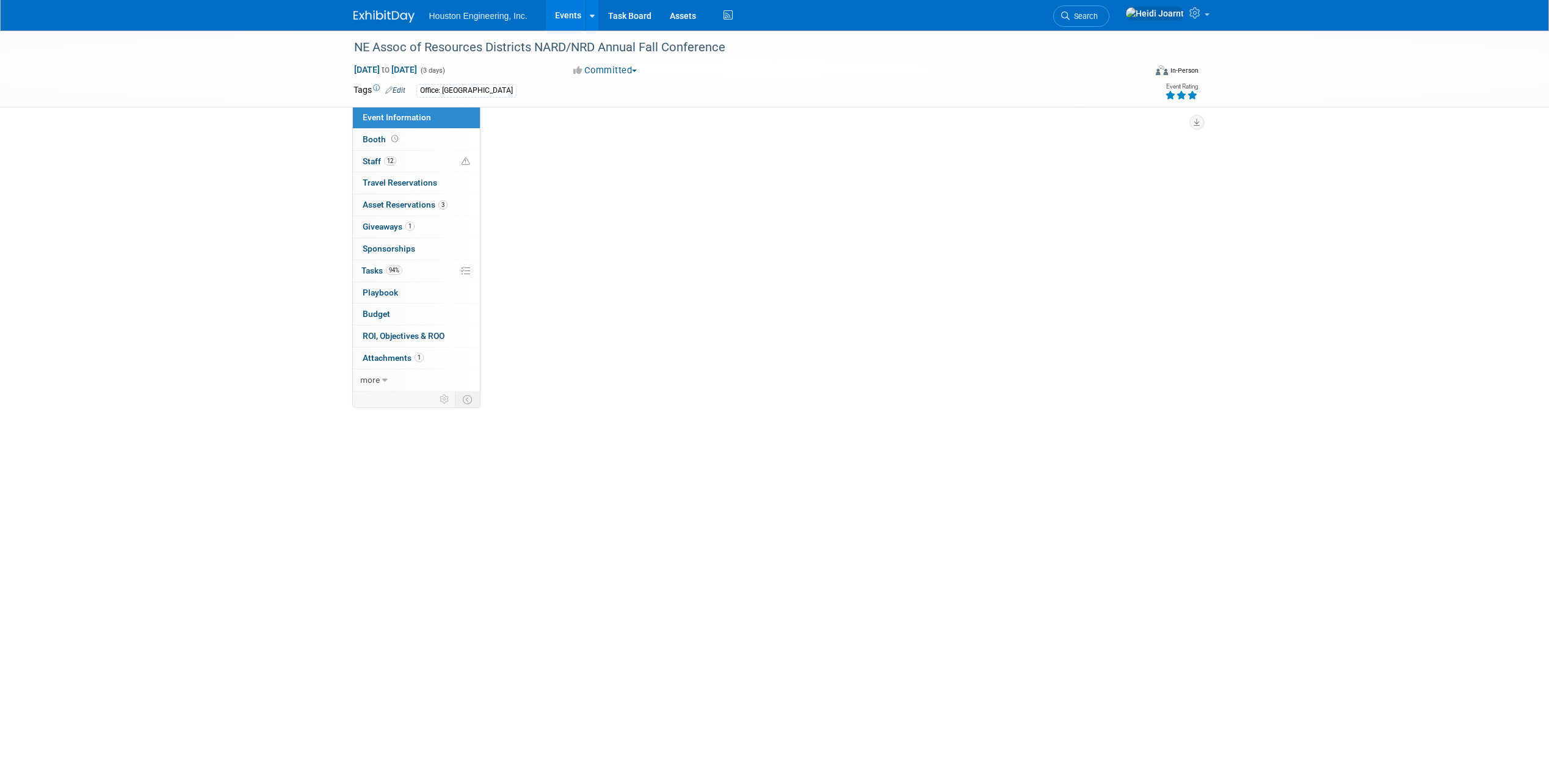
select select "3 - Reg/Prep Done"
select select "Yes"
select select "Water Resources"
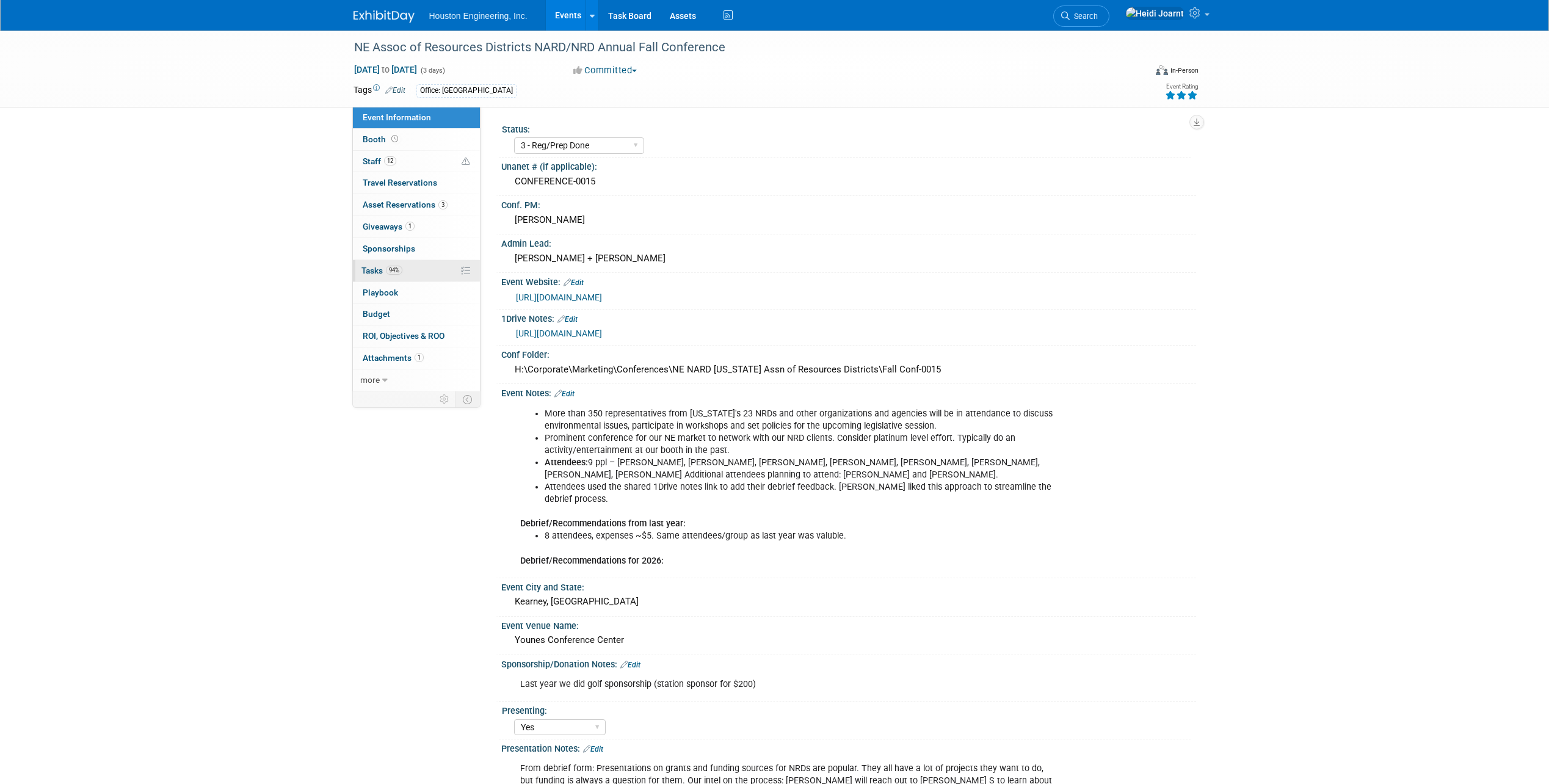
click at [421, 281] on link "94% Tasks 94%" at bounding box center [416, 271] width 127 height 22
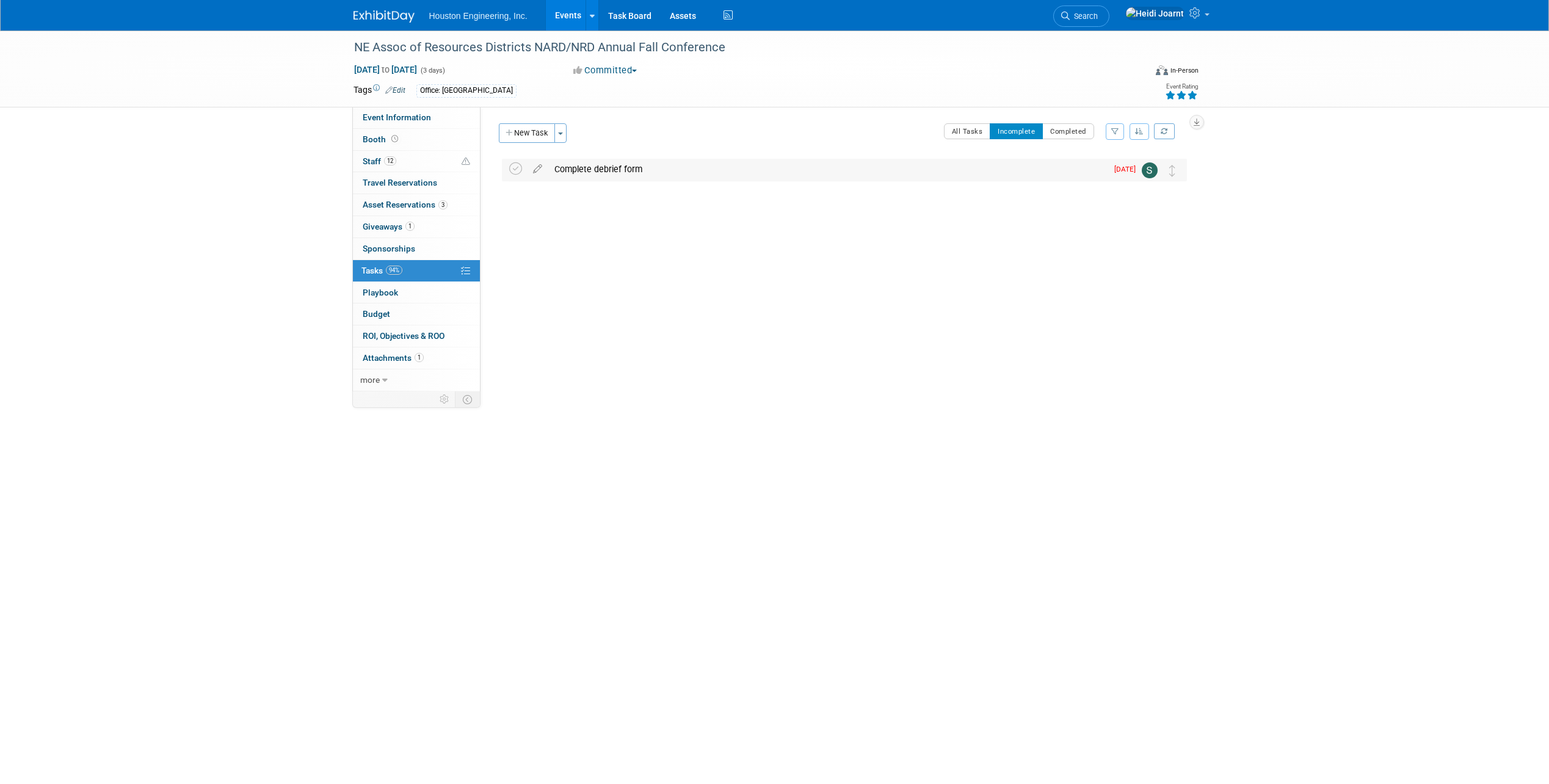
click at [668, 167] on div "Complete debrief form" at bounding box center [827, 169] width 559 height 21
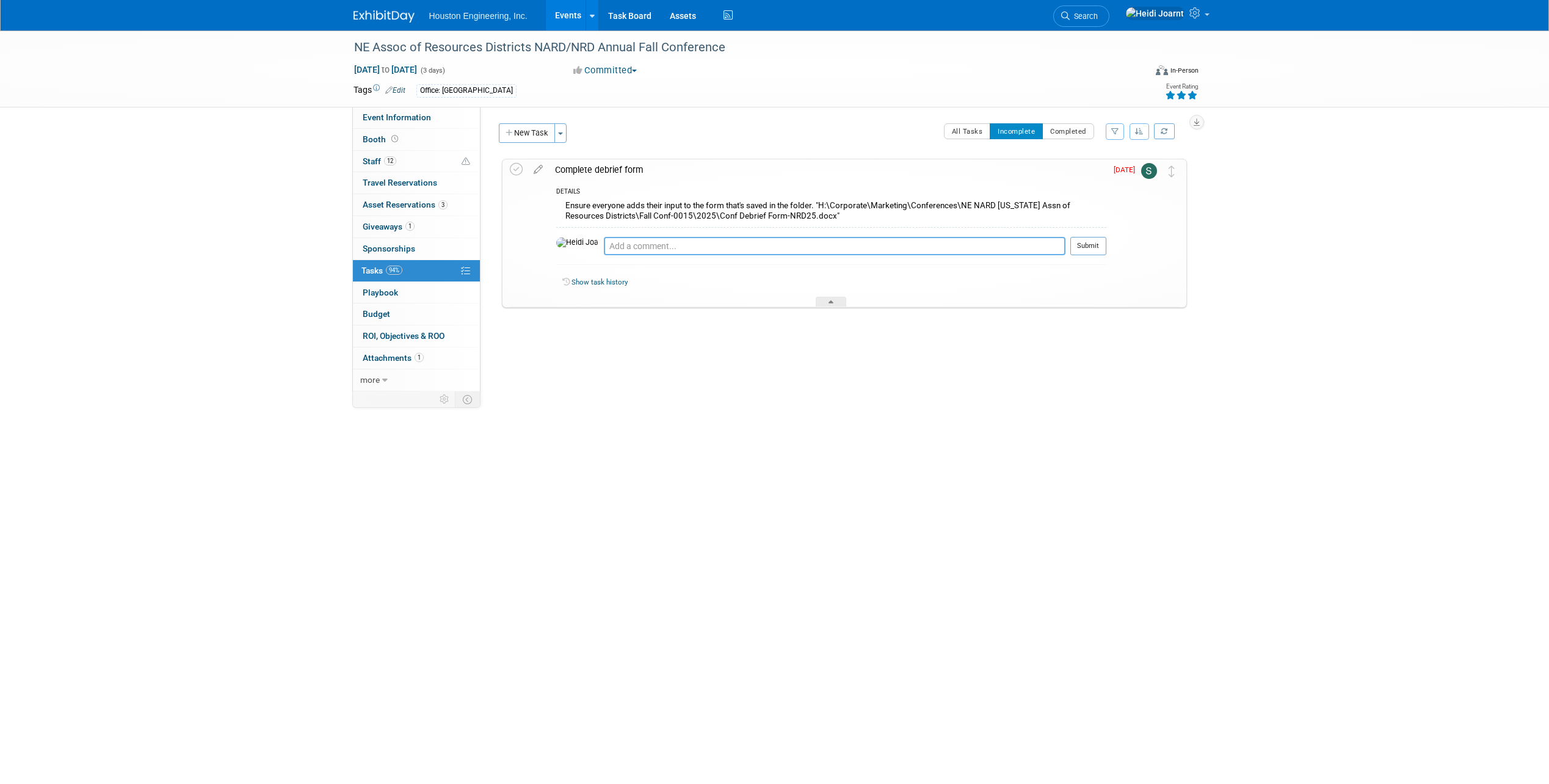
click at [805, 248] on textarea at bounding box center [835, 245] width 461 height 19
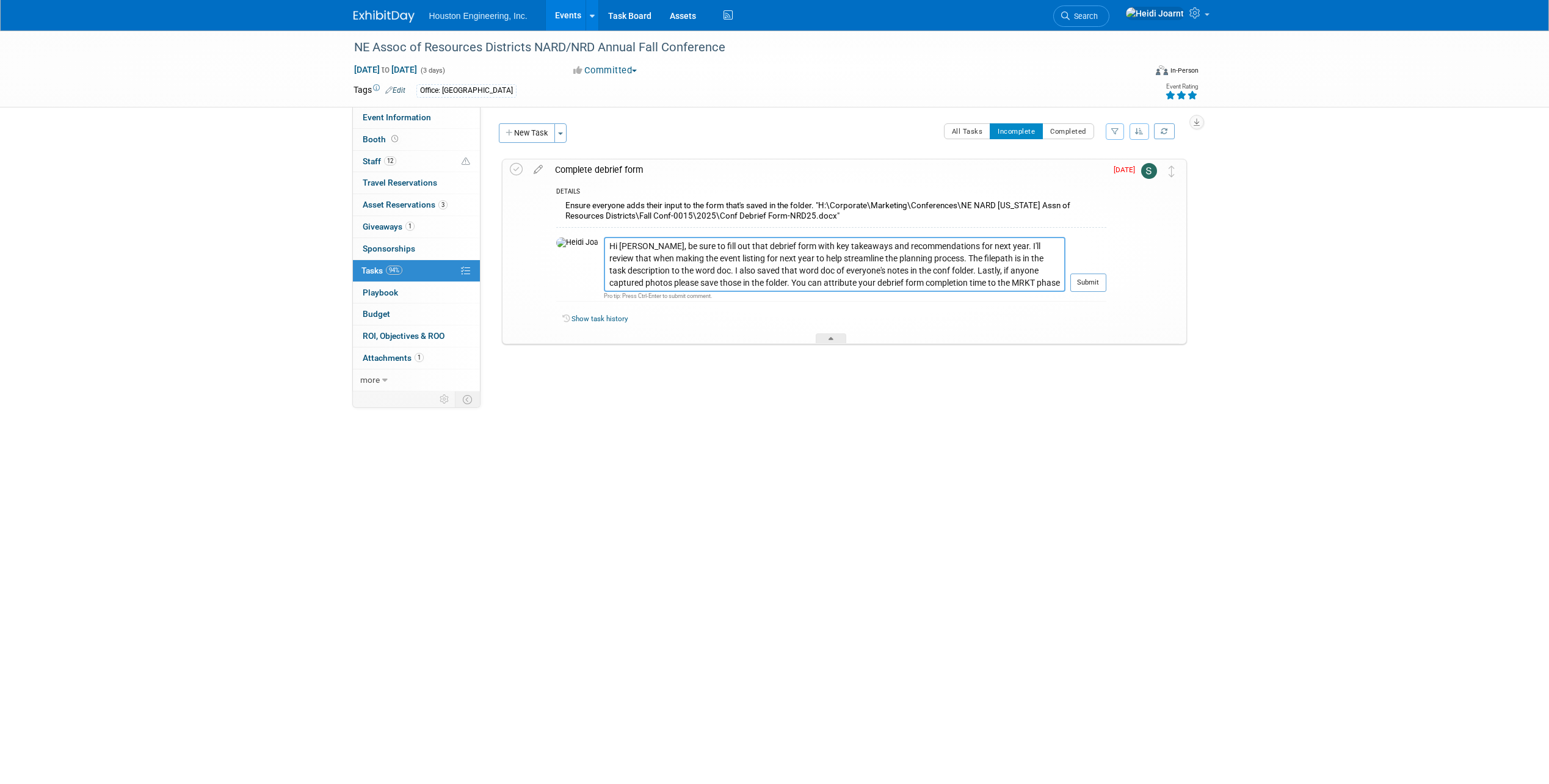
type textarea "Hi Sara, be sure to fill out that debrief form with key takeaways and recommend…"
click at [820, 277] on textarea "Hi Sara, be sure to fill out that debrief form with key takeaways and recommend…" at bounding box center [835, 264] width 461 height 55
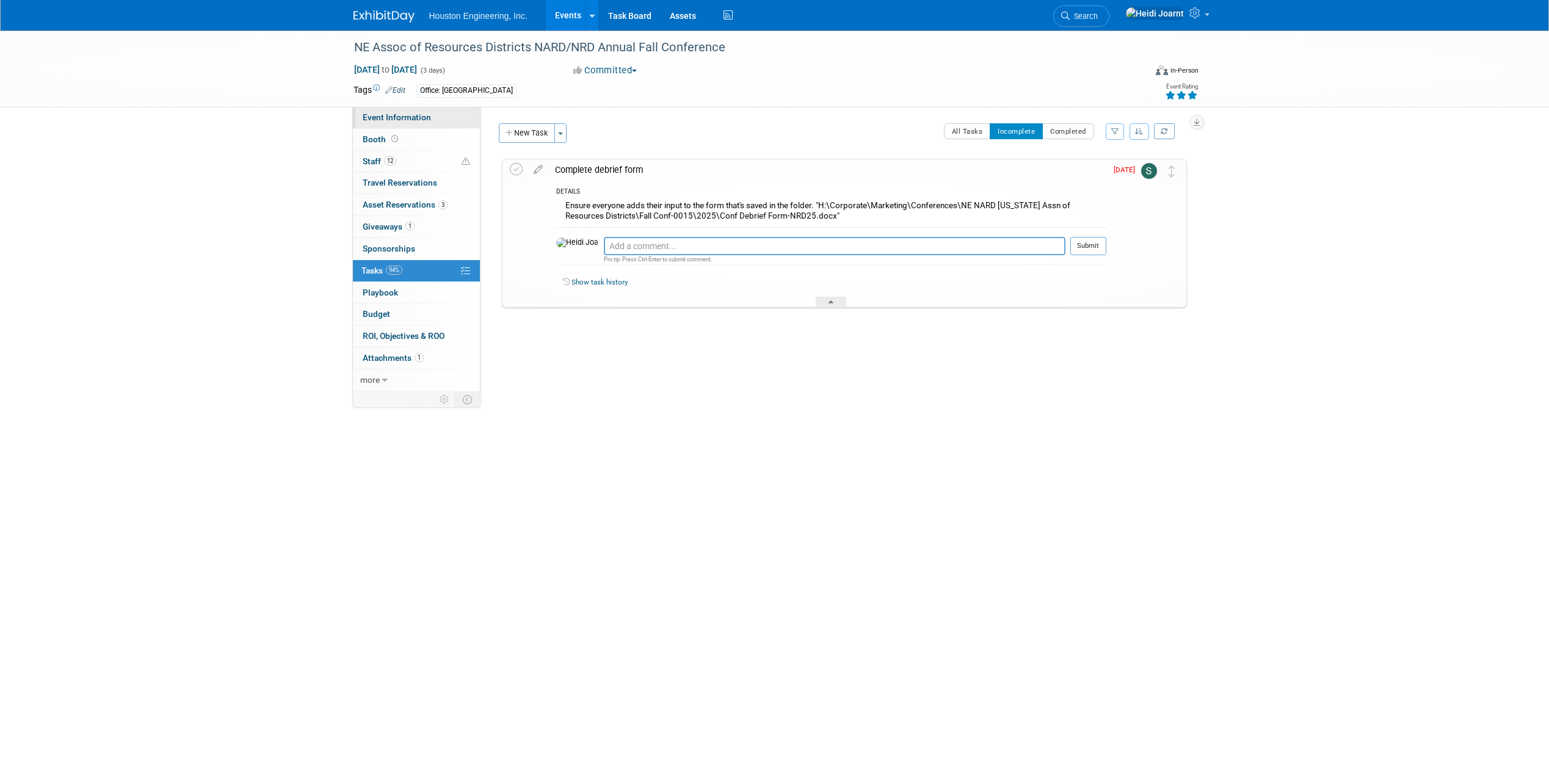
click at [401, 125] on link "Event Information" at bounding box center [416, 118] width 127 height 22
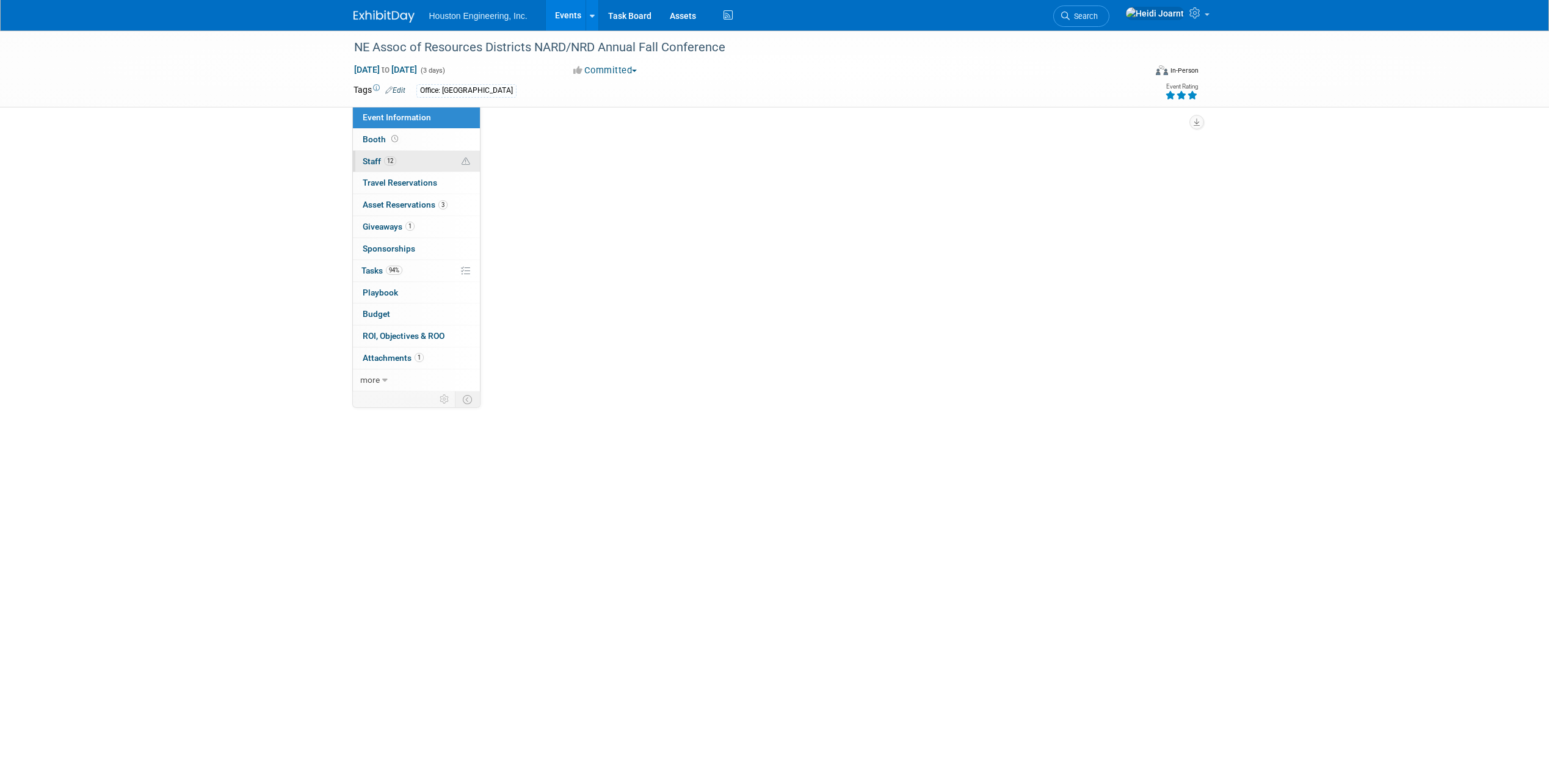
select select "3 - Reg/Prep Done"
select select "Yes"
select select "Water Resources"
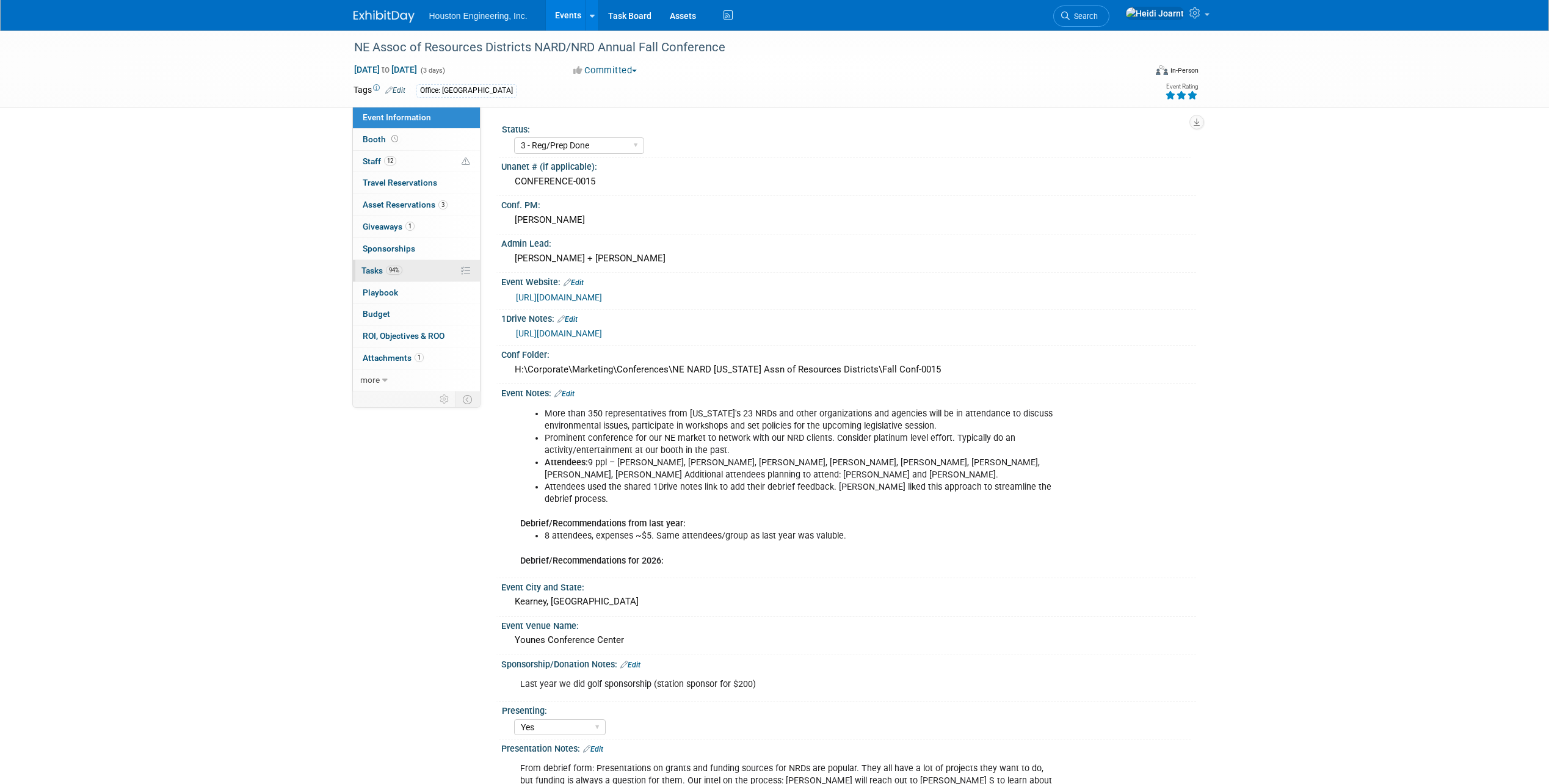
click at [409, 267] on link "94% Tasks 94%" at bounding box center [416, 271] width 127 height 22
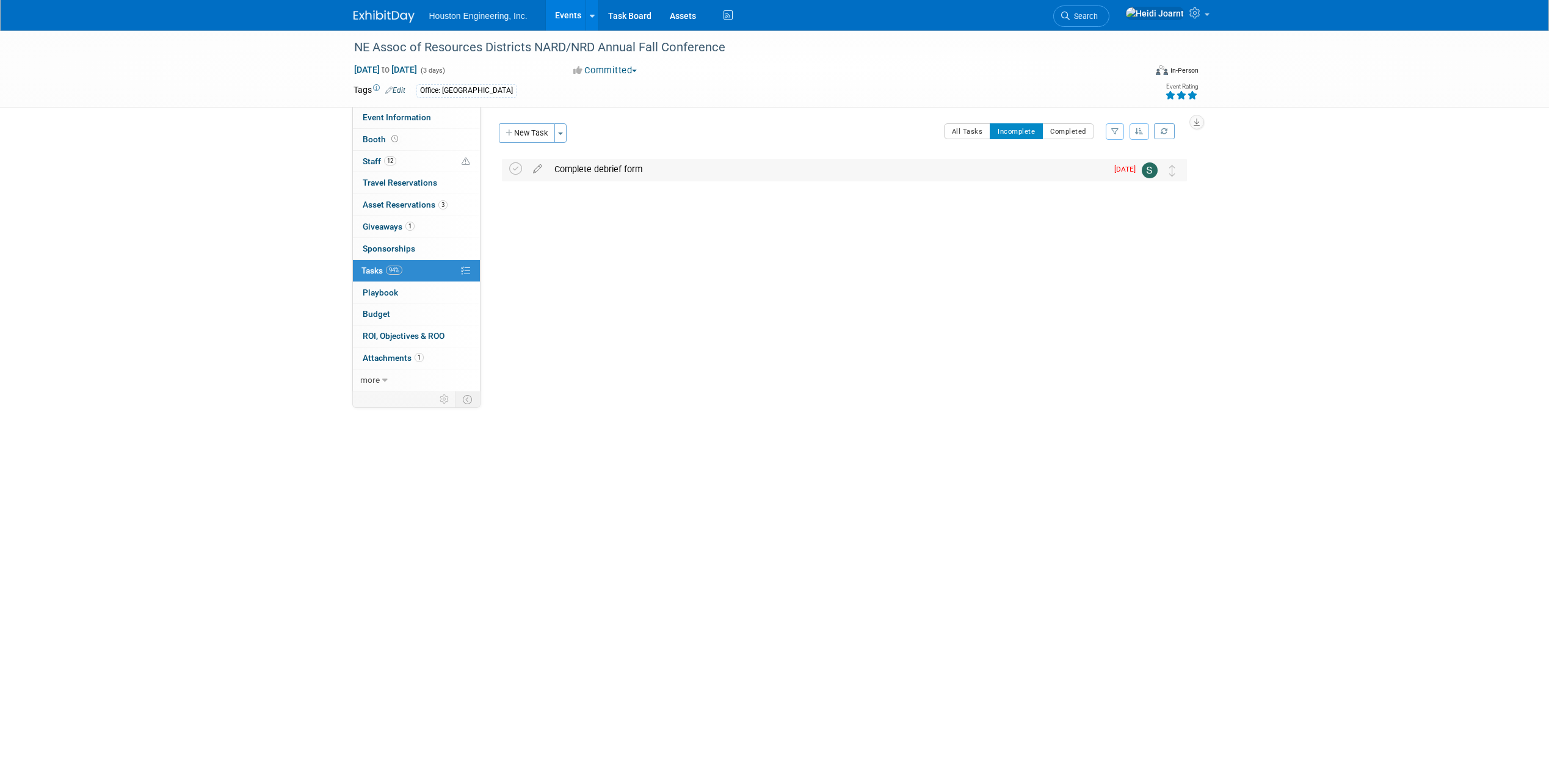
click at [590, 167] on div "Complete debrief form" at bounding box center [827, 169] width 559 height 21
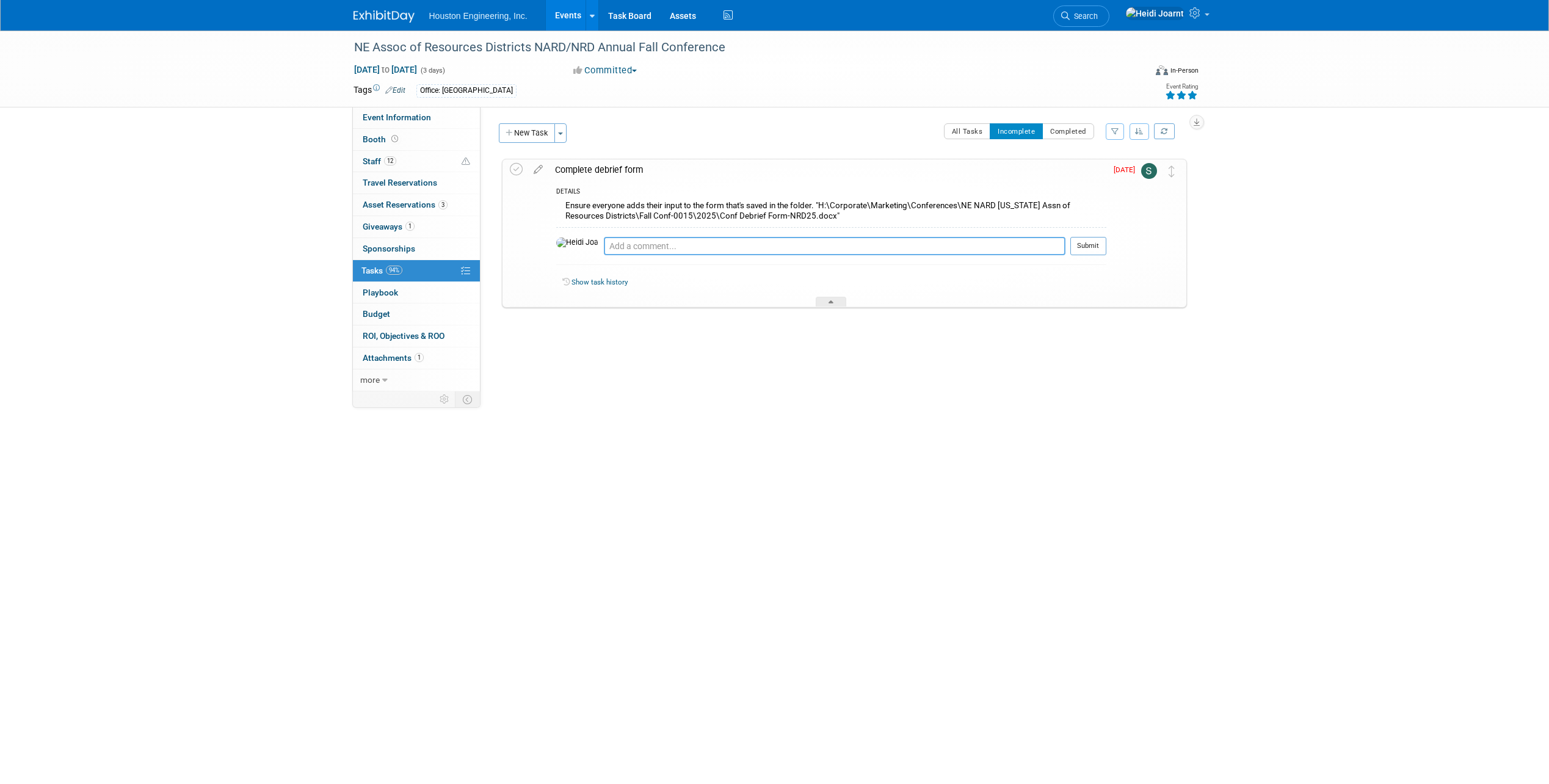
click at [612, 237] on textarea at bounding box center [835, 245] width 461 height 19
paste textarea "Hi Sara, be sure to fill out that debrief form with key takeaways and recommend…"
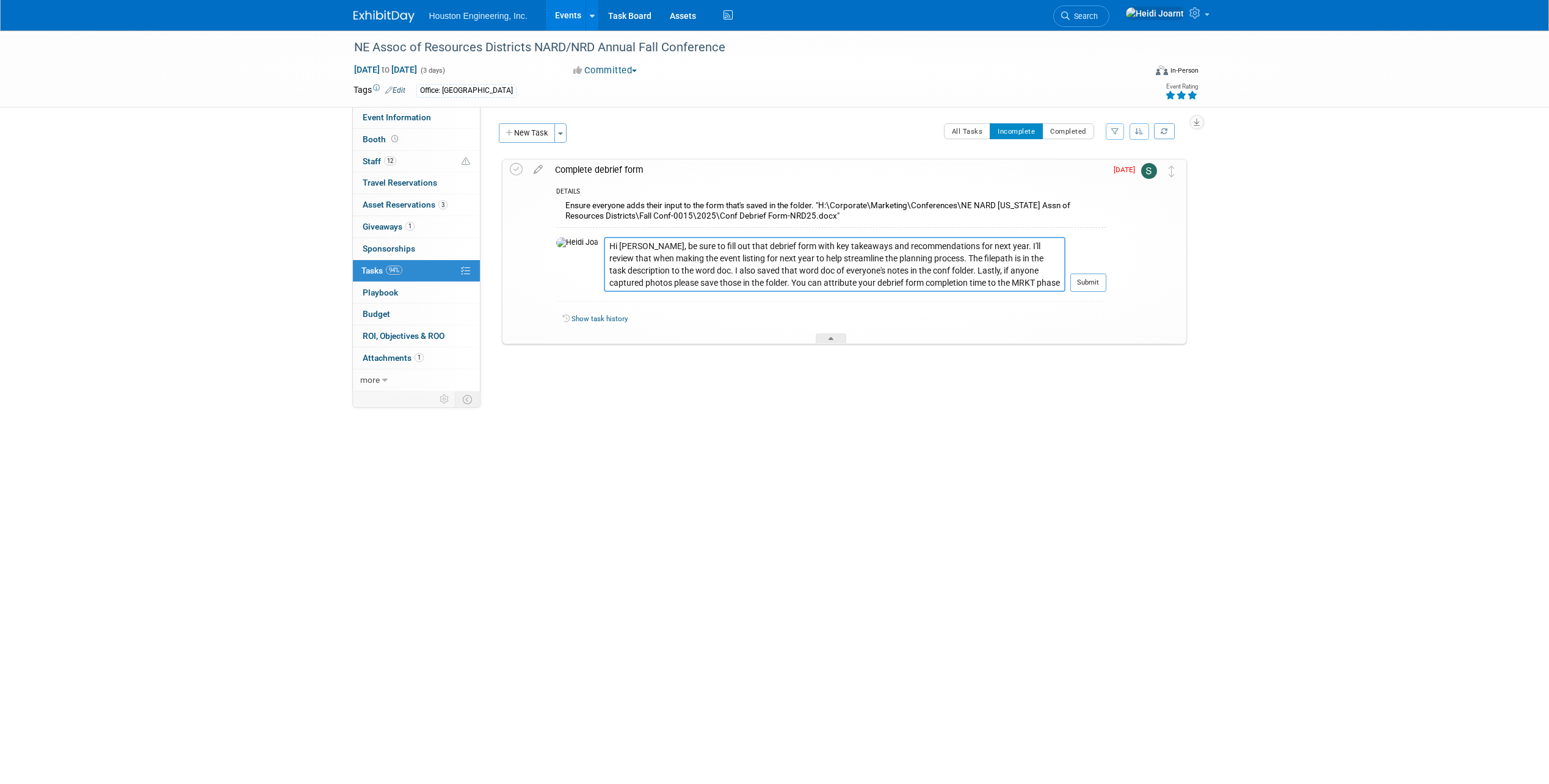
click at [844, 281] on textarea "Hi Sara, be sure to fill out that debrief form with key takeaways and recommend…" at bounding box center [835, 264] width 461 height 55
type textarea "Hi Sara, be sure to fill out that debrief form with key takeaways and recommend…"
click at [863, 298] on textarea "Hi Sara, be sure to fill out that debrief form with key takeaways and recommend…" at bounding box center [835, 270] width 461 height 67
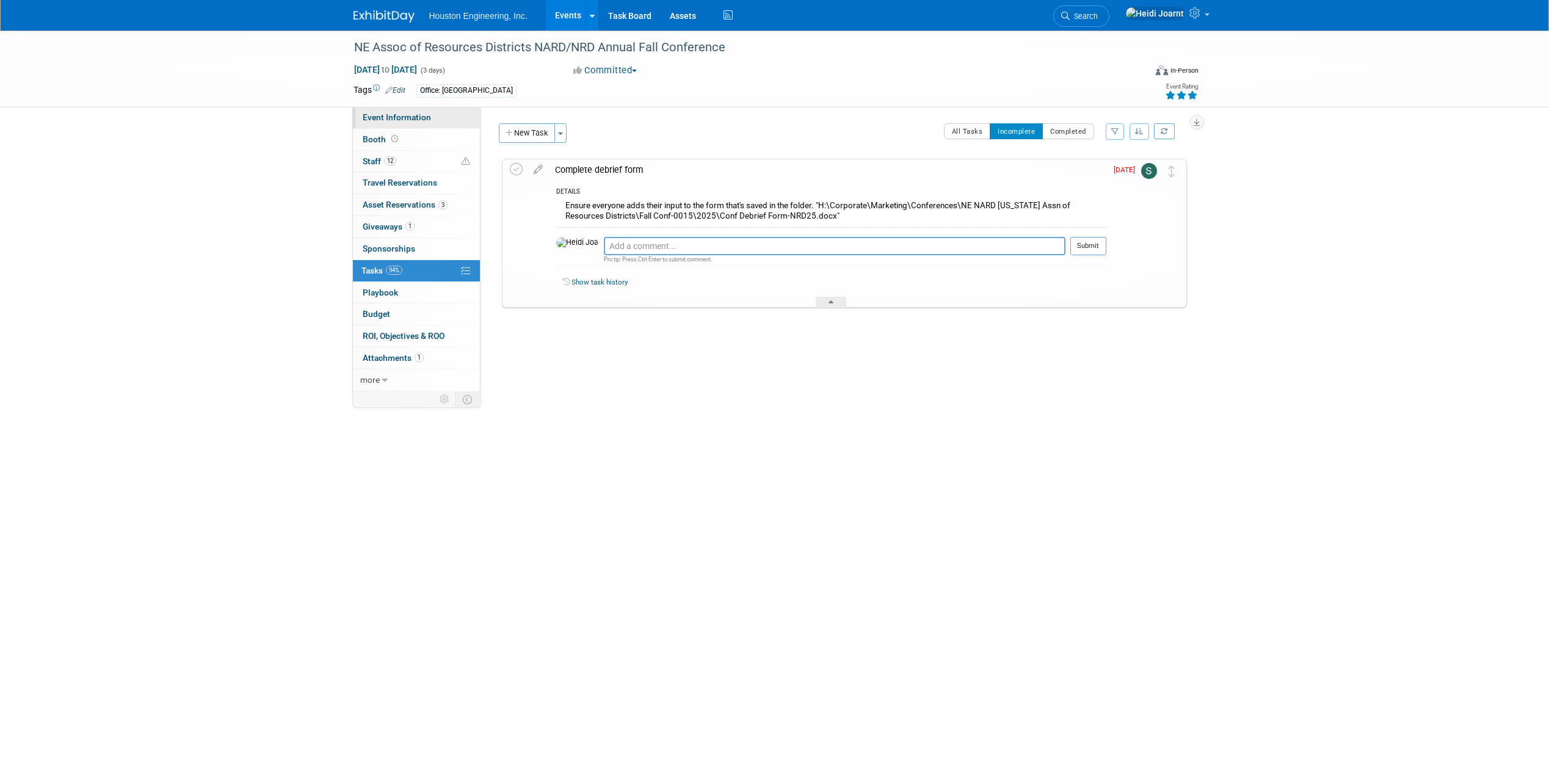
click at [400, 113] on span "Event Information" at bounding box center [397, 117] width 68 height 10
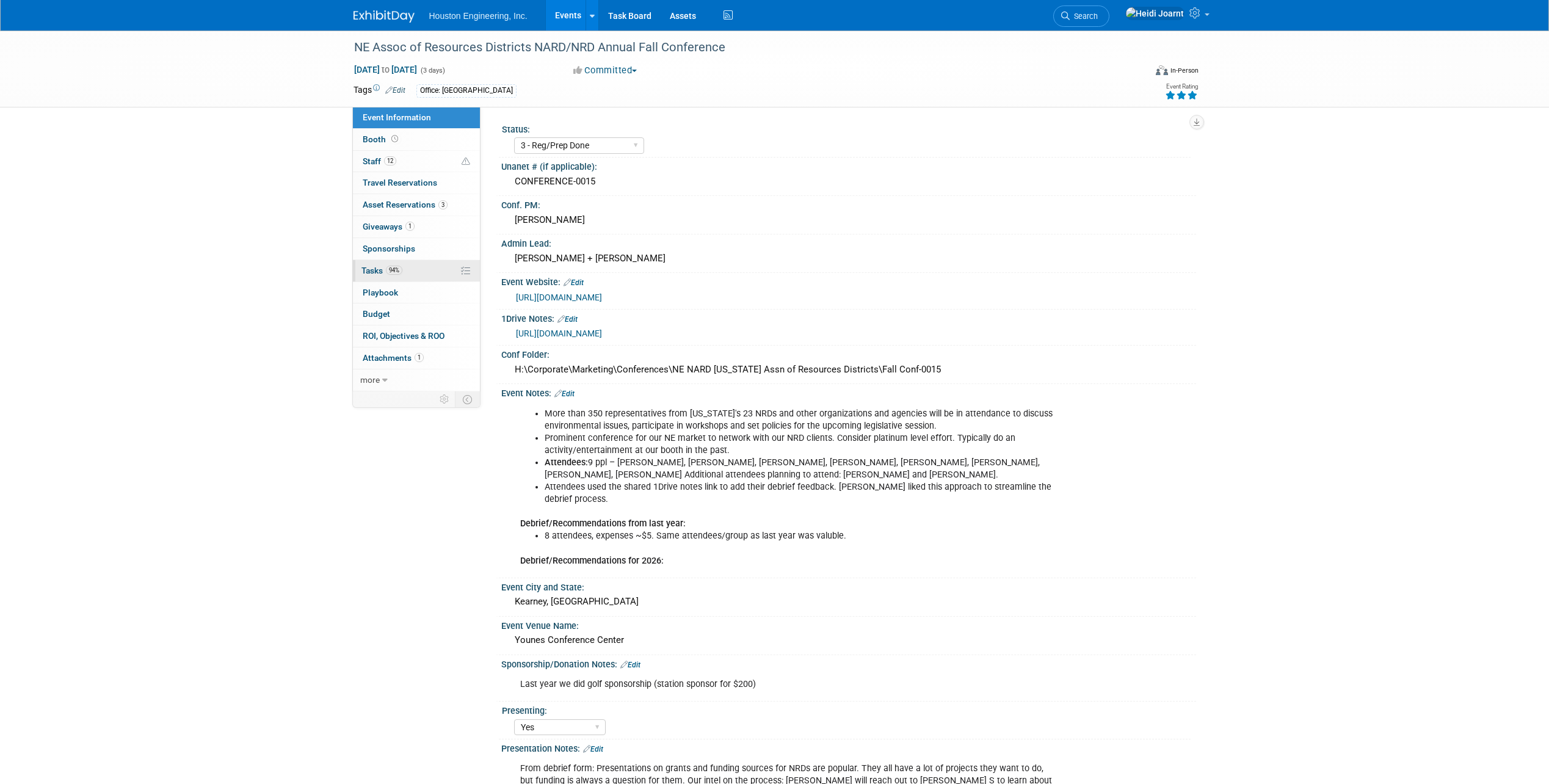
click at [433, 271] on link "94% Tasks 94%" at bounding box center [416, 271] width 127 height 22
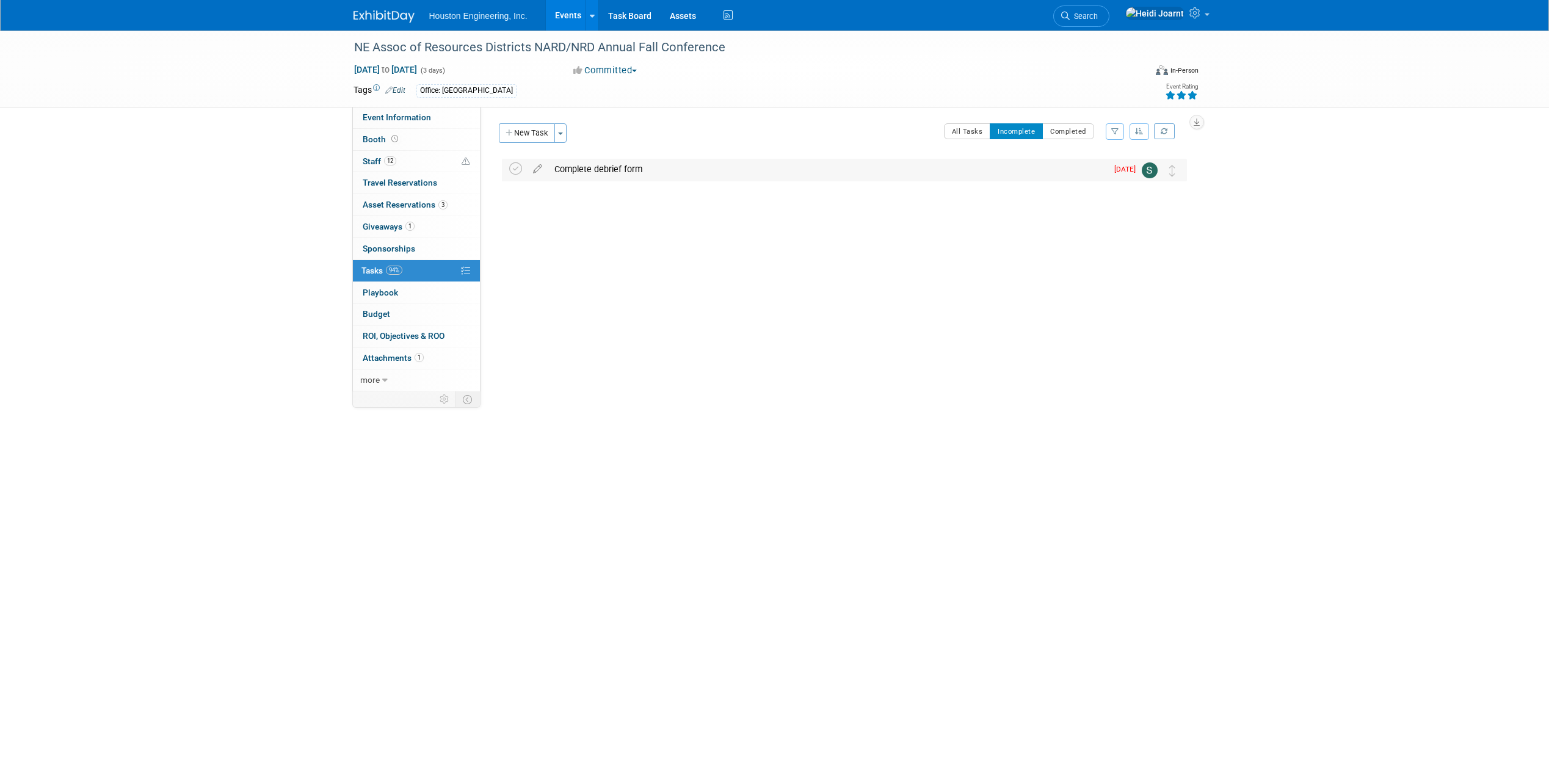
click at [594, 170] on div "Complete debrief form" at bounding box center [827, 169] width 559 height 21
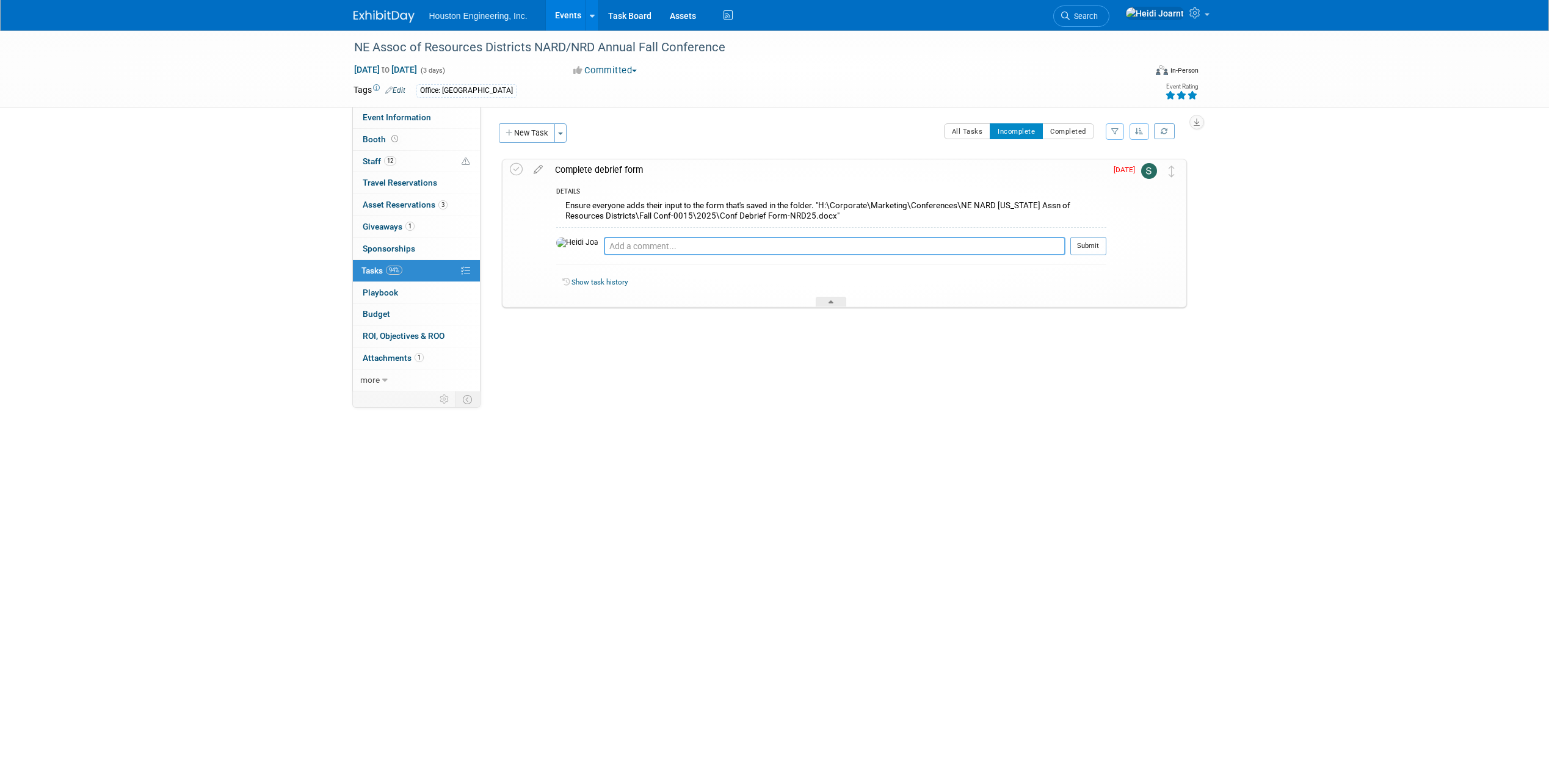
click at [608, 245] on textarea at bounding box center [835, 245] width 461 height 19
paste textarea "Hi Sara, be sure to fill out that debrief form with key takeaways and recommend…"
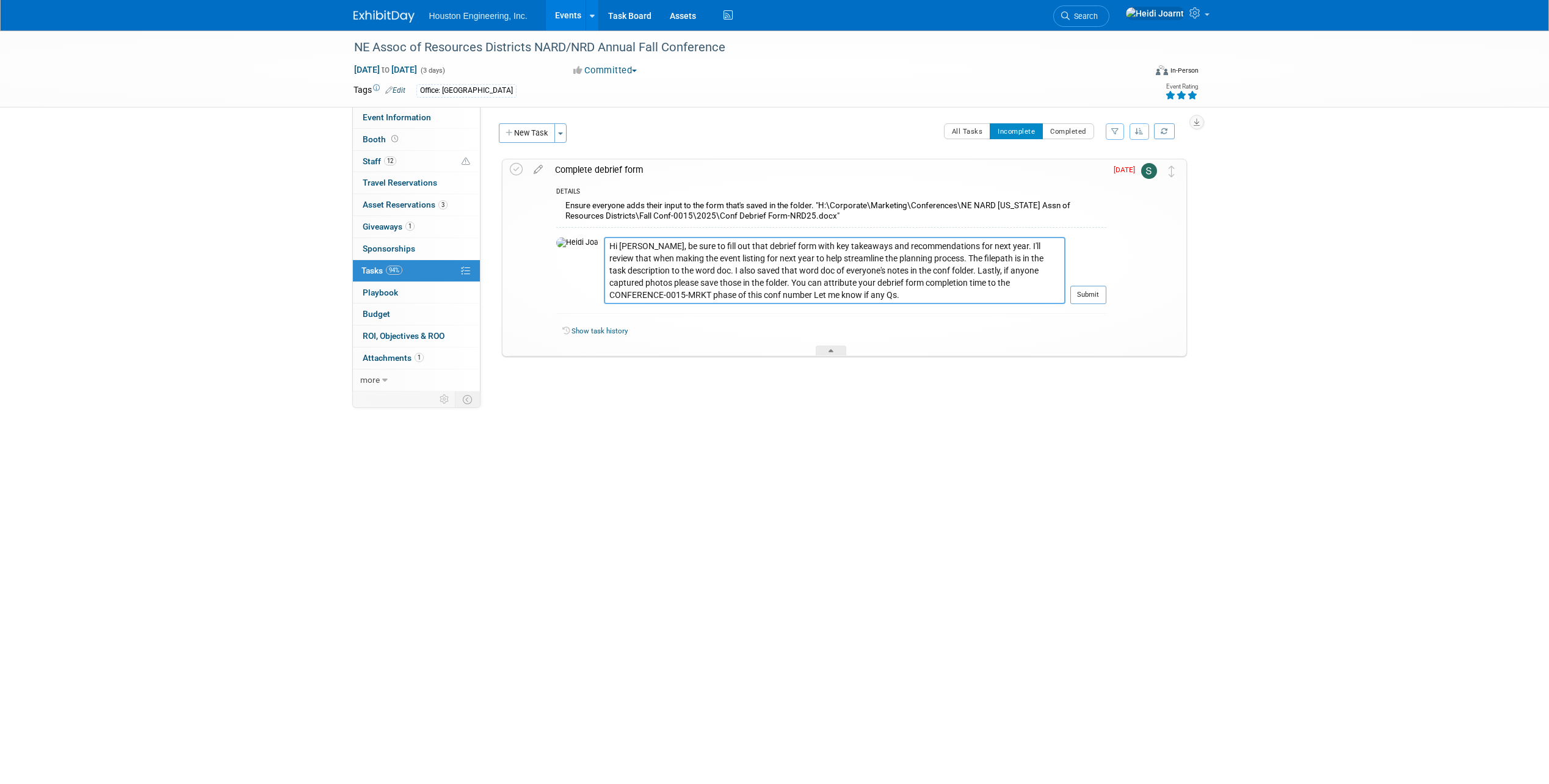
click at [627, 245] on textarea "Hi Sara, be sure to fill out that debrief form with key takeaways and recommend…" at bounding box center [835, 270] width 461 height 67
drag, startPoint x: 809, startPoint y: 247, endPoint x: 767, endPoint y: 249, distance: 42.0
click at [767, 247] on textarea "Hi Sara, sending a friendly reminder to complete fill out that debrief form wit…" at bounding box center [835, 270] width 461 height 67
click at [1049, 247] on textarea "Hi Sara, sending a friendly reminder to complete the debrief form with key take…" at bounding box center [835, 270] width 461 height 67
click at [721, 260] on textarea "Hi Sara, sending a friendly reminder to complete the debrief form with key take…" at bounding box center [835, 270] width 461 height 67
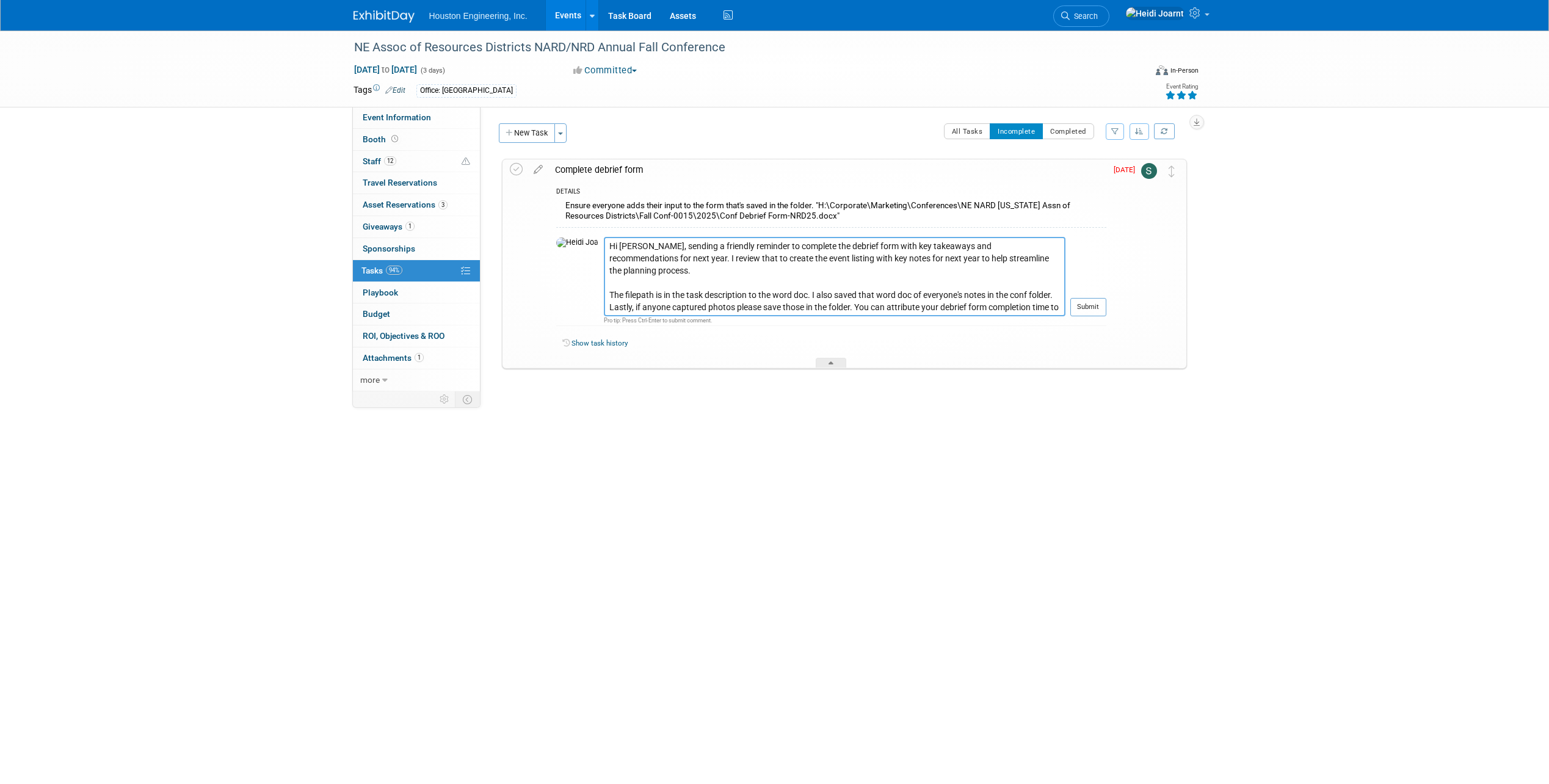
drag, startPoint x: 783, startPoint y: 283, endPoint x: 751, endPoint y: 283, distance: 32.0
click at [751, 283] on textarea "Hi Sara, sending a friendly reminder to complete the debrief form with key take…" at bounding box center [835, 276] width 461 height 80
click at [604, 298] on textarea "Hi Sara, sending a friendly reminder to complete the debrief form with key take…" at bounding box center [835, 276] width 461 height 80
click at [858, 307] on textarea "Hi Sara, sending a friendly reminder to complete the debrief form with key take…" at bounding box center [835, 276] width 461 height 80
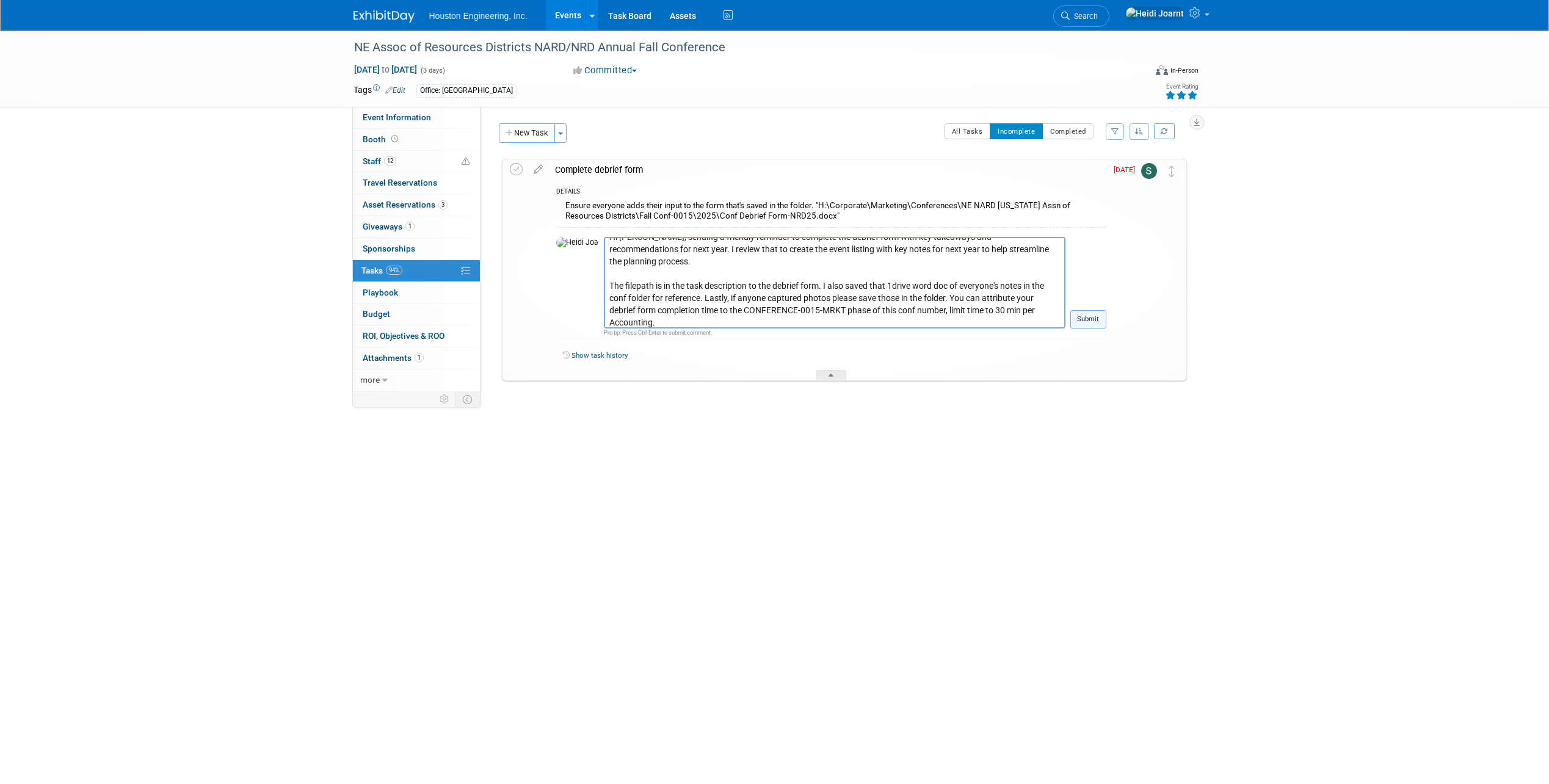
type textarea "Hi Sara, sending a friendly reminder to complete the debrief form with key take…"
click at [1087, 318] on button "Submit" at bounding box center [1088, 319] width 36 height 19
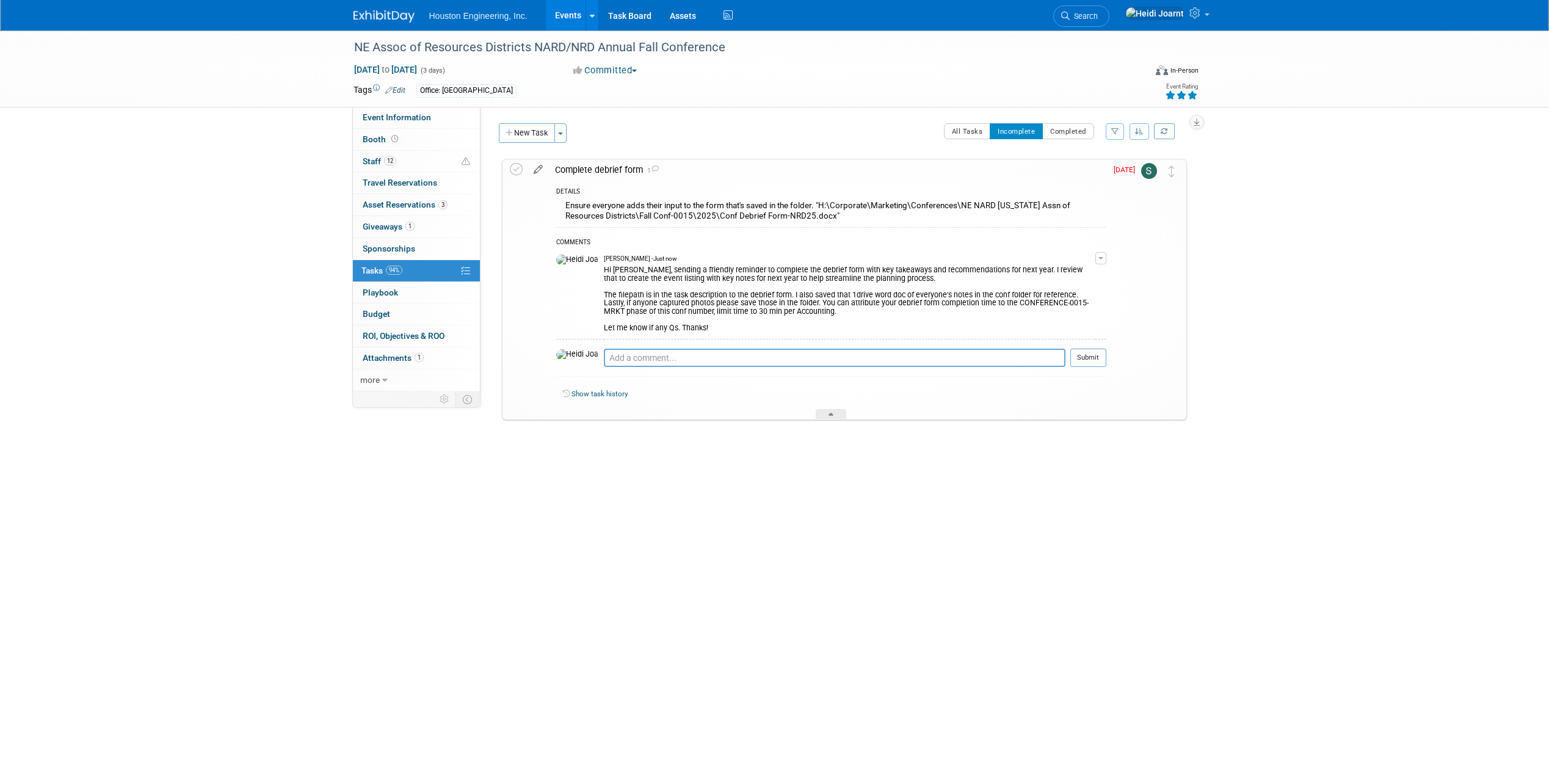
click at [542, 172] on icon at bounding box center [538, 167] width 22 height 16
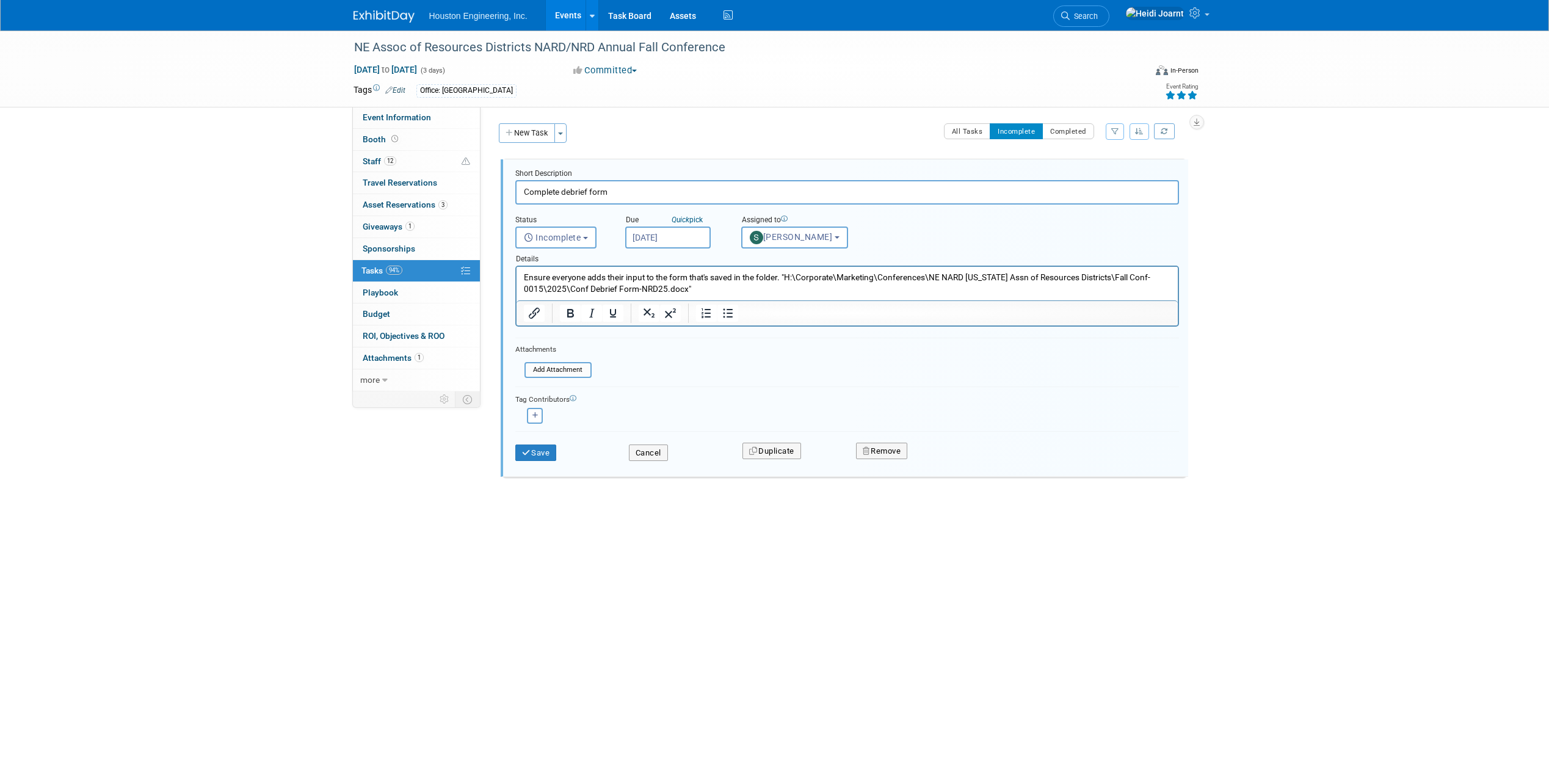
scroll to position [0, 0]
click at [684, 237] on input "Oct 3, 2025" at bounding box center [667, 237] width 86 height 22
click at [771, 353] on span "17" at bounding box center [773, 350] width 24 height 24
type input "Oct 17, 2025"
click at [539, 458] on button "Save" at bounding box center [536, 452] width 42 height 17
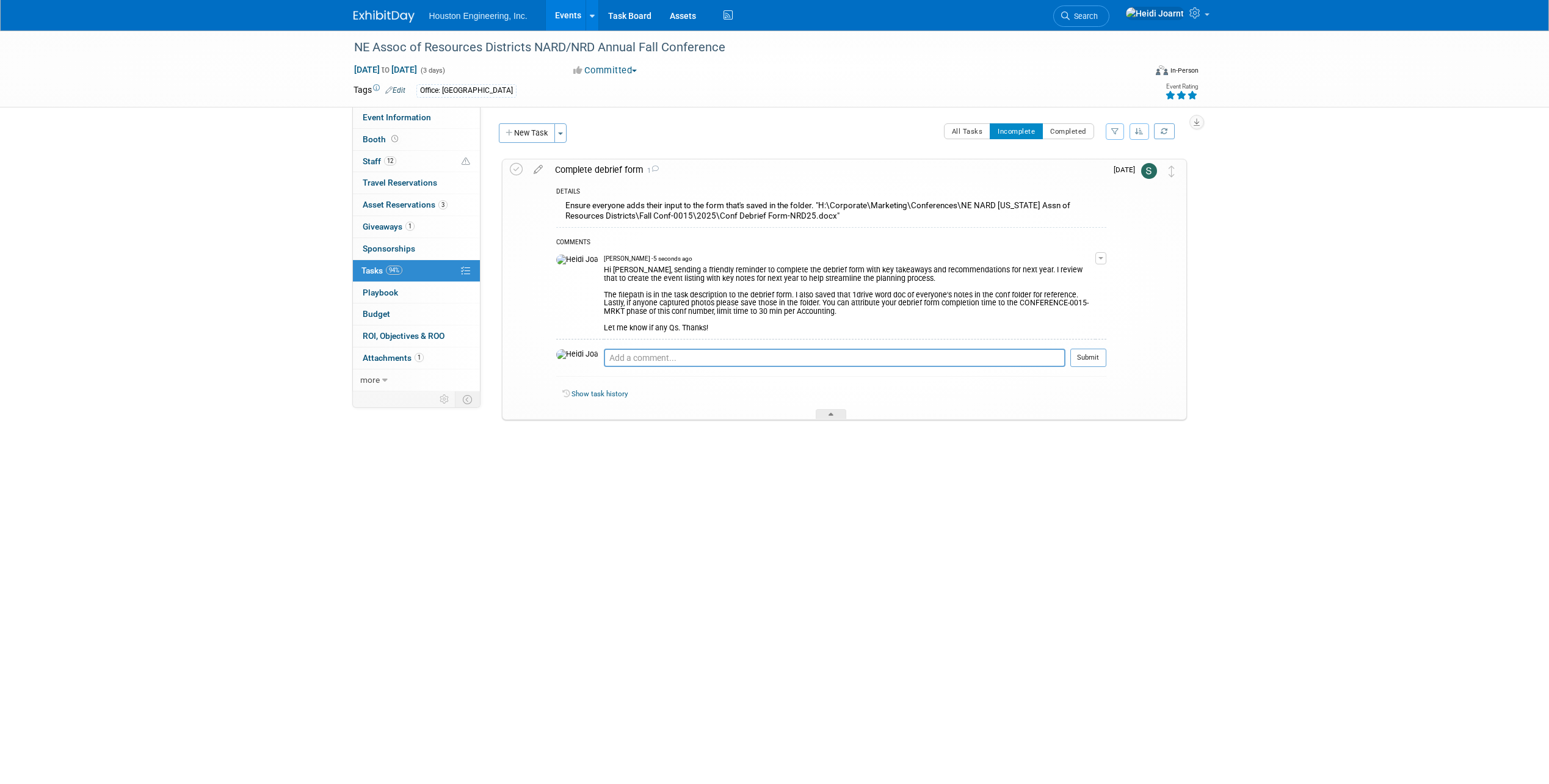
click at [561, 14] on link "Events" at bounding box center [568, 15] width 45 height 30
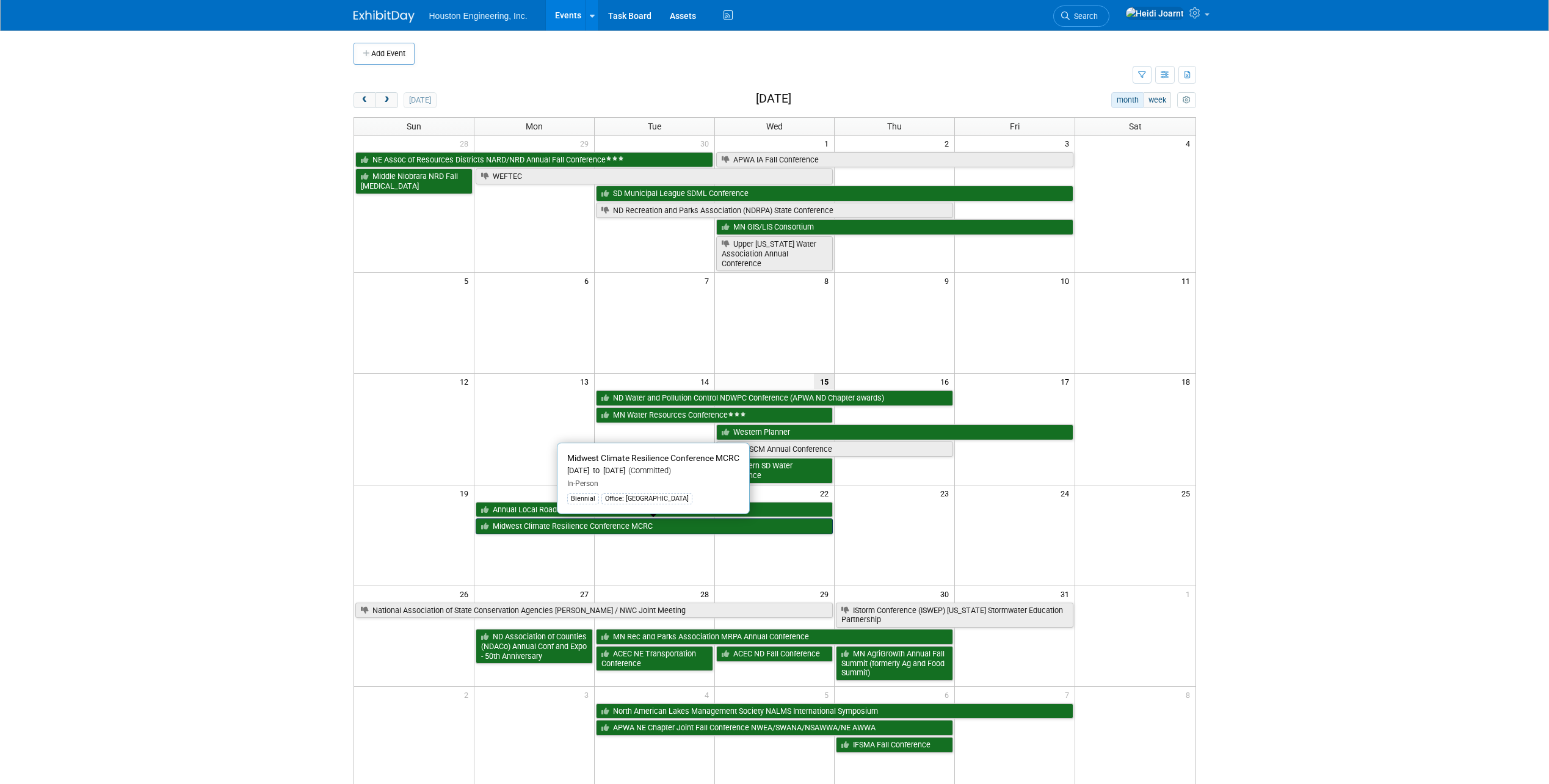
click at [569, 534] on link "Midwest Climate Resilience Conference MCRC" at bounding box center [654, 526] width 358 height 16
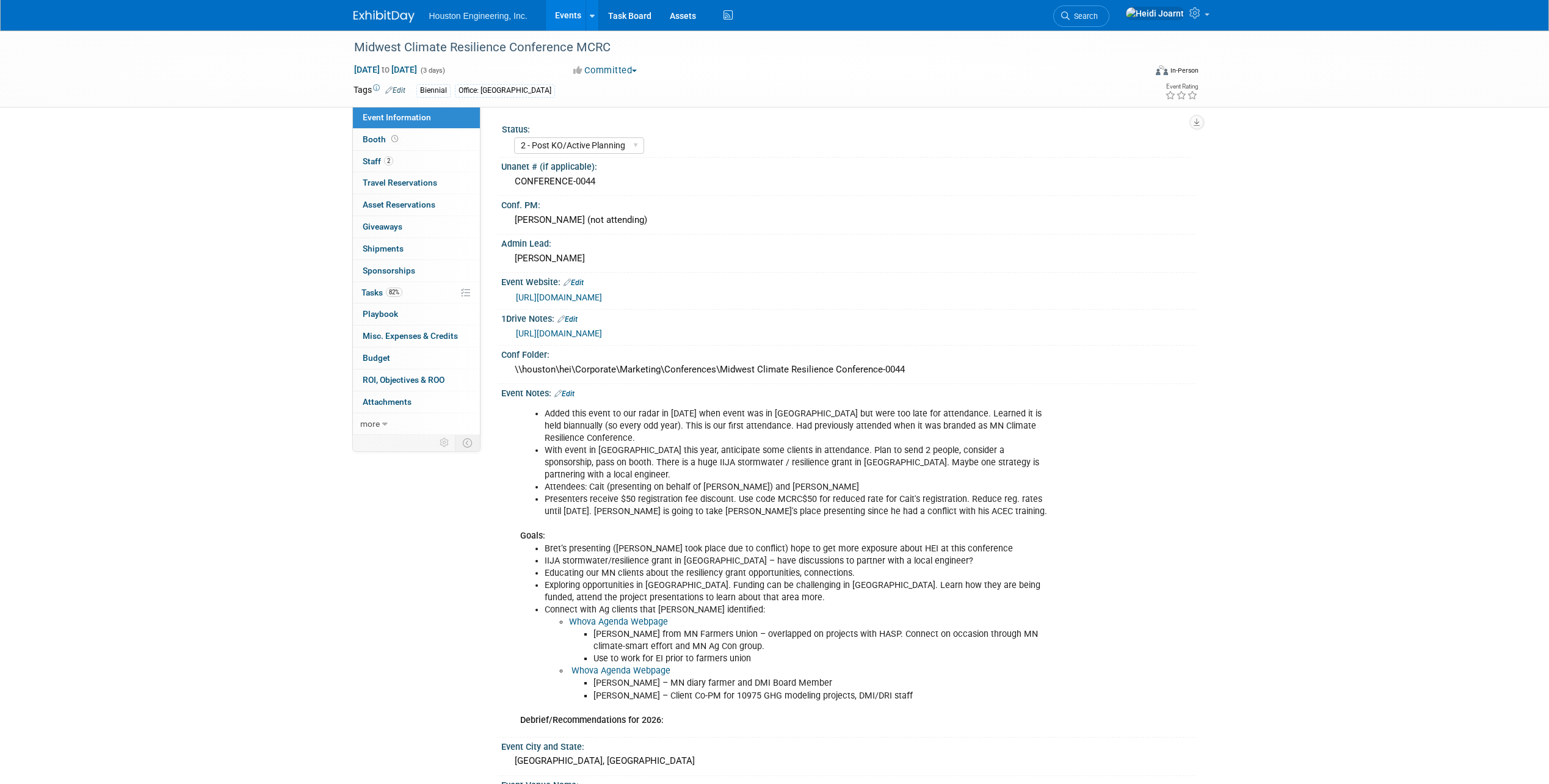
select select "2 - Post KO/Active Planning"
select select "Yes"
select select "Environmental"
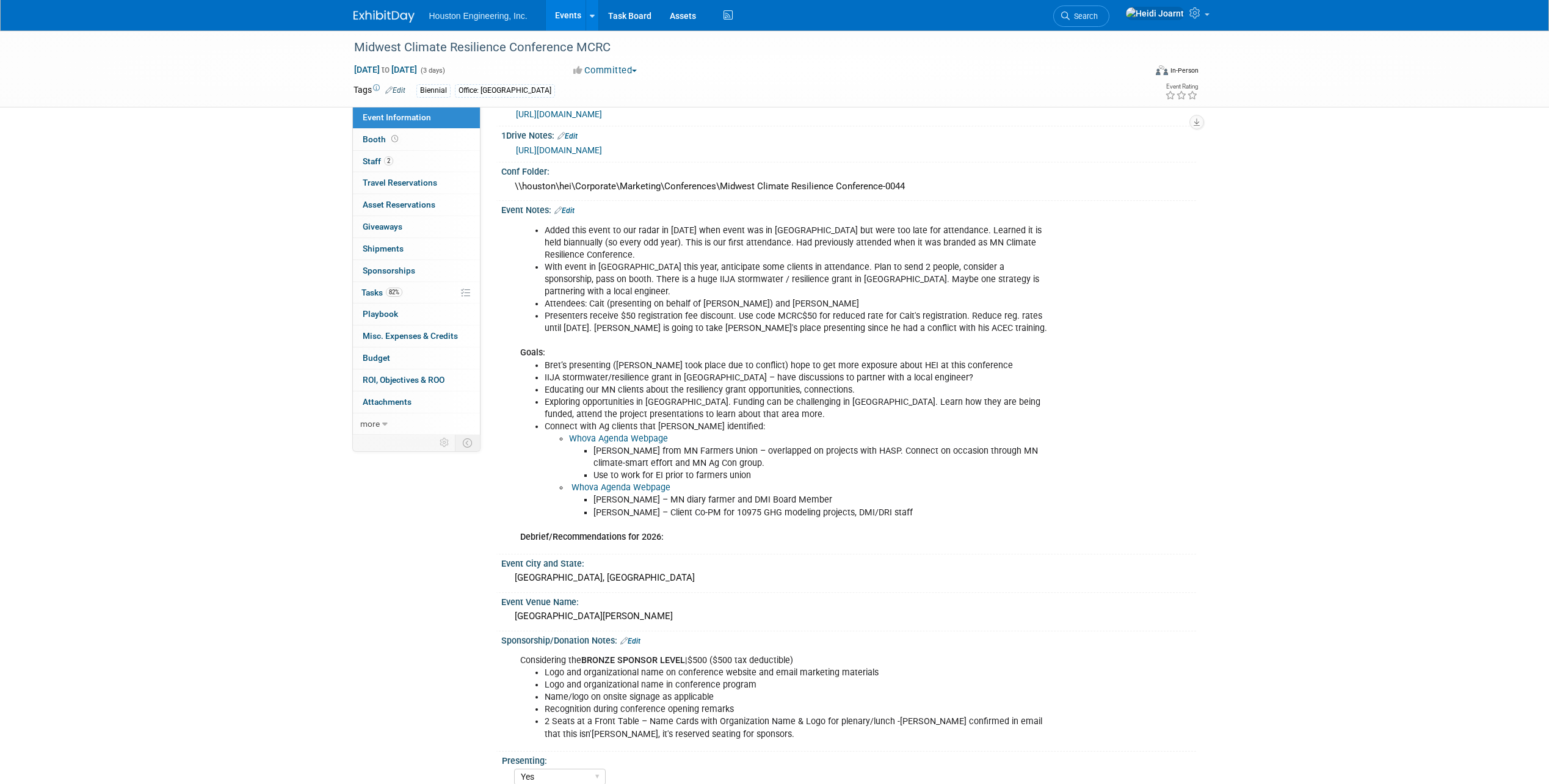
click at [630, 637] on link "Edit" at bounding box center [630, 640] width 20 height 8
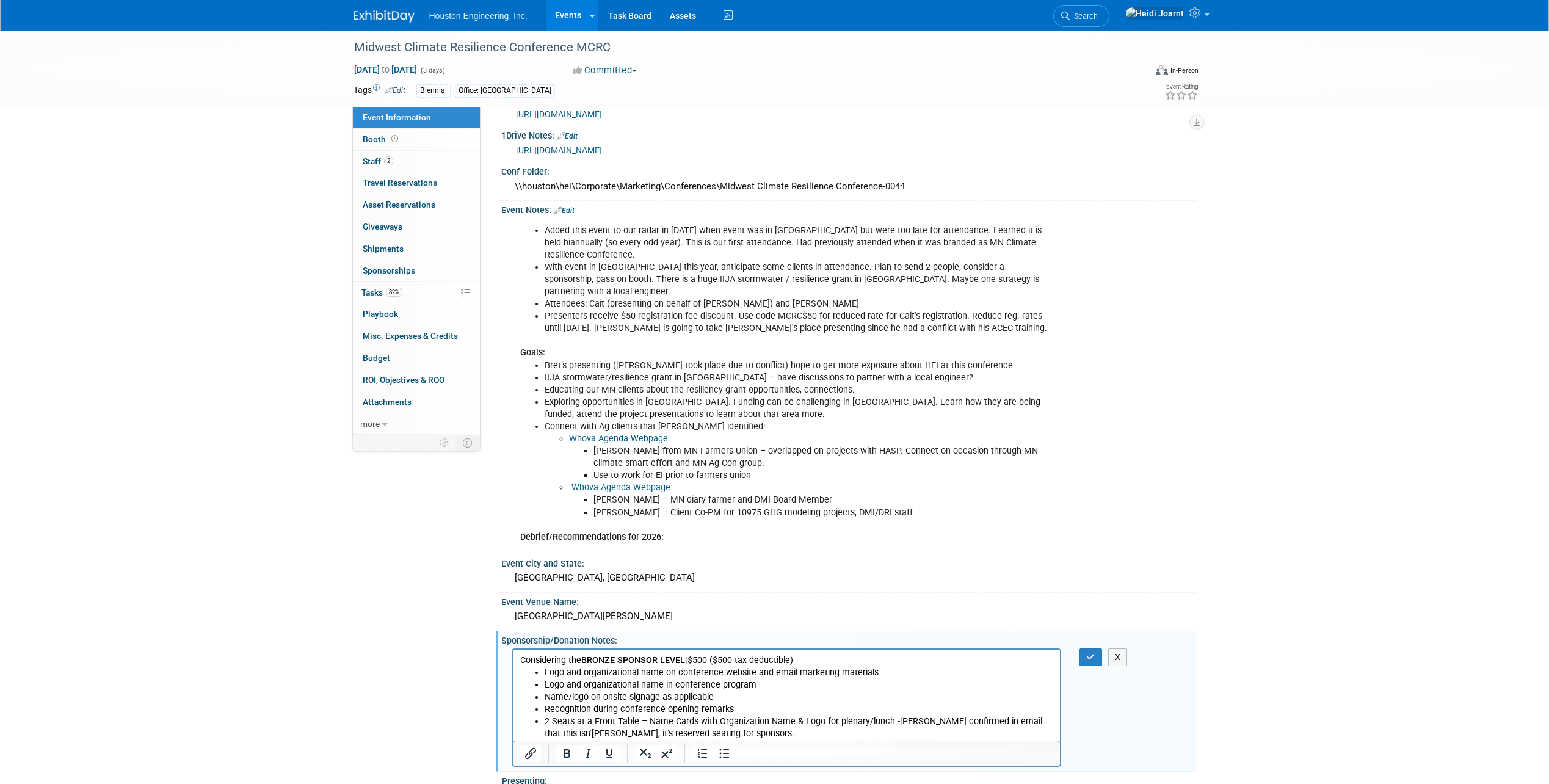
scroll to position [0, 0]
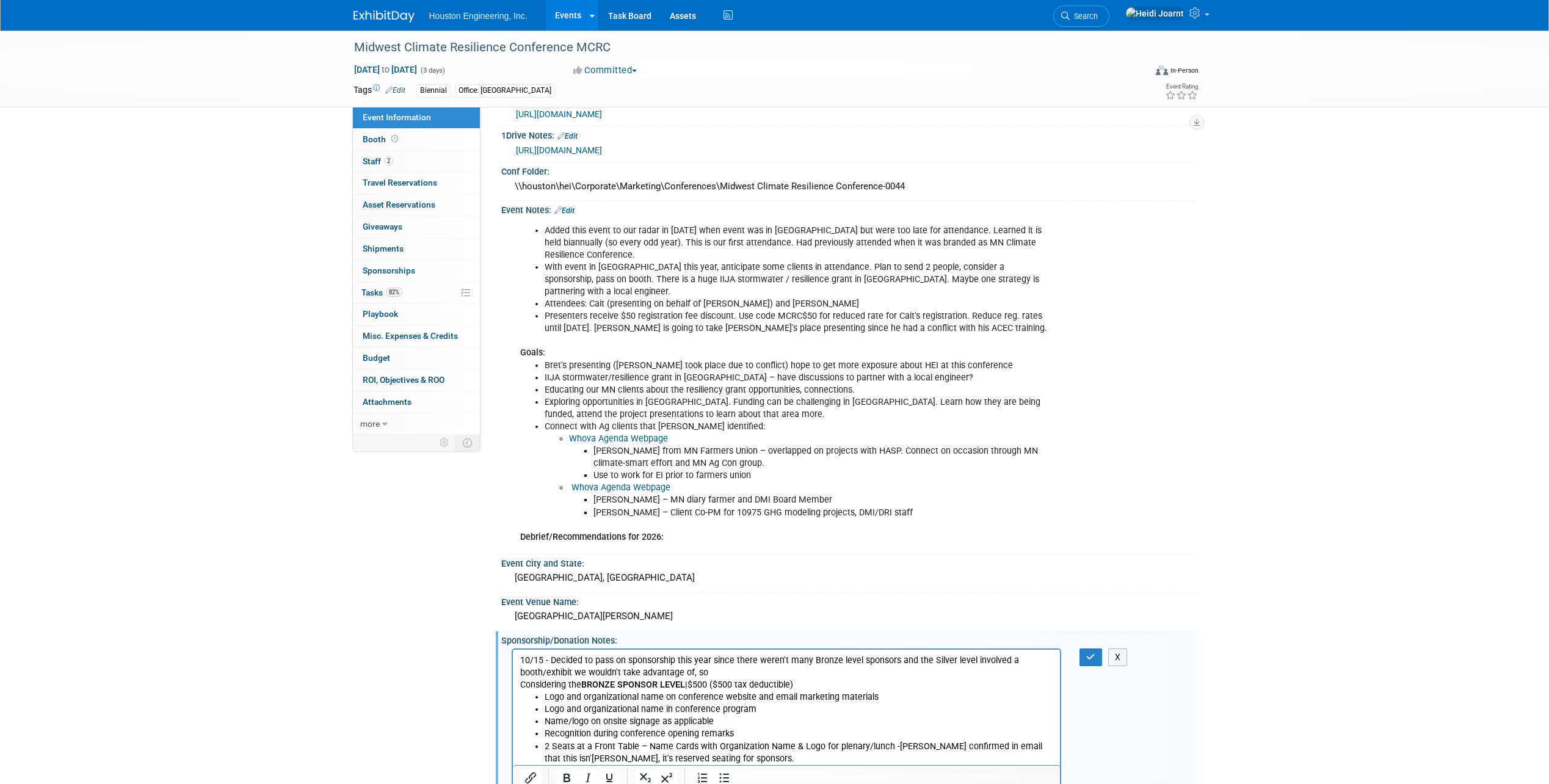
click at [914, 662] on p "10/15 - Decided to pass on sponsorship this year since there weren't many Bronz…" at bounding box center [786, 666] width 533 height 25
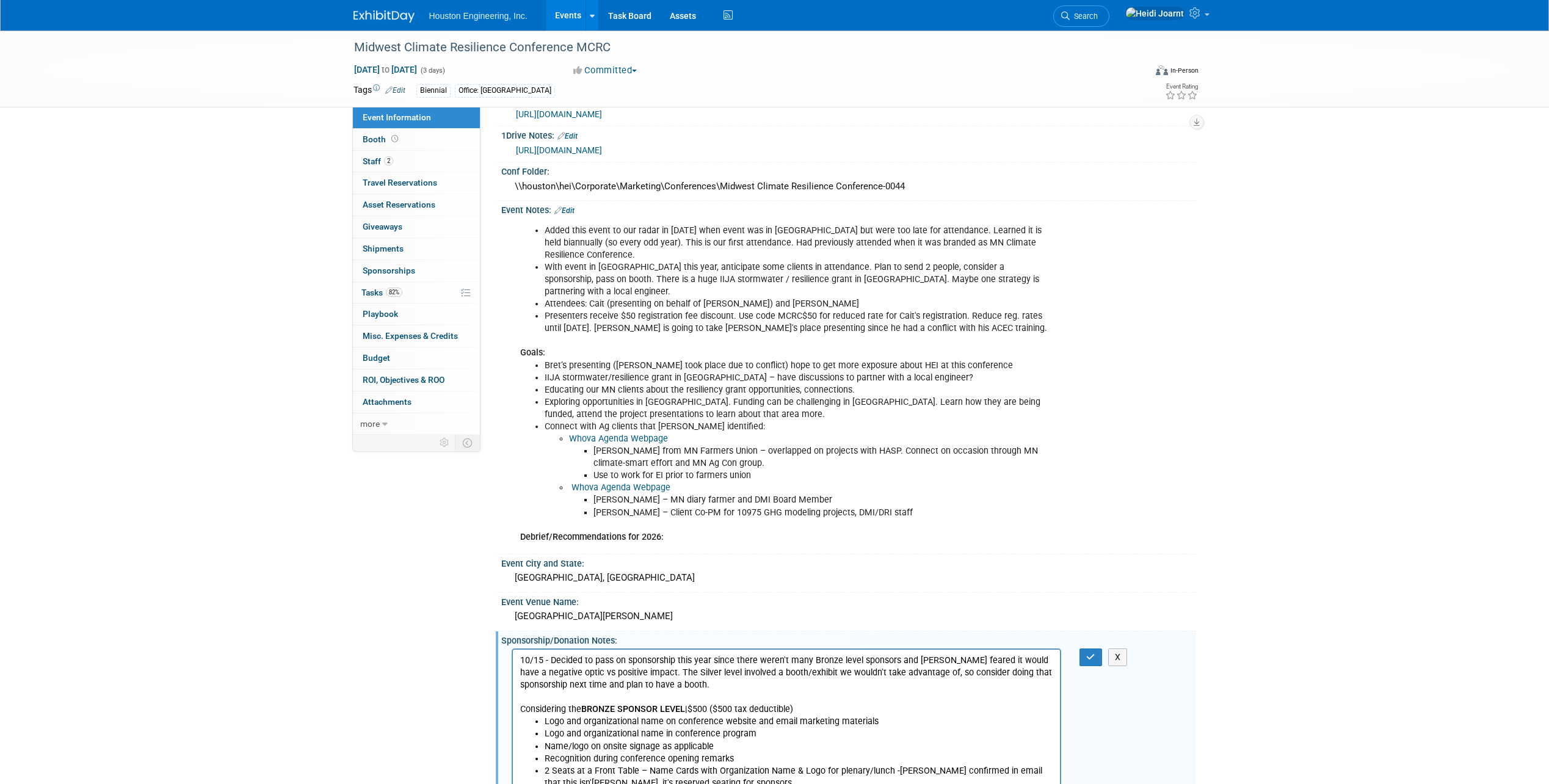
click at [635, 687] on p "10/15 - Decided to pass on sponsorship this year since there weren't many Bronz…" at bounding box center [786, 672] width 533 height 36
click at [1097, 649] on button "button" at bounding box center [1091, 658] width 22 height 18
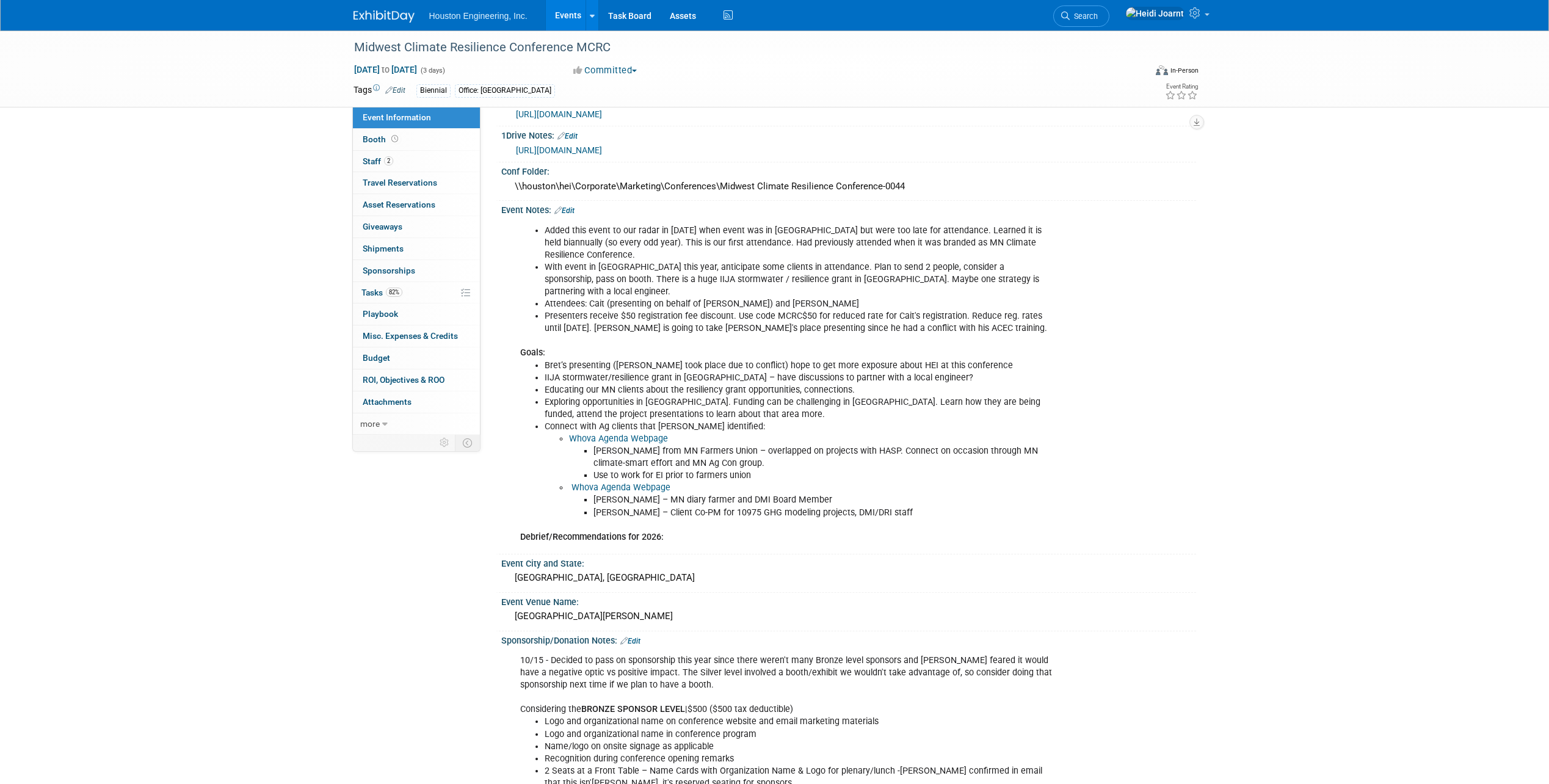
click at [635, 637] on link "Edit" at bounding box center [630, 640] width 20 height 8
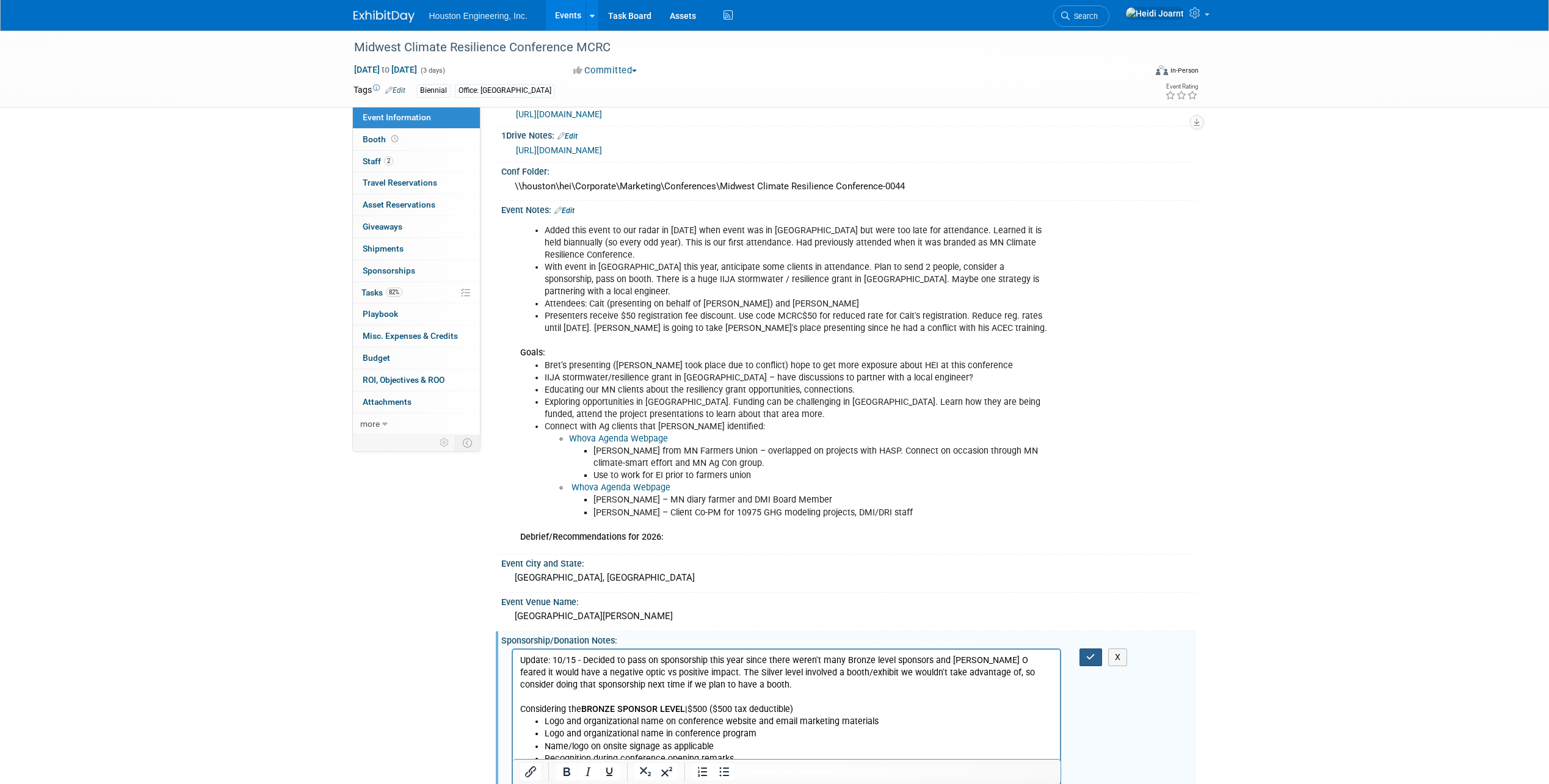
click at [1091, 649] on button "button" at bounding box center [1091, 658] width 22 height 18
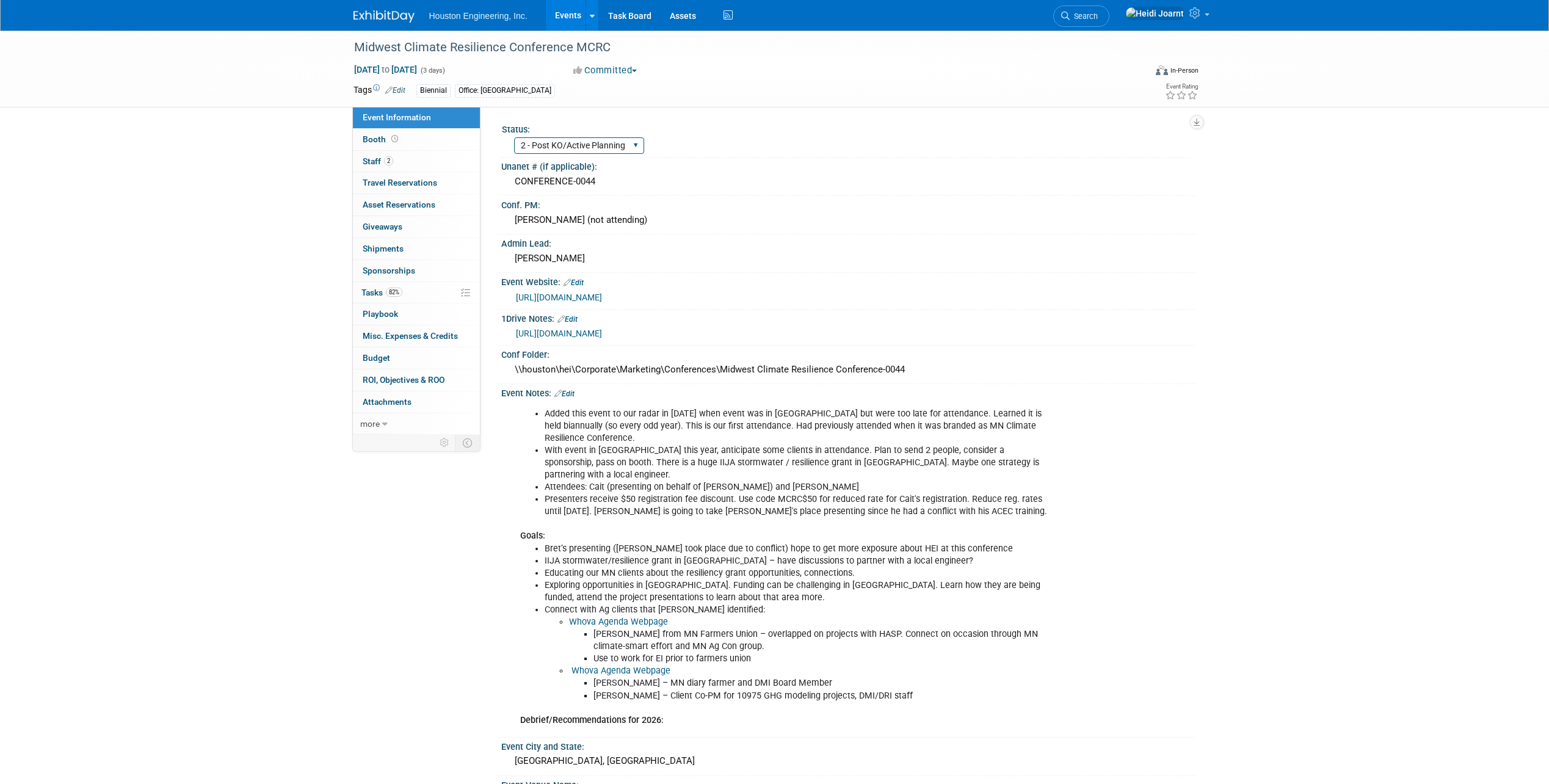
click at [612, 148] on select "1 - GNG/KO Needed 2 - Post KO/Active Planning 3 - Reg/Prep Done" at bounding box center [579, 146] width 130 height 16
select select "3 - Reg/Prep Done"
click at [514, 138] on select "1 - GNG/KO Needed 2 - Post KO/Active Planning 3 - Reg/Prep Done" at bounding box center [579, 146] width 130 height 16
click at [573, 13] on link "Events" at bounding box center [568, 15] width 45 height 30
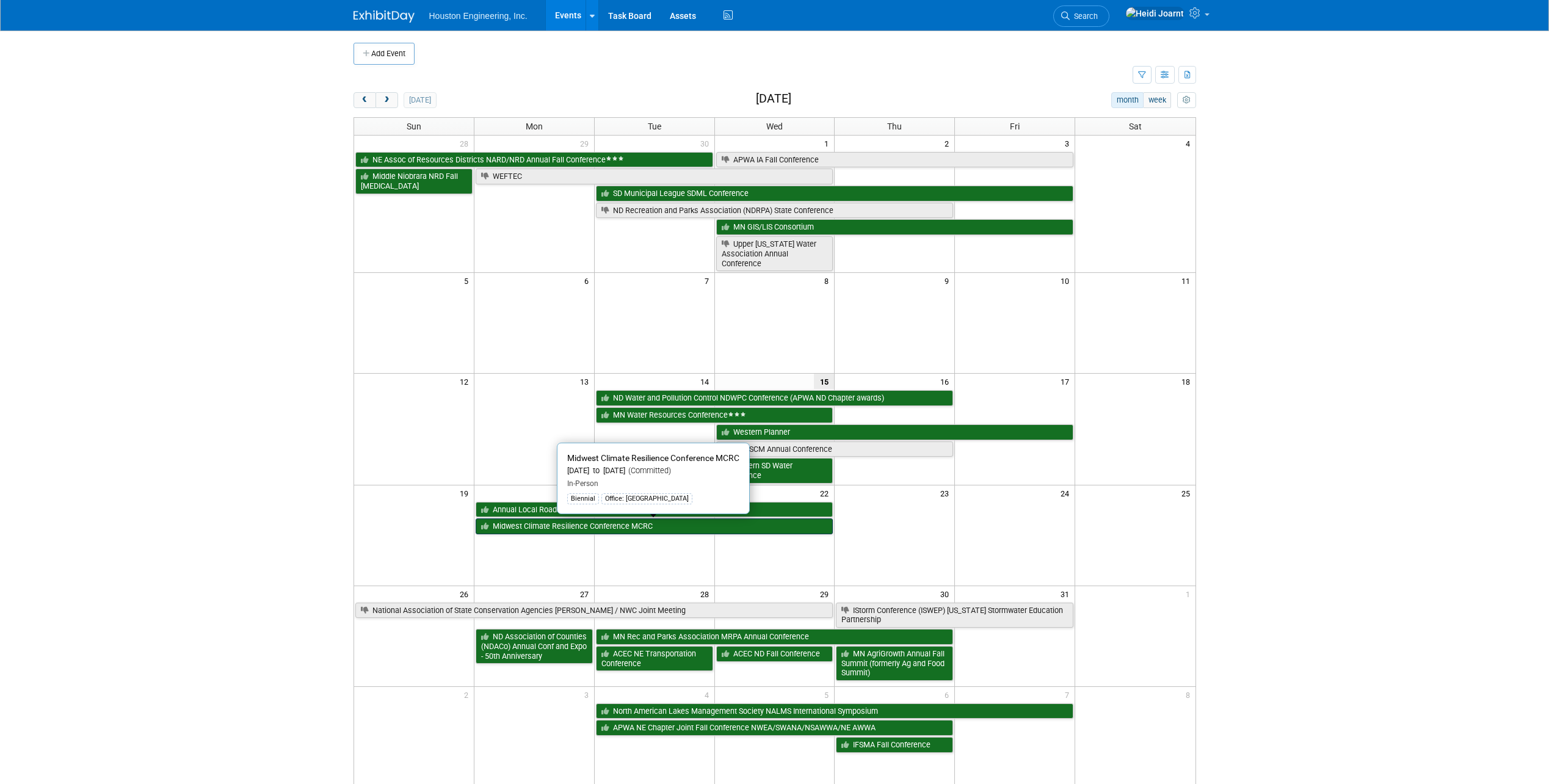
click at [571, 523] on link "Midwest Climate Resilience Conference MCRC" at bounding box center [654, 526] width 358 height 16
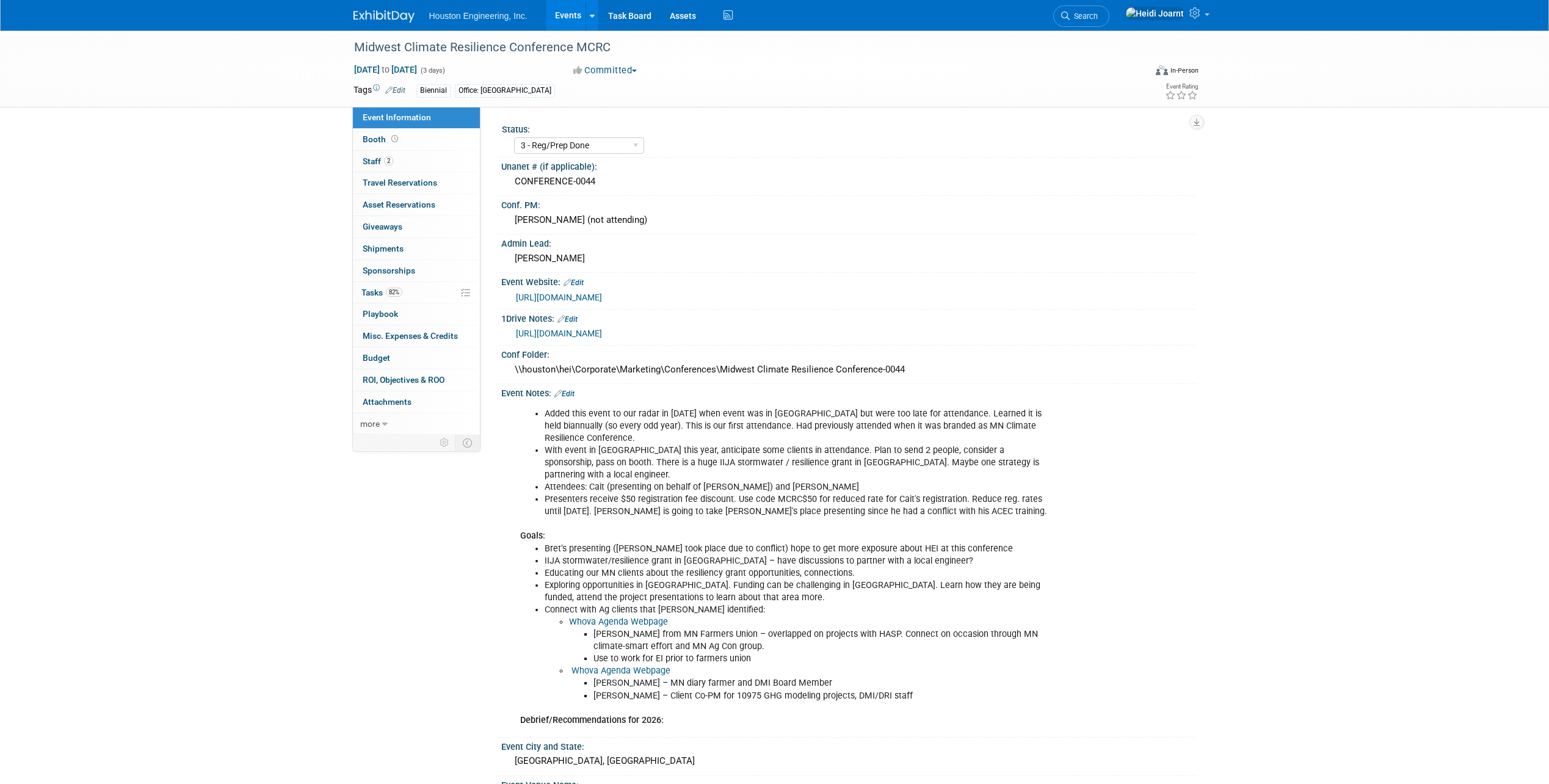
select select "3 - Reg/Prep Done"
select select "Yes"
select select "Environmental"
click at [408, 290] on link "82% Tasks 82%" at bounding box center [416, 292] width 127 height 22
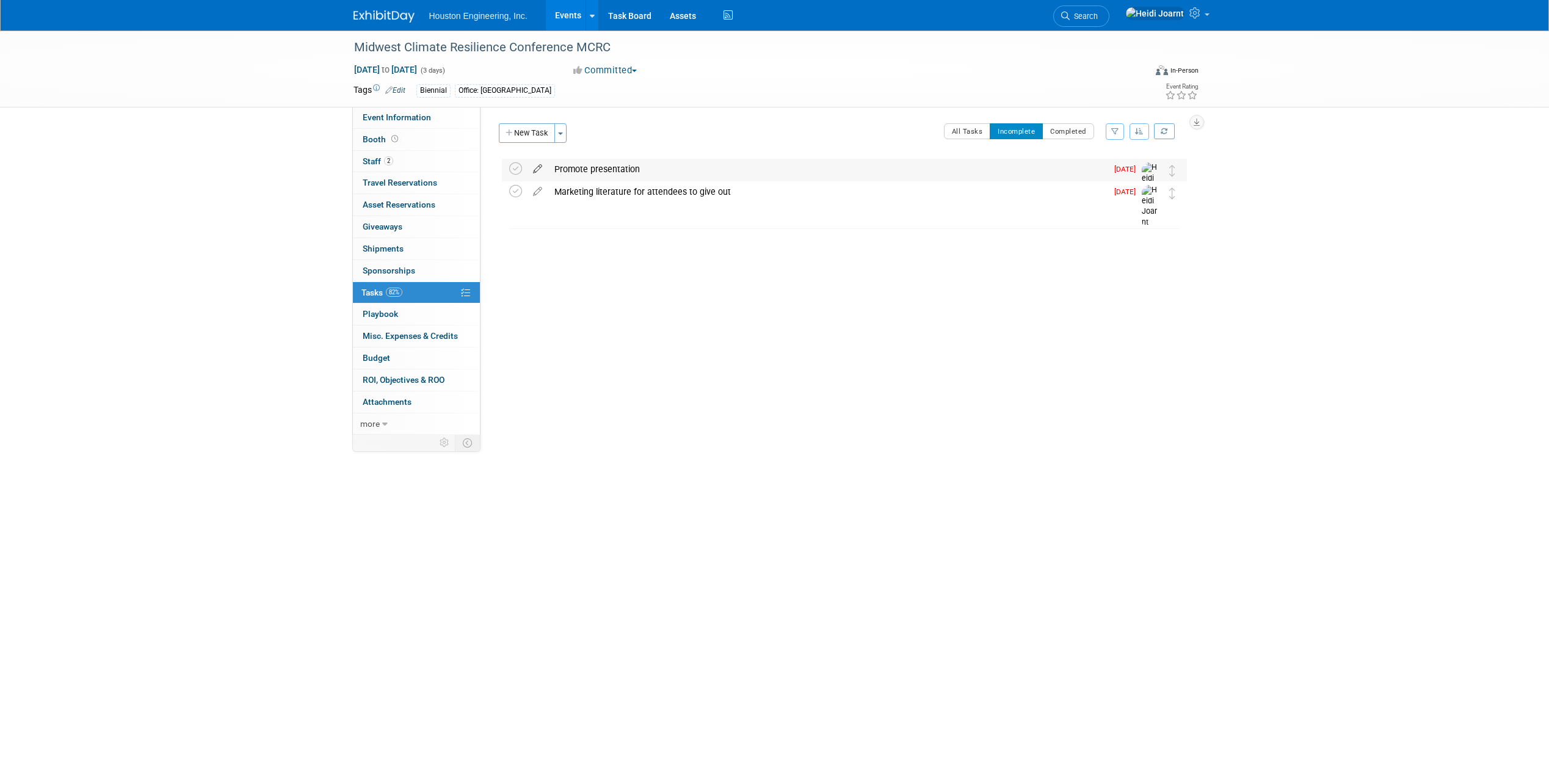
click at [537, 166] on icon at bounding box center [537, 166] width 22 height 16
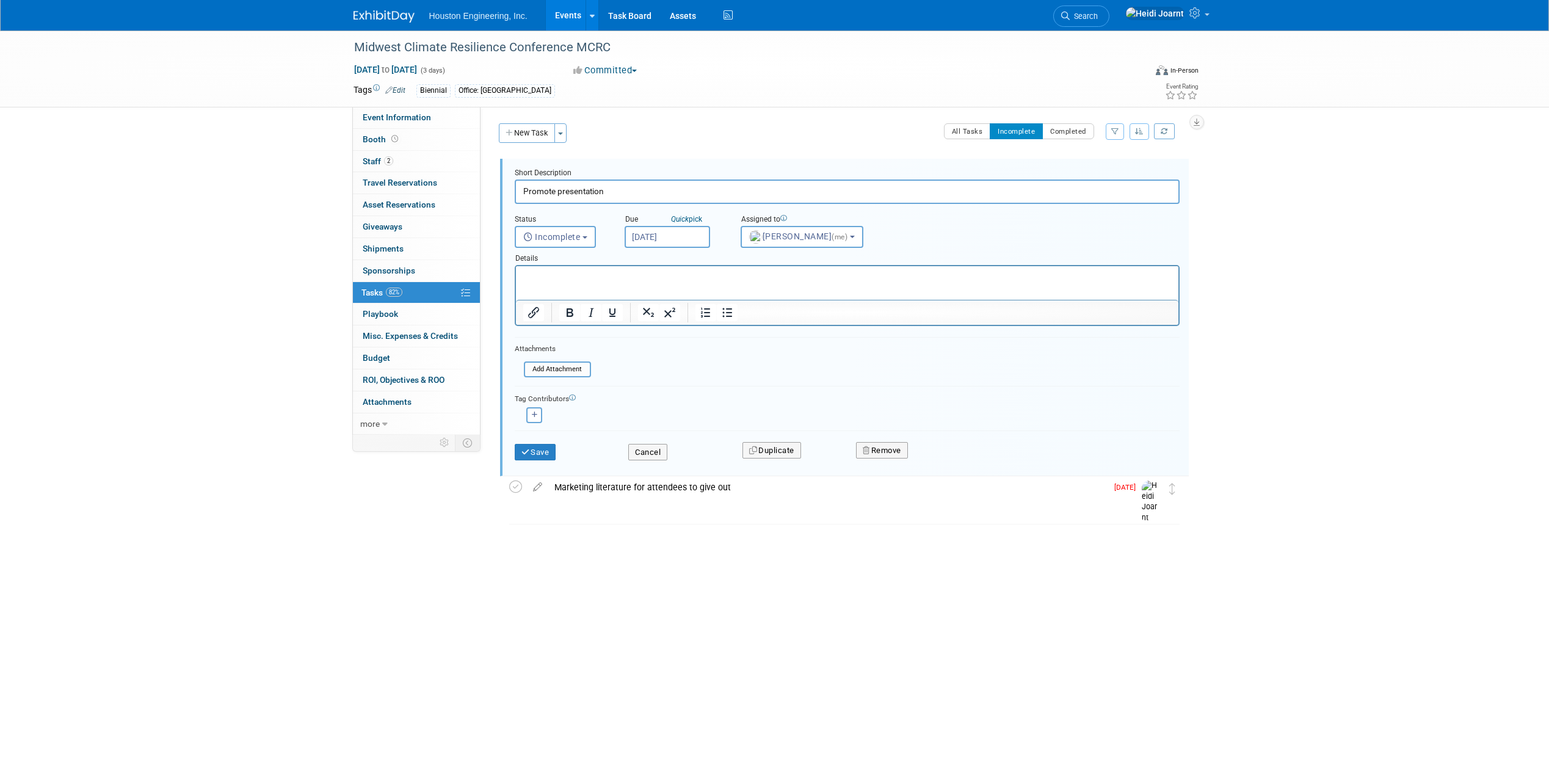
click at [682, 238] on input "[DATE]" at bounding box center [667, 237] width 86 height 22
click at [665, 370] on span "20" at bounding box center [664, 373] width 24 height 24
type input "[DATE]"
click at [536, 449] on button "Save" at bounding box center [536, 452] width 42 height 17
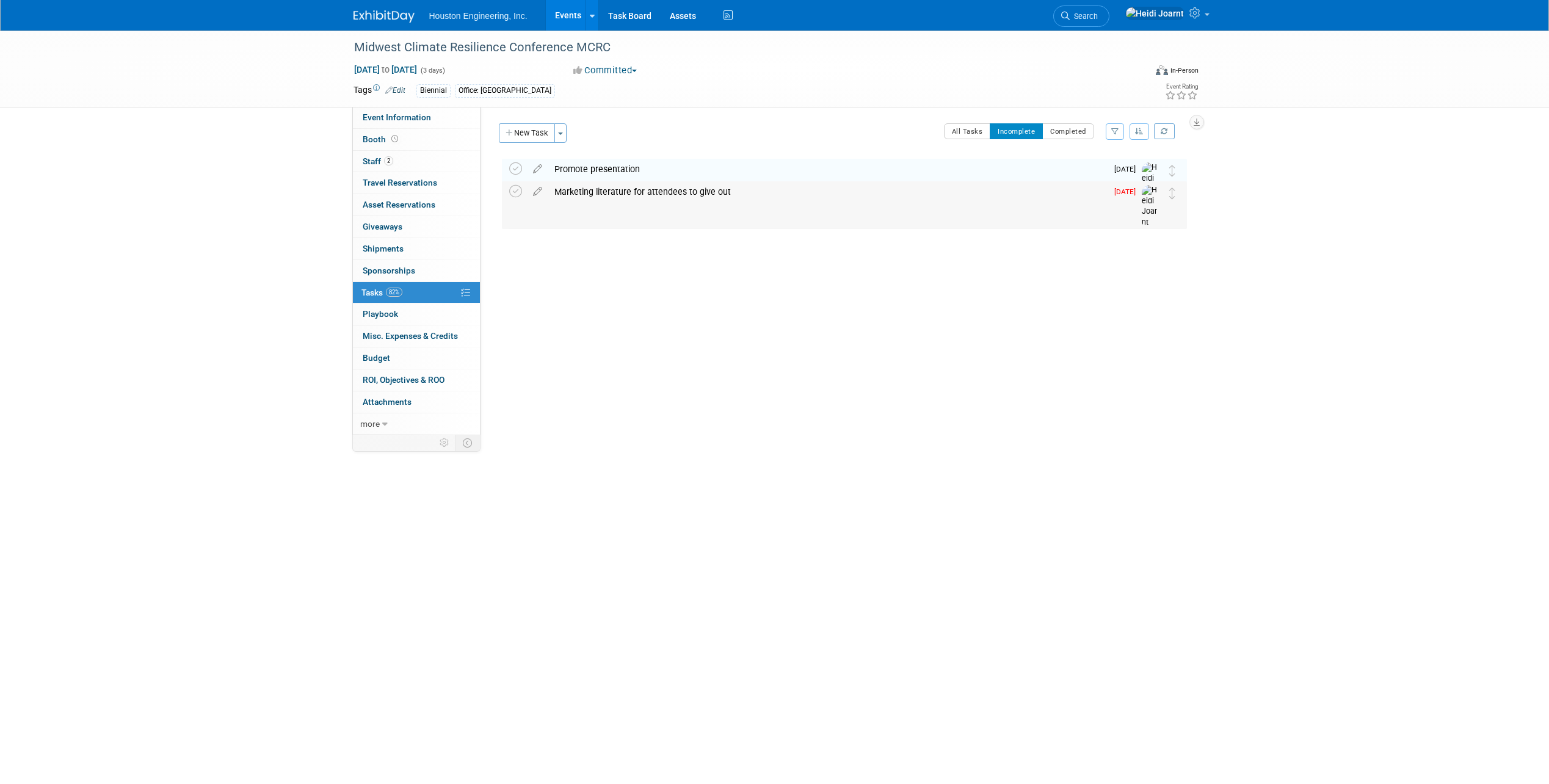
click at [611, 195] on div "Marketing literature for attendees to give out" at bounding box center [827, 192] width 559 height 21
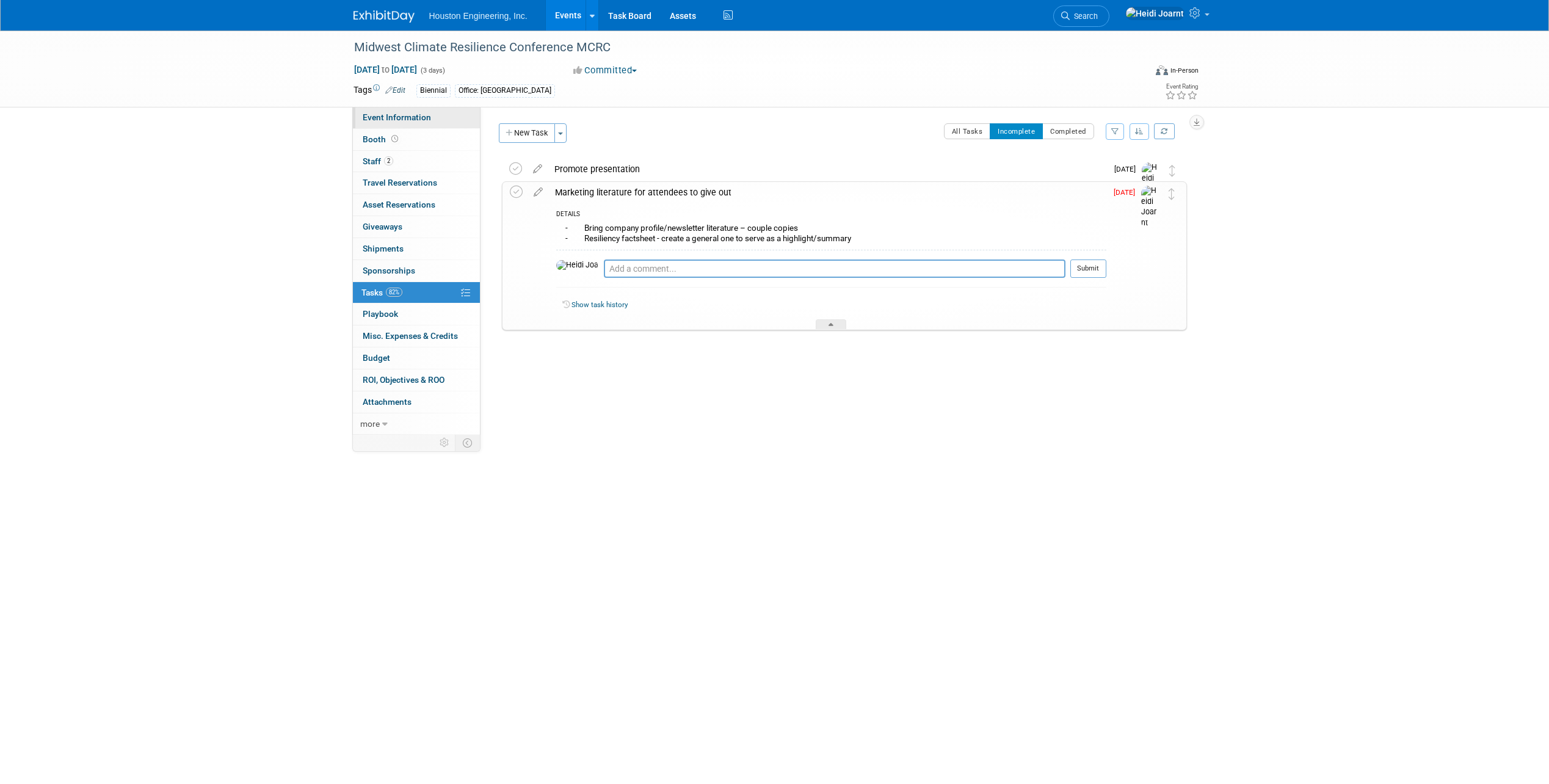
click at [415, 118] on span "Event Information" at bounding box center [397, 117] width 68 height 10
select select "3 - Reg/Prep Done"
select select "Yes"
select select "Environmental"
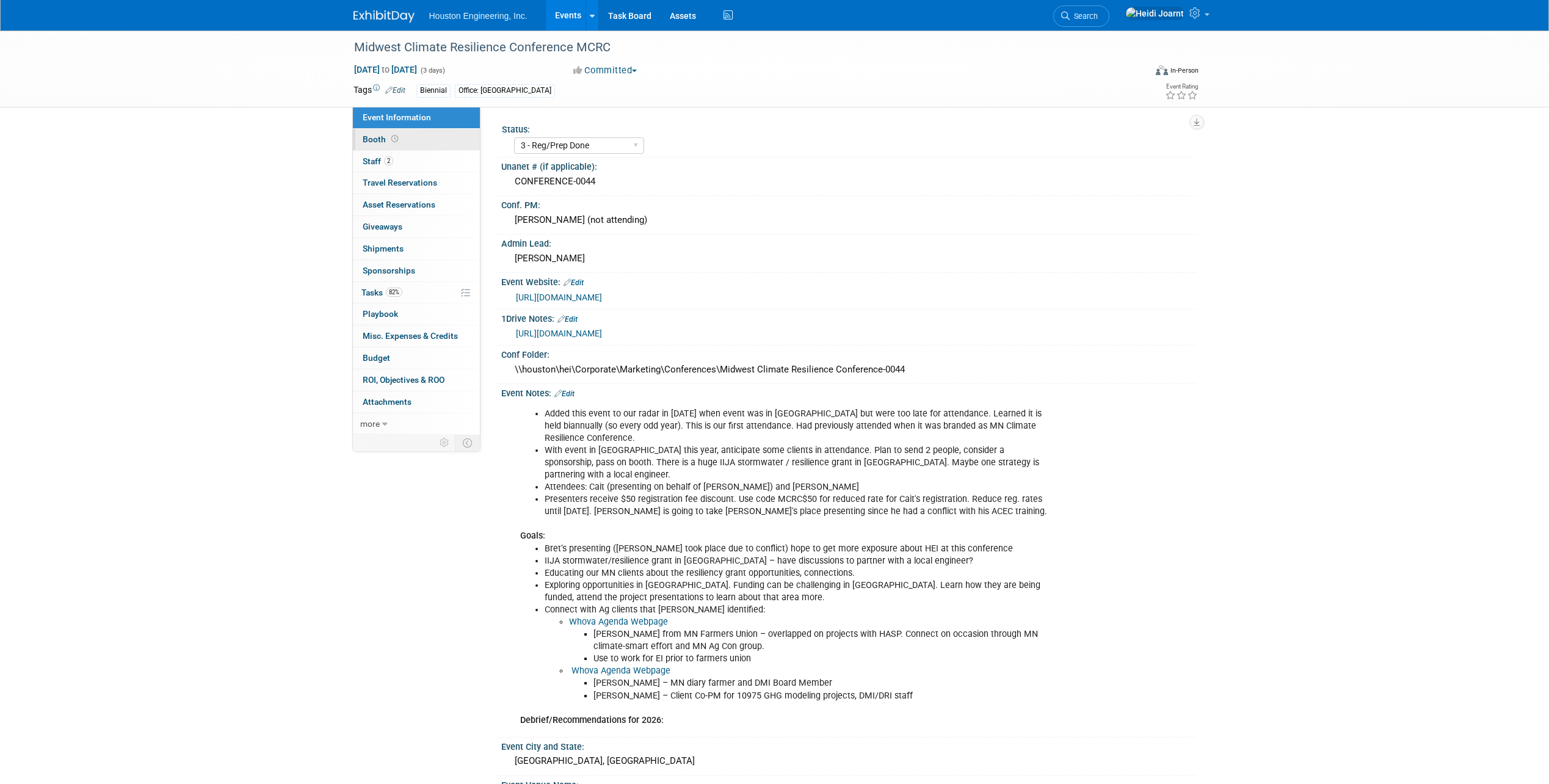
click at [413, 140] on link "Booth" at bounding box center [416, 139] width 127 height 22
select select "No"
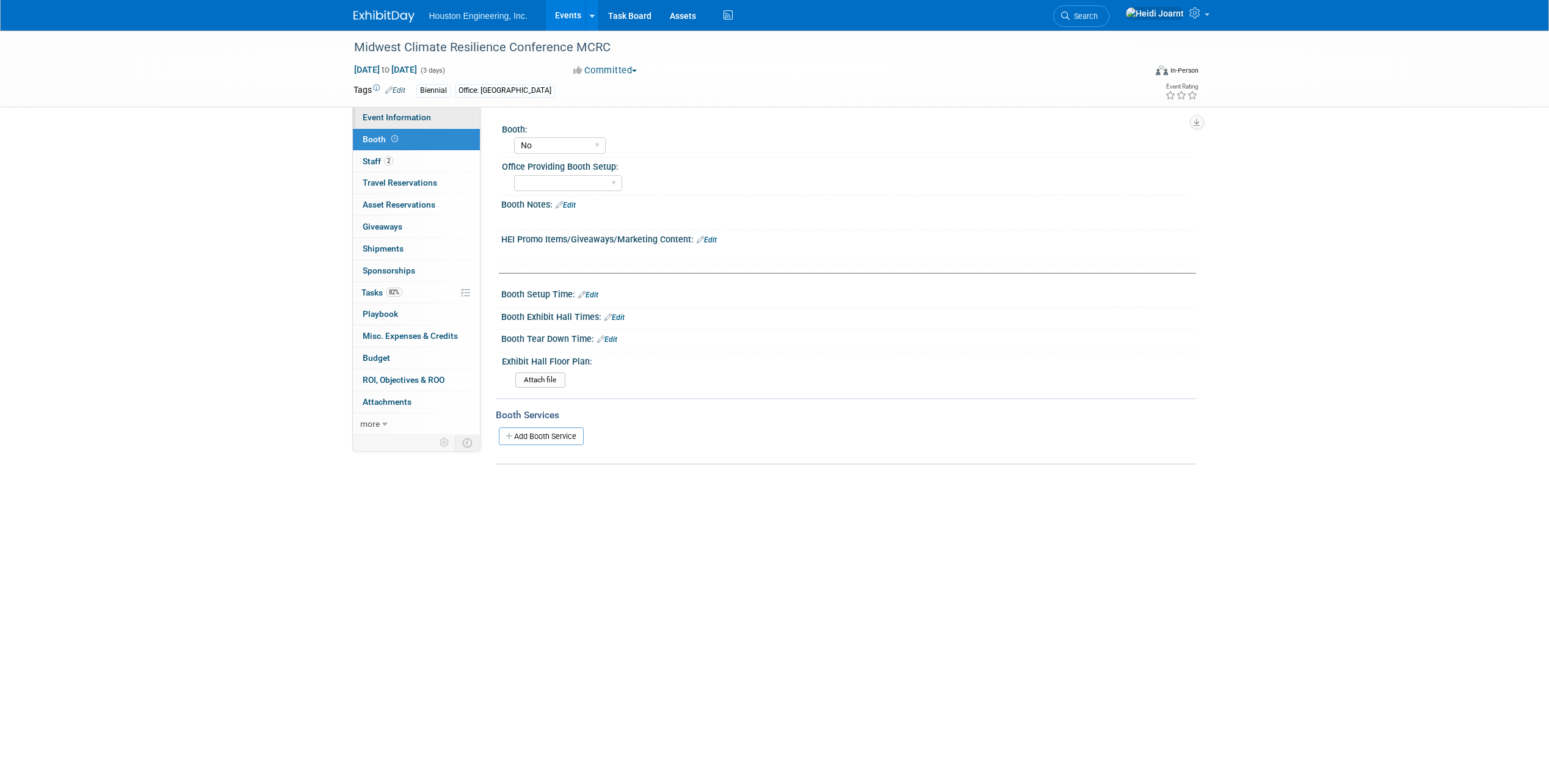
click at [414, 123] on link "Event Information" at bounding box center [416, 118] width 127 height 22
select select "3 - Reg/Prep Done"
select select "Yes"
select select "Environmental"
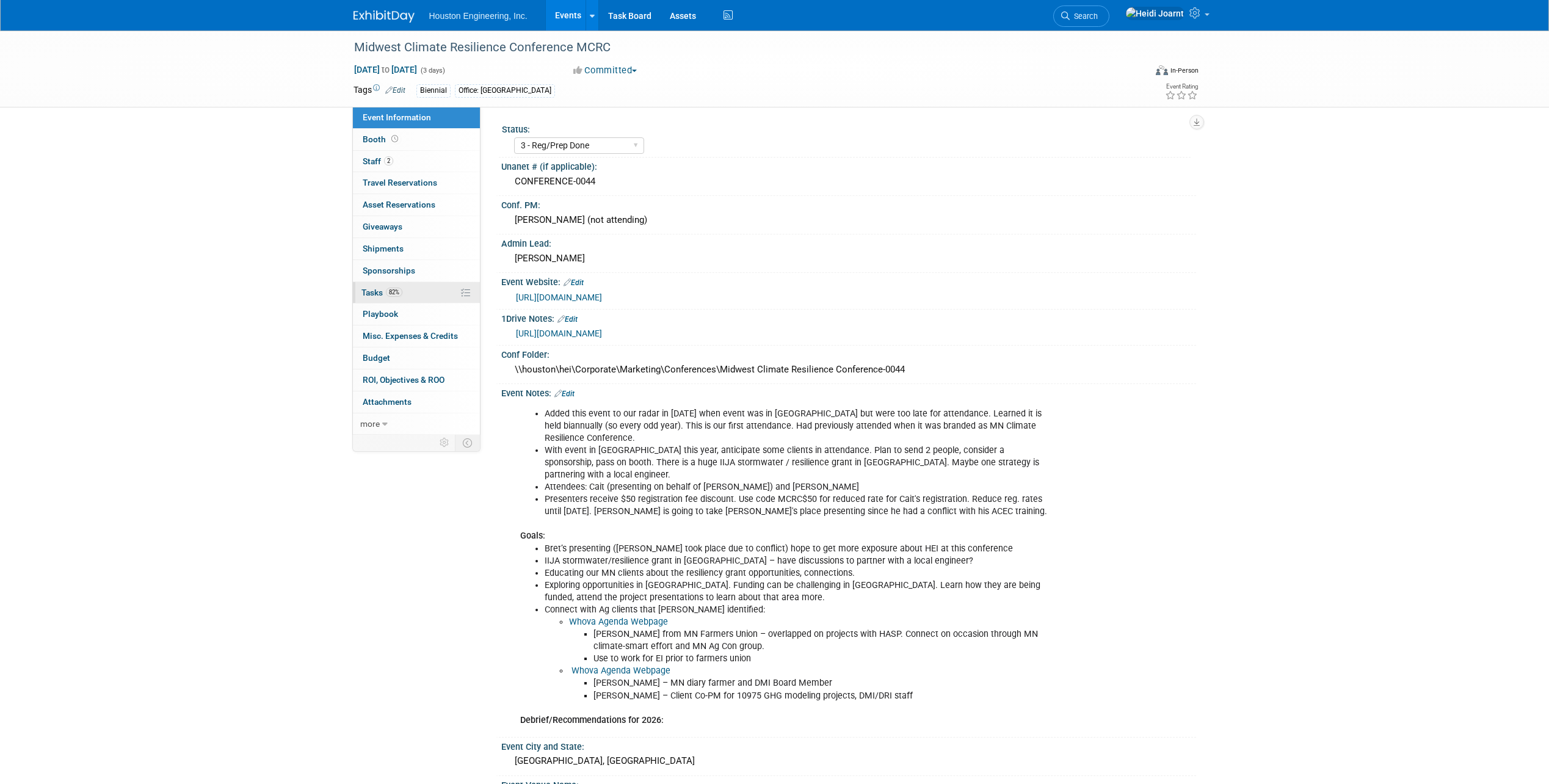
click at [417, 295] on link "82% Tasks 82%" at bounding box center [416, 292] width 127 height 22
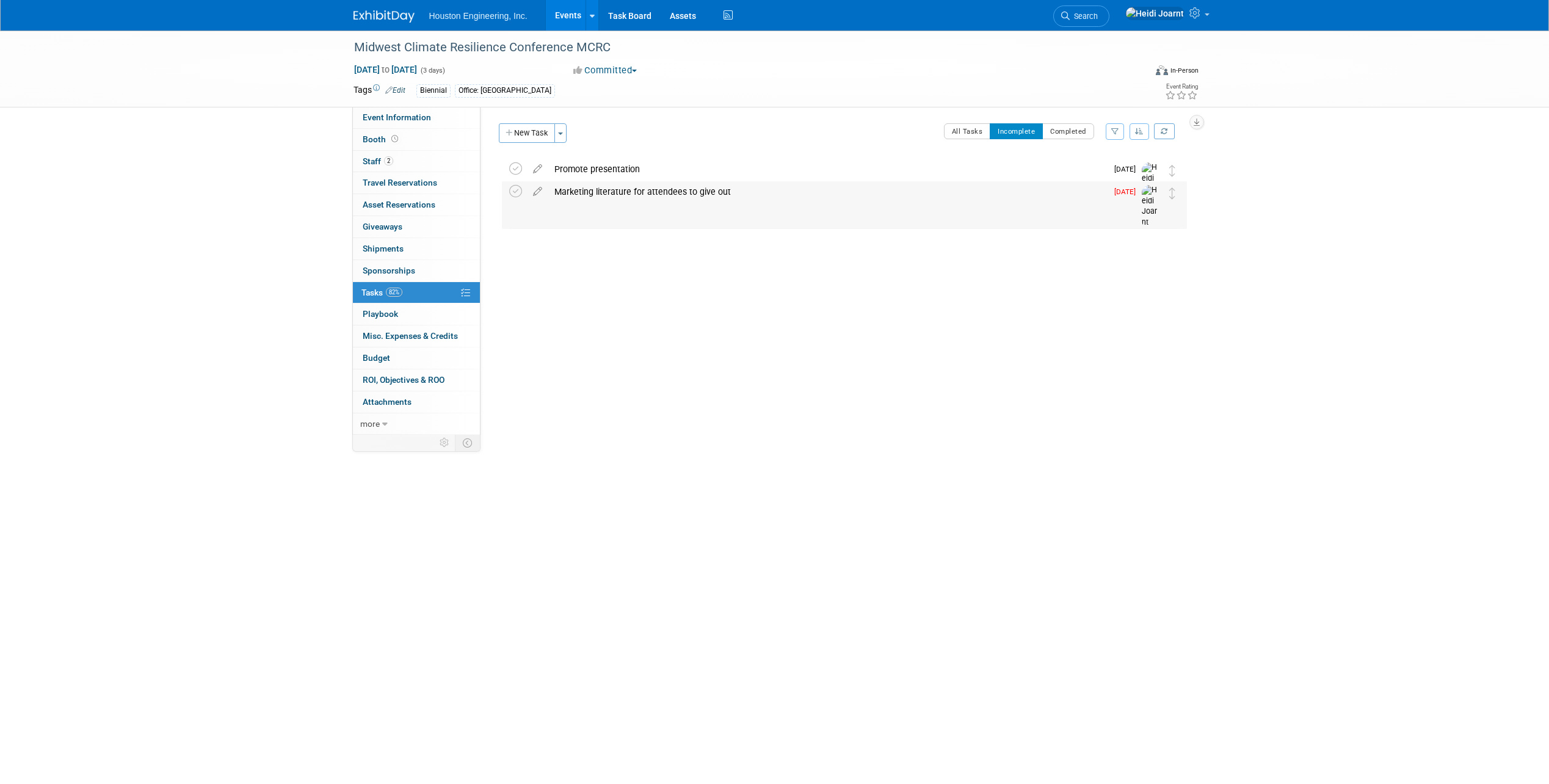
click at [679, 193] on div "Marketing literature for attendees to give out" at bounding box center [827, 192] width 559 height 21
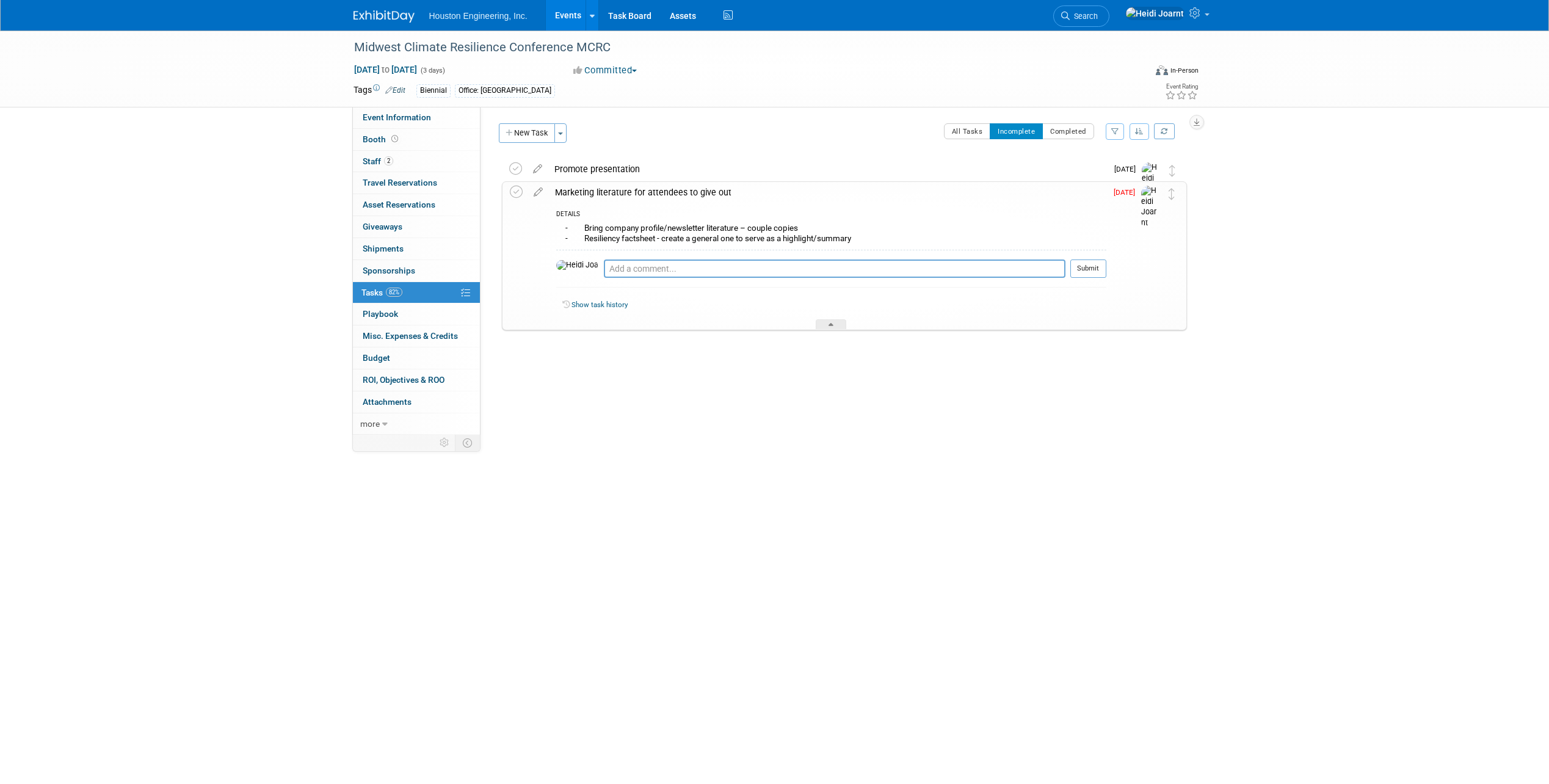
drag, startPoint x: 860, startPoint y: 237, endPoint x: 580, endPoint y: 240, distance: 280.0
click at [580, 240] on div "- Bring company profile/newsletter literature – couple copies - Resiliency fact…" at bounding box center [831, 234] width 550 height 29
copy div "Resiliency factsheet - create a general one to serve as a highlight/summary"
